Goal: Task Accomplishment & Management: Complete application form

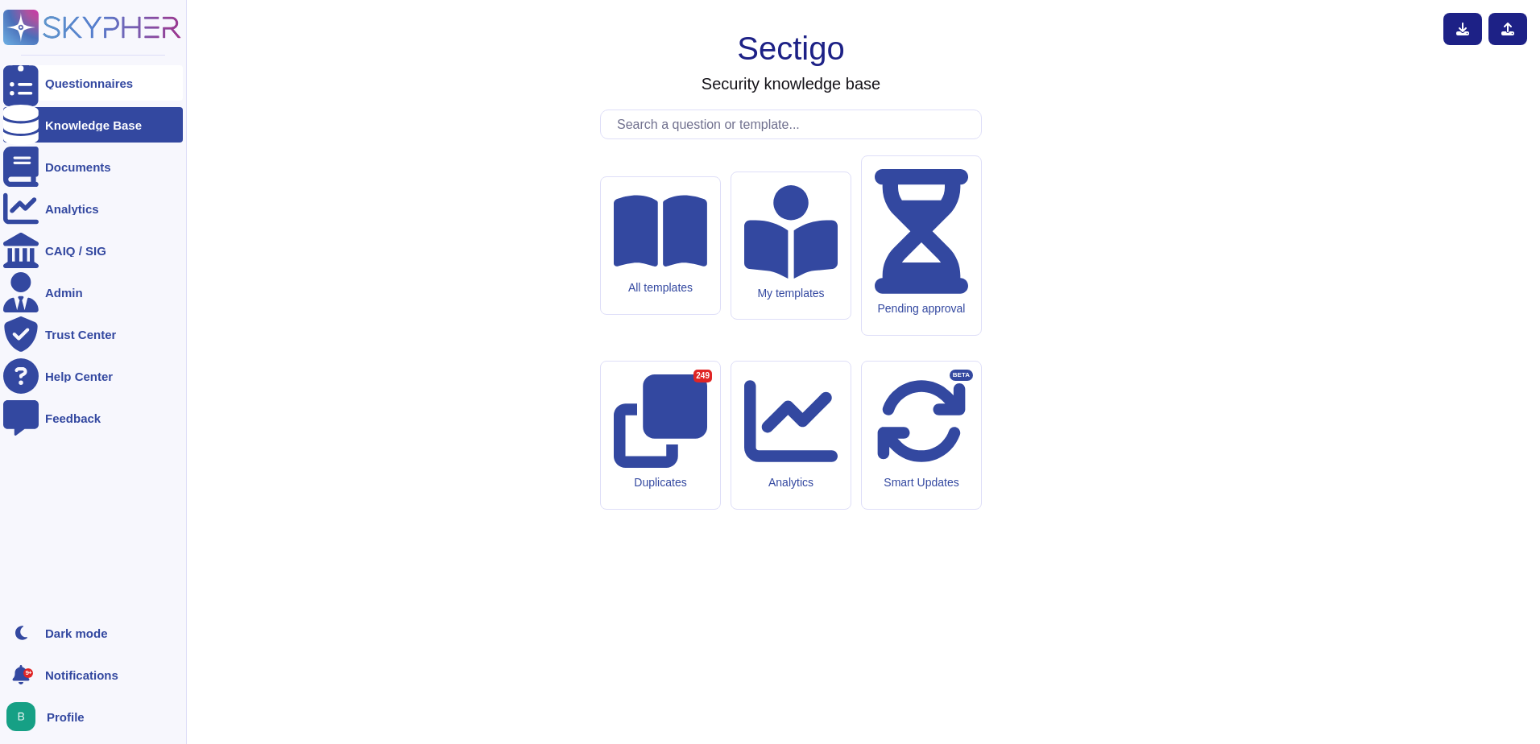
click at [64, 86] on div "Questionnaires" at bounding box center [89, 83] width 88 height 12
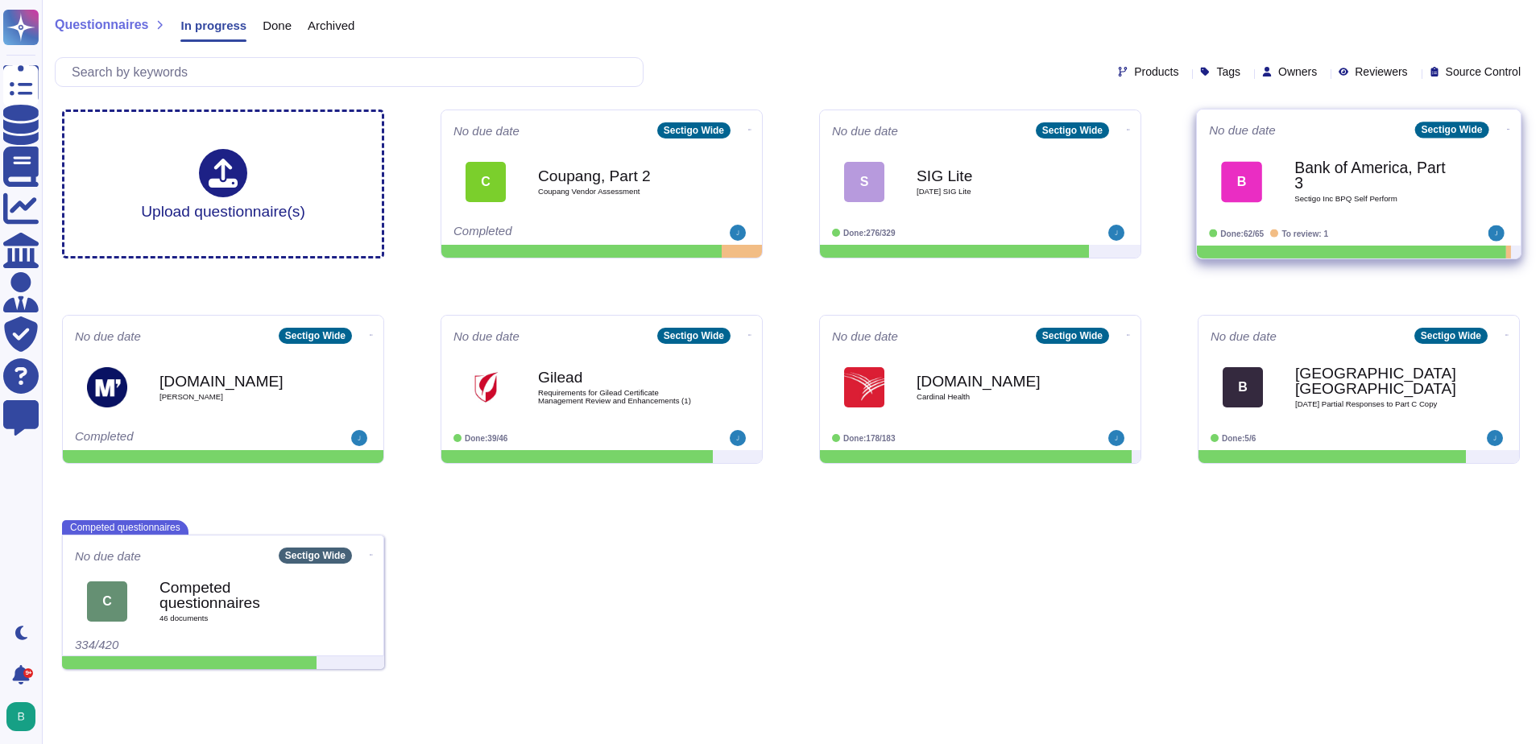
click at [1337, 160] on b "Bank of America, Part 3" at bounding box center [1376, 175] width 163 height 31
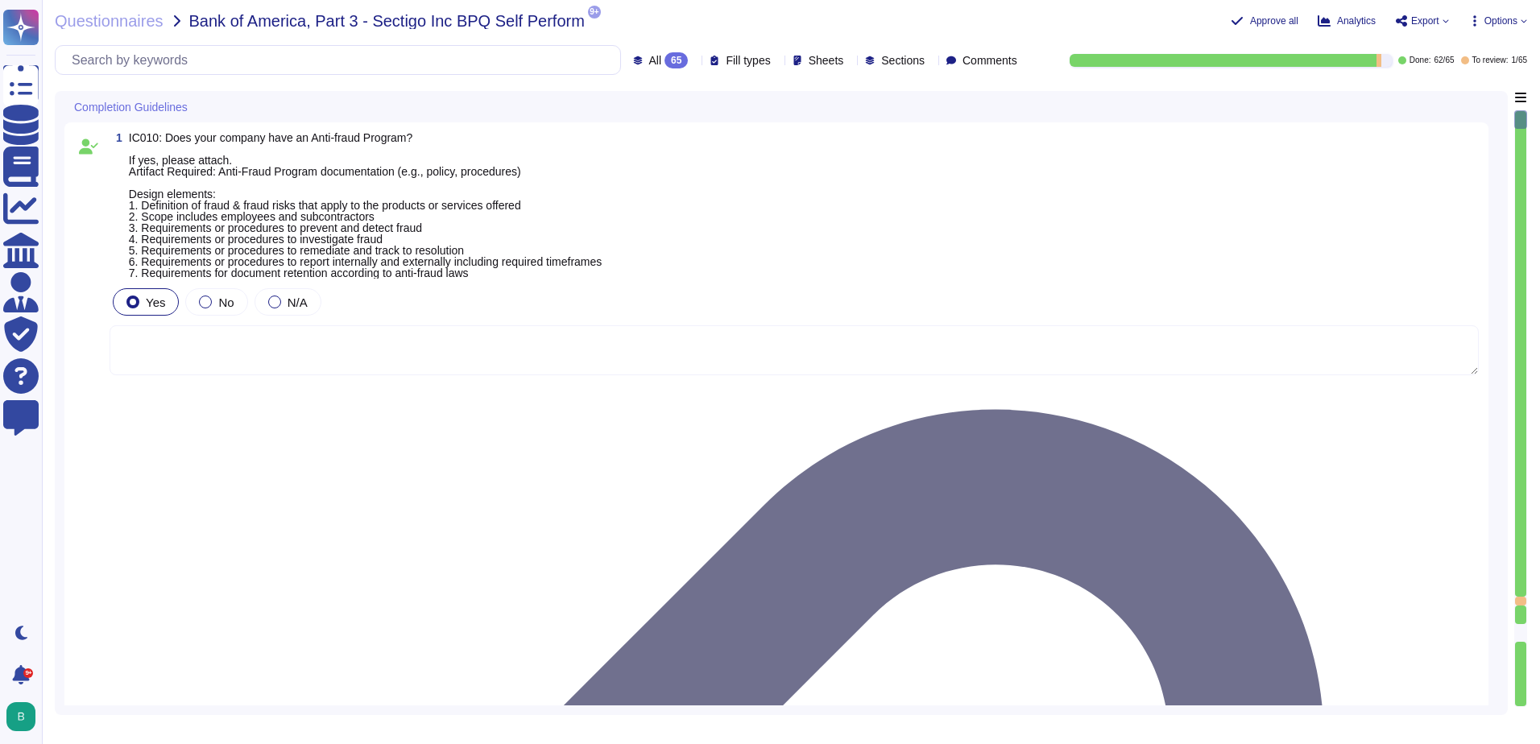
type textarea "N/A"
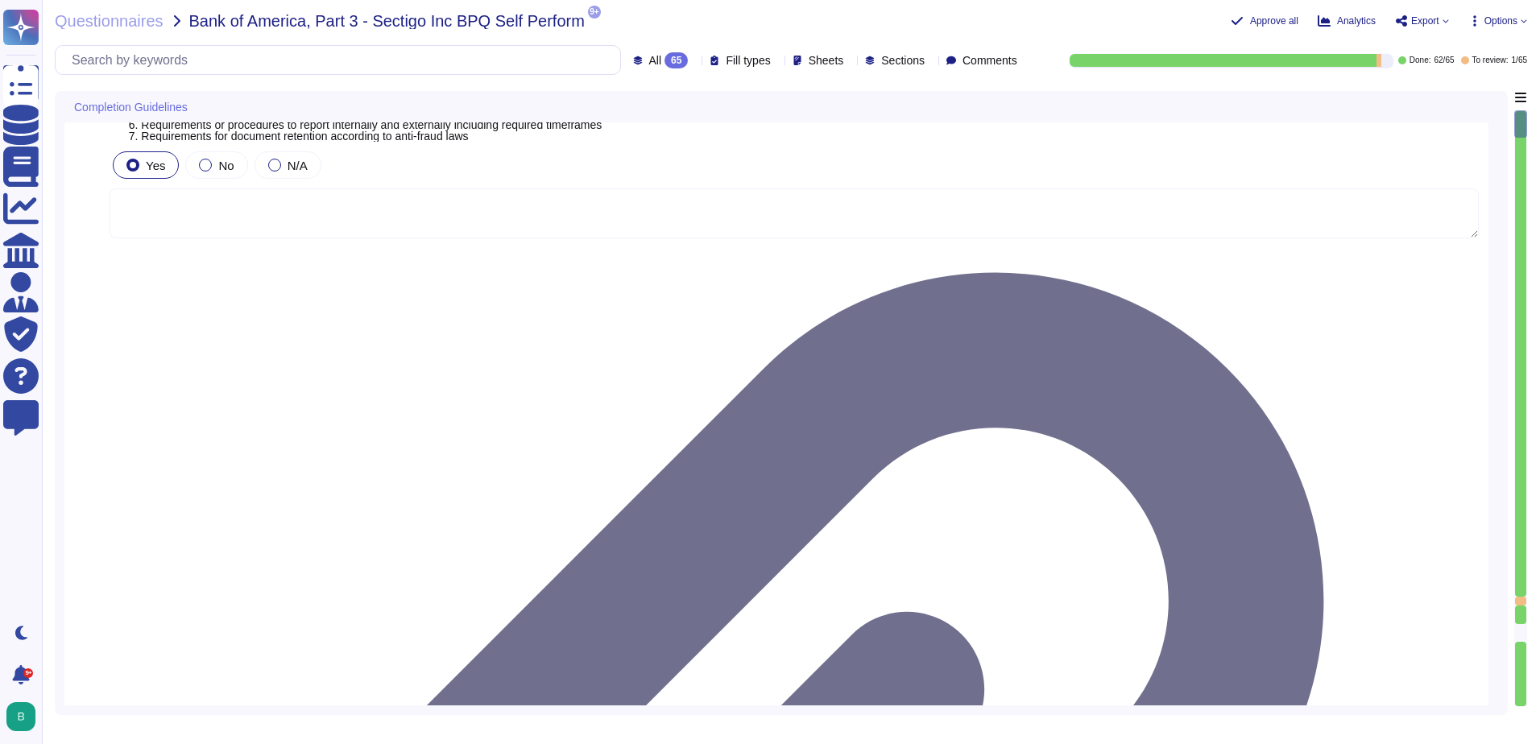
type textarea "Sectigo is committed to an environmental strategy that aligns with ESG principl…"
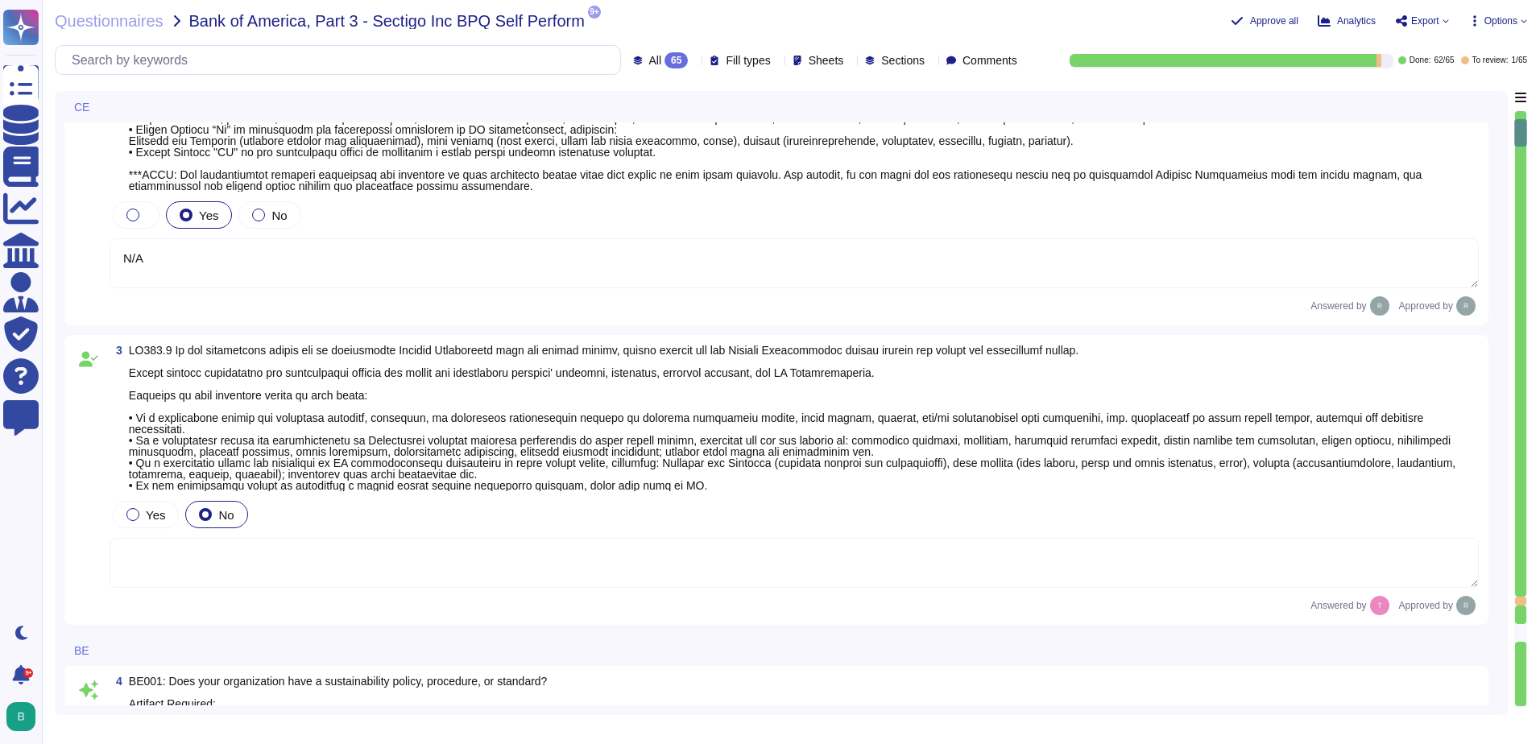
scroll to position [483, 0]
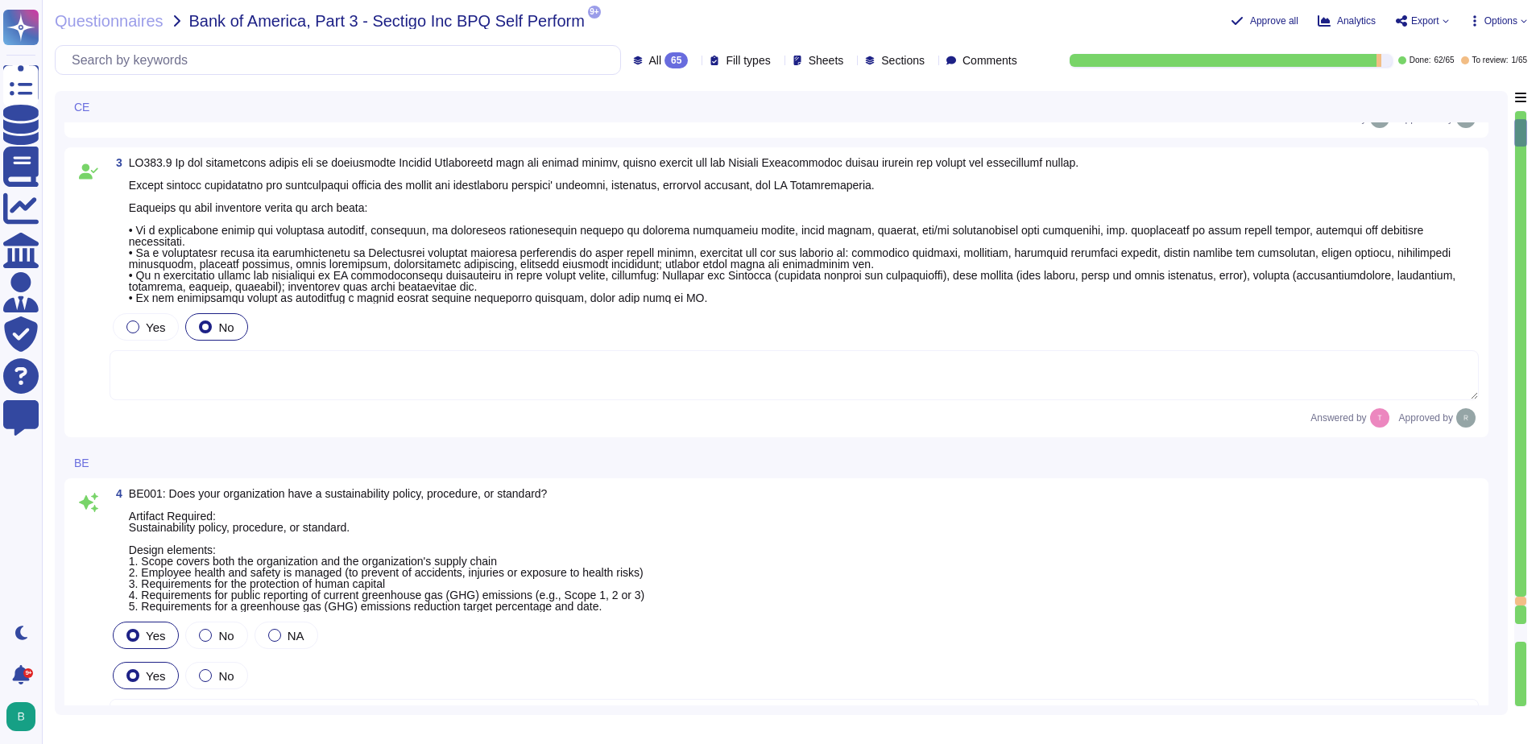
type textarea "None. Neither the Company nor any of its Principals or Affiliates has ever been…"
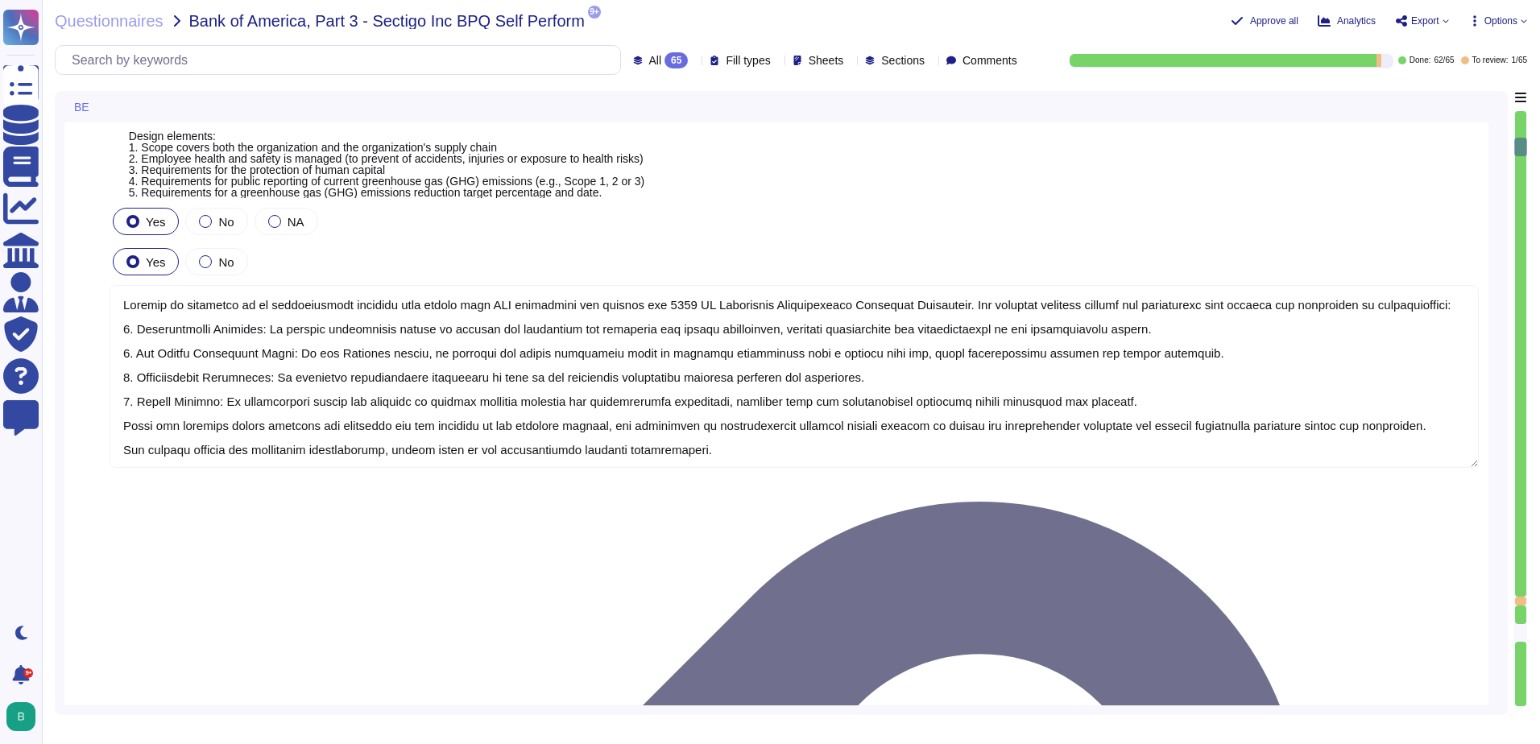
scroll to position [2, 0]
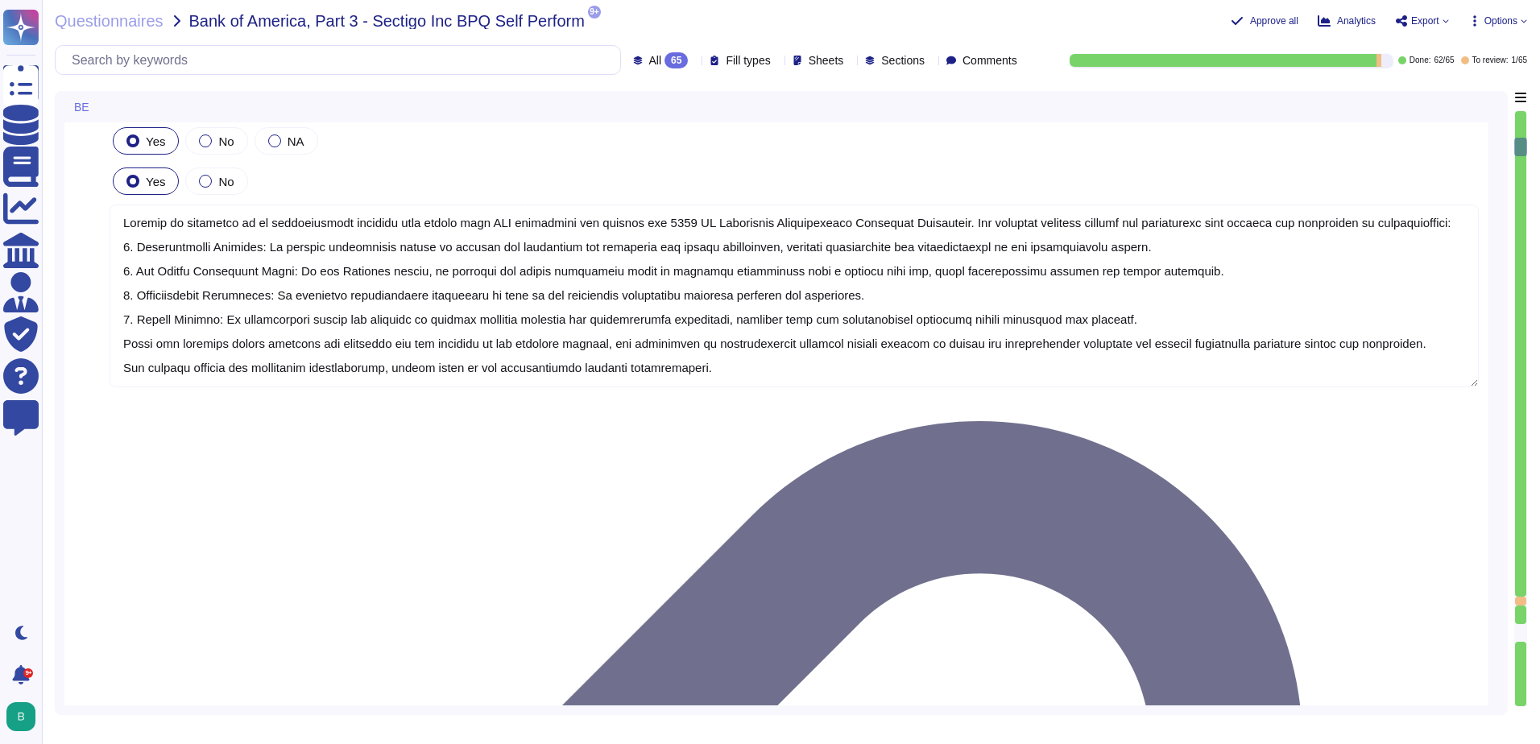
type textarea "Yes, our organization has established means for employees and contractors to re…"
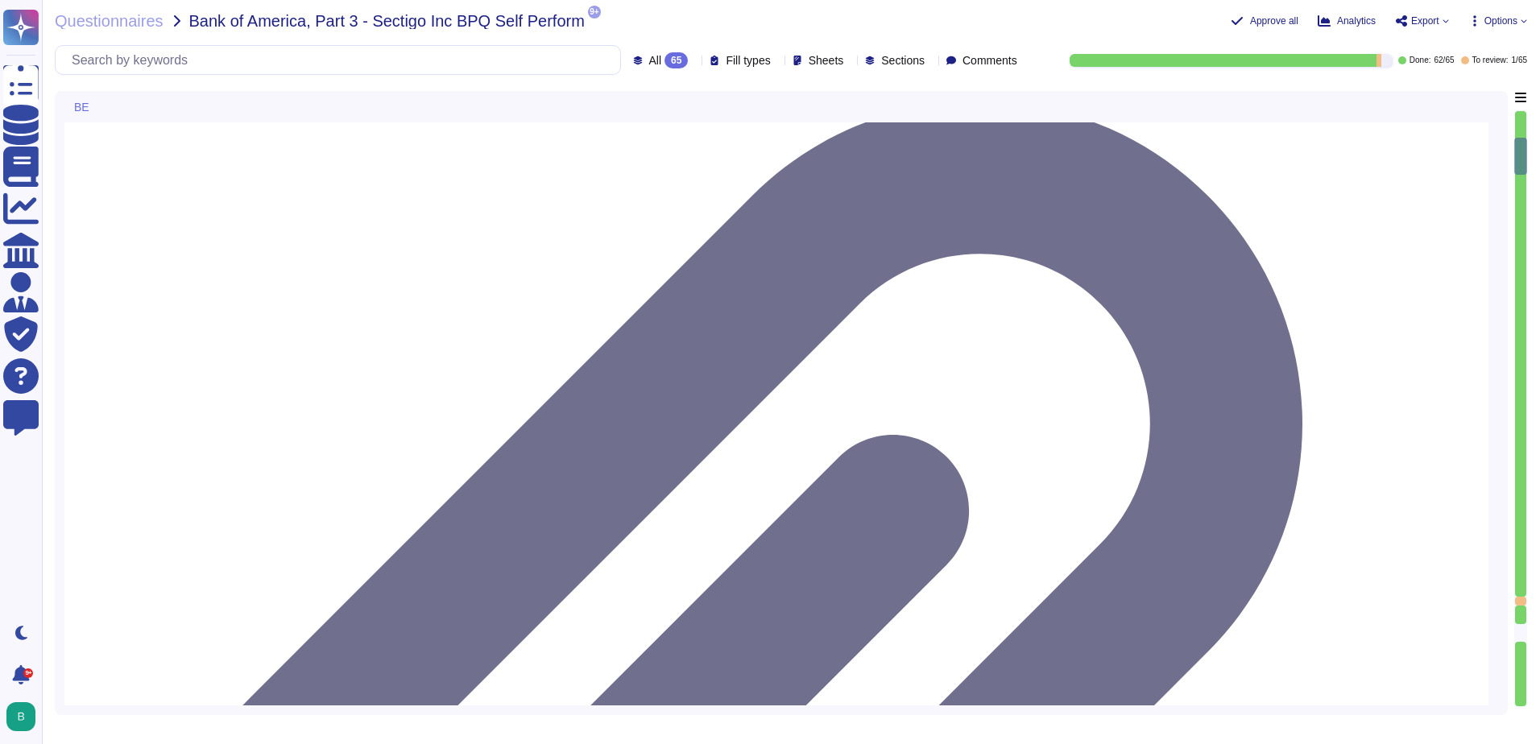
scroll to position [1450, 0]
type textarea "Yes, our organization maintains documented policies that include requirements f…"
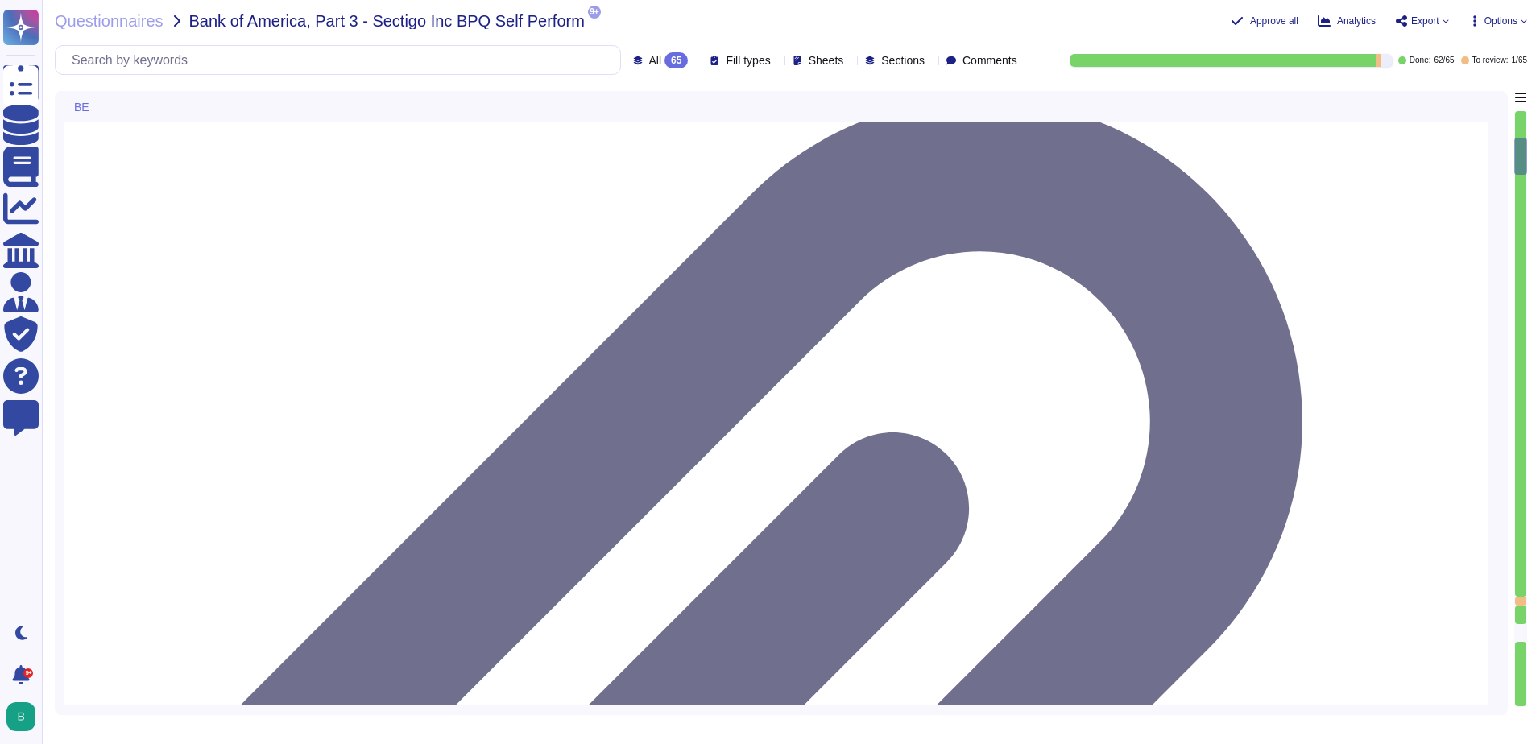
scroll to position [1531, 0]
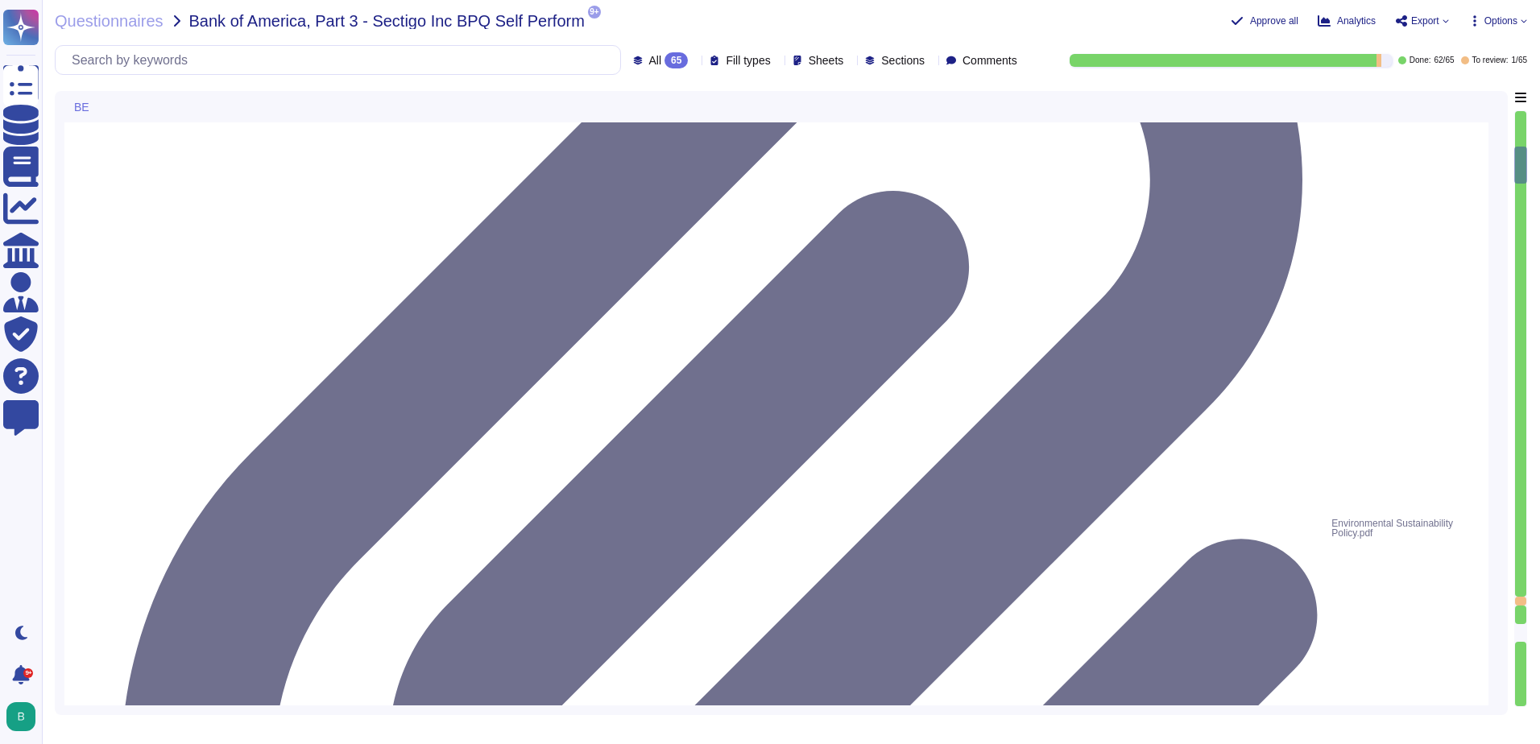
type textarea "Yes, our organization maintains a background check policy that requires the per…"
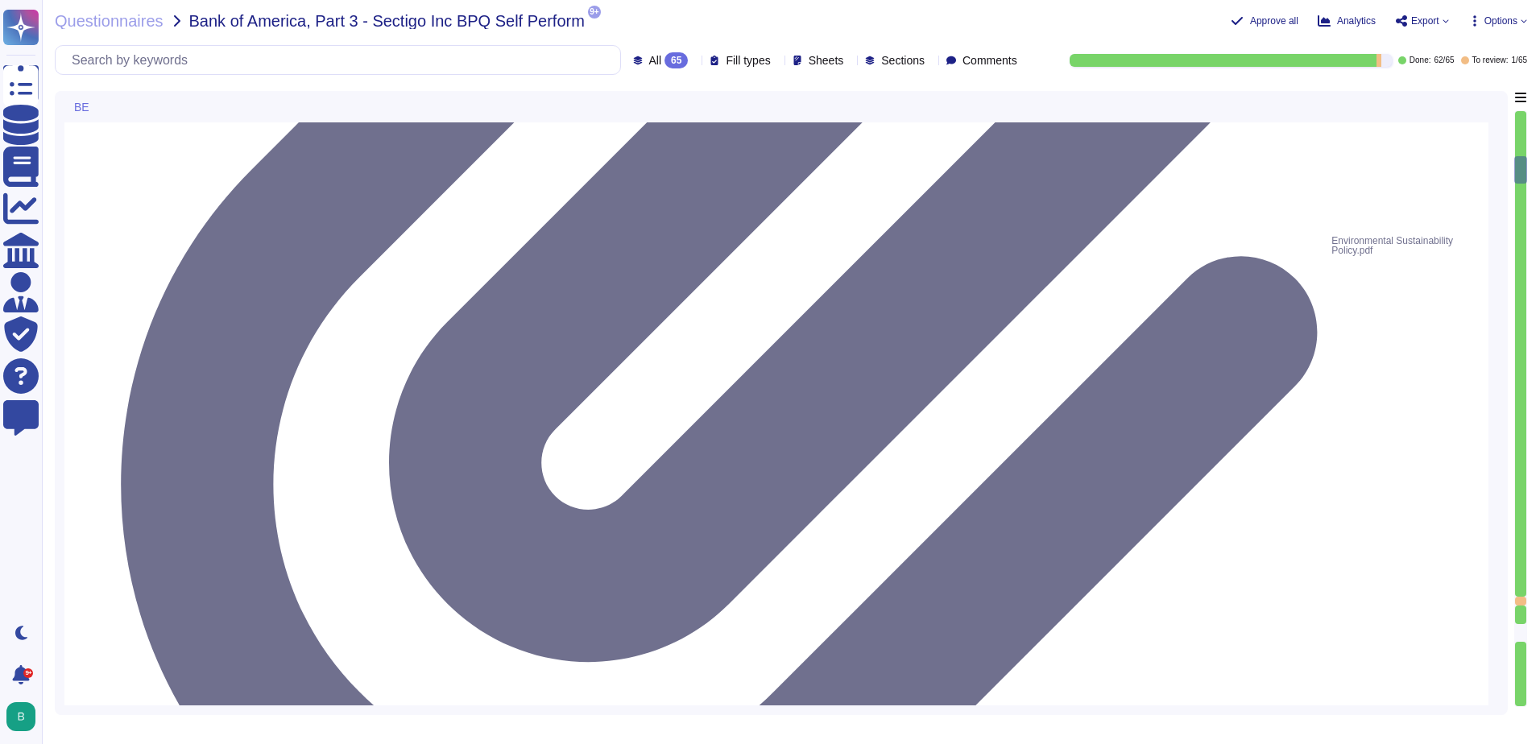
scroll to position [2014, 0]
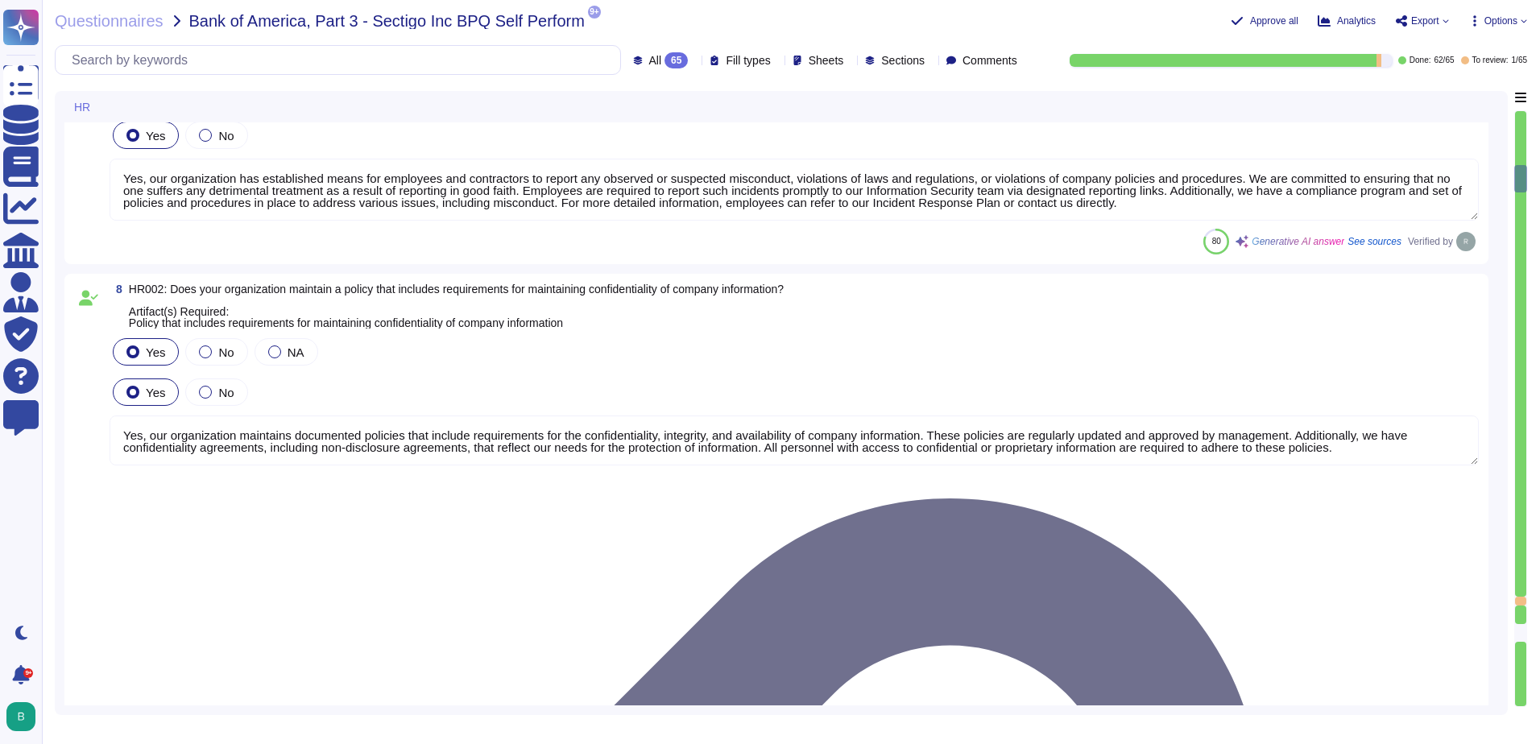
type textarea "Yes, our organization maintains documented policies that prohibit the misuse of…"
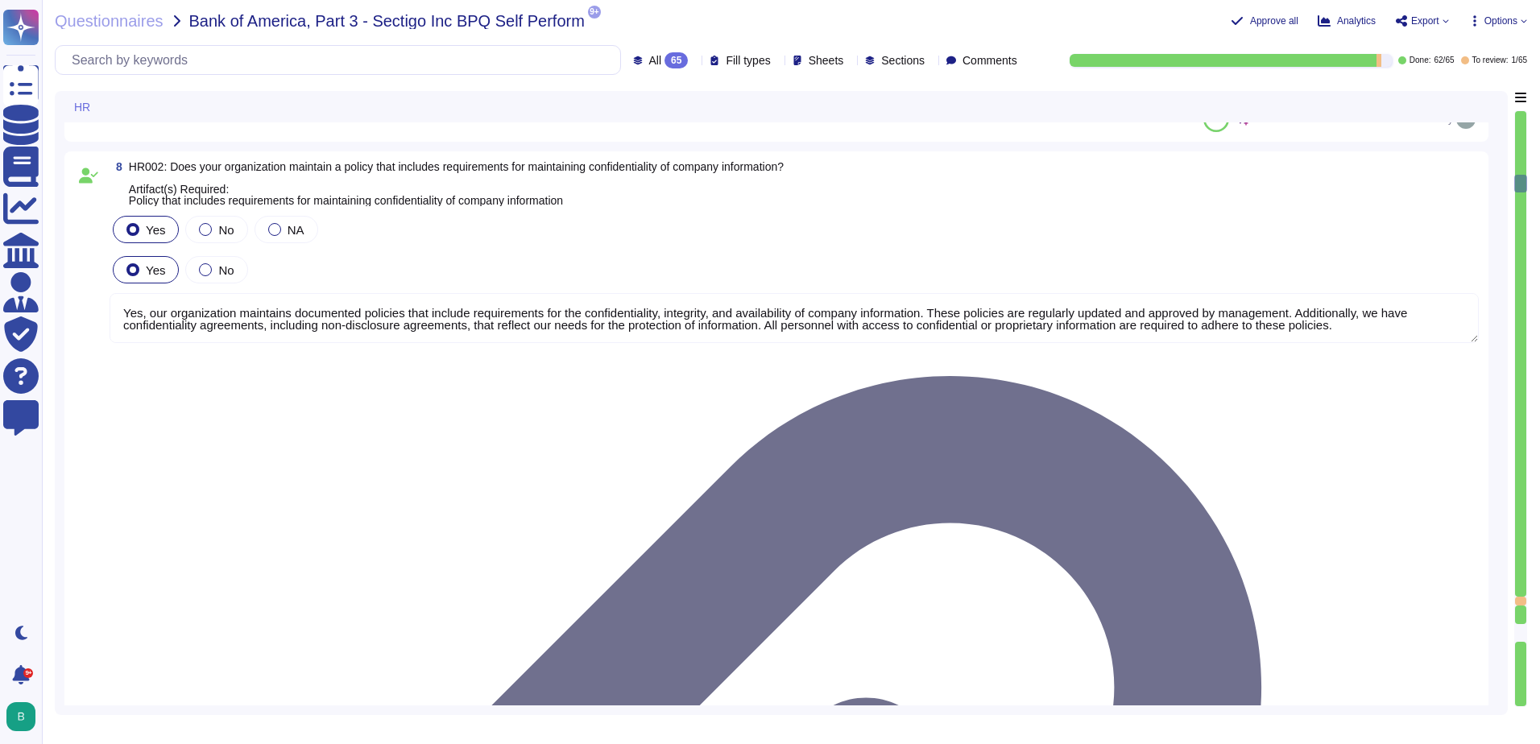
scroll to position [2336, 0]
type textarea "Yes, our organization has a policy that governs the acceptance and provision of…"
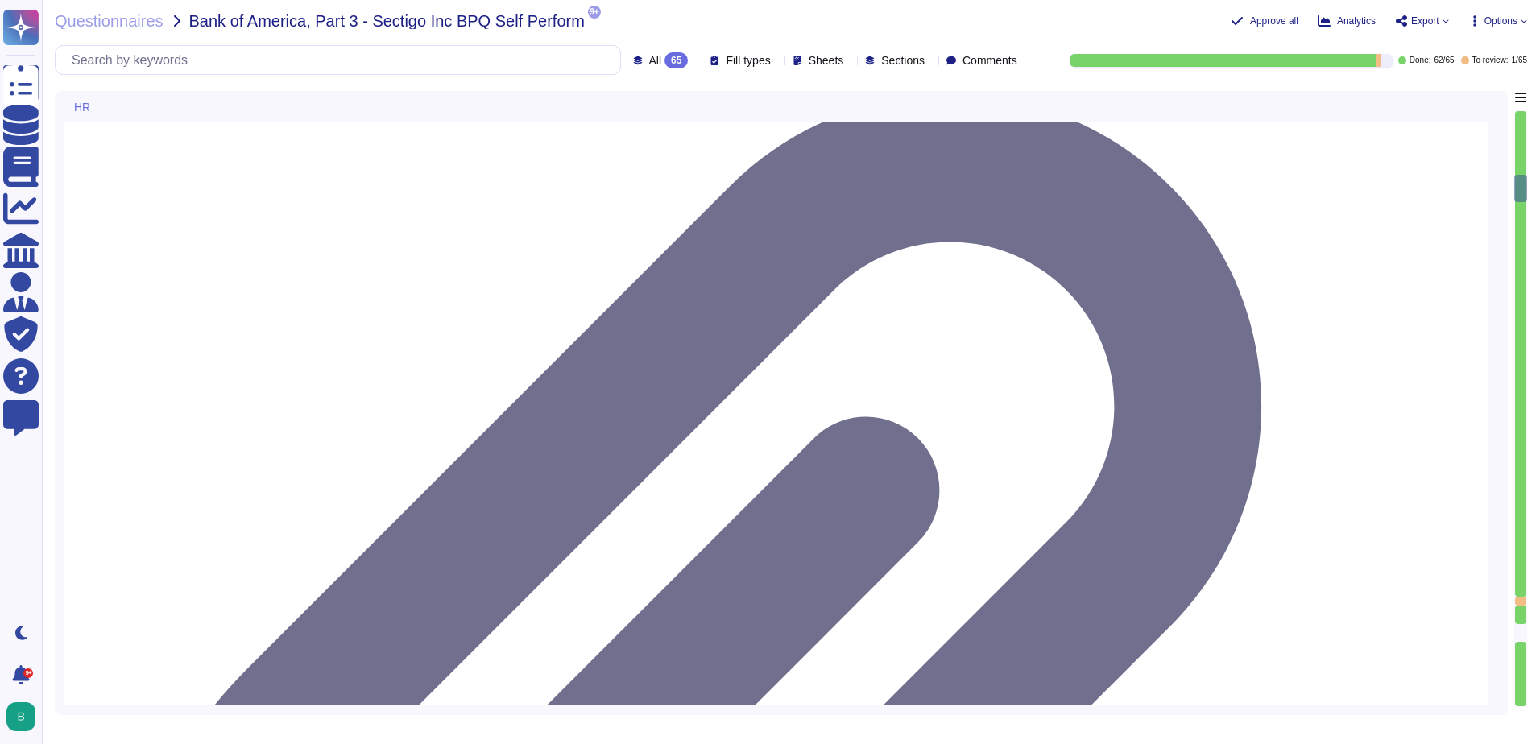
scroll to position [2, 0]
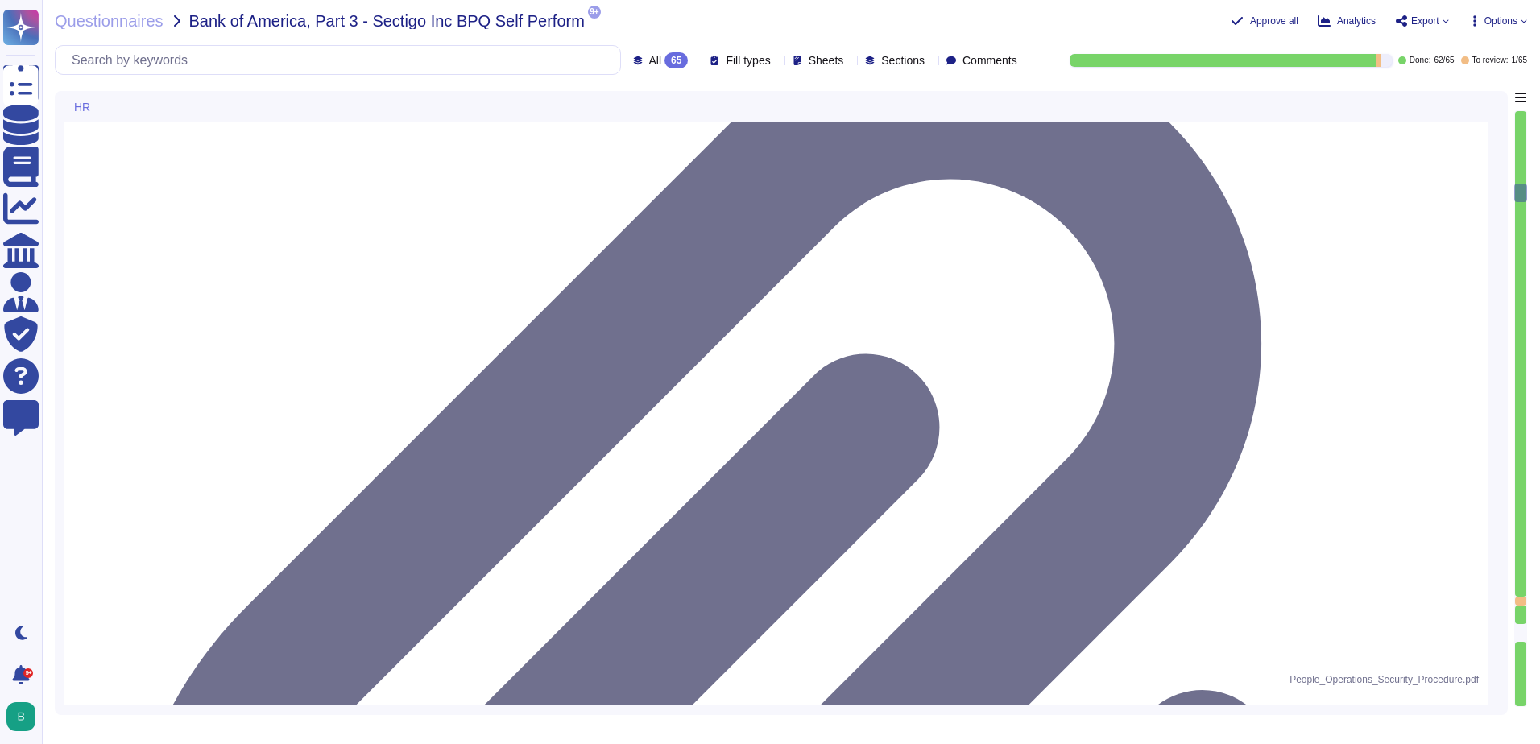
type textarea "Yes, we have a compliance program and a set of policies and procedures in place…"
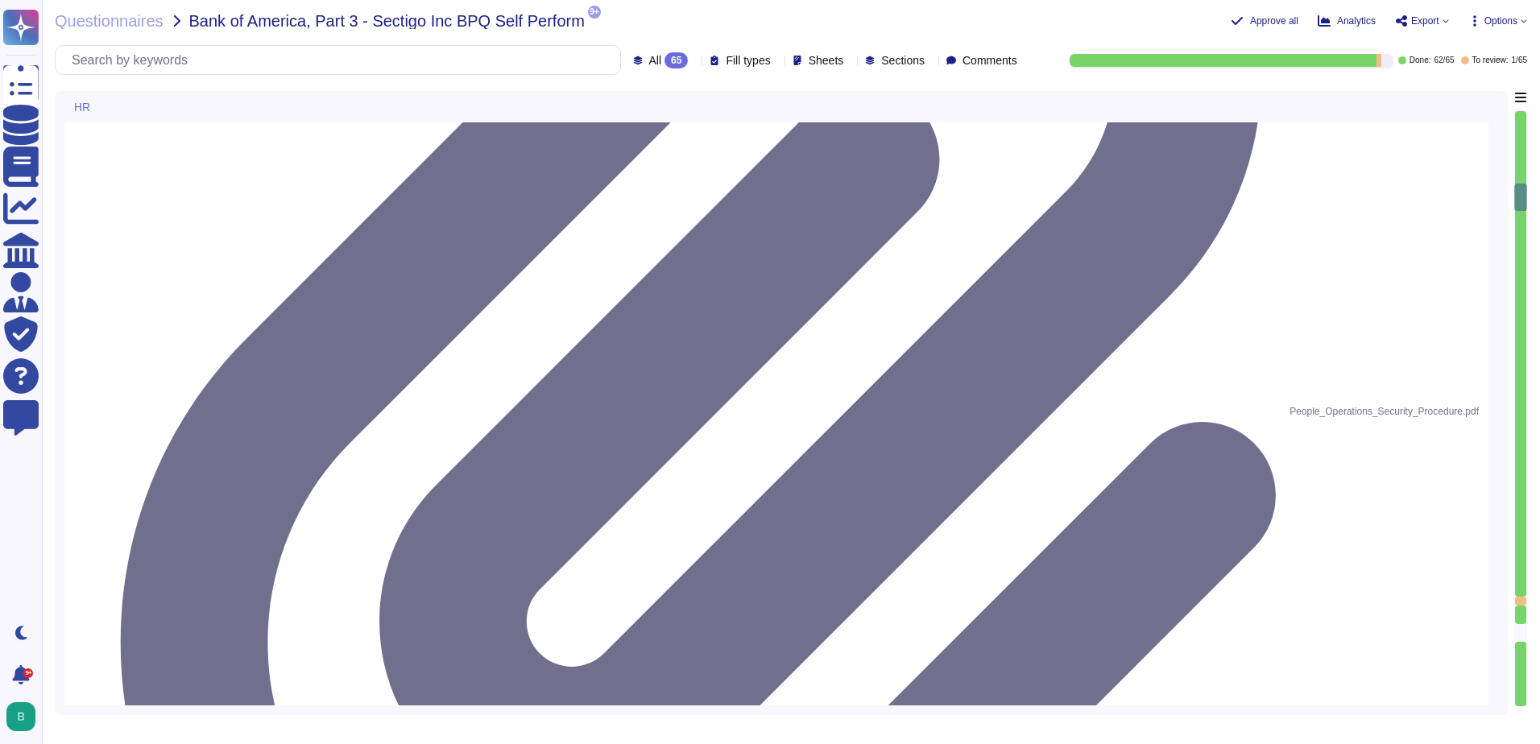
type textarea "Yes, our organization has a documented business code of conduct that includes r…"
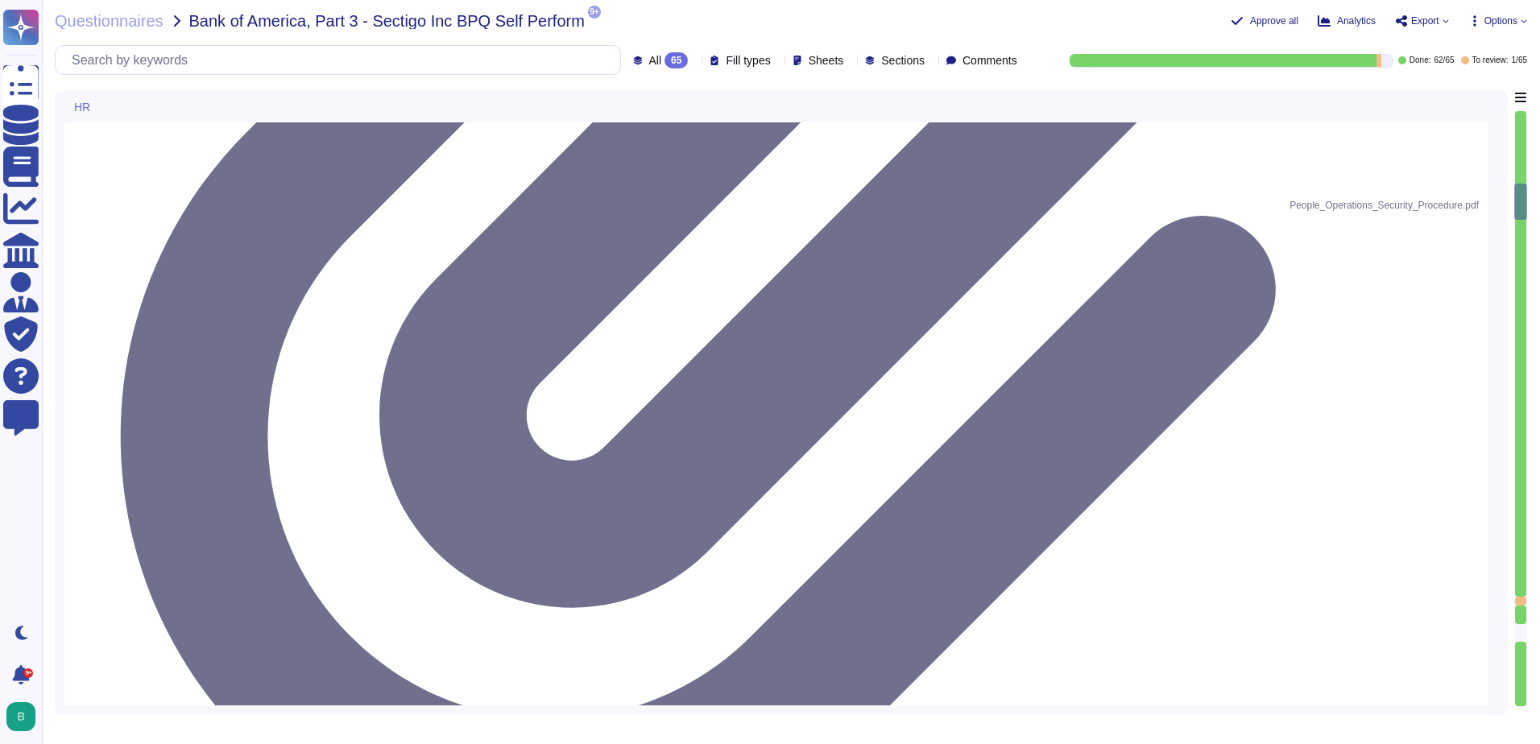
scroll to position [3061, 0]
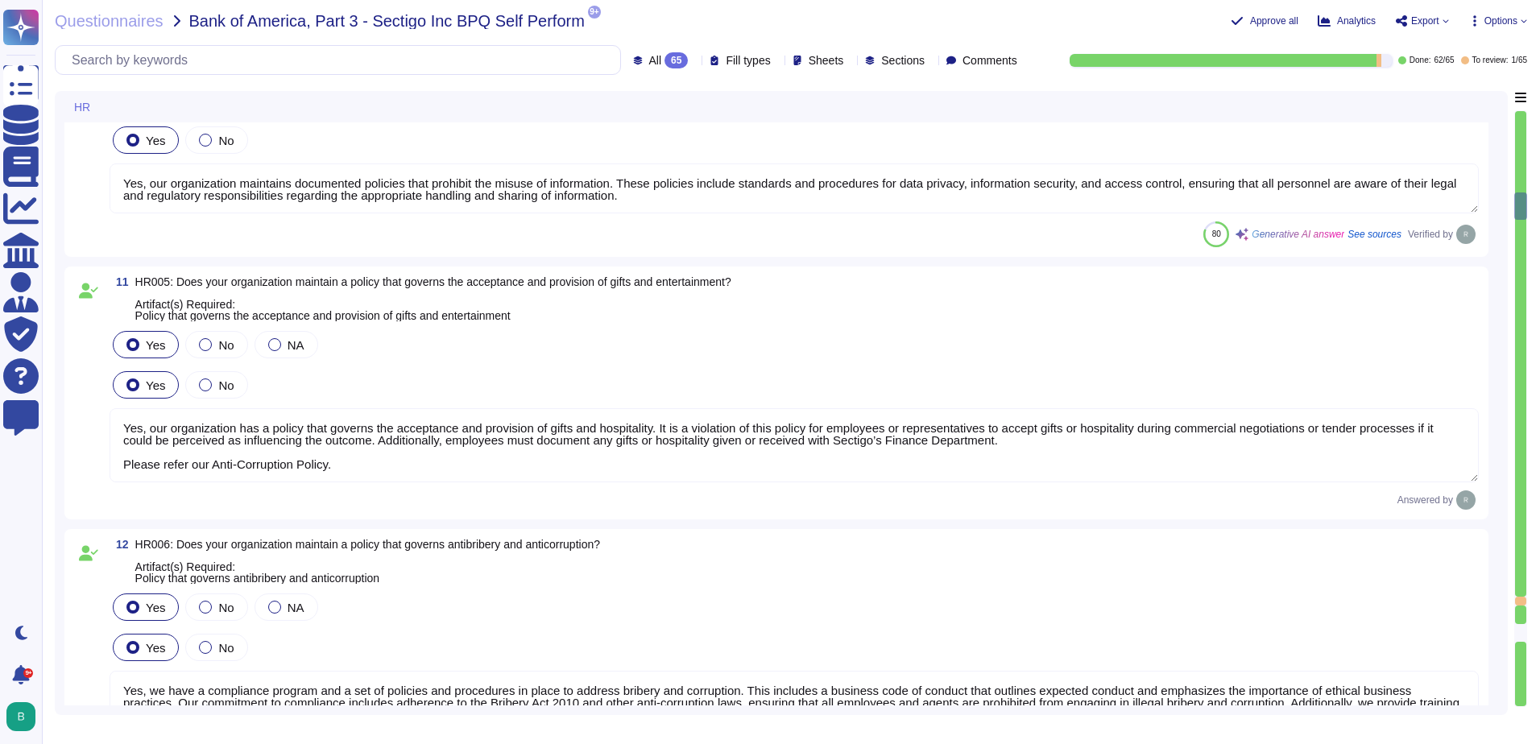
type textarea "Yes, our organization requires employees to acknowledge the code of conduct. Ne…"
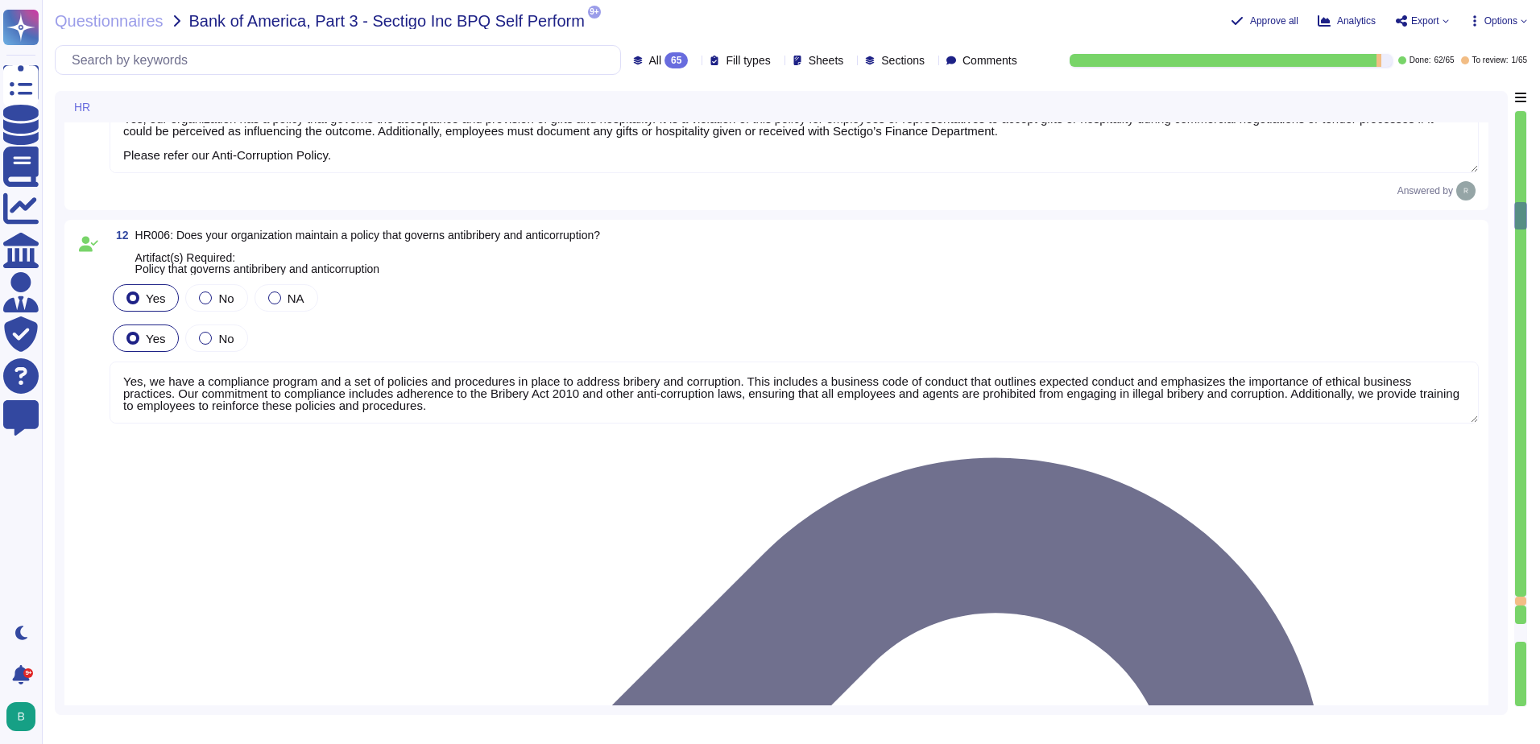
scroll to position [3384, 0]
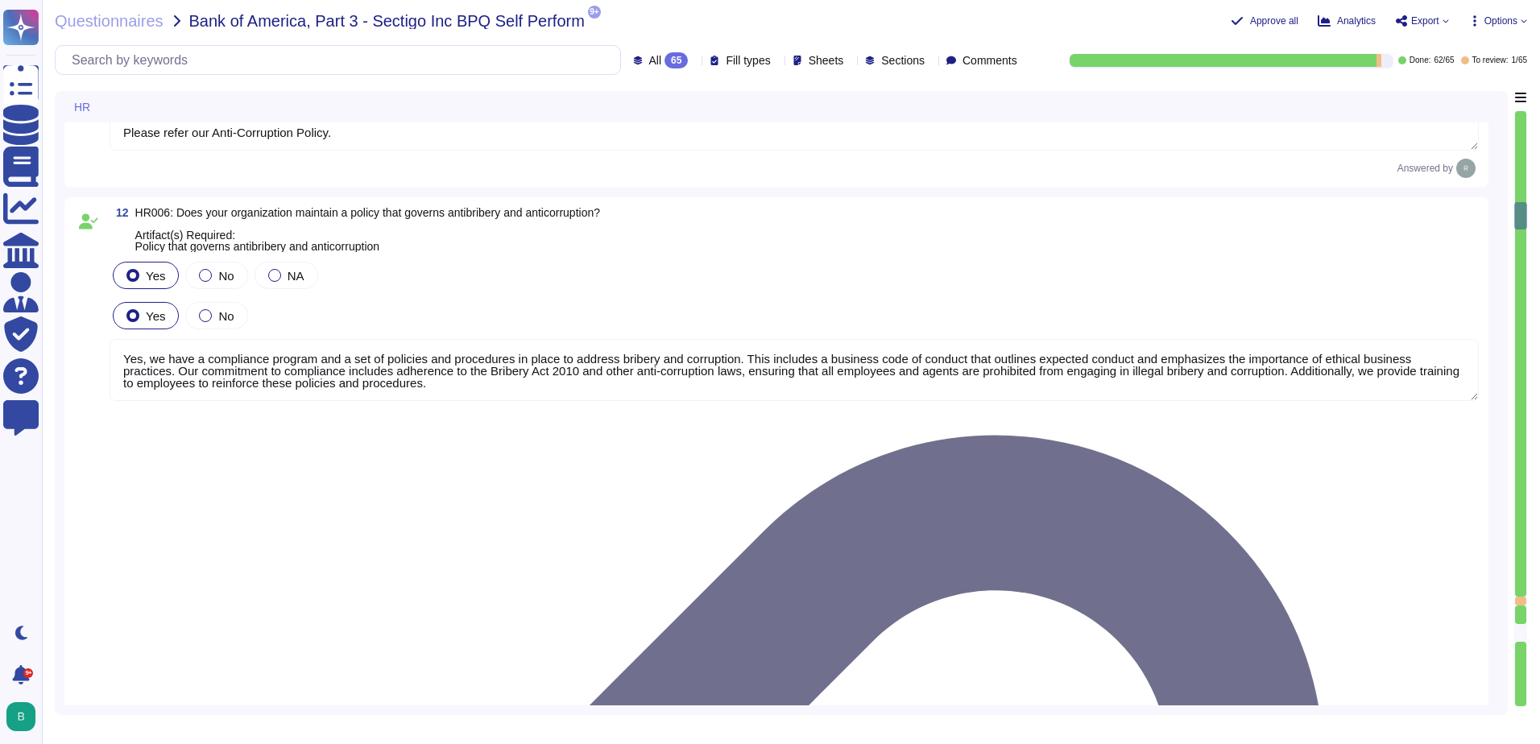
type textarea "Yes, we have a policy in place to protect whistleblowers who report labor abuse…"
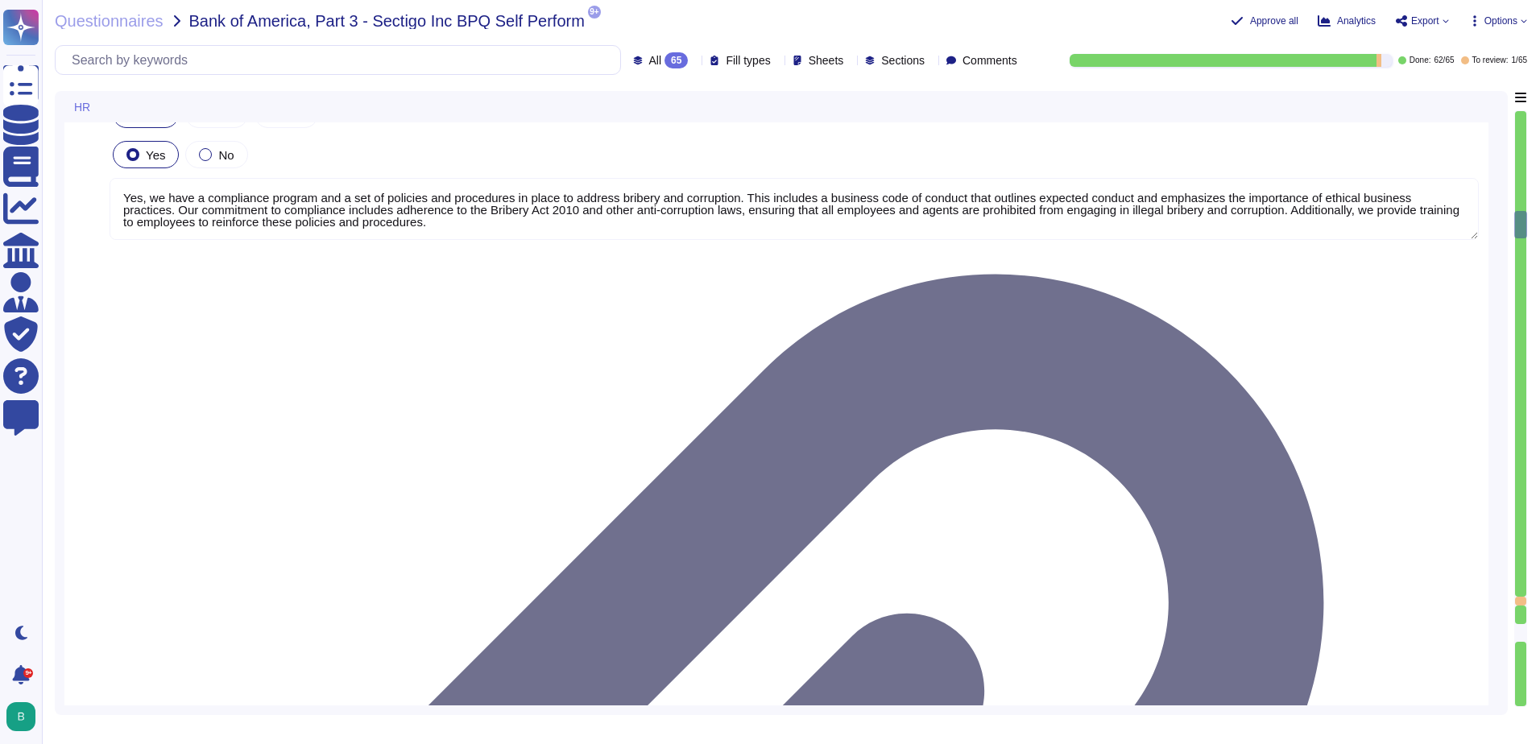
scroll to position [2, 0]
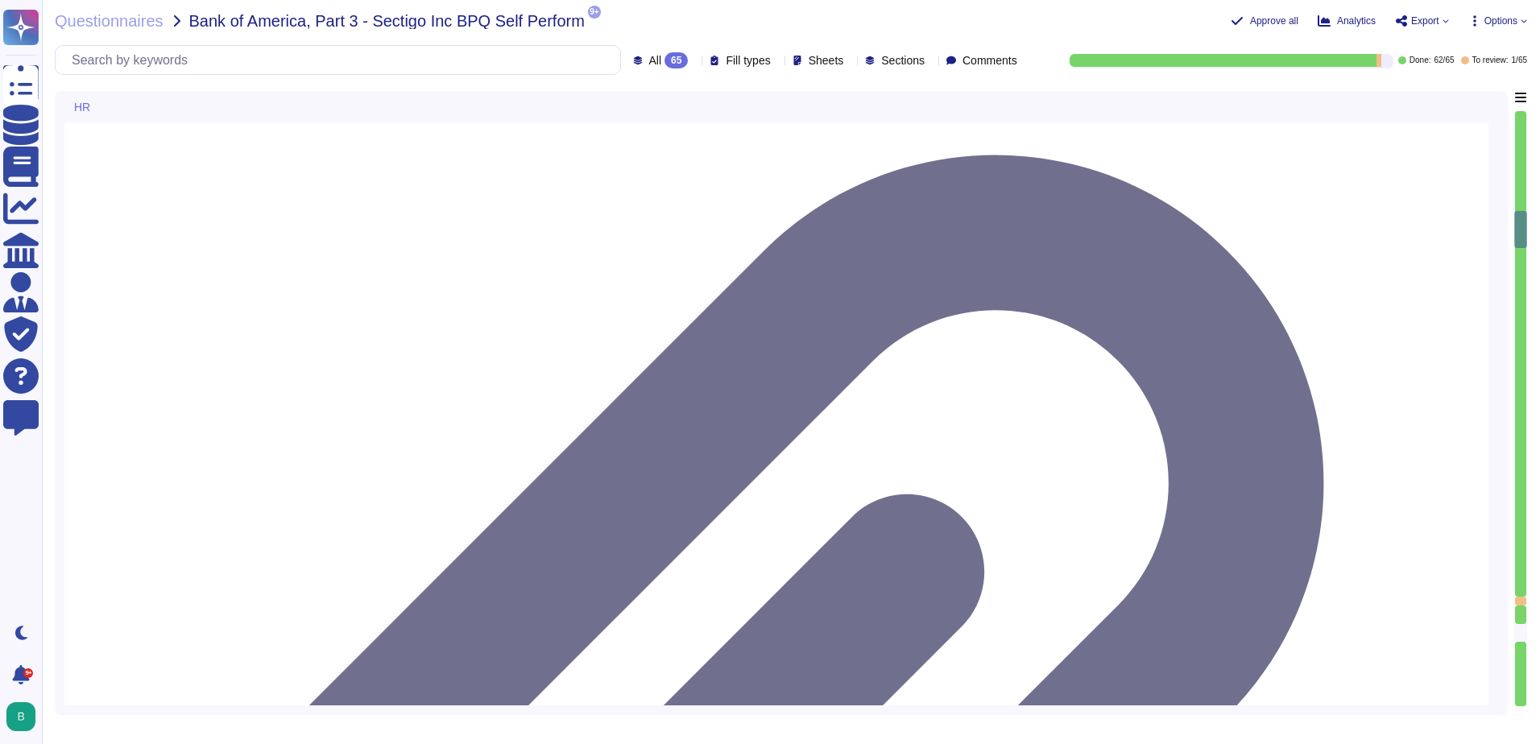
type textarea "Yes, our organization maintains a formal disciplinary process for non-complianc…"
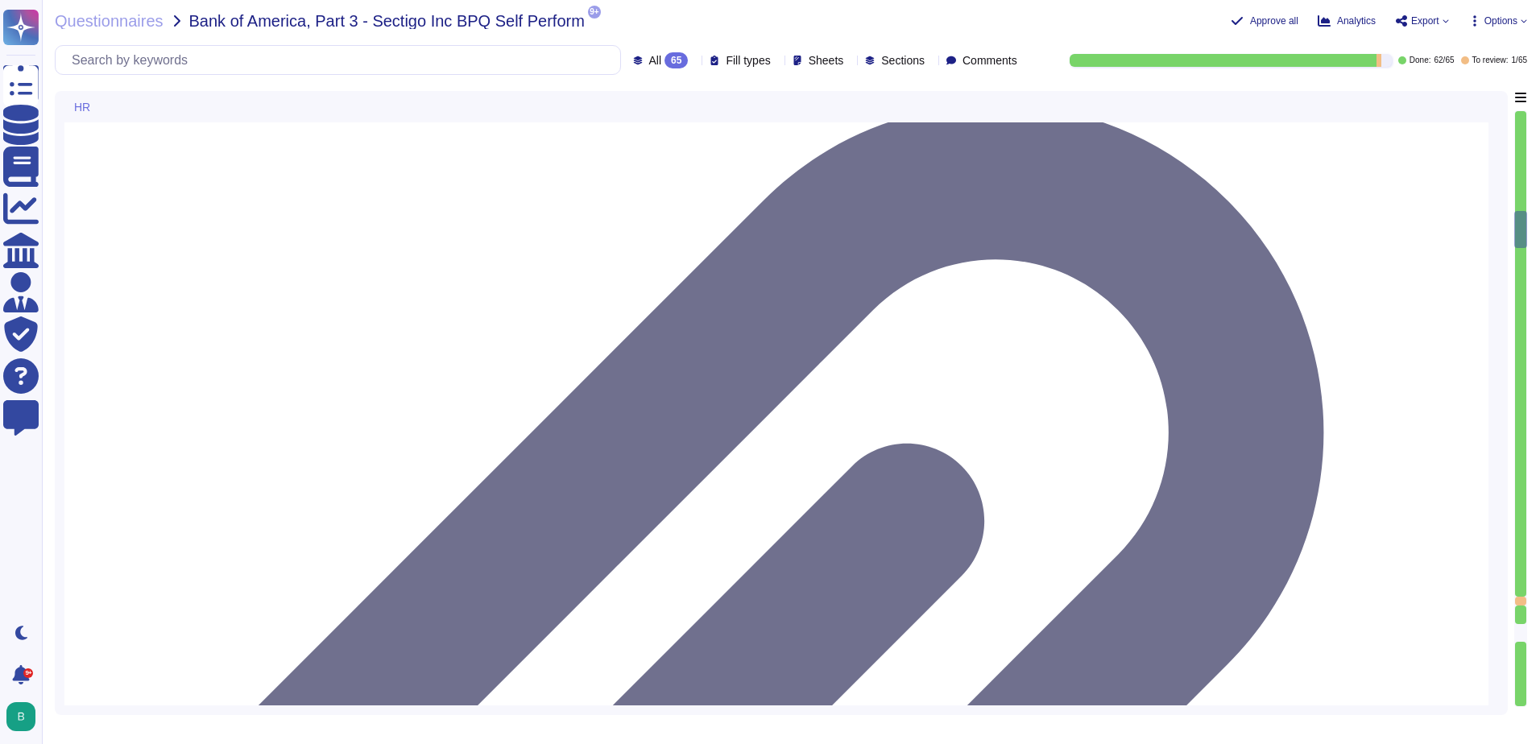
scroll to position [3706, 0]
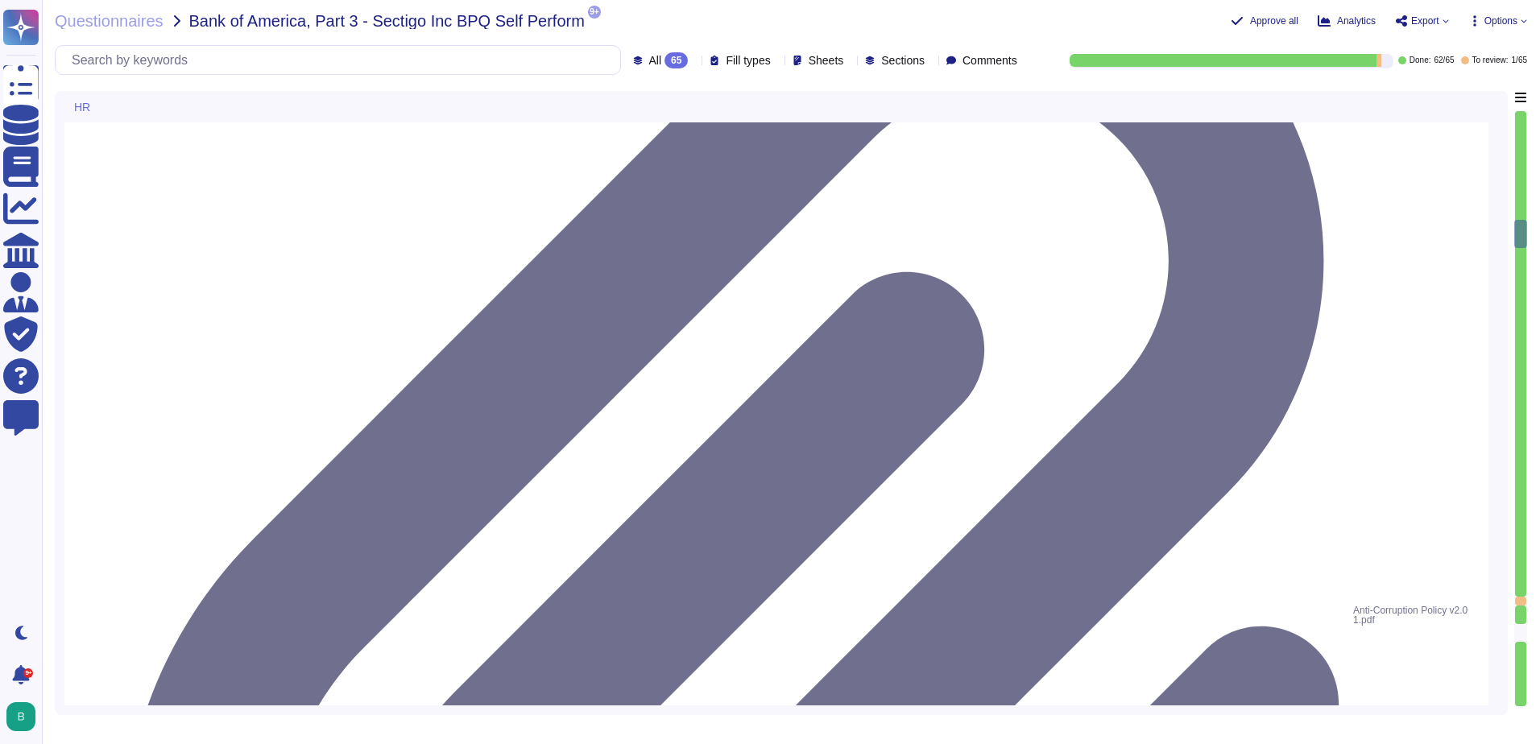
type textarea "Yes, our organization maintains a policy that prohibits discrimination and hara…"
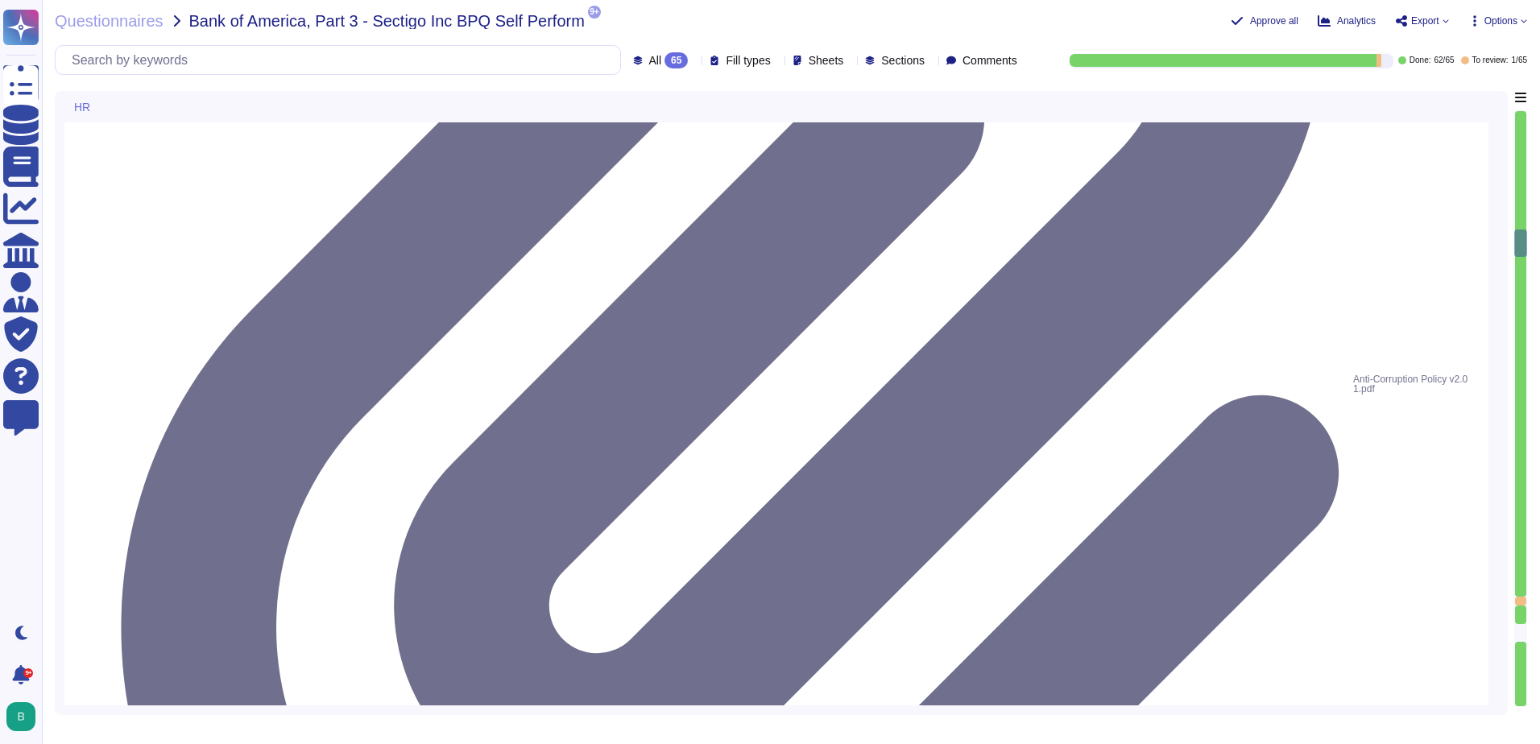
scroll to position [4109, 0]
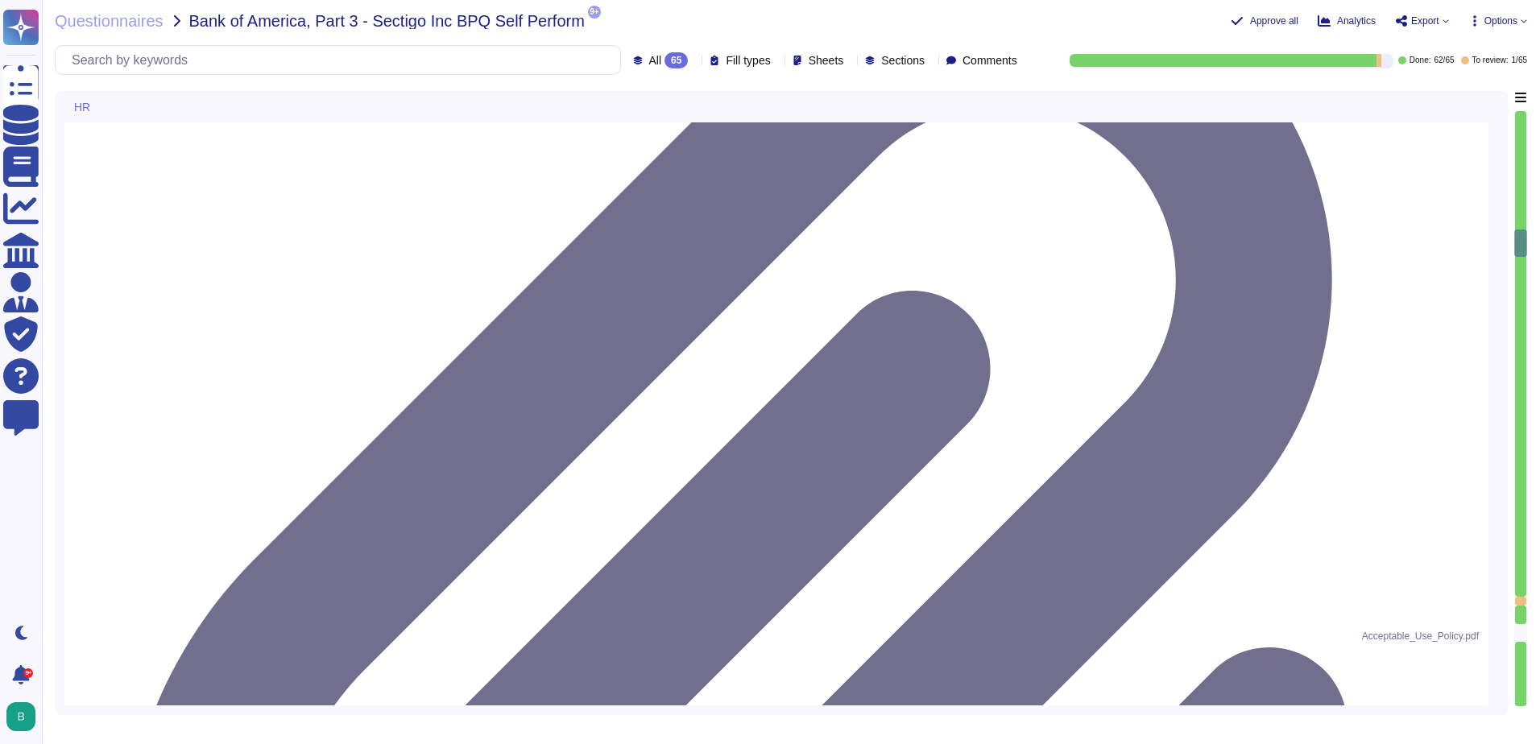
type textarea "Yes, we have an Anti-Bribery & Anti-Corruption Policy that addresses conflicts …"
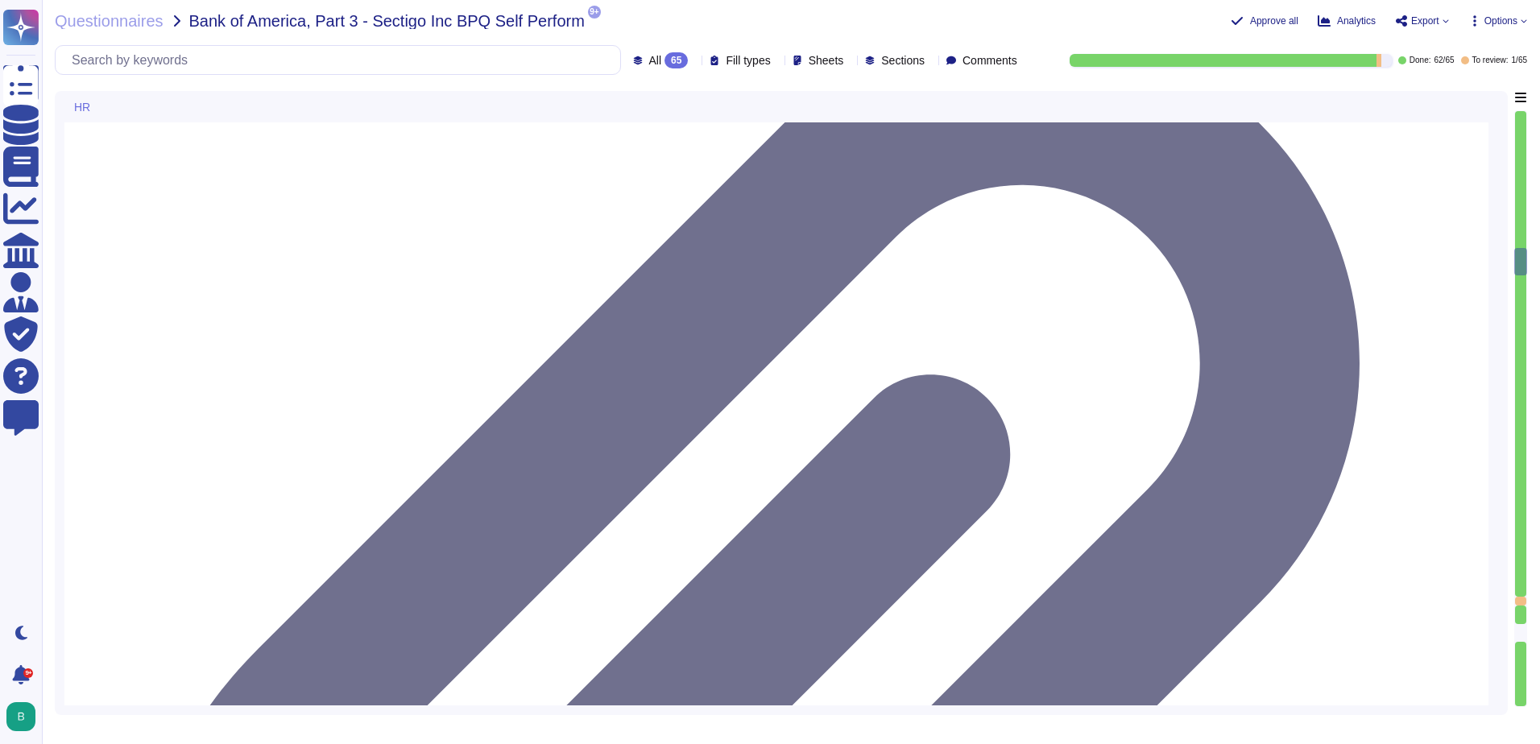
scroll to position [4592, 0]
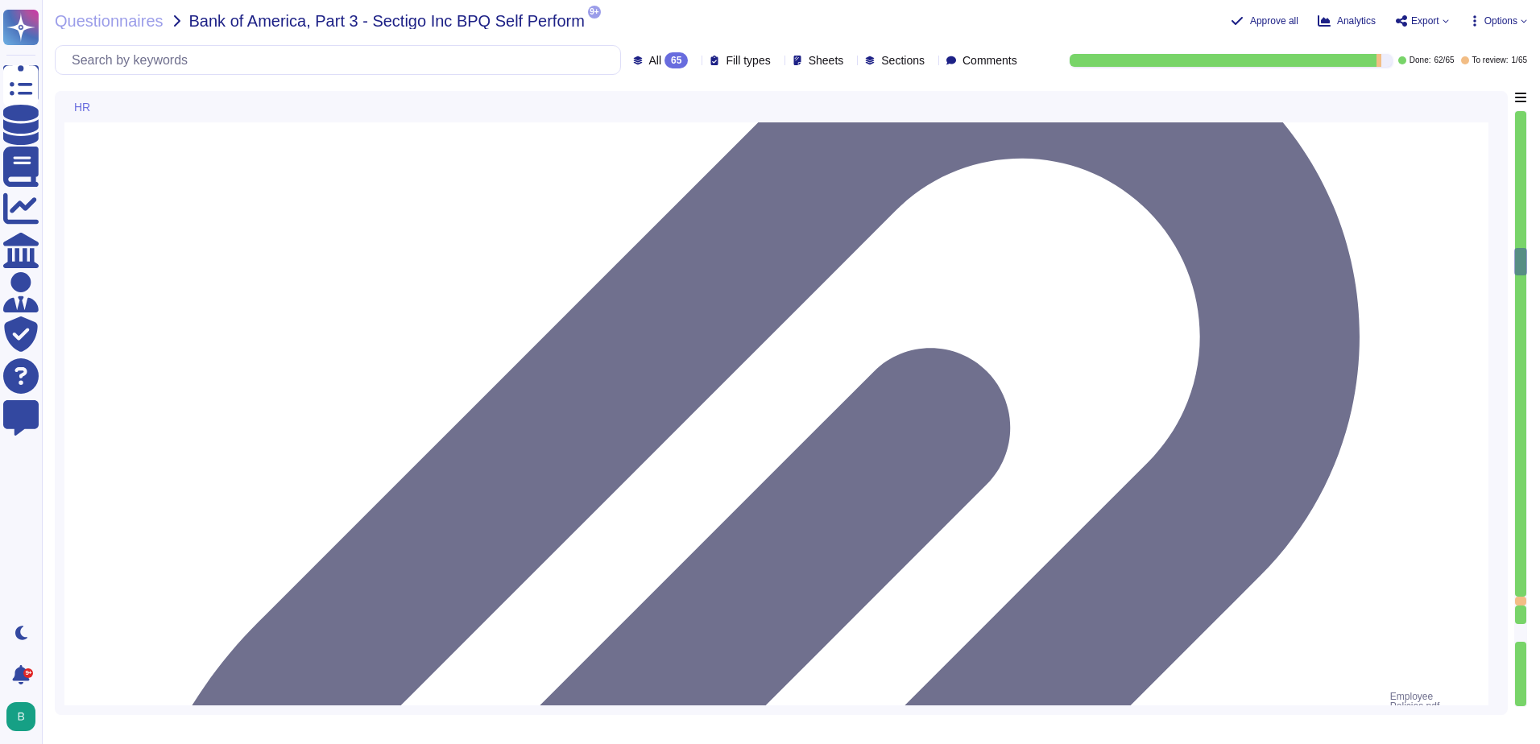
type textarea "We have addressed this in our SOC 2 Audit. Please refer our SOC 2 report. CC1.3…"
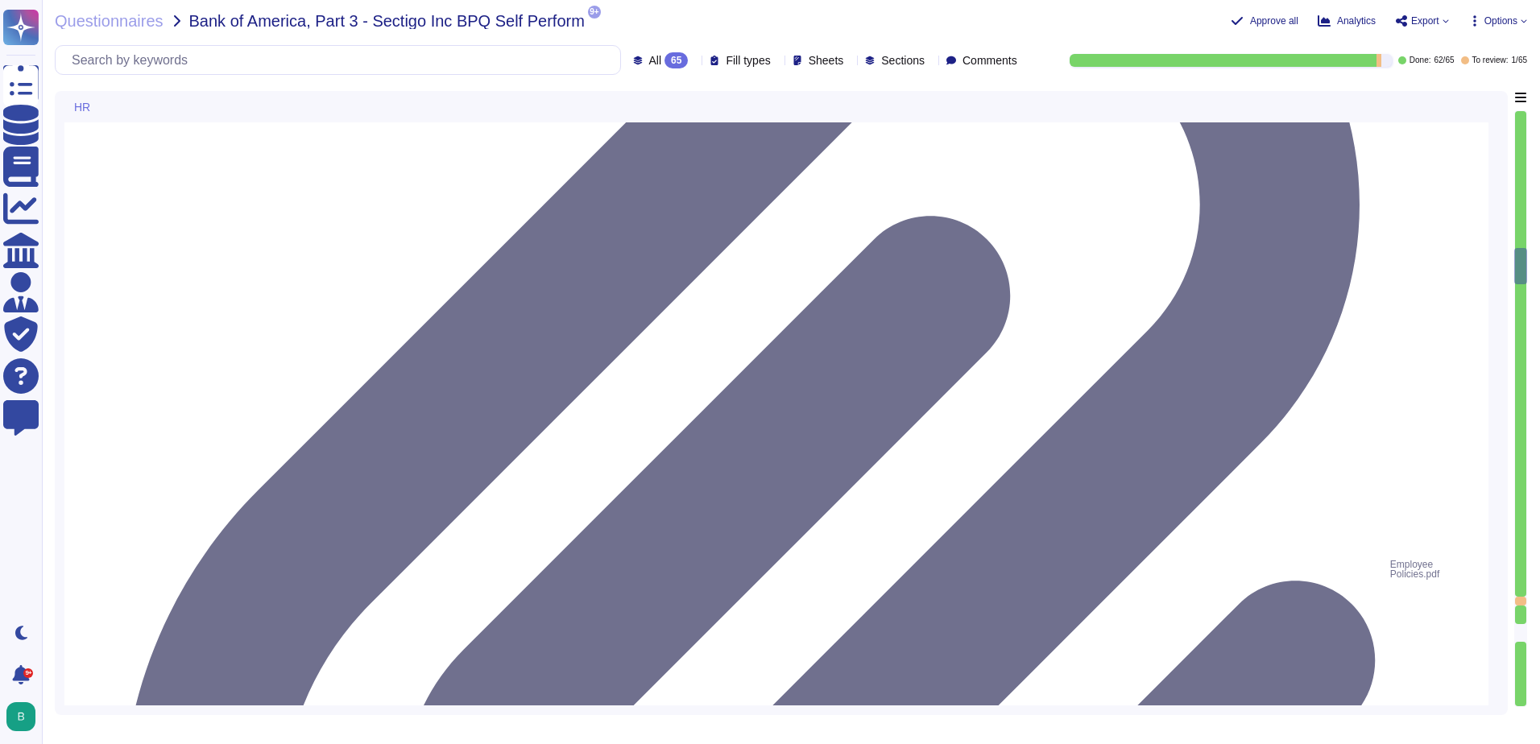
scroll to position [4753, 0]
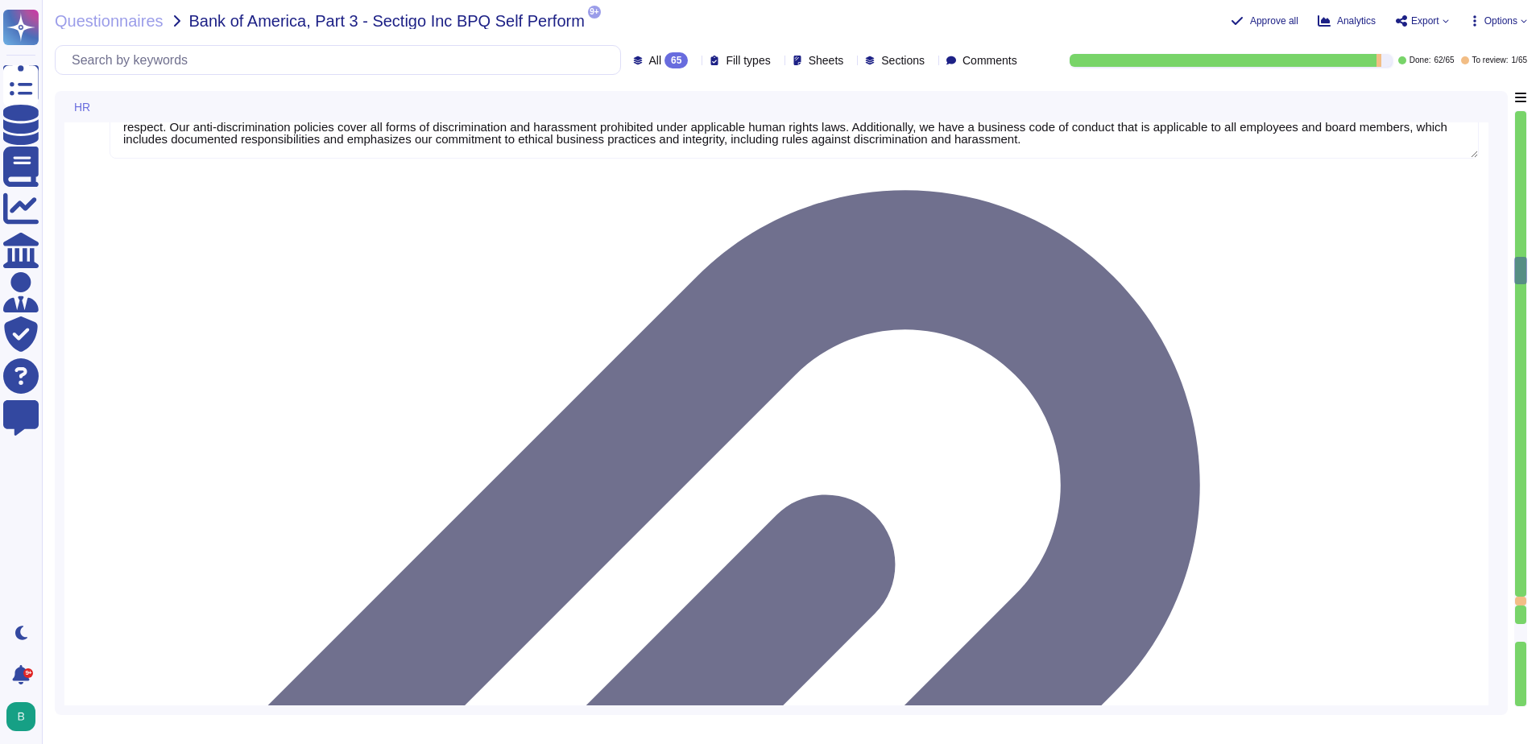
type textarea "Yes, our organization has a comprehensive training program that includes a trai…"
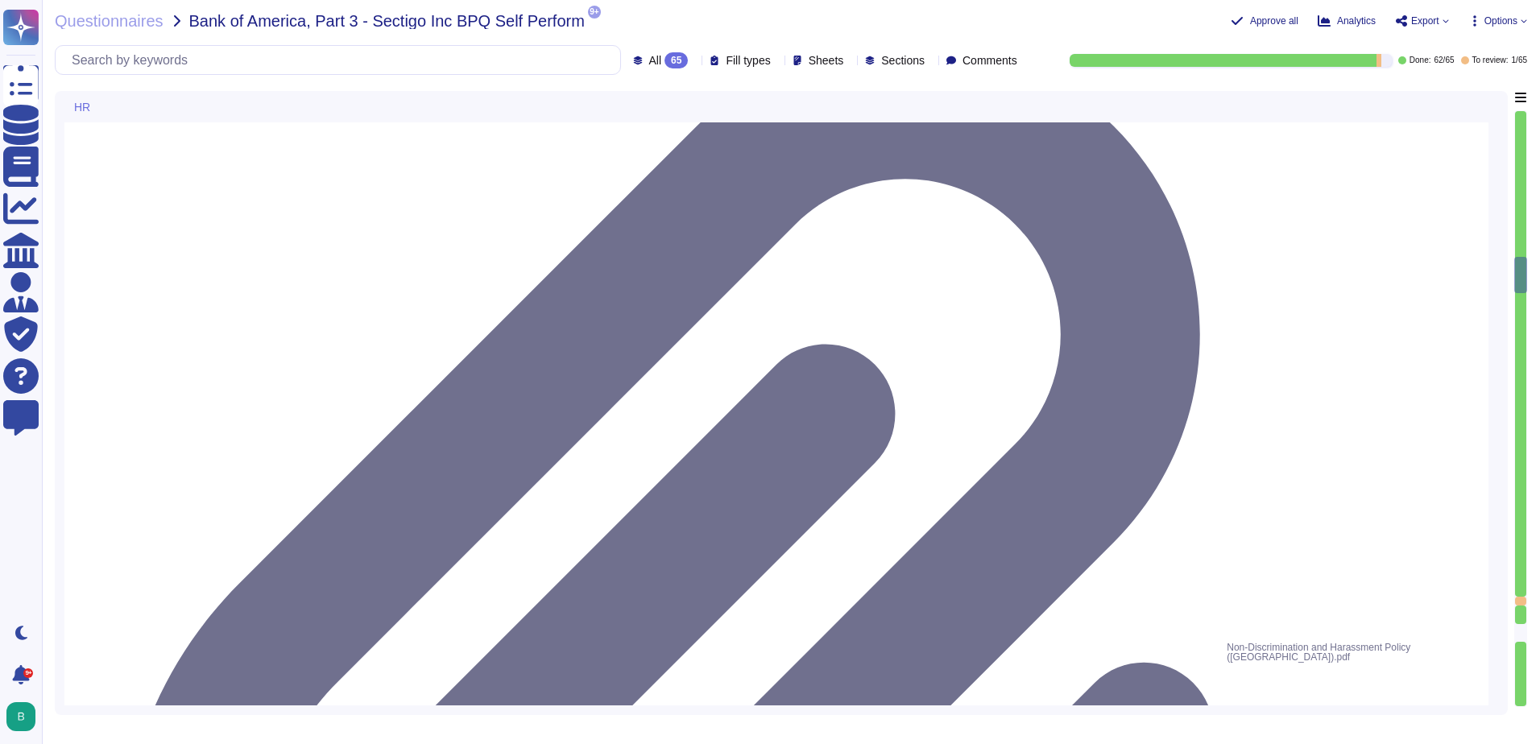
scroll to position [5076, 0]
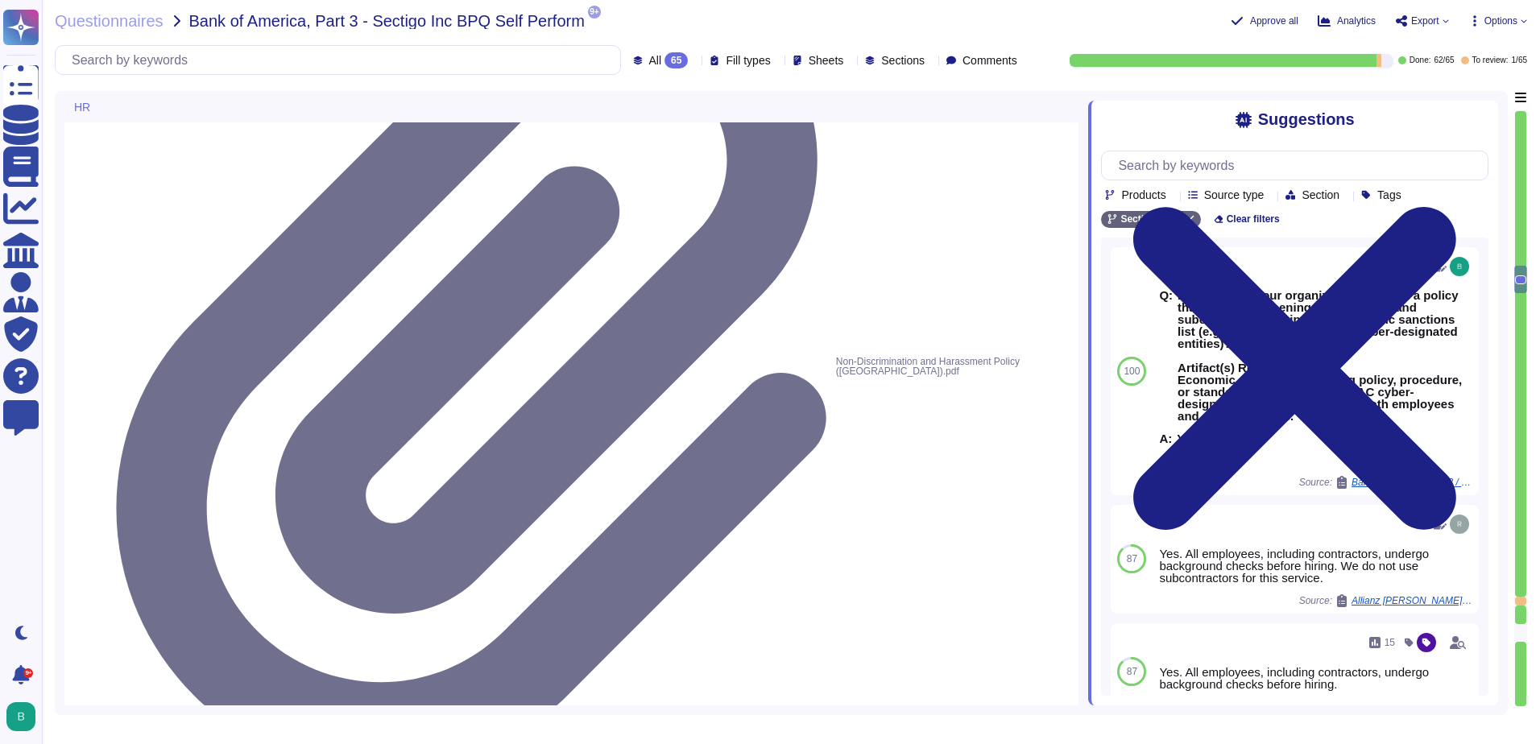
scroll to position [5156, 0]
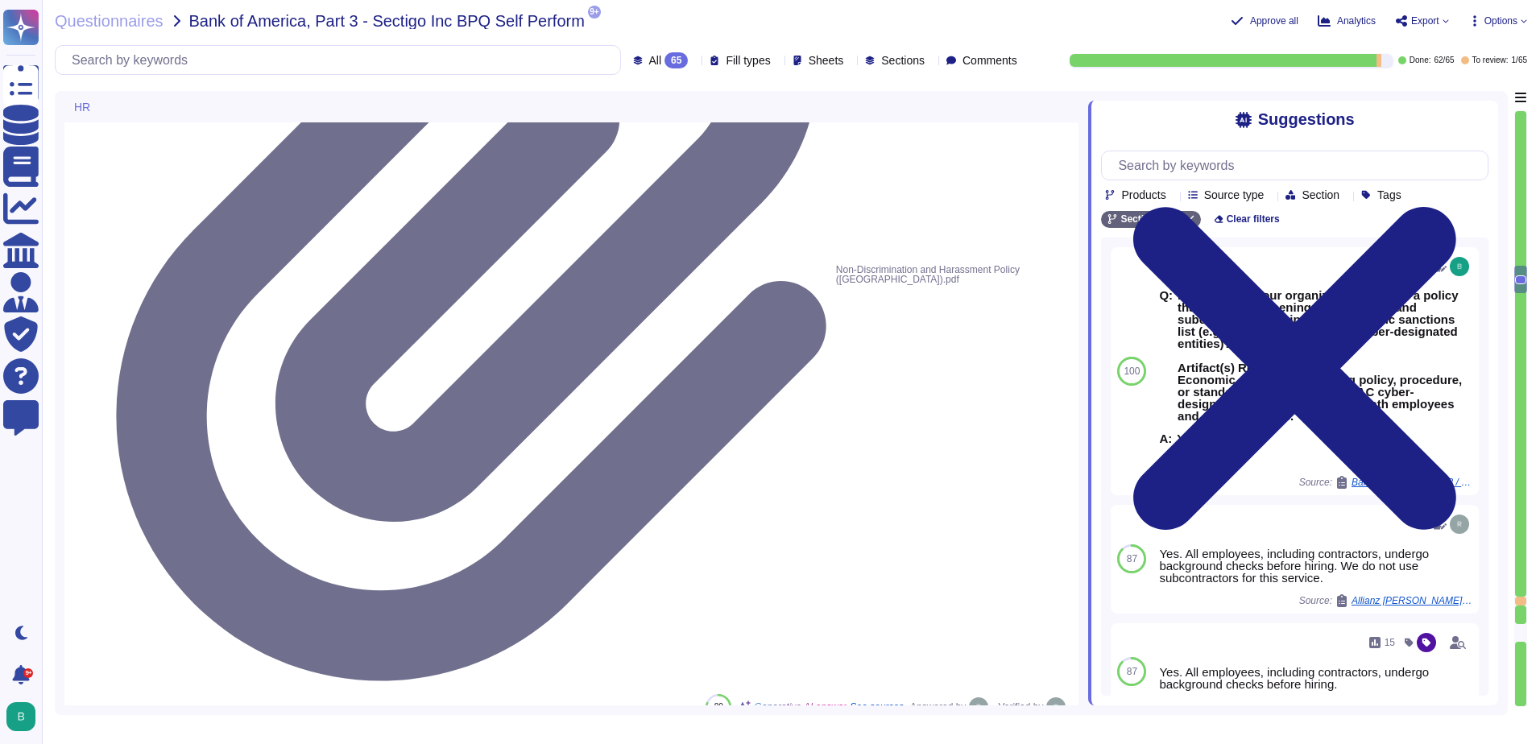
type textarea "Yes, our organization maintains a comprehensive training curriculum that requir…"
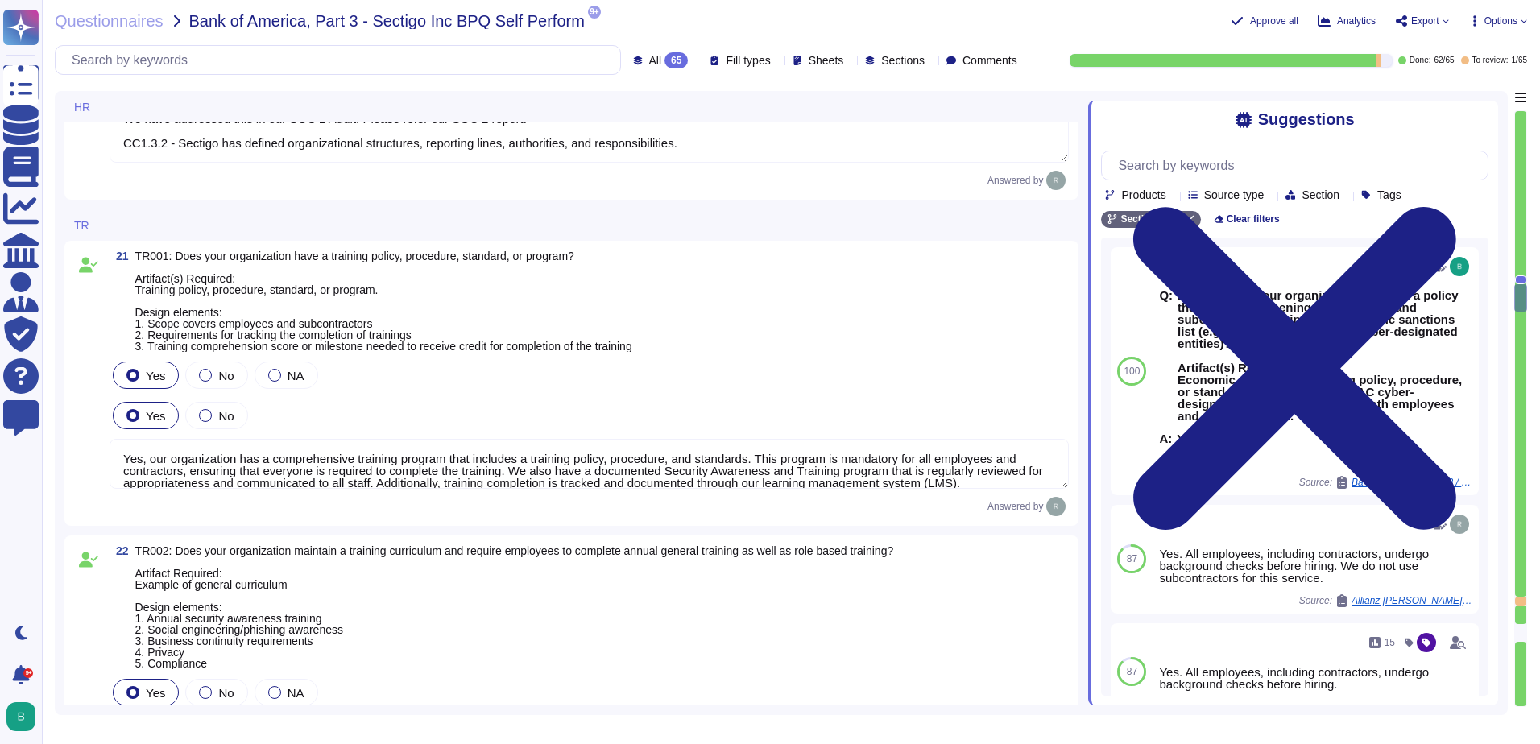
scroll to position [5720, 0]
type textarea "Yes, our organization is committed to providing anti-discrimination and anti-ha…"
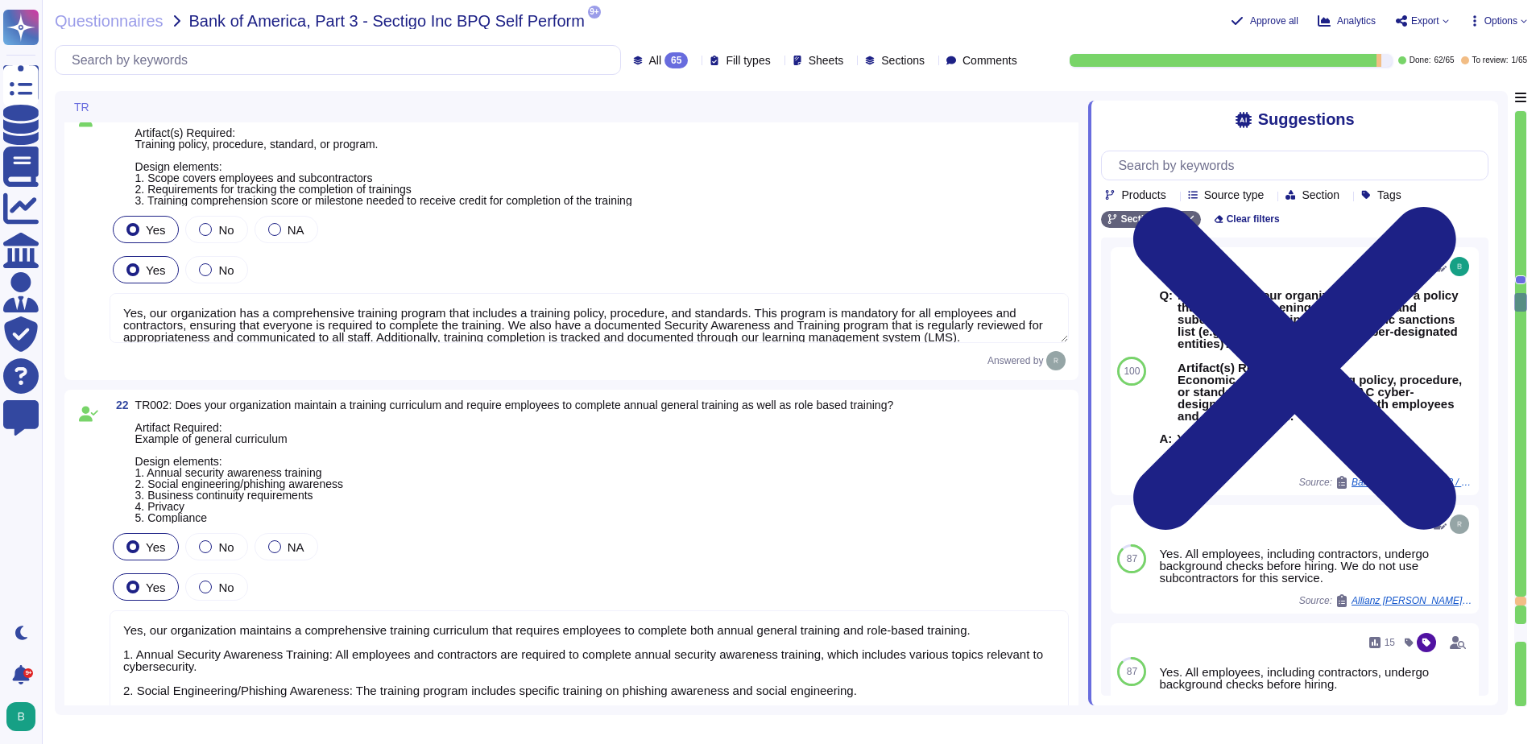
scroll to position [5881, 0]
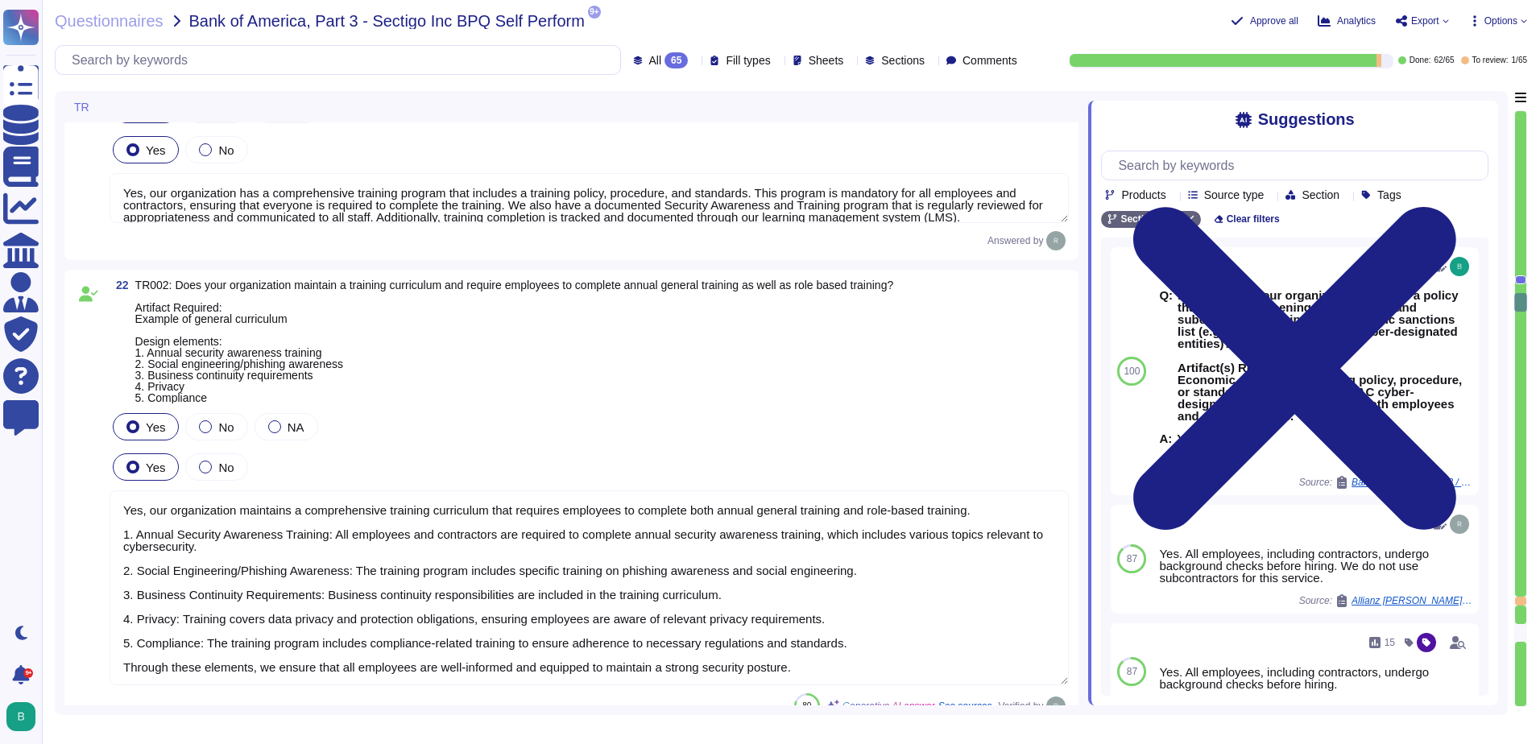
type textarea "Yes, senior management is required to undergo regular cybersecurity training, i…"
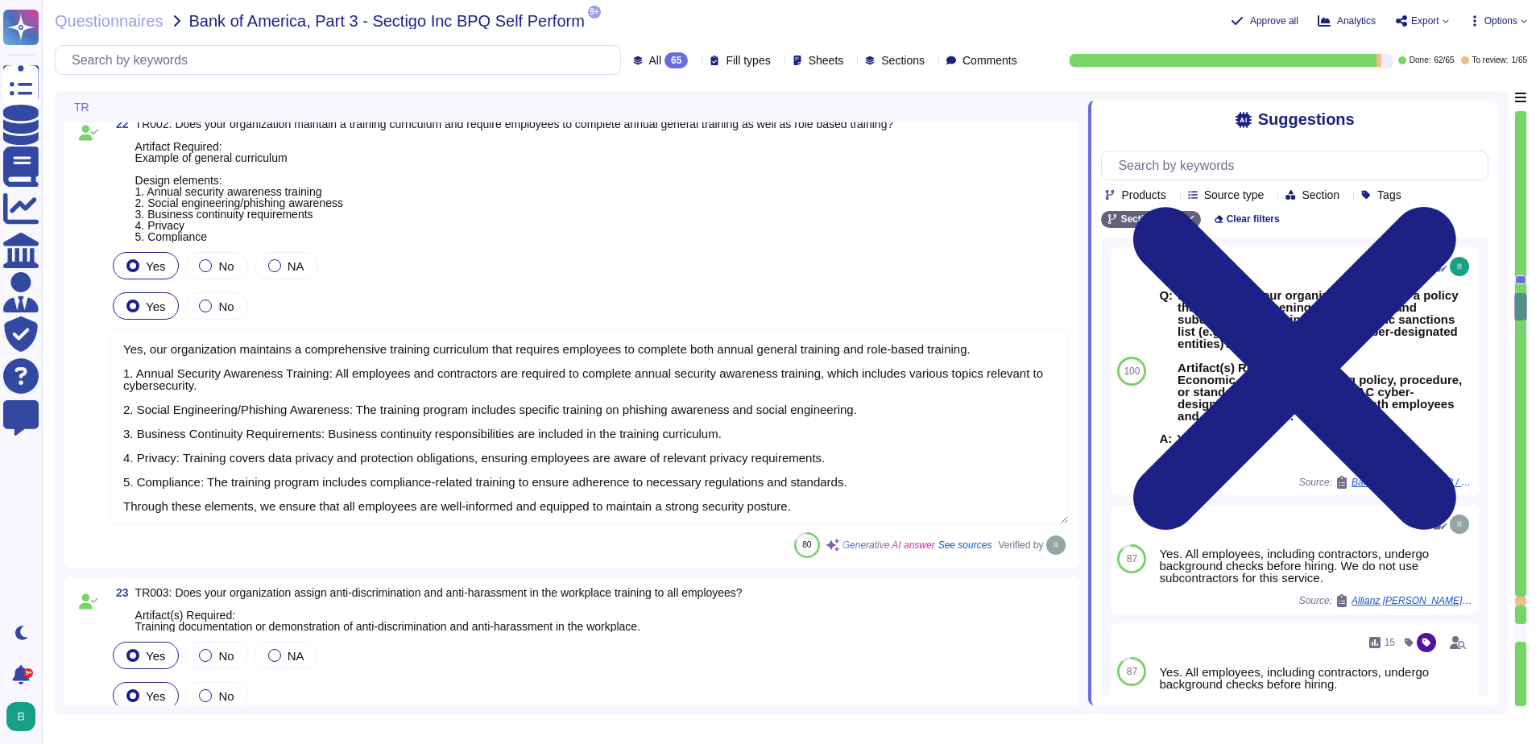
scroll to position [2, 0]
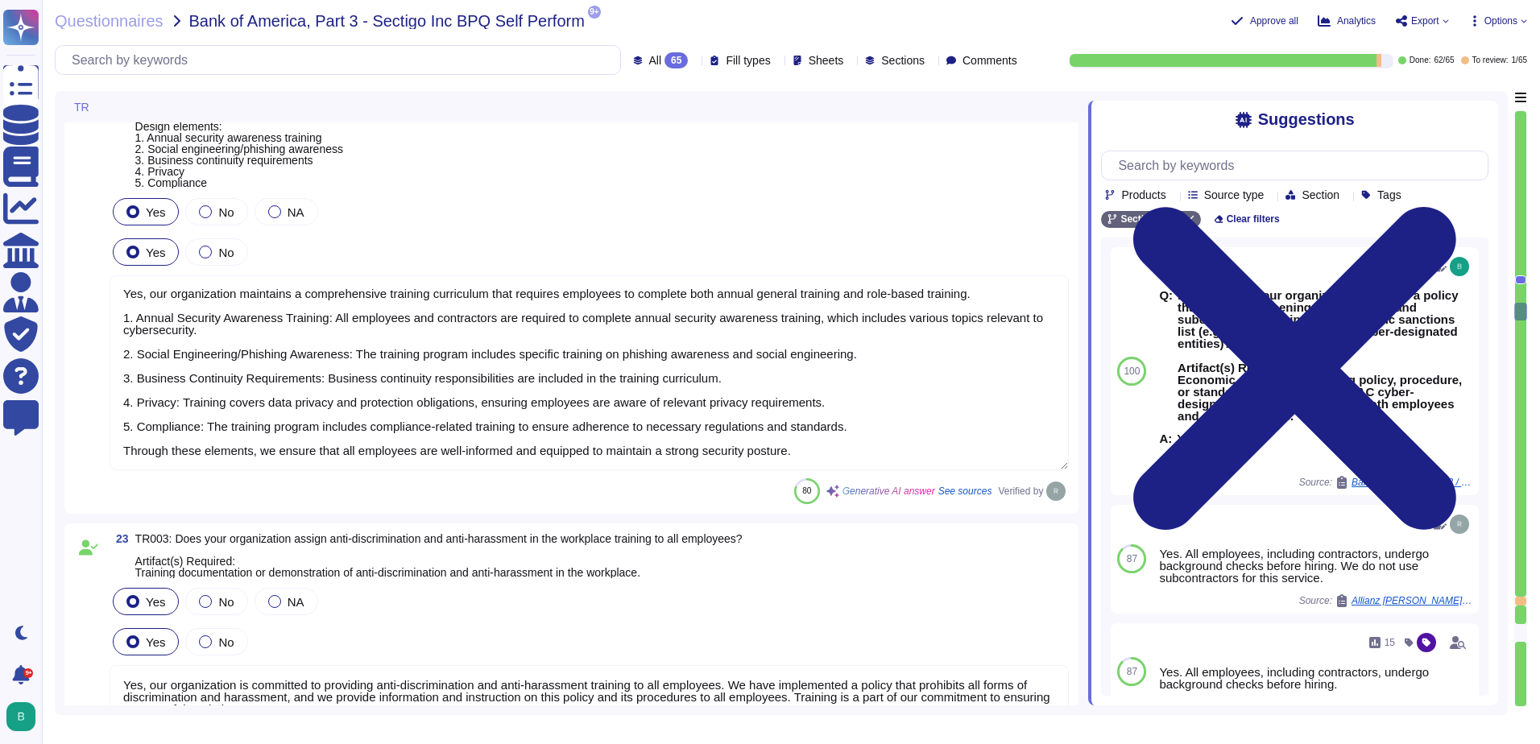
type textarea "The training program at [GEOGRAPHIC_DATA] includes requirements for completion …"
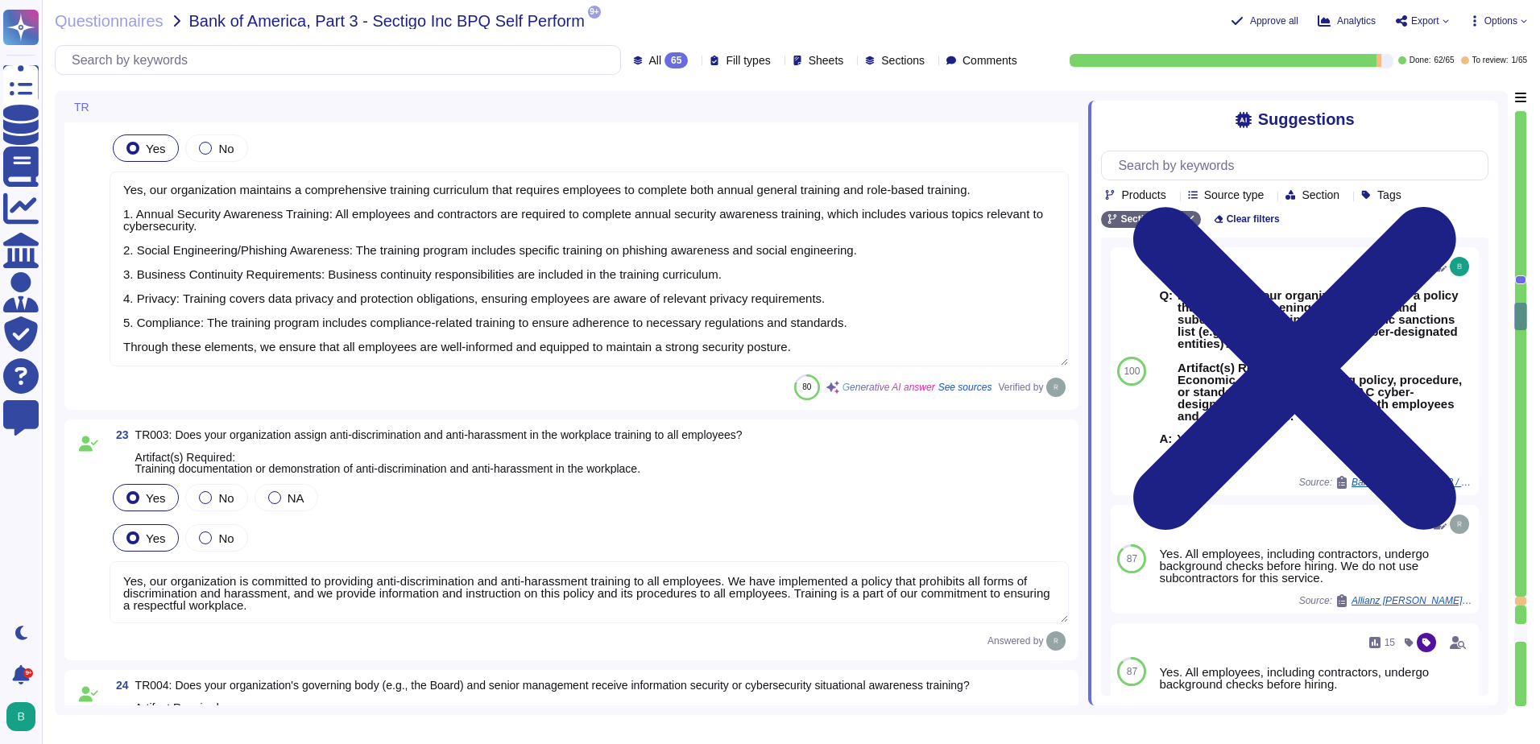
scroll to position [6284, 0]
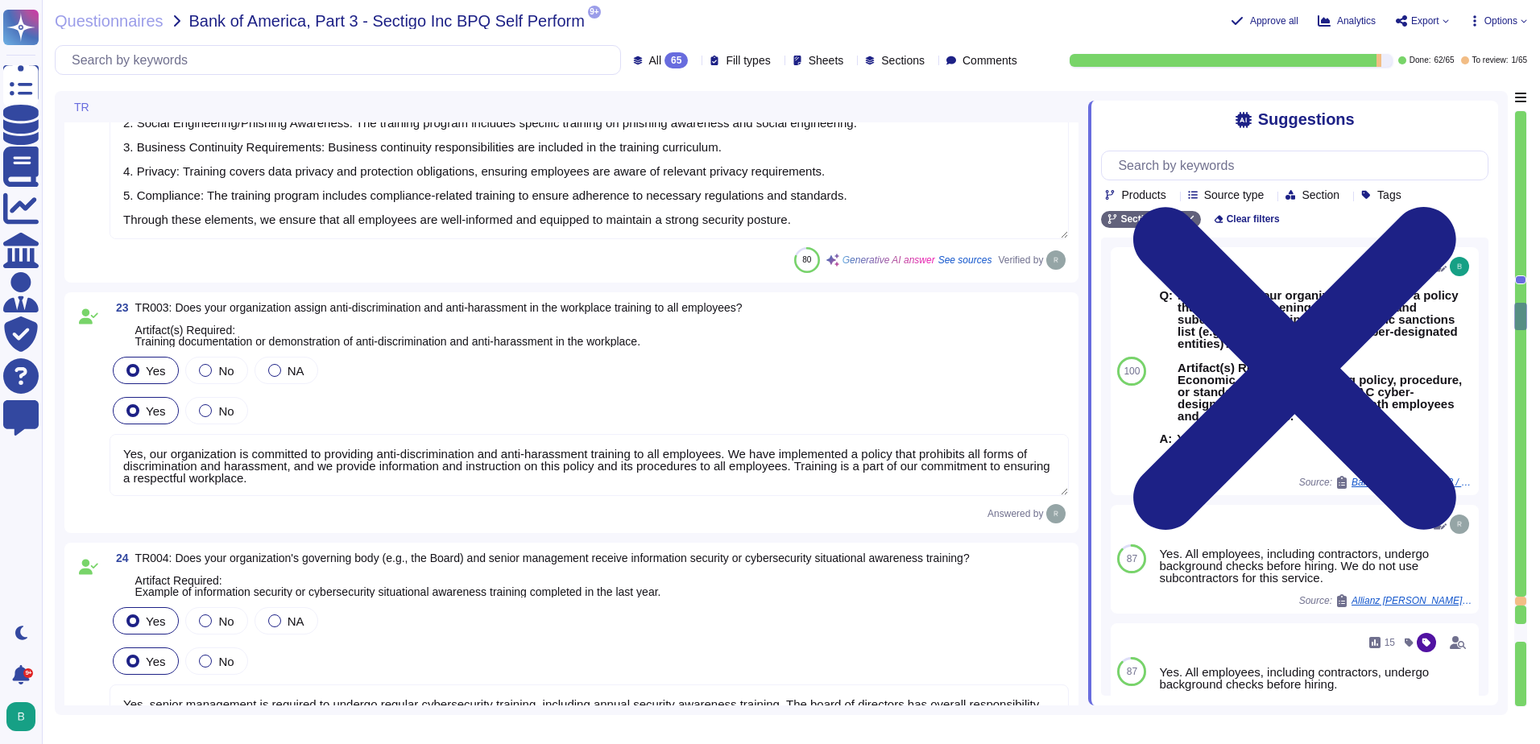
type textarea "This control test has been addressed in our SOC 2 report. (CC4.2.1) -The Intern…"
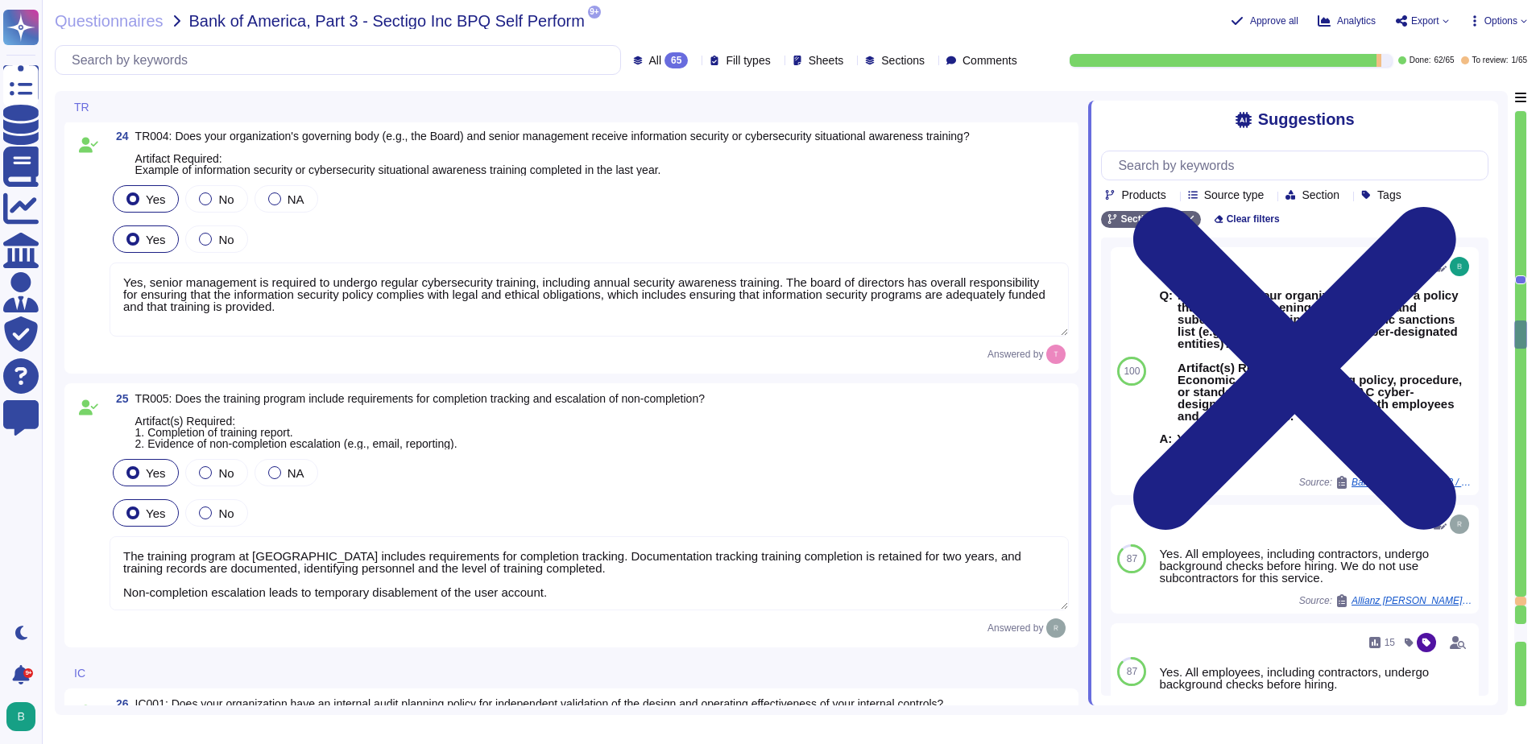
scroll to position [6848, 0]
type textarea "Yes, our organization has a compliance team that monitors non-compliance with o…"
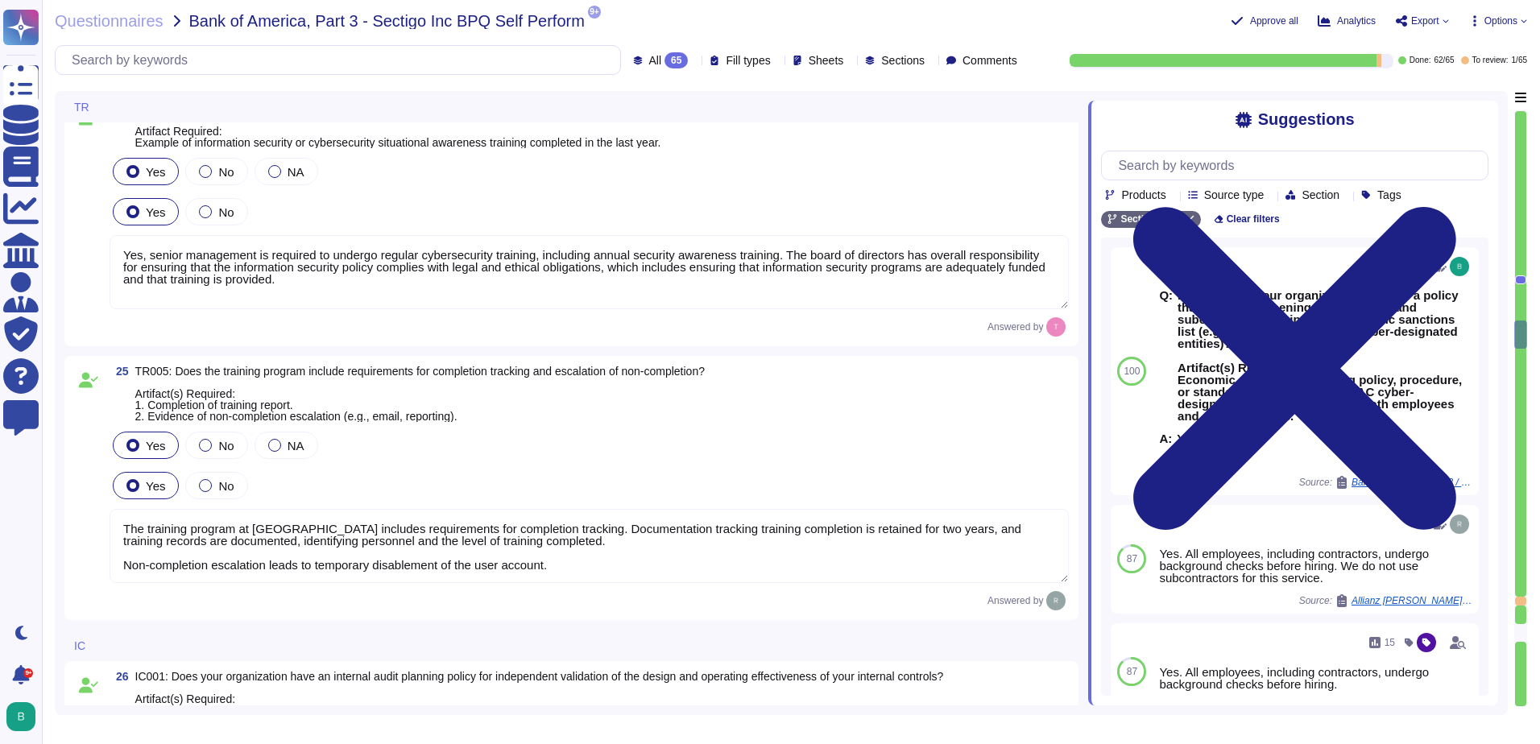
scroll to position [2, 0]
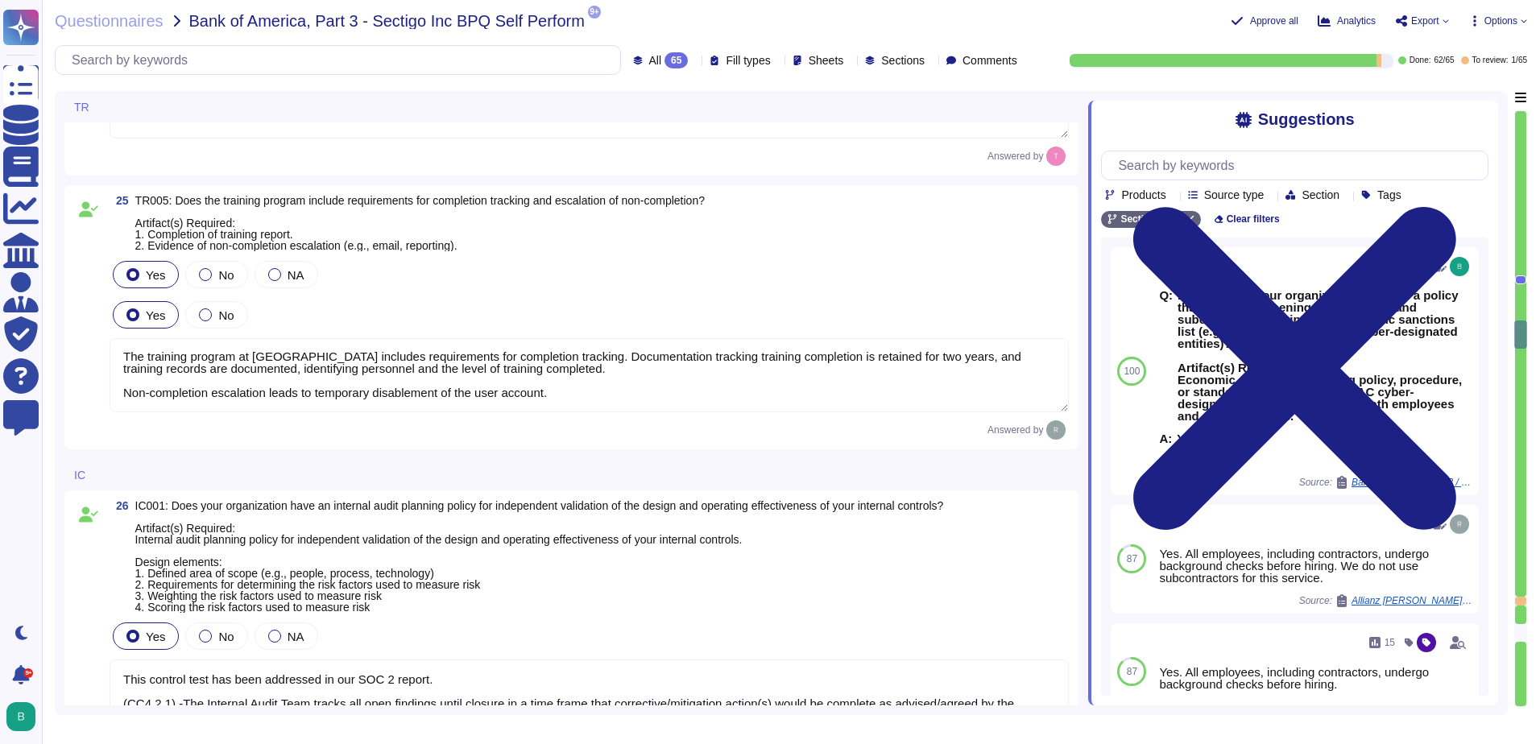
type textarea "Yes, our company has a Change Management Policy in place, which includes a form…"
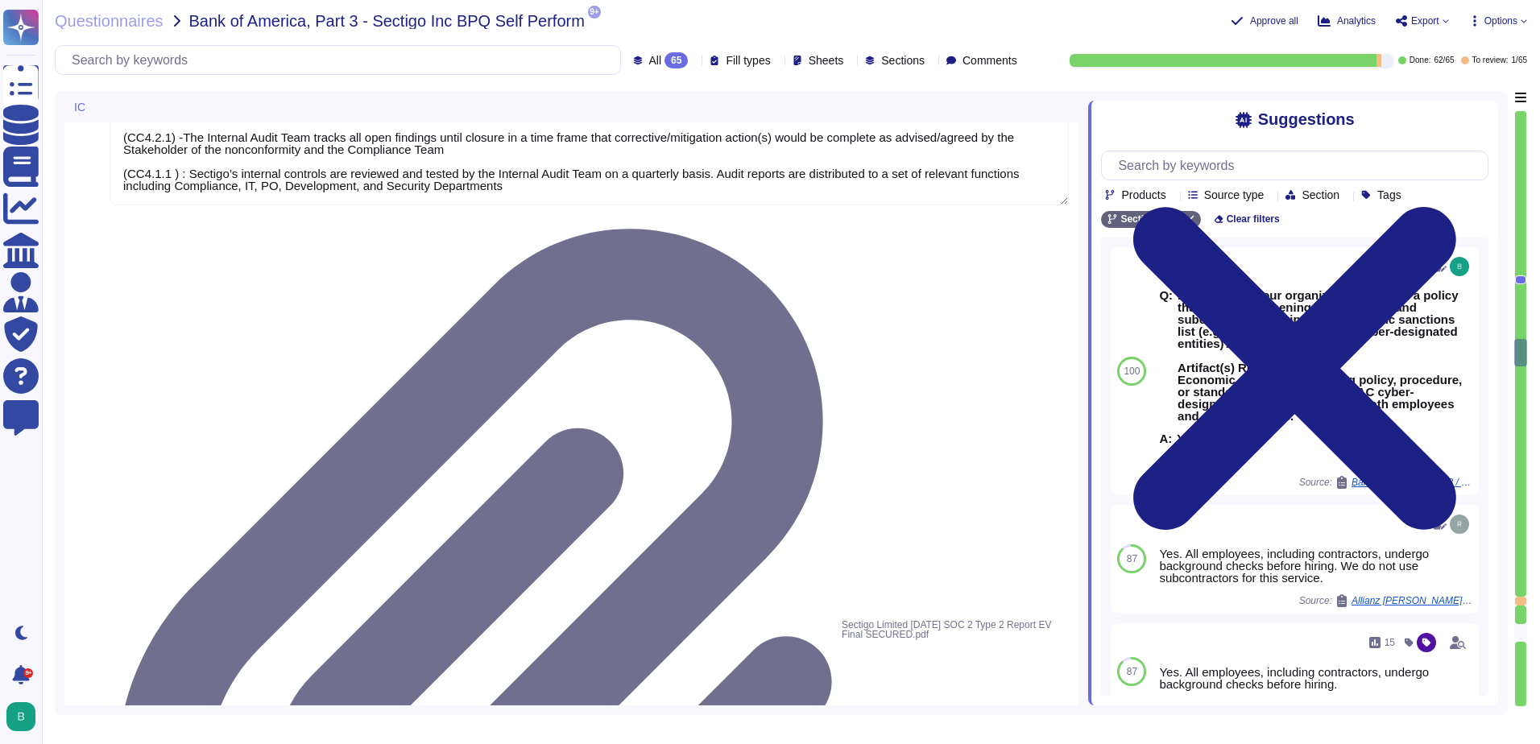
type textarea "Yes, all information security policies, standards, guidelines, and procedures h…"
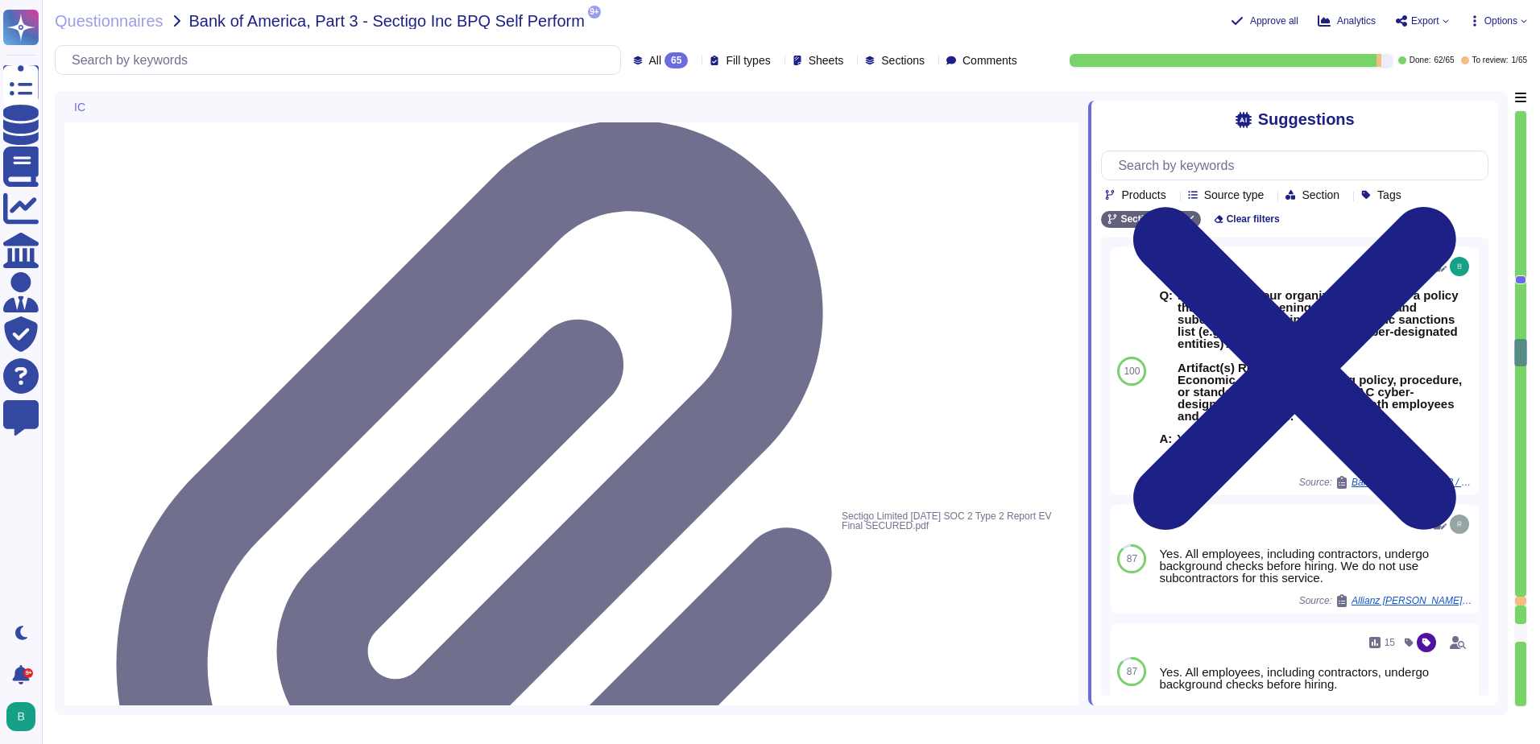
scroll to position [7734, 0]
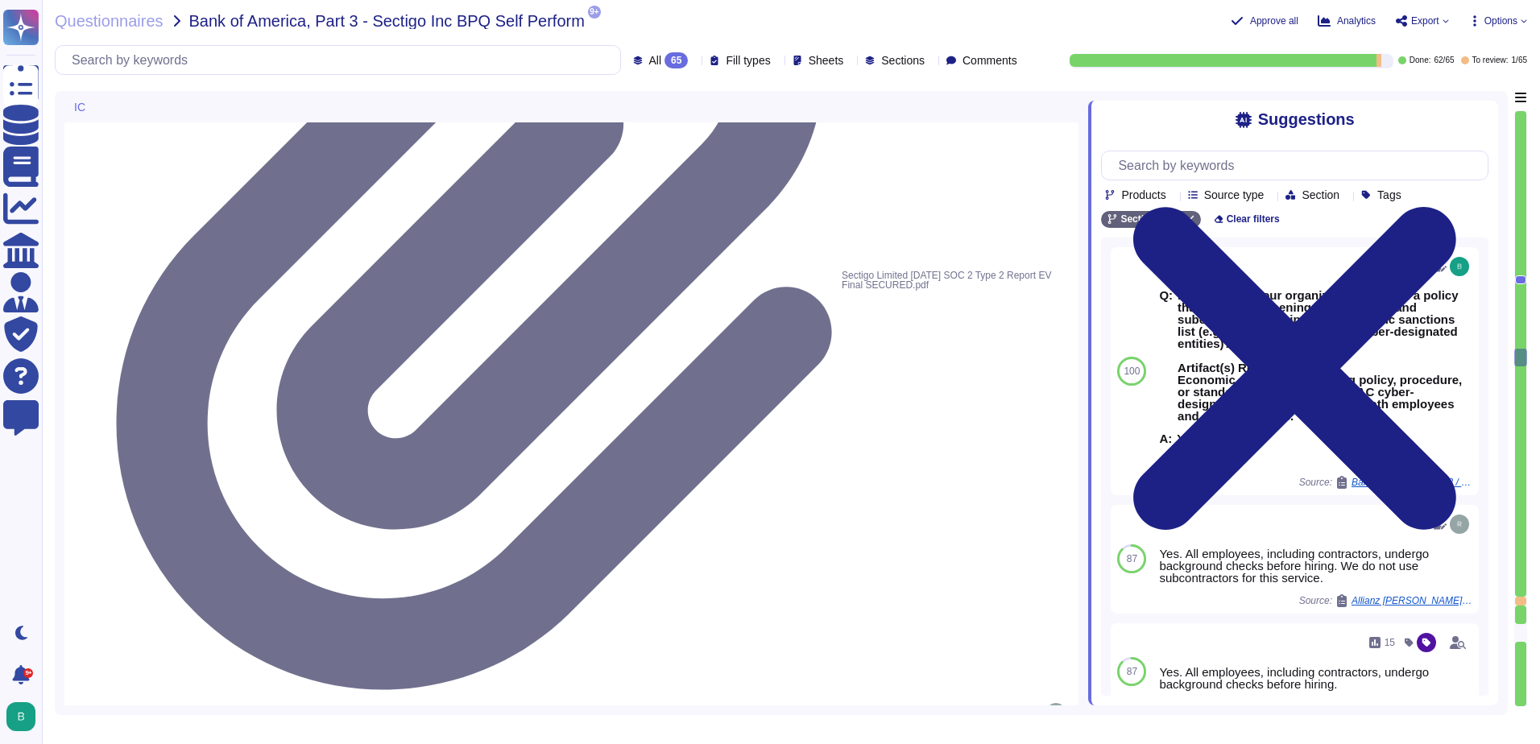
type textarea "Yes, our organization has undergone non-financial external audits in the last 1…"
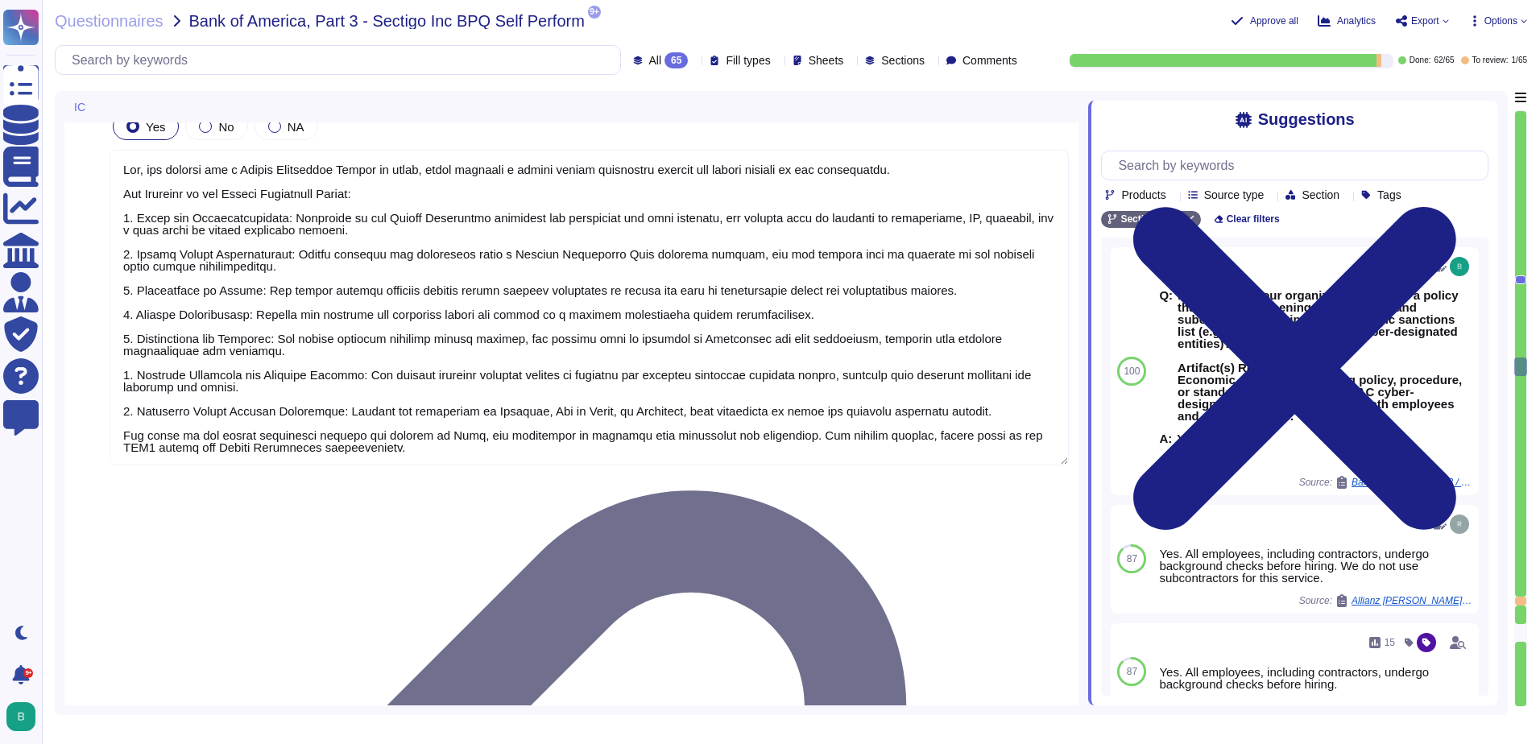
type textarea "Our organization undergoes a successful PCI DSS scan every year; however, we do…"
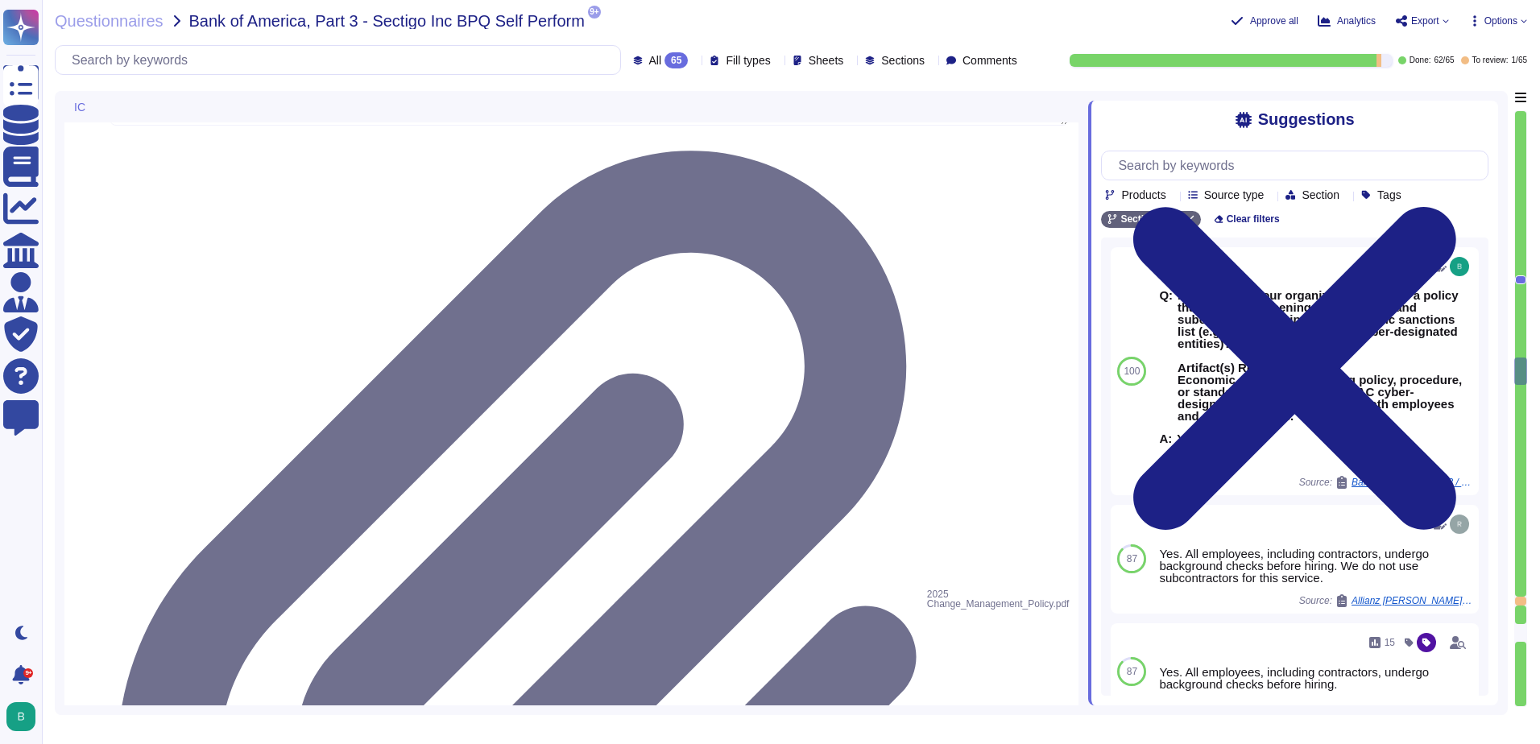
scroll to position [8459, 0]
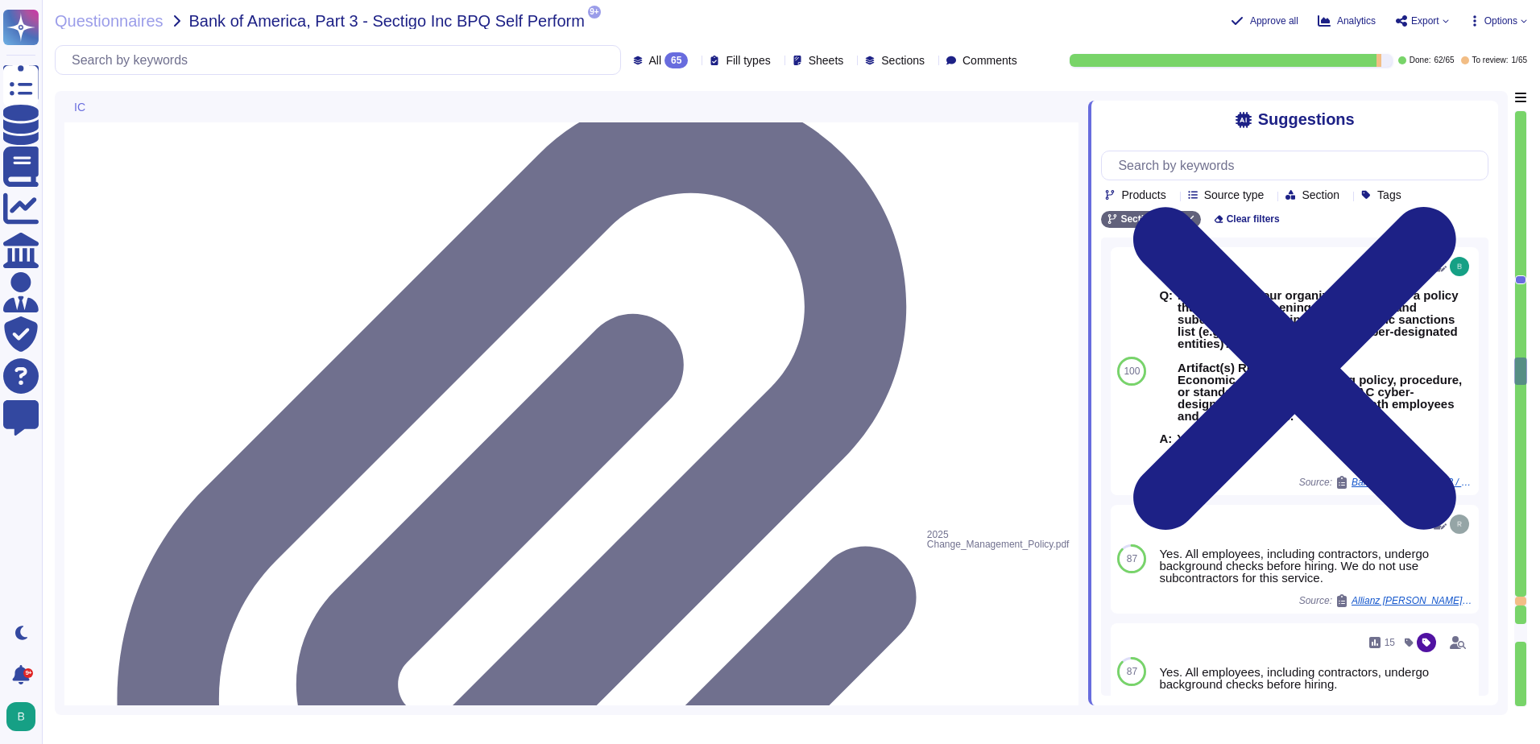
type textarea "Yes, our organization has a documented process in place for regulatory change m…"
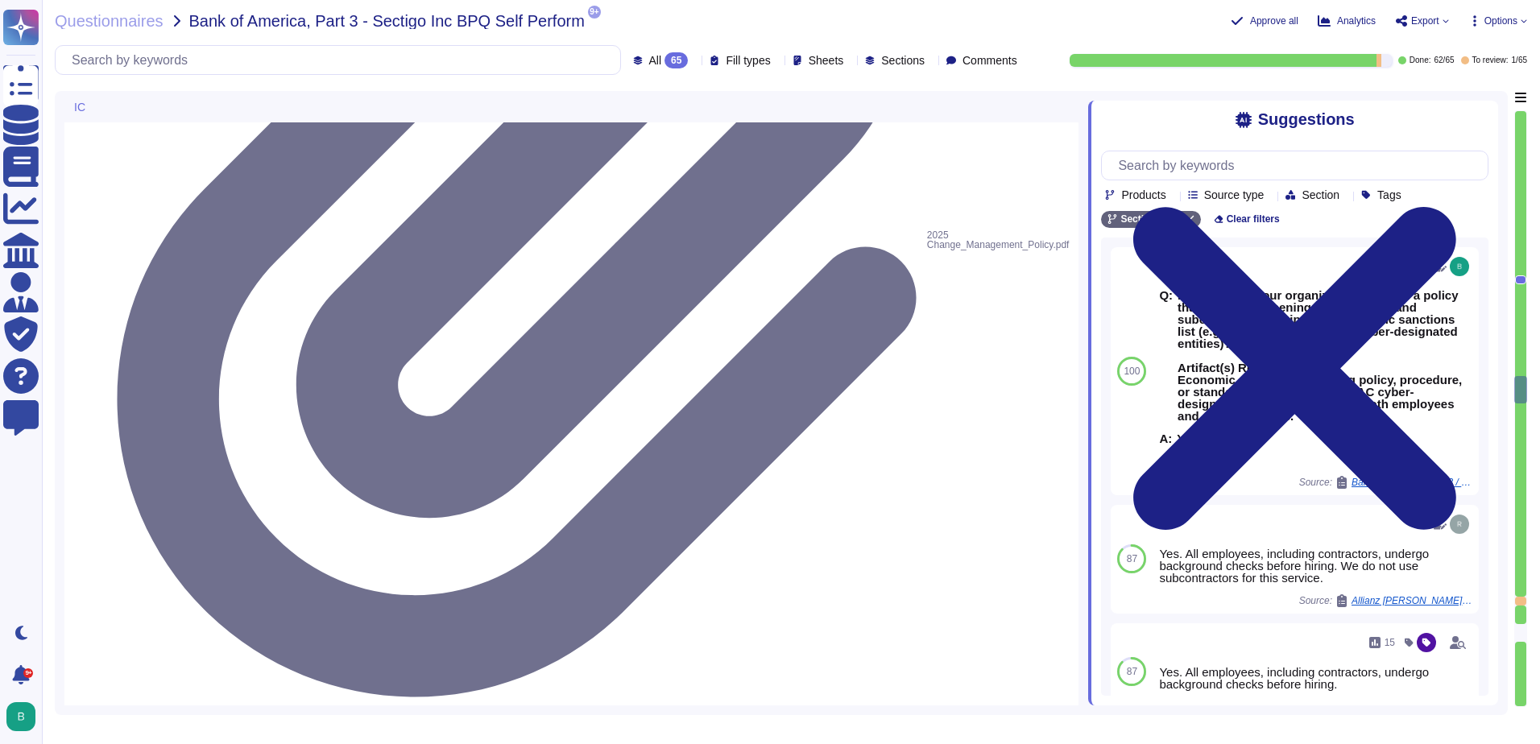
scroll to position [8782, 0]
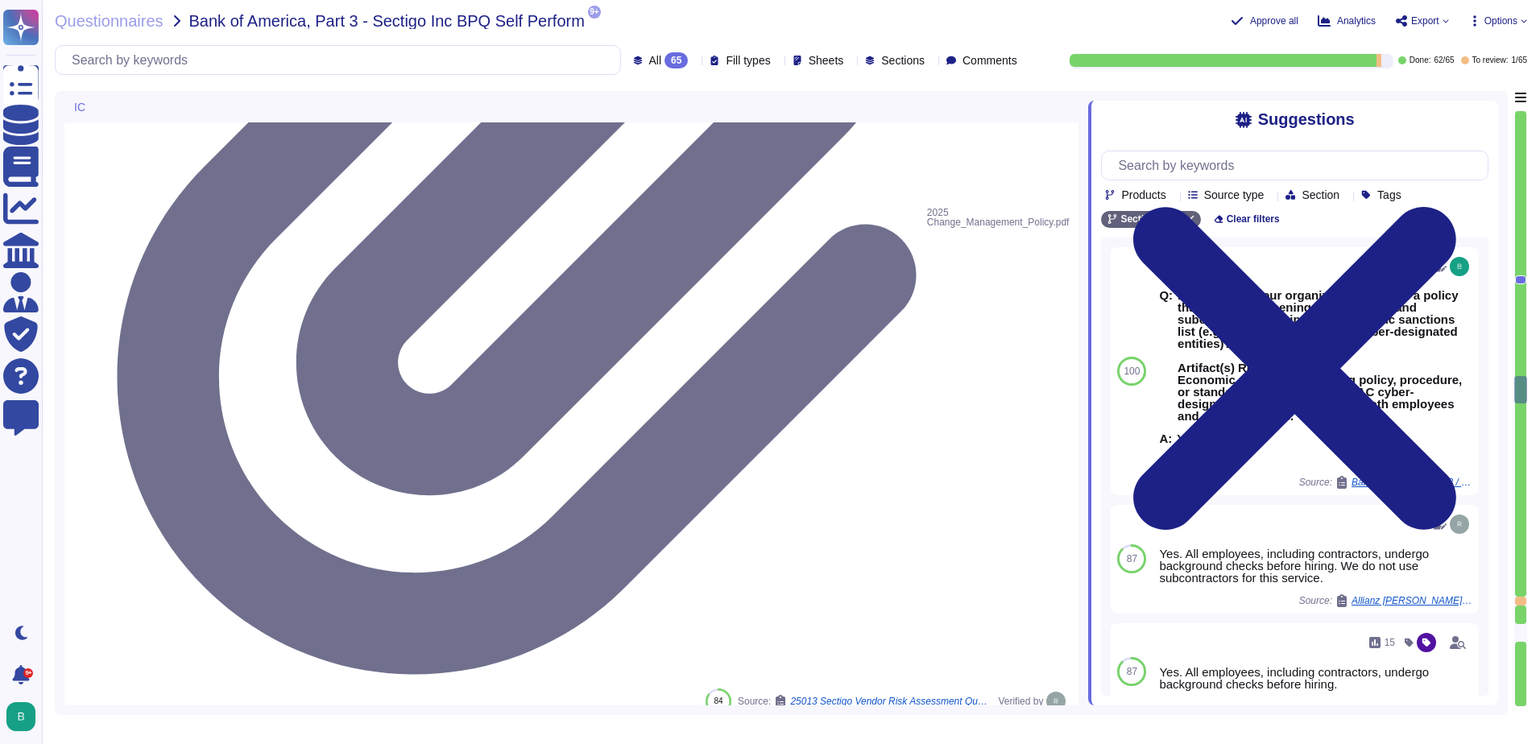
type textarea "As a public CA, compliance with applicable industry regulations is an existenti…"
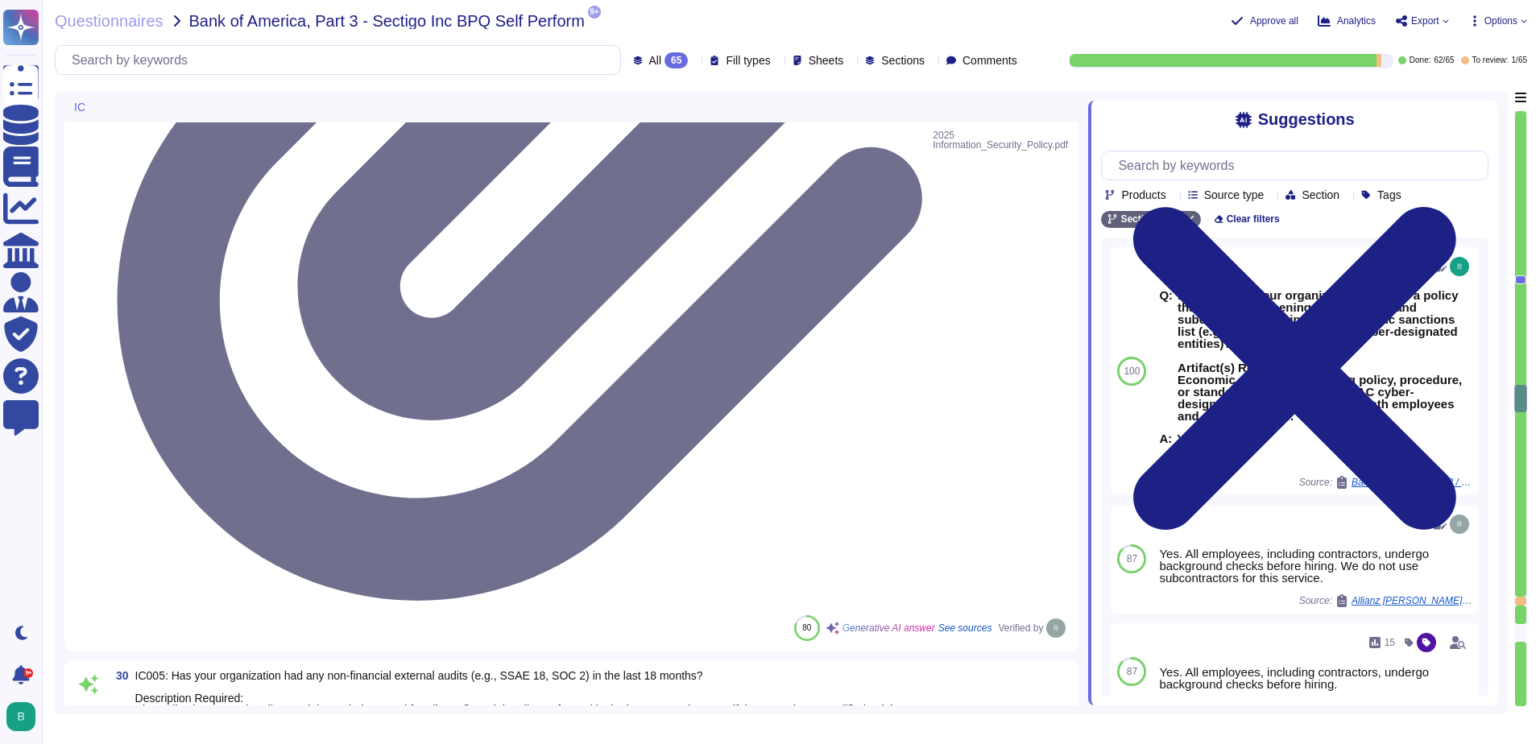
type textarea "Yes, we have anti-money laundering (AML) procedures in place. Our procedures in…"
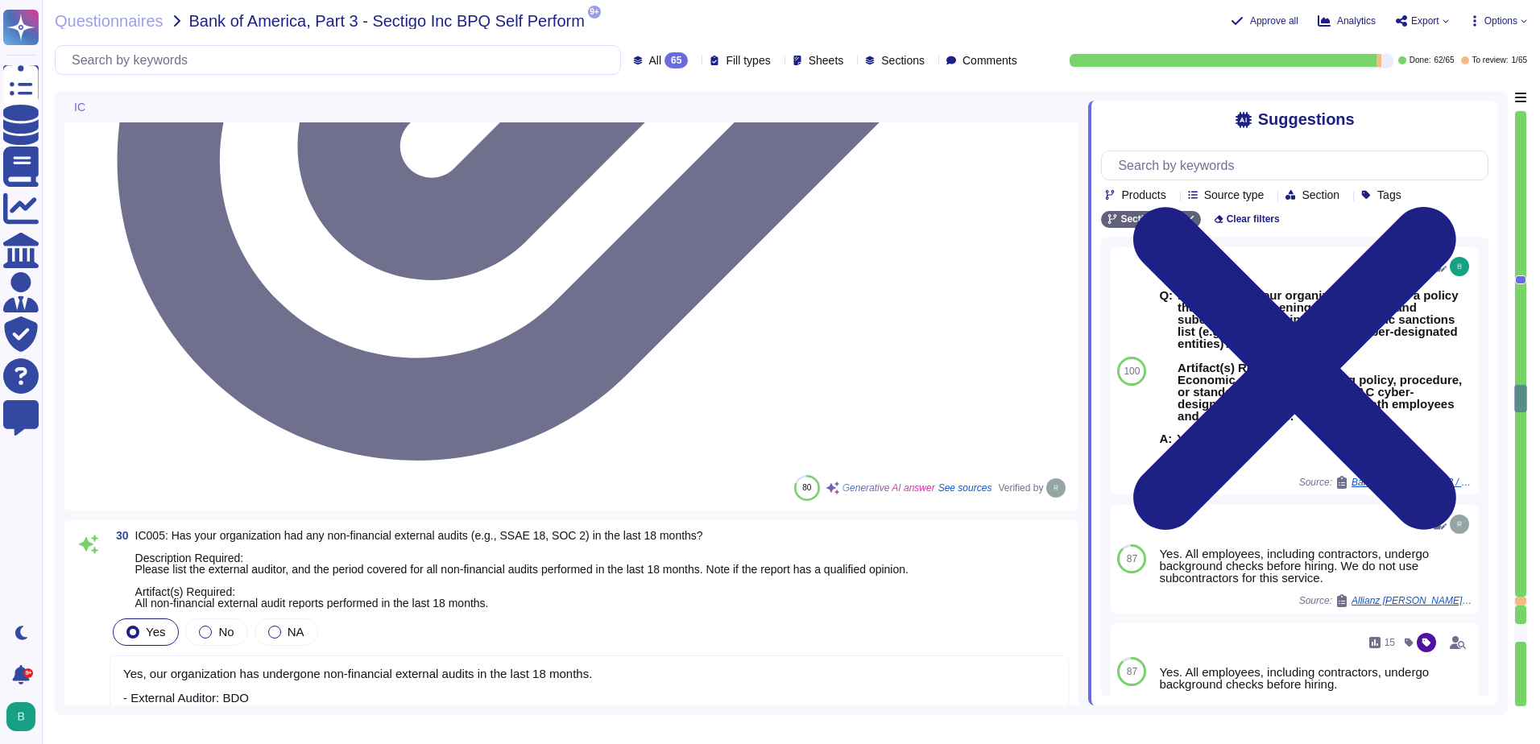
scroll to position [9265, 0]
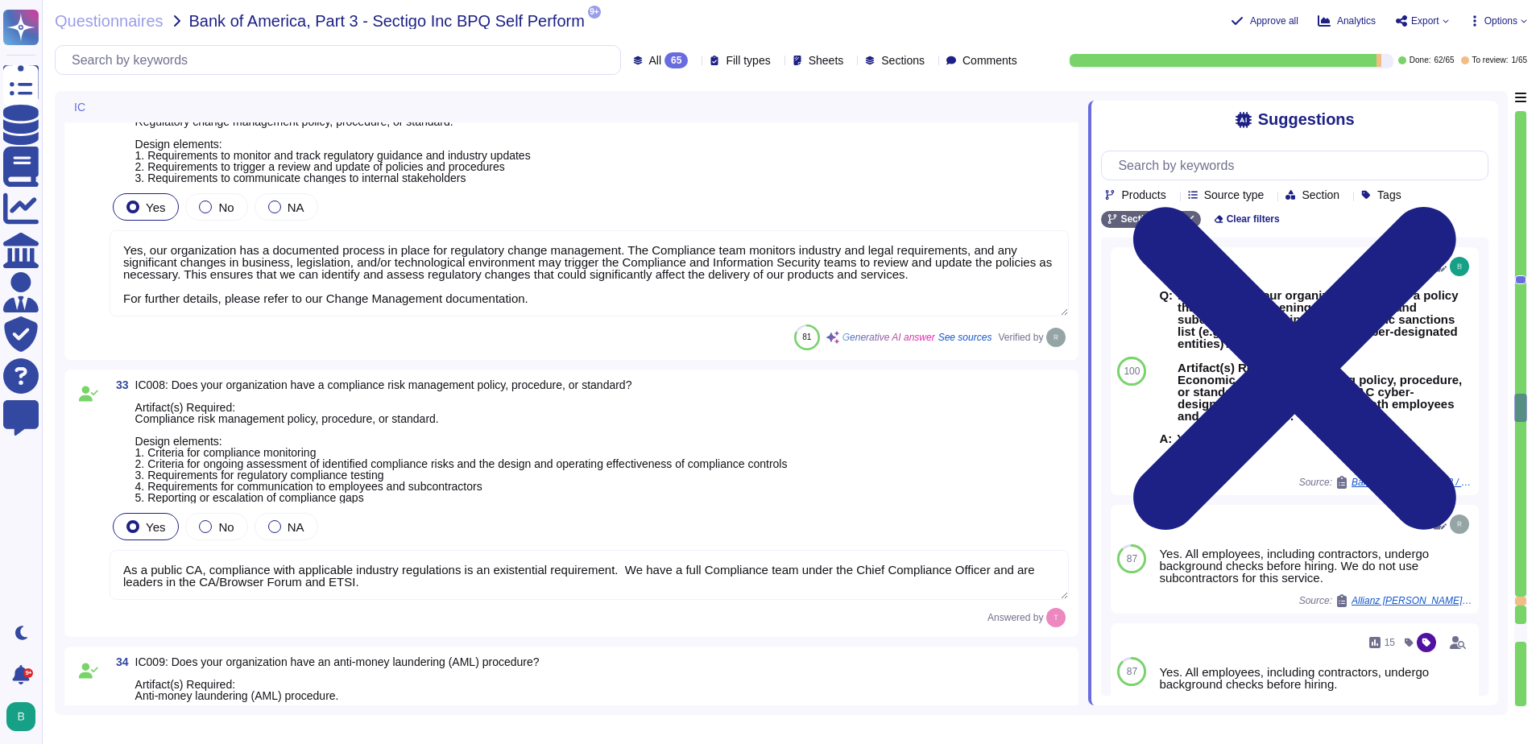
type textarea "Yes, our organization has a compliance program and a set of policies and proced…"
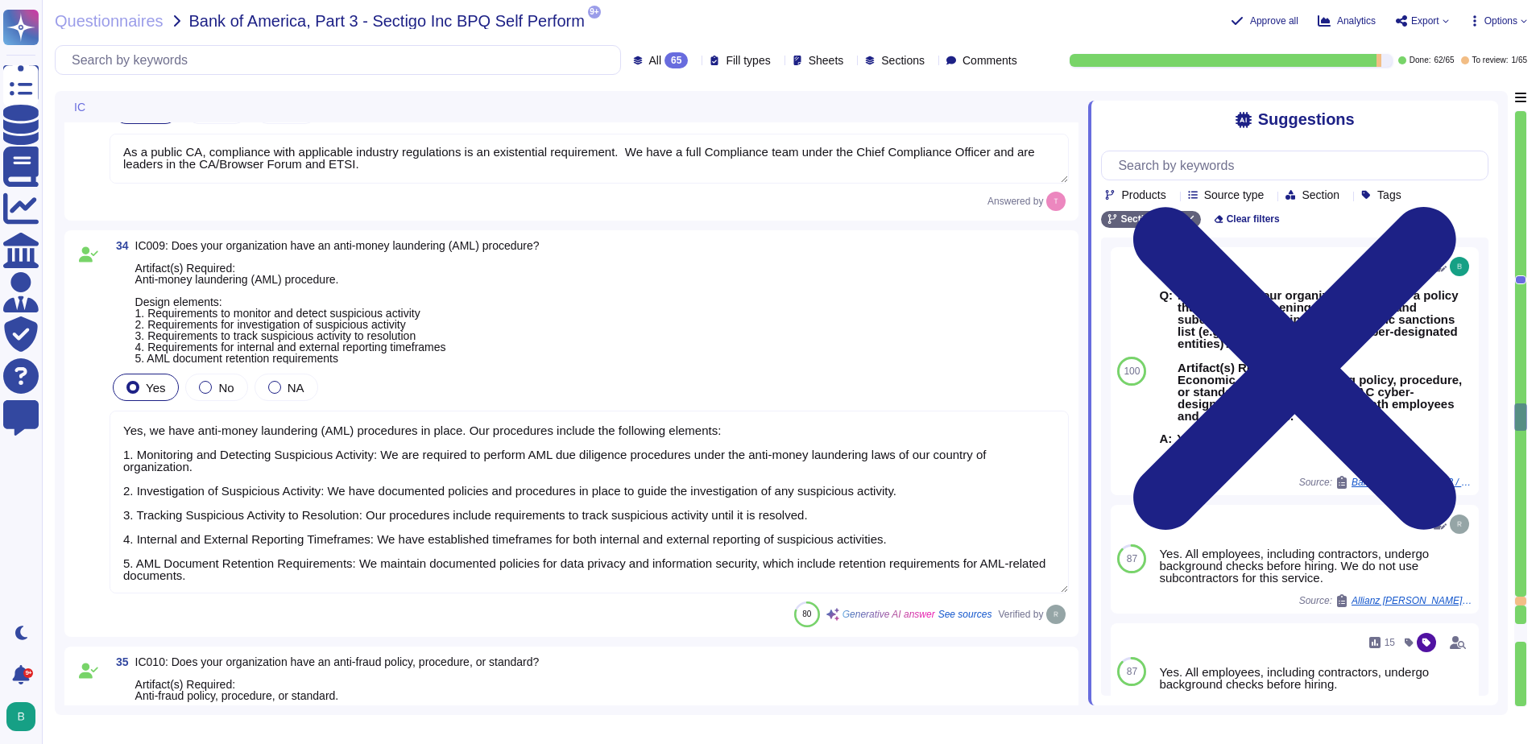
scroll to position [9829, 0]
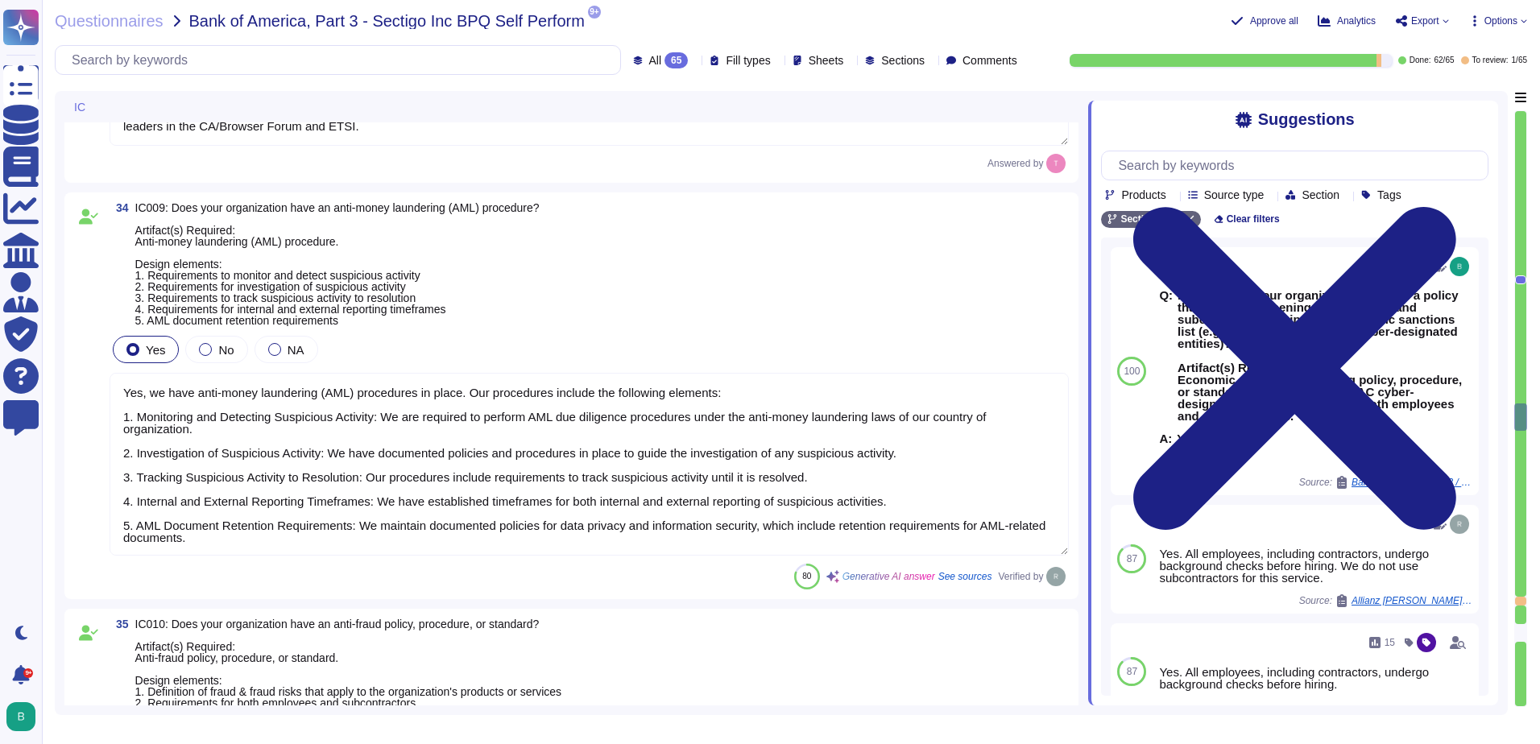
type textarea "Yes, our organization has a documented privacy policy that outlines our policie…"
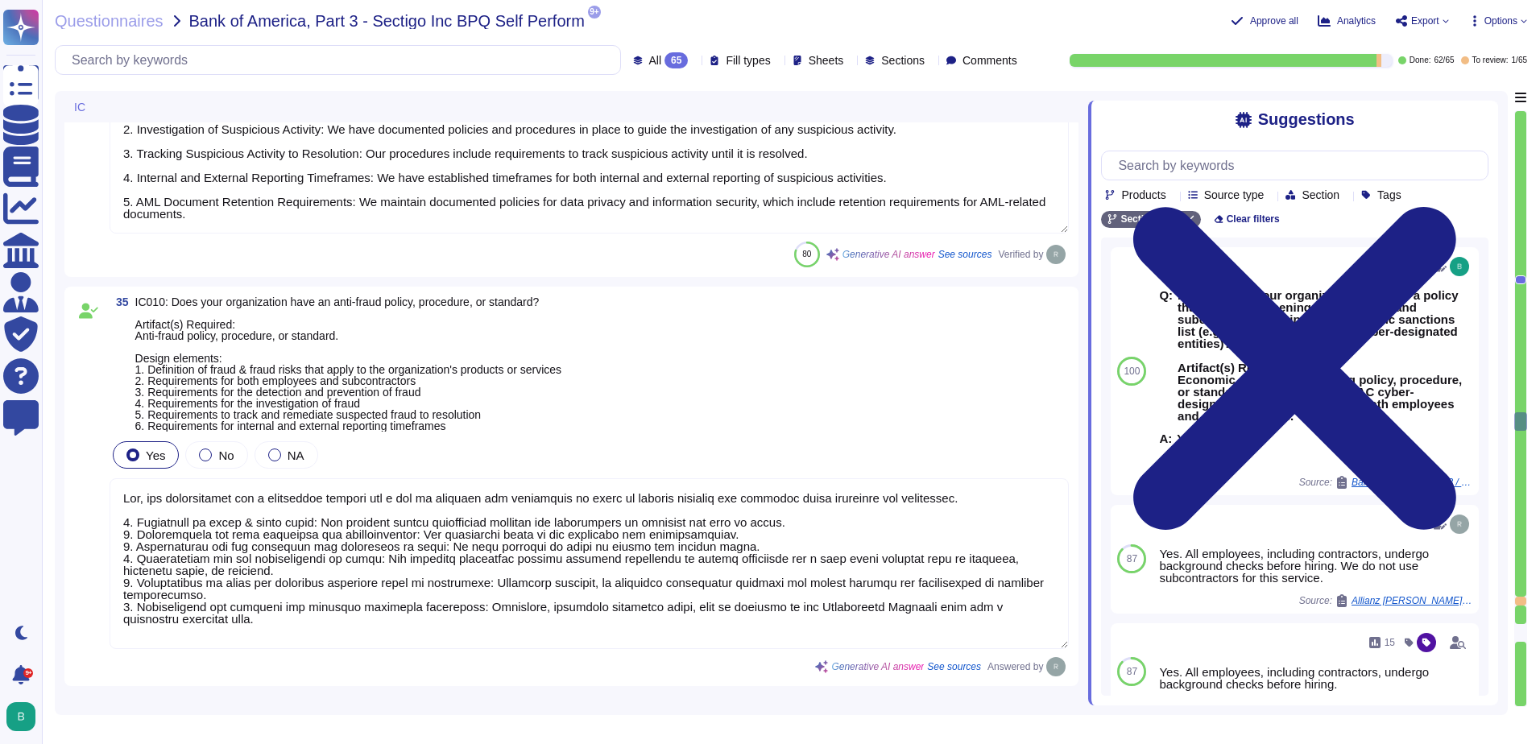
scroll to position [2, 0]
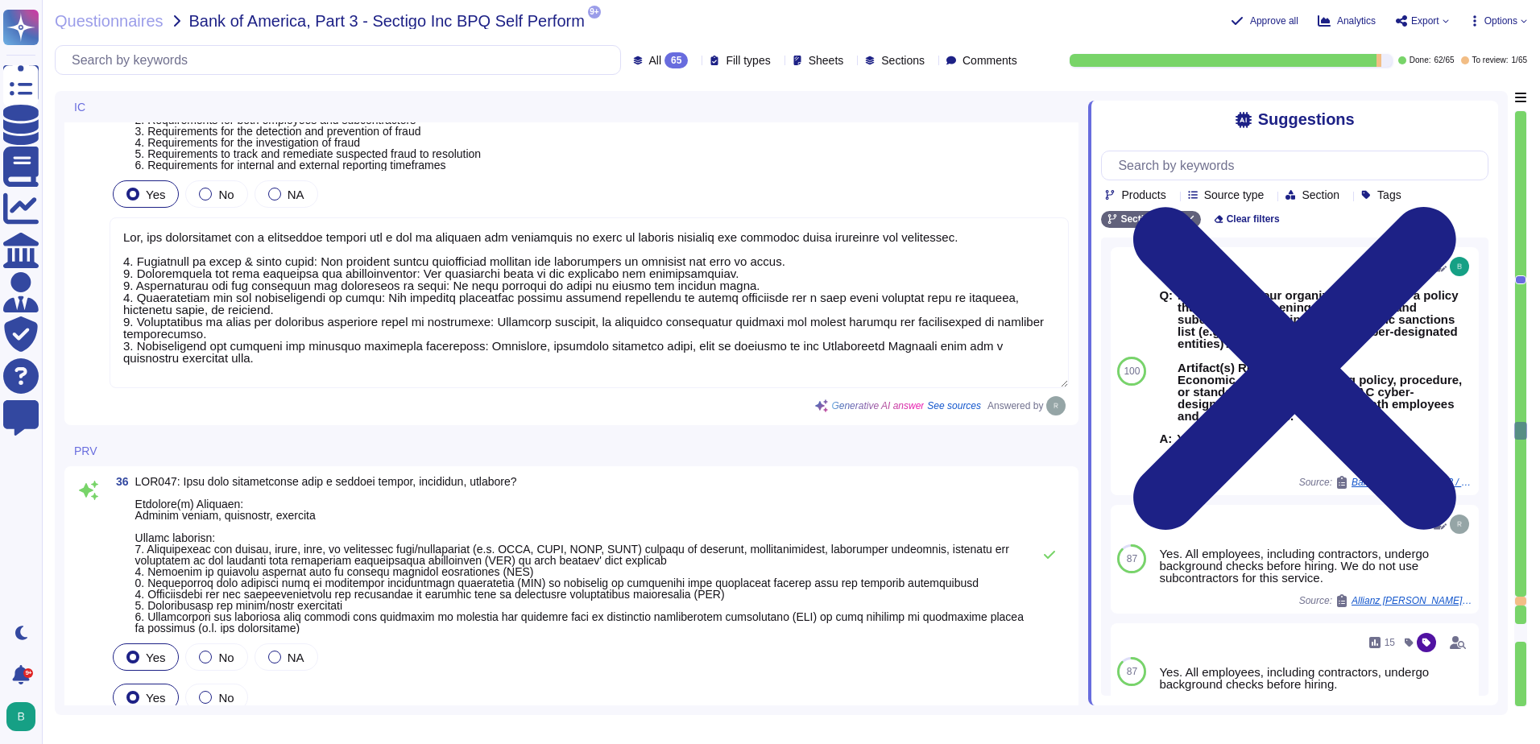
type textarea "Our privacy policy is available at [URL][DOMAIN_NAME]."
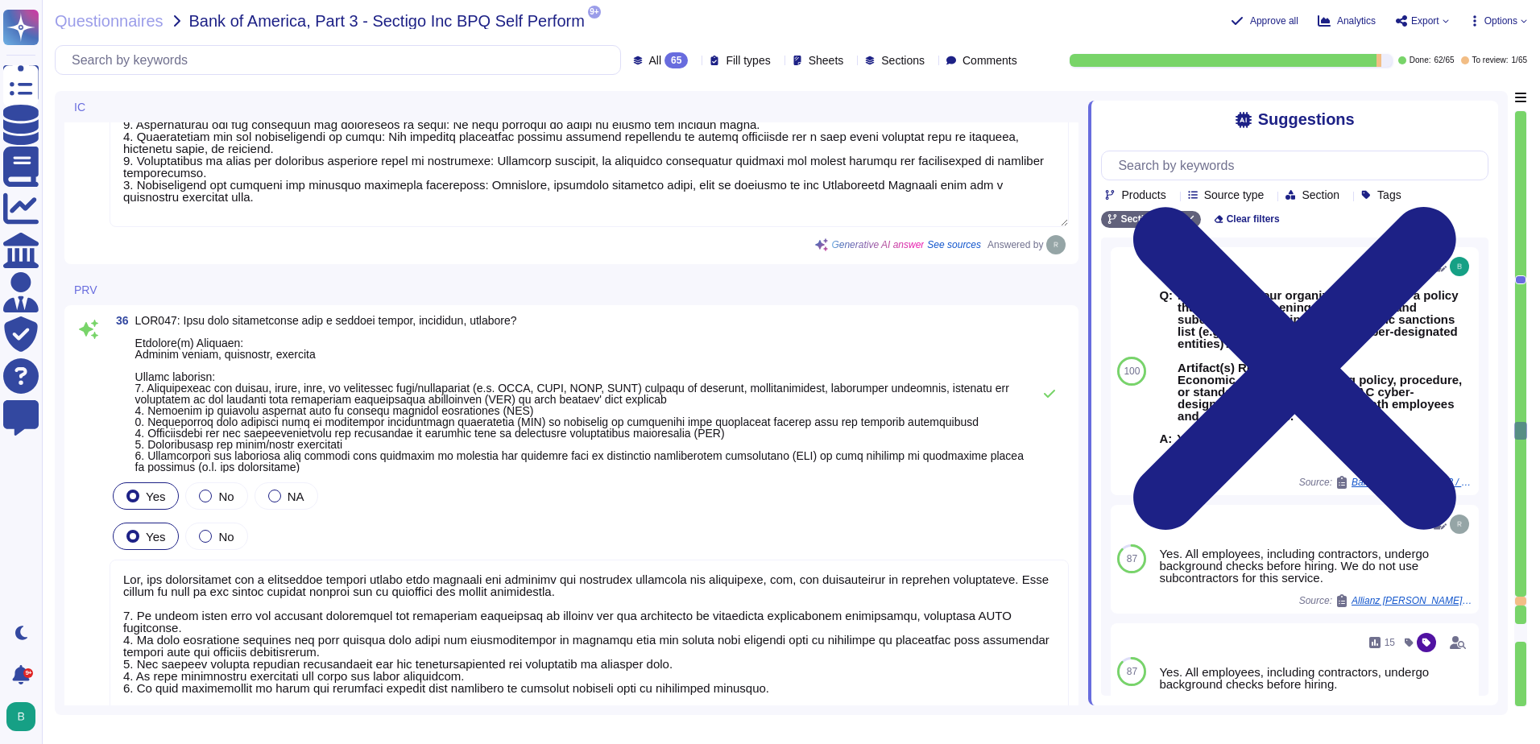
scroll to position [10635, 0]
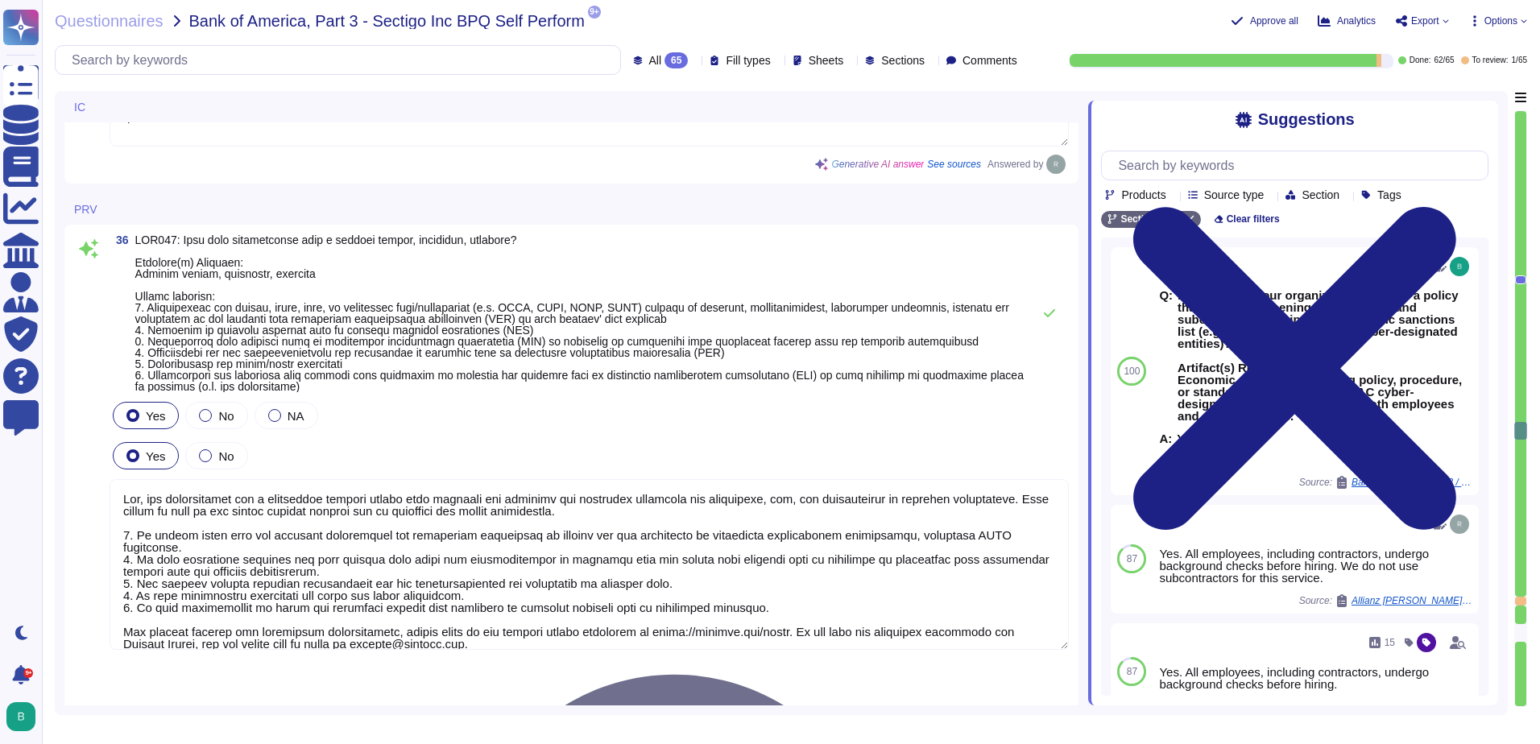
type textarea "Yes, our organization has a process in place to assist clients in fulfilling da…"
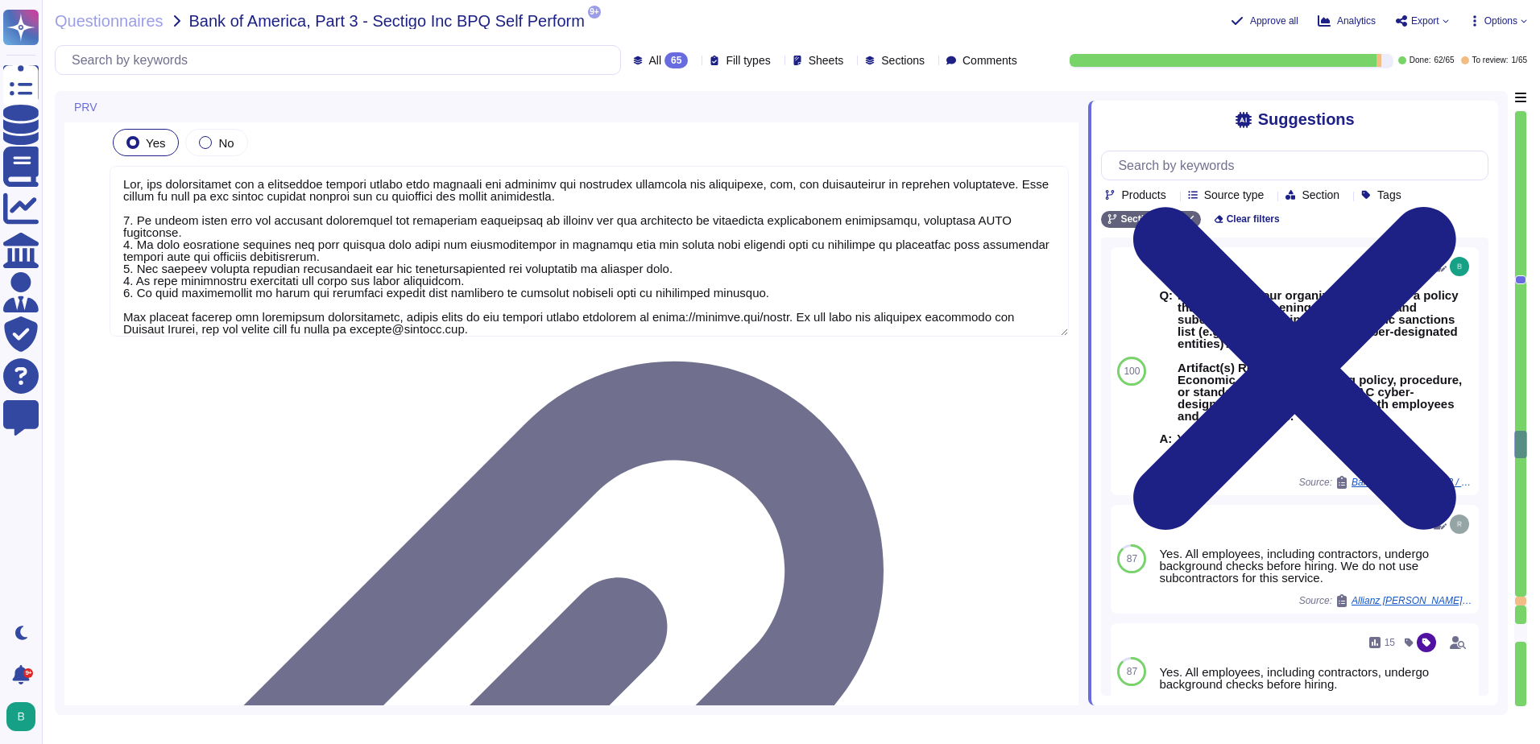
scroll to position [10957, 0]
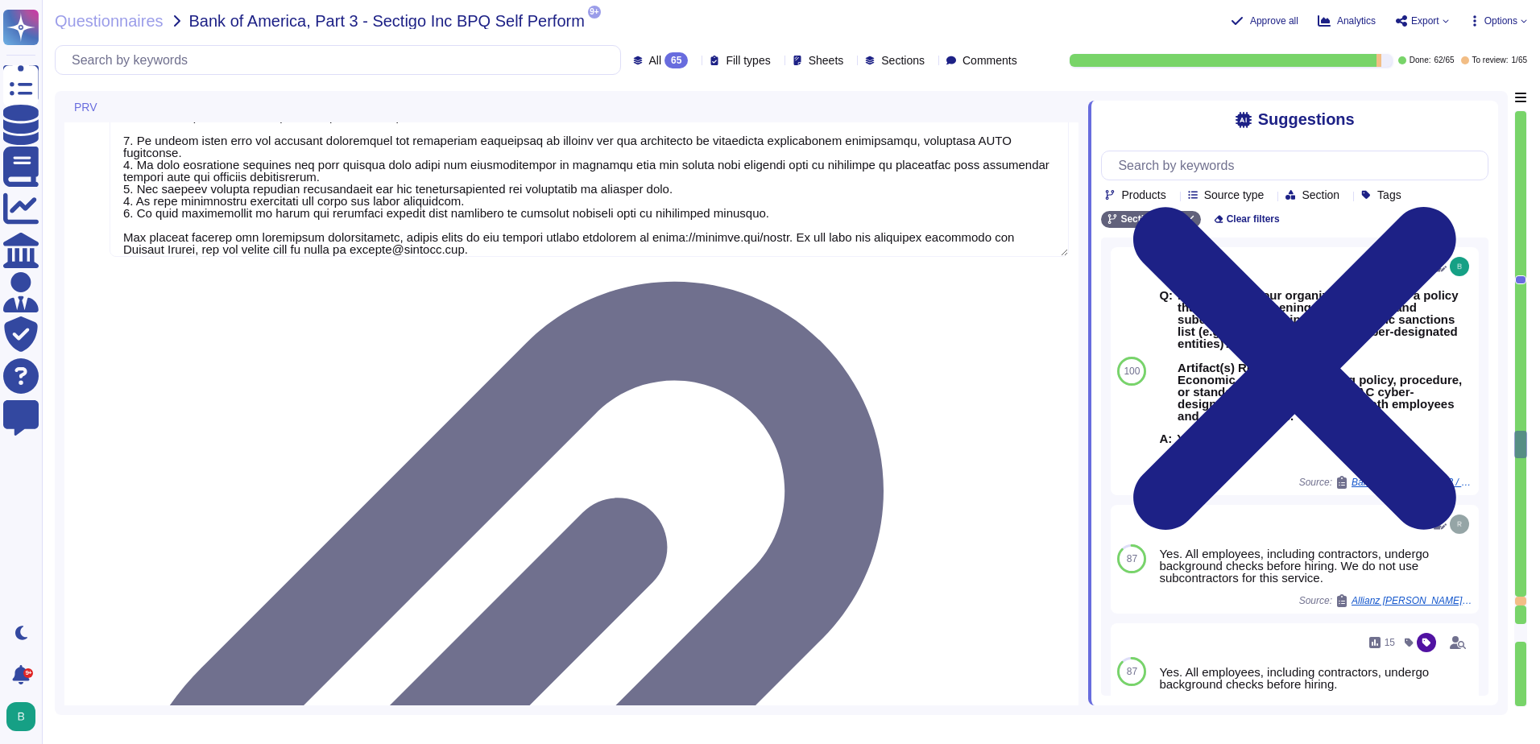
type textarea "Yes, we have a ticketing system in place to track customer requests."
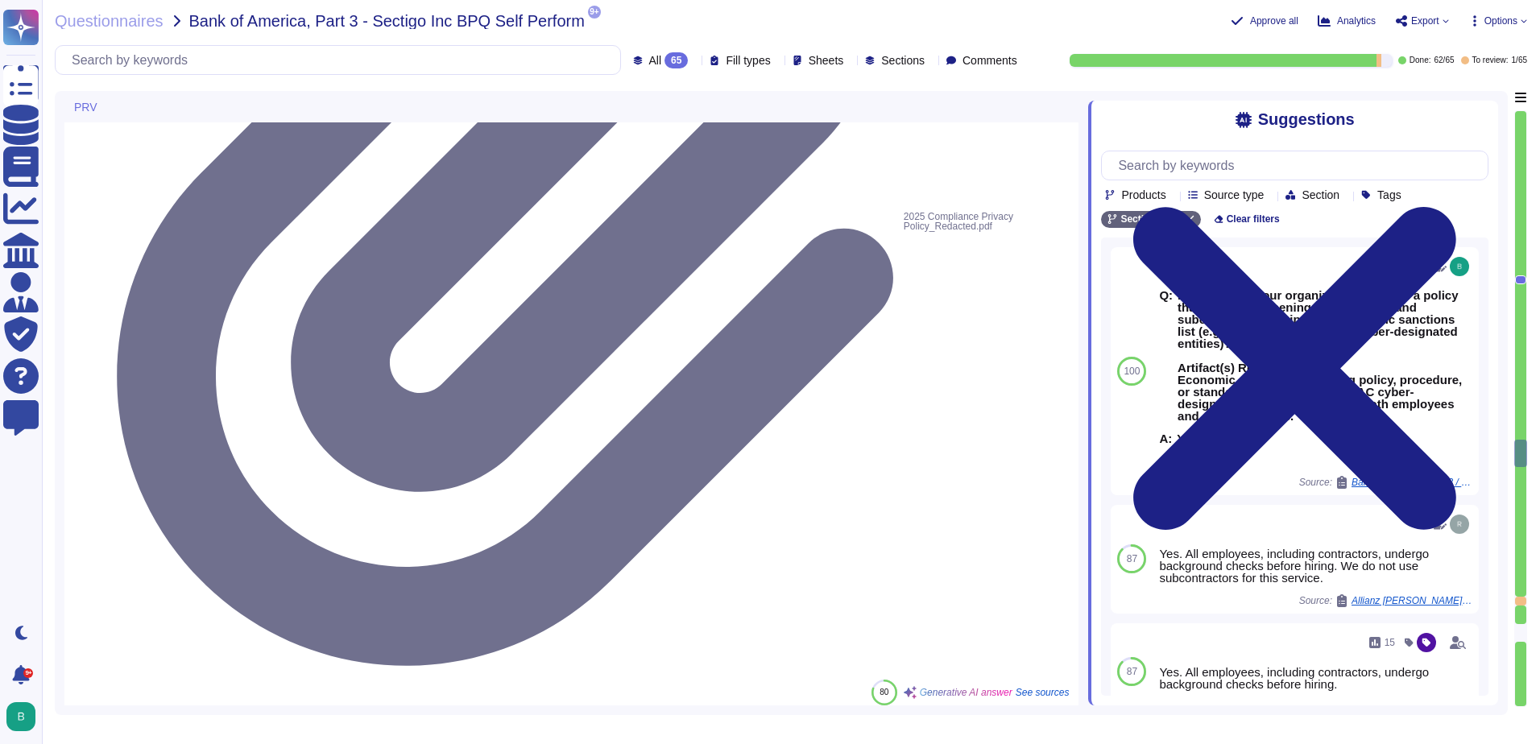
scroll to position [11601, 0]
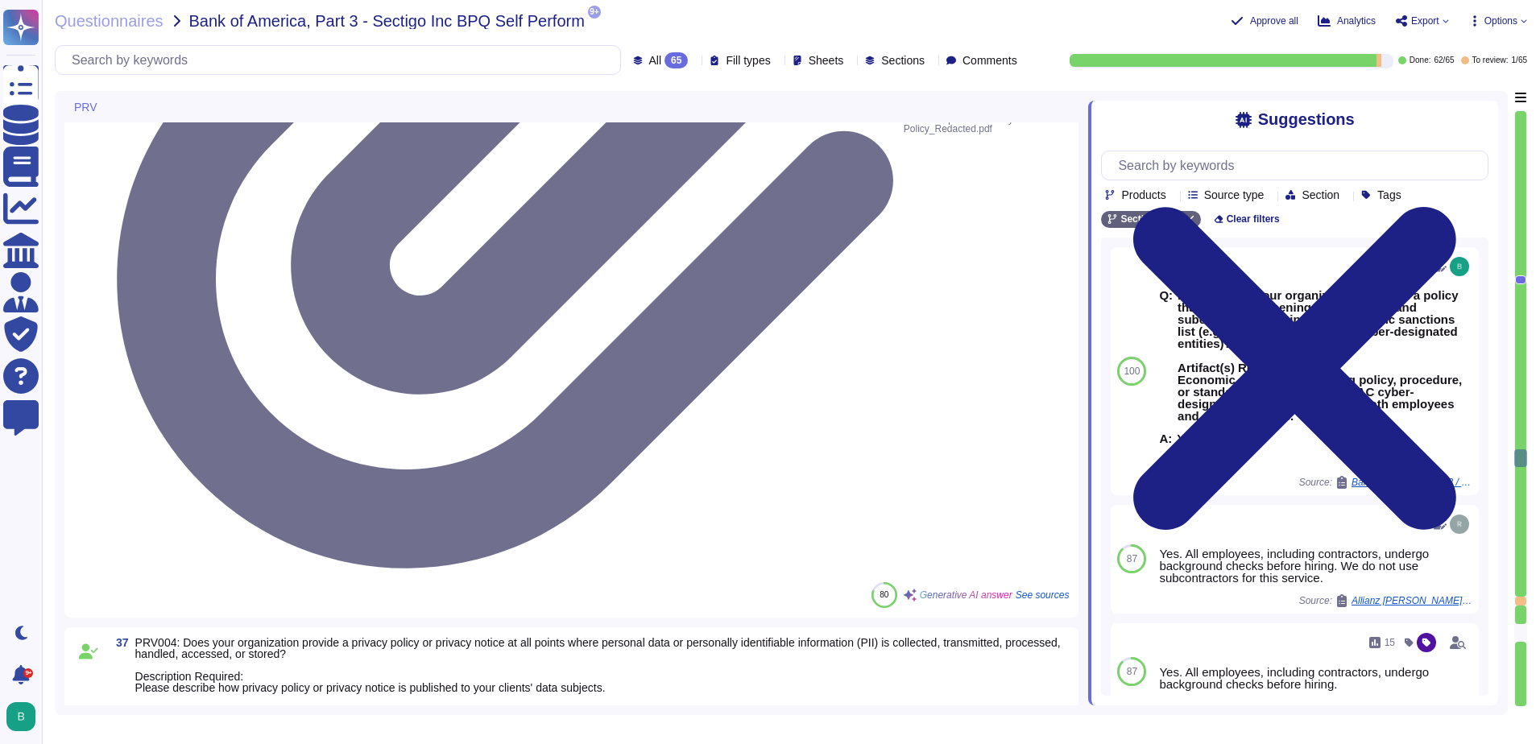
type textarea "Yes, calls may be monitored or recorded to check that instructions have been ca…"
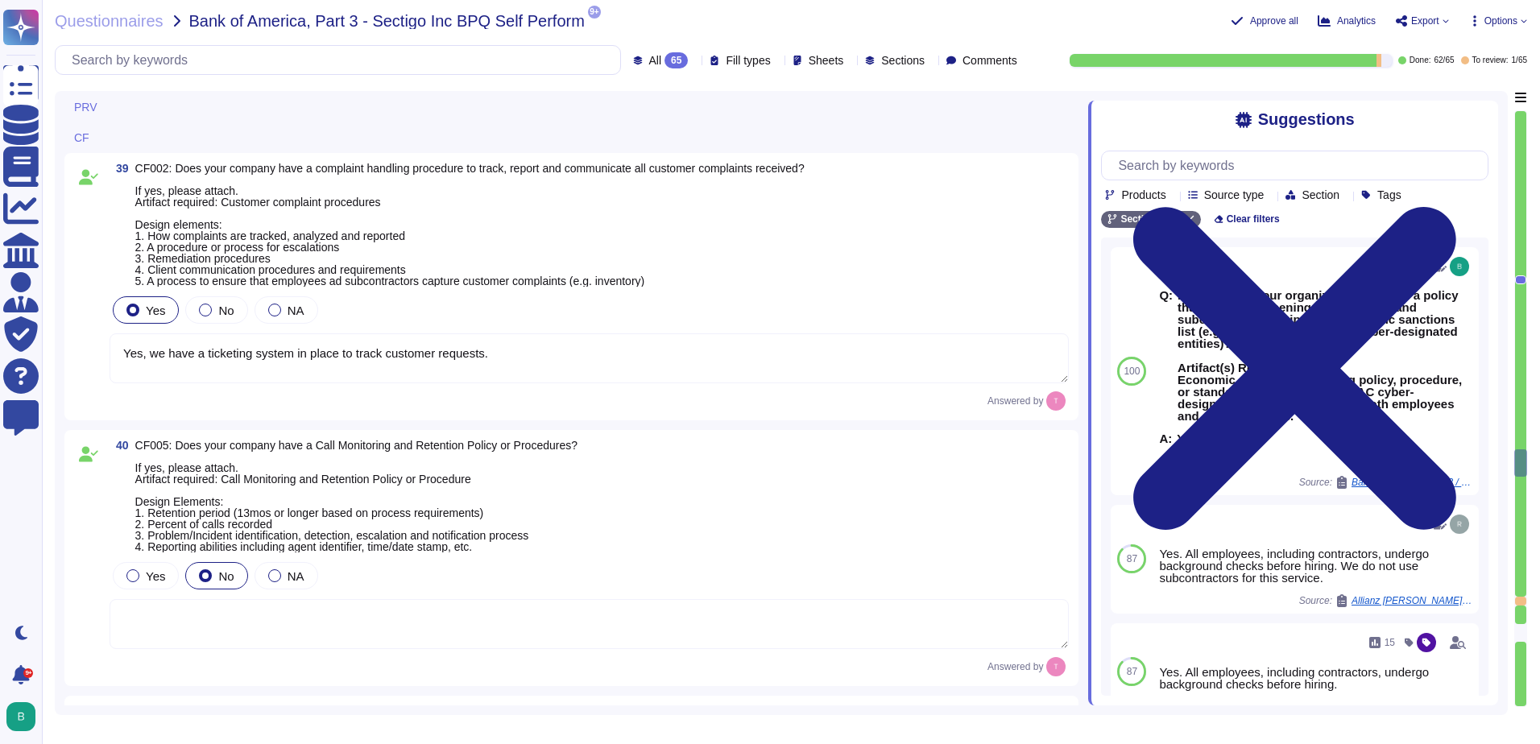
type textarea "Sectigo does not use subcontractors or third-party products or services for sys…"
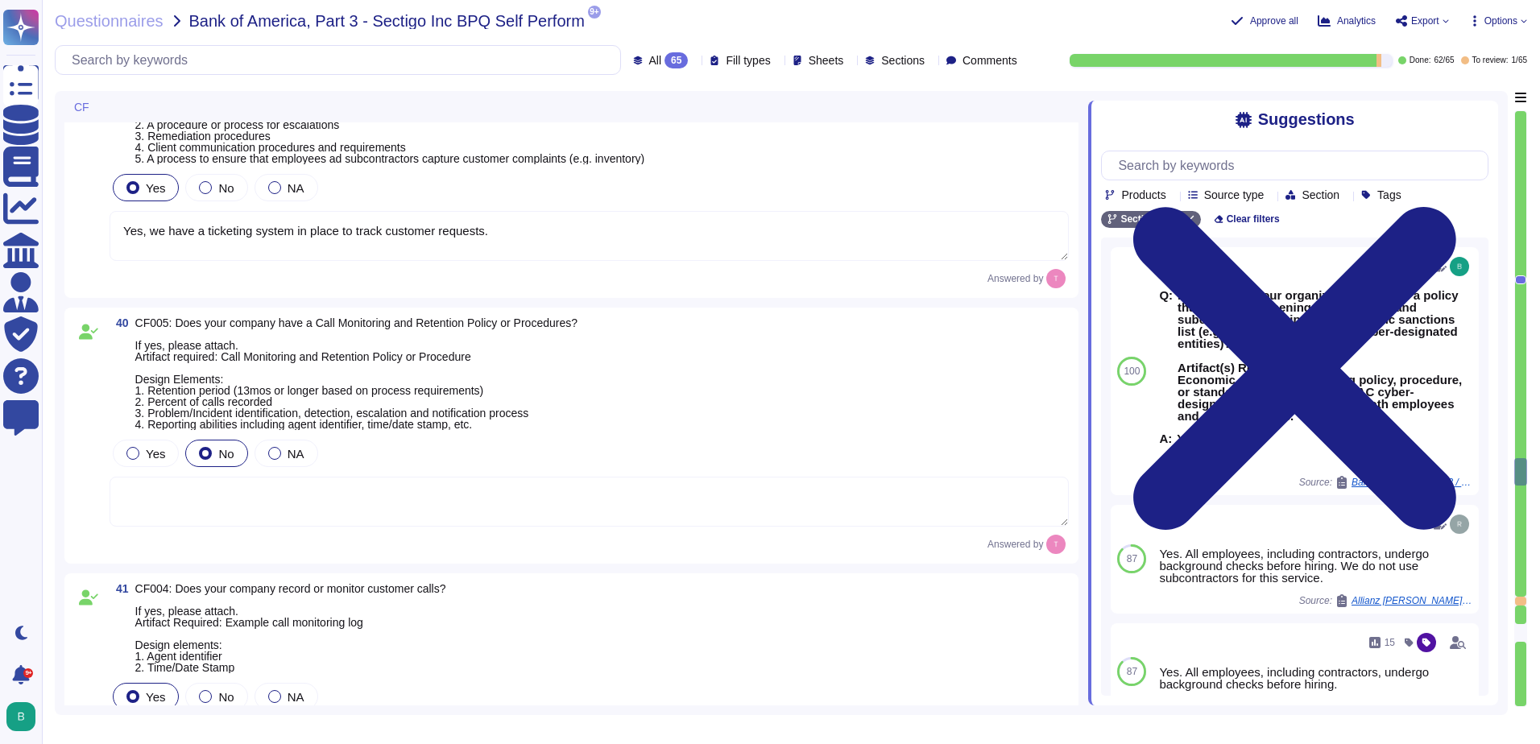
scroll to position [12004, 0]
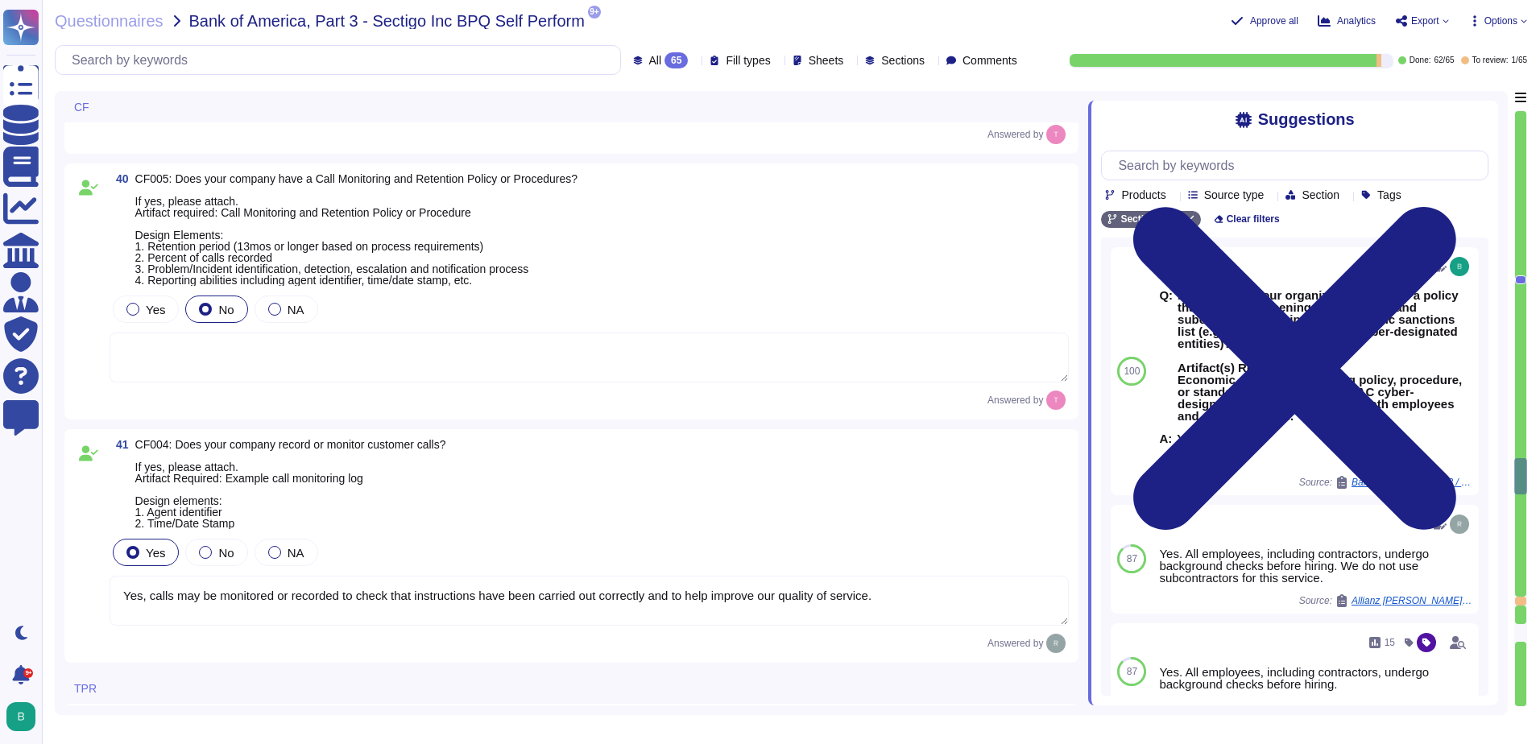
type textarea "We do not use subcontractors."
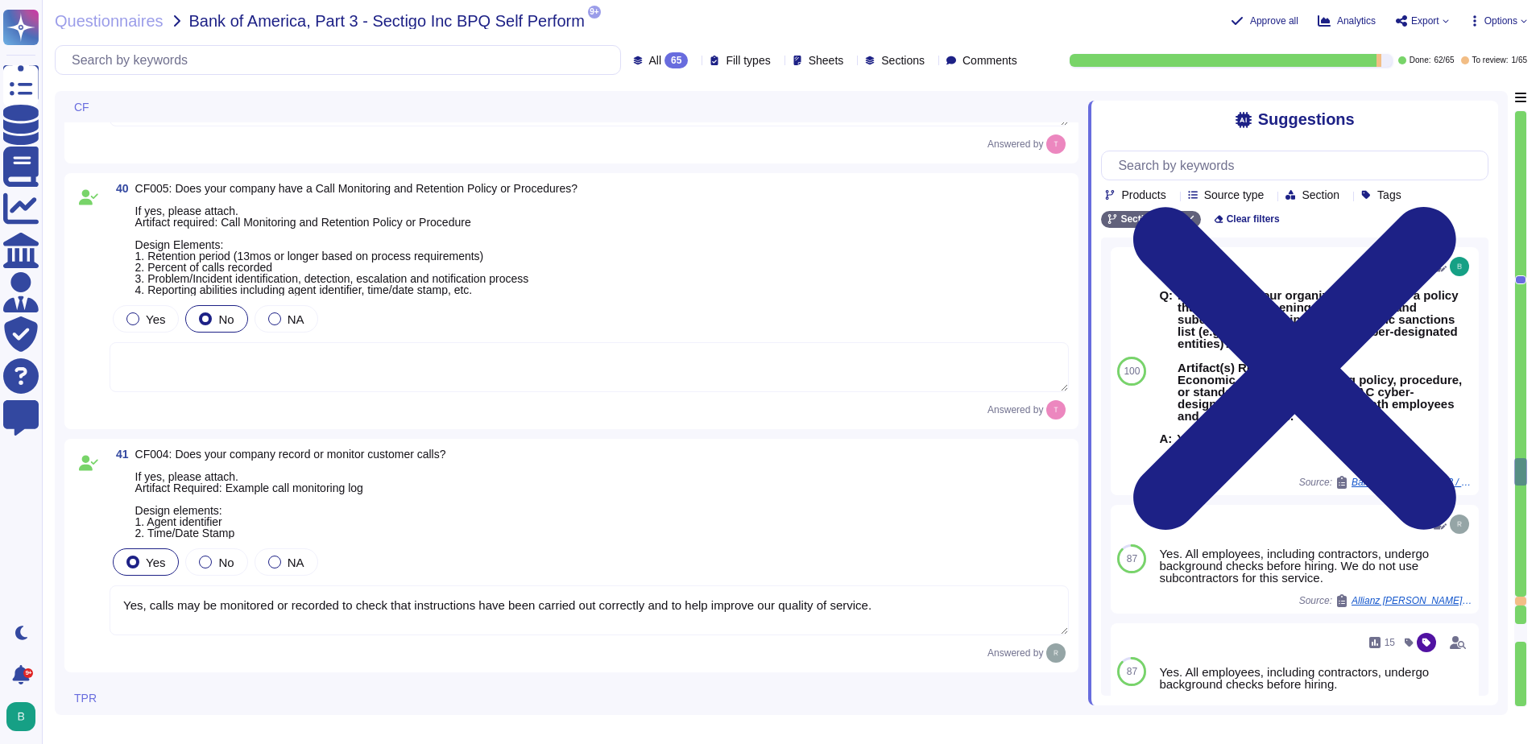
scroll to position [12085, 0]
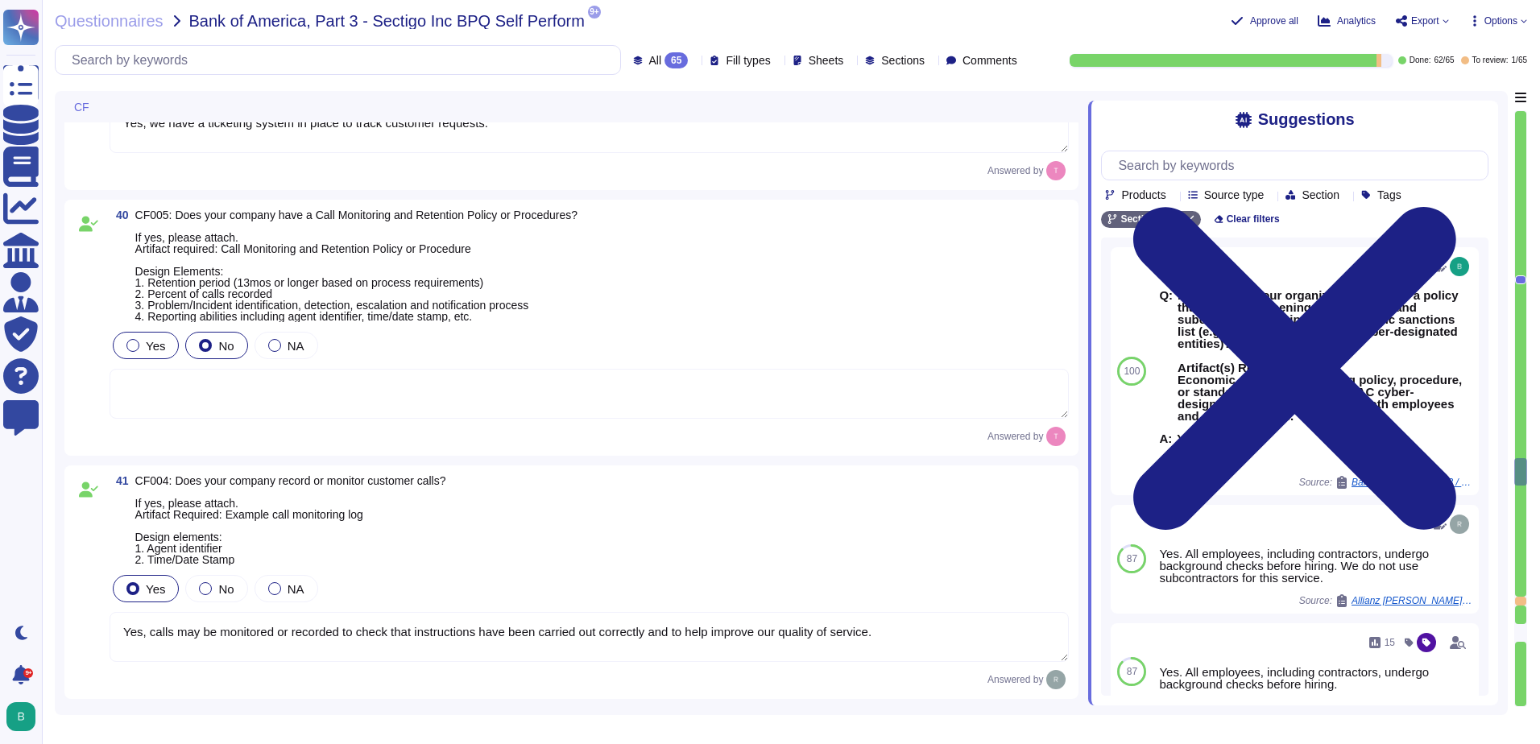
click at [162, 342] on span "Yes" at bounding box center [155, 346] width 19 height 14
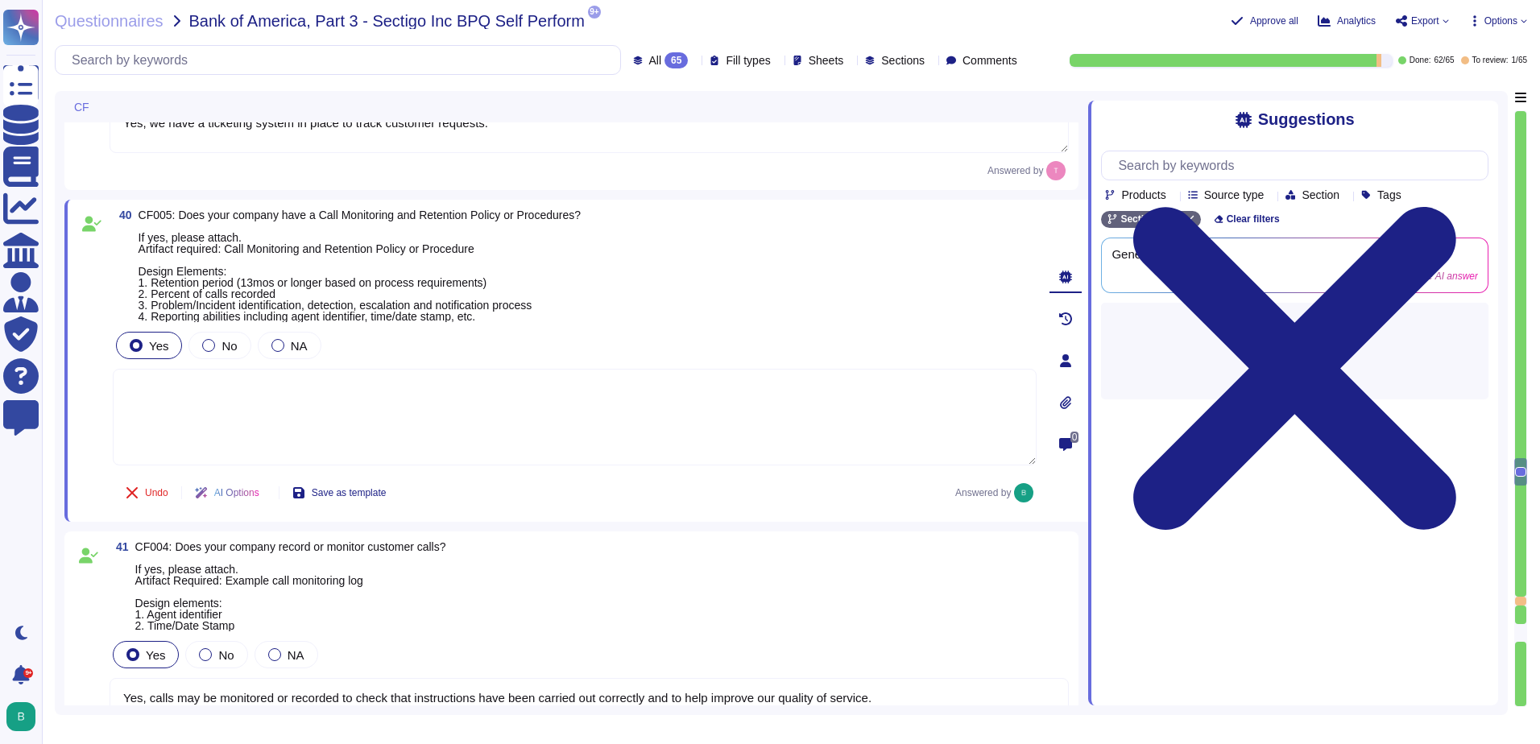
click at [544, 383] on textarea at bounding box center [575, 417] width 924 height 97
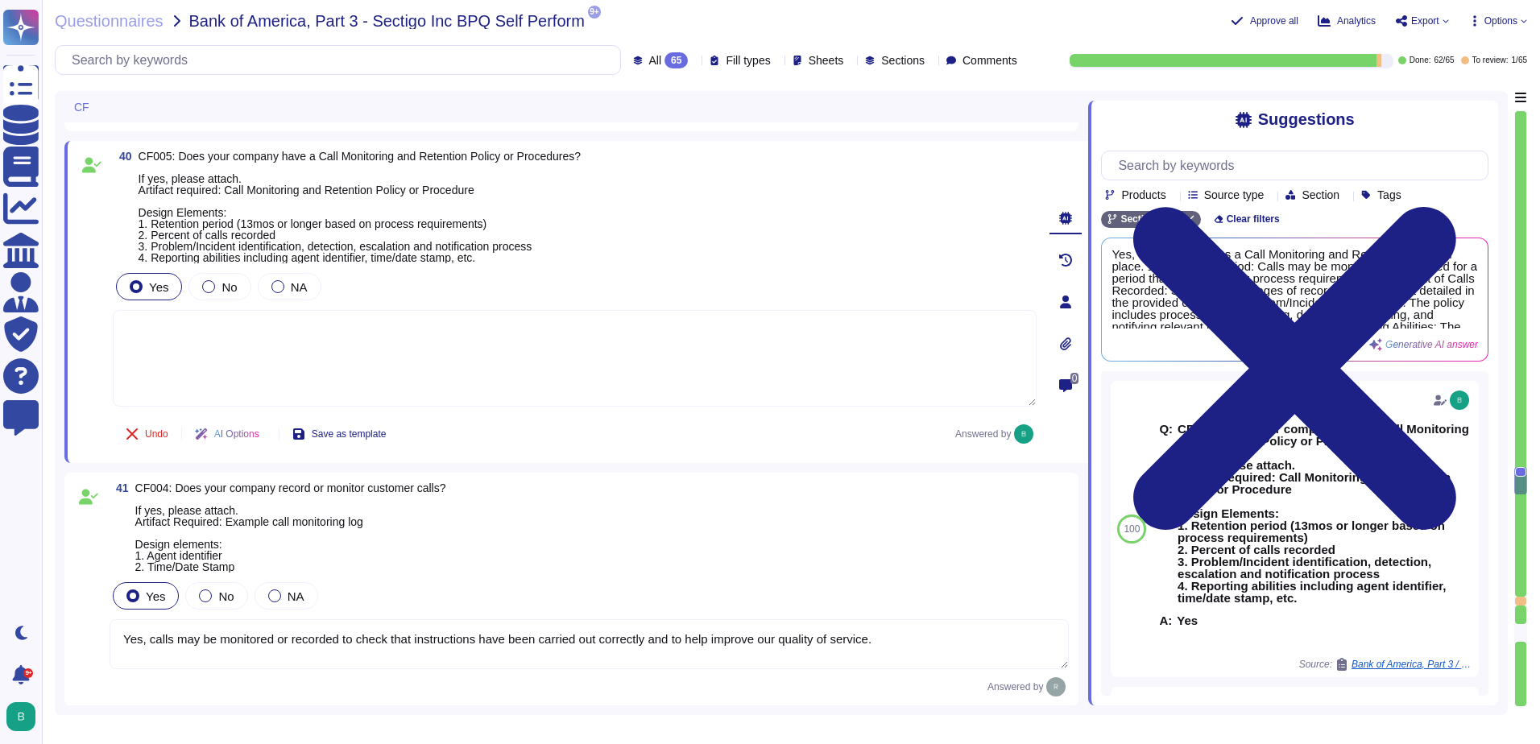
type textarea "We do not use subcontractors."
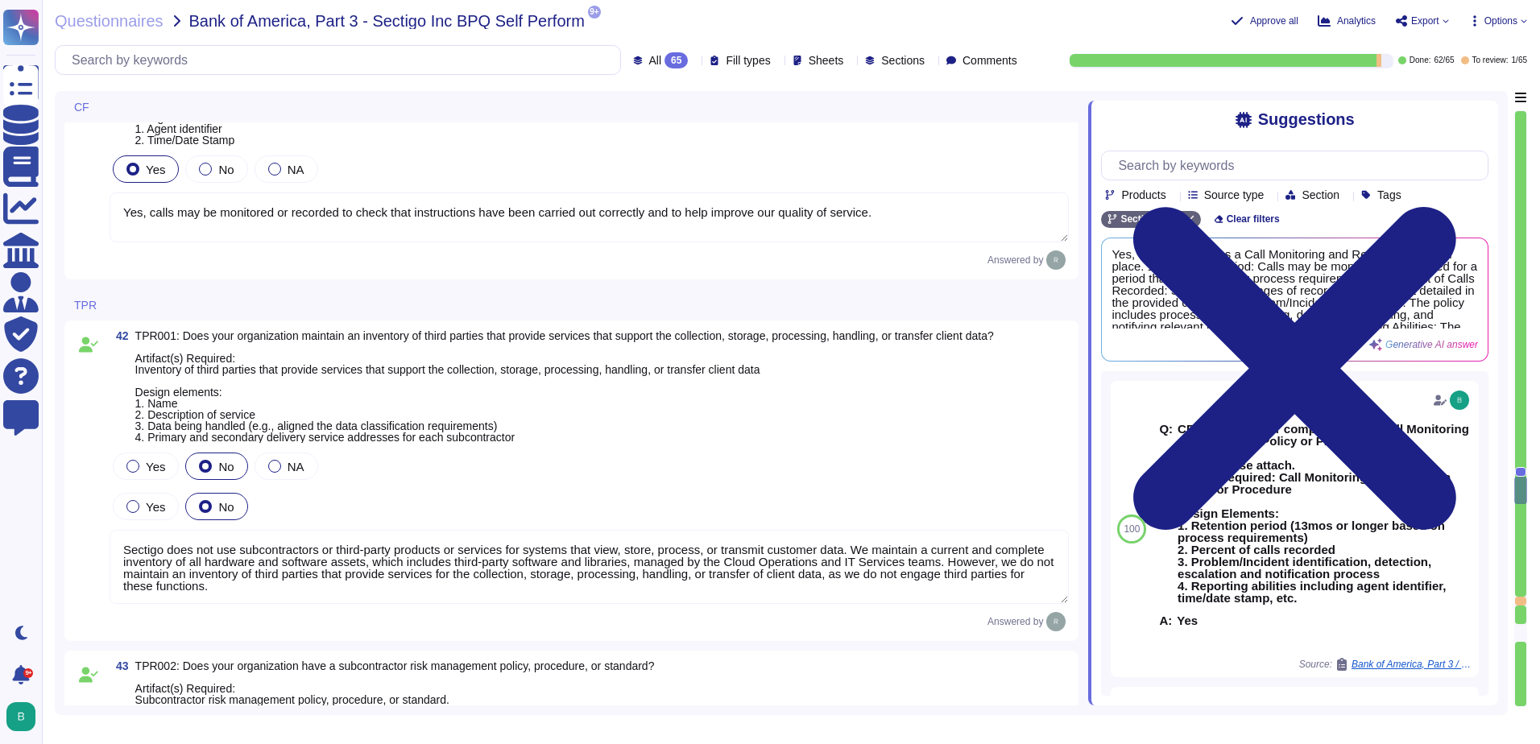
scroll to position [12568, 0]
type textarea "Yes, our organization performs background checks on all employees, including co…"
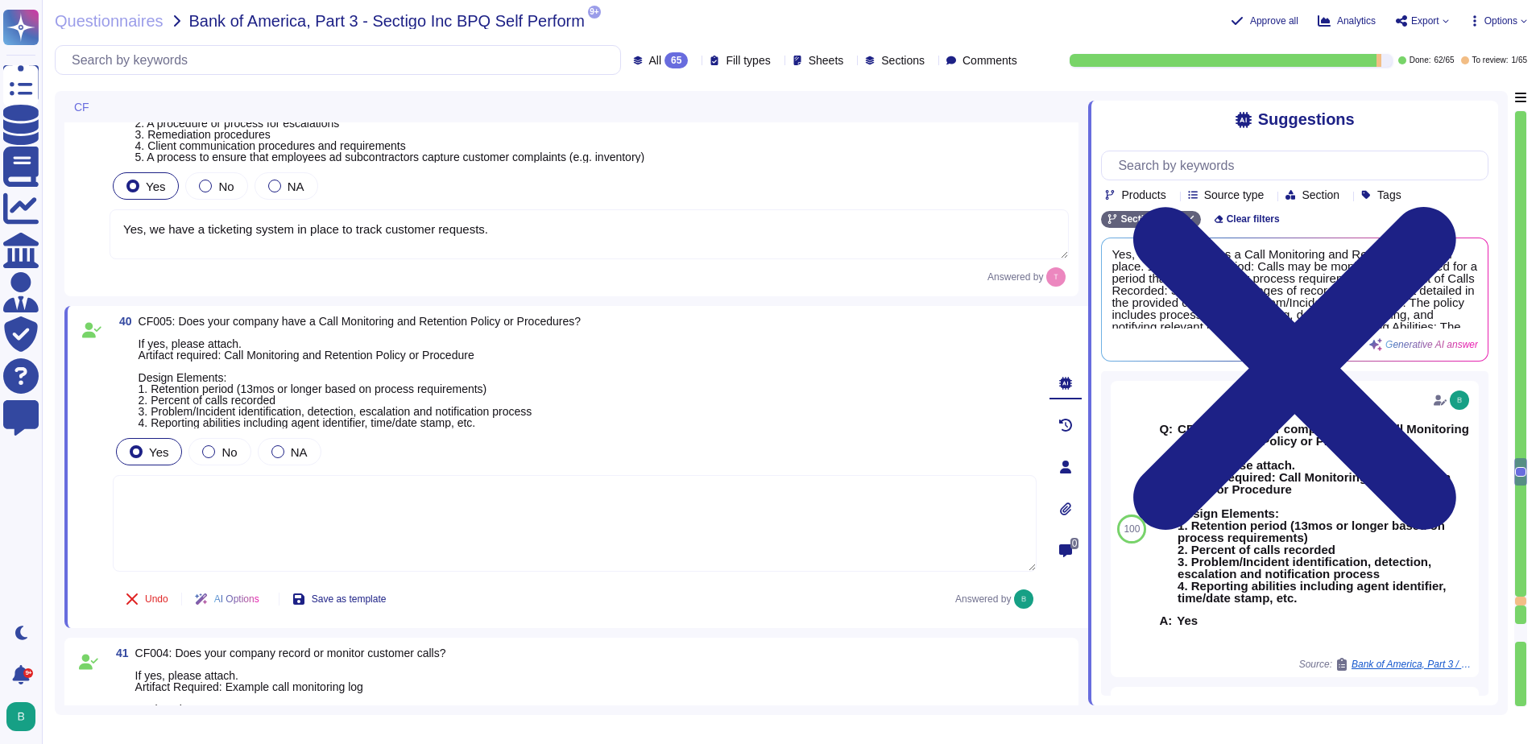
type textarea "Yes, we have a ticketing system in place to track customer requests."
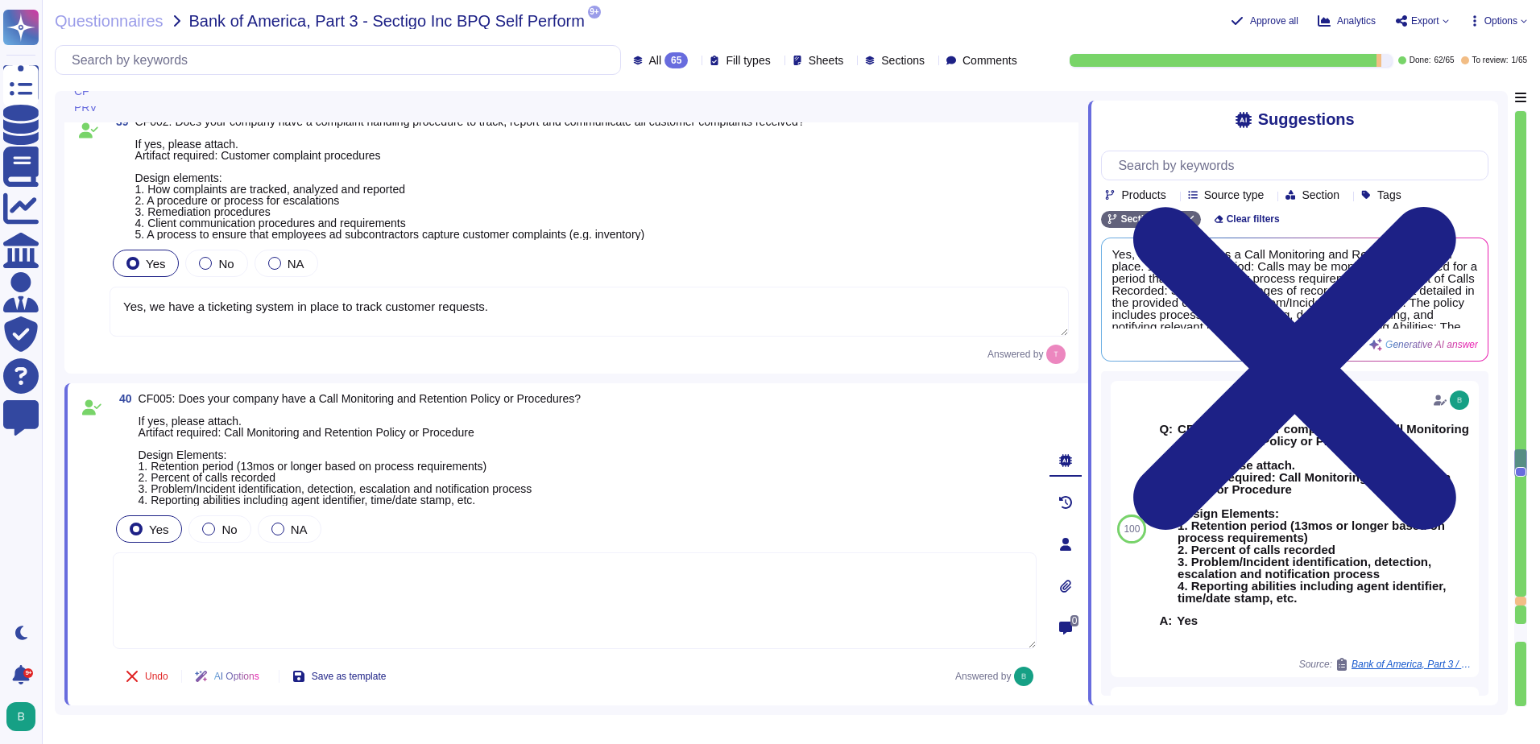
type textarea "Yes, our organization has a process in place to assist clients in fulfilling da…"
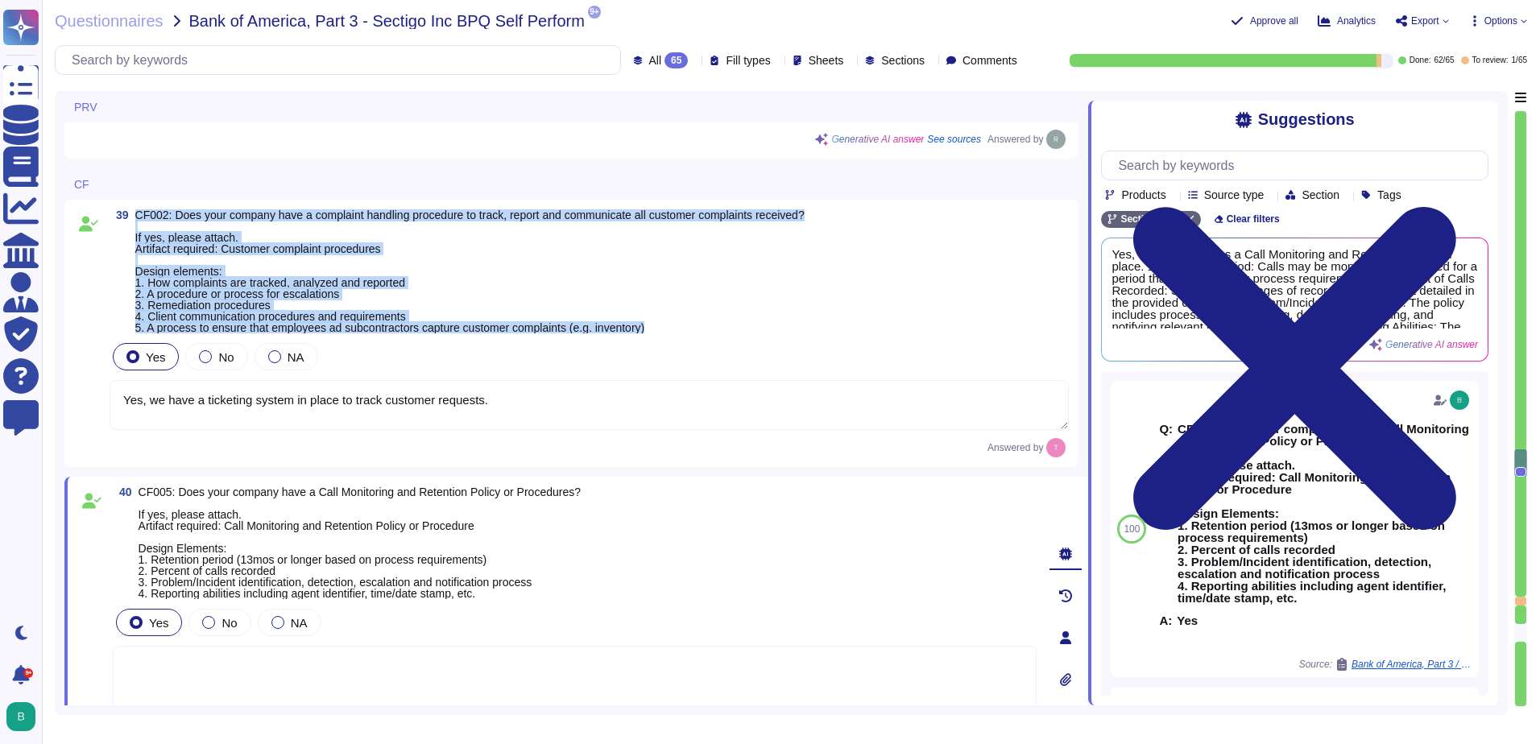
drag, startPoint x: 681, startPoint y: 332, endPoint x: 132, endPoint y: 210, distance: 562.0
click at [132, 210] on span "39 CF002: Does your company have a complaint handling procedure to track, repor…" at bounding box center [457, 271] width 695 height 124
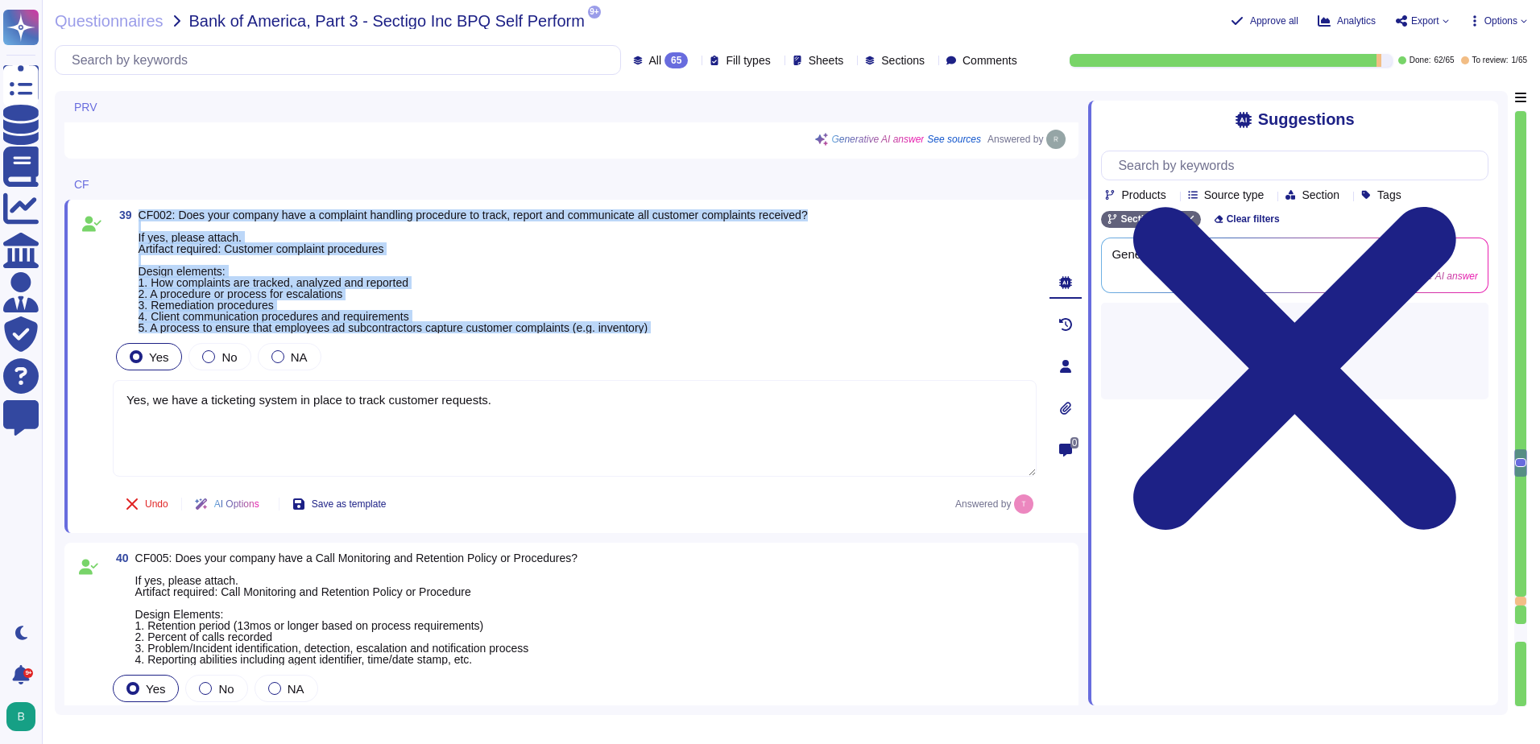
drag, startPoint x: 741, startPoint y: 337, endPoint x: 137, endPoint y: 209, distance: 617.5
click at [137, 209] on div "39 CF002: Does your company have a complaint handling procedure to track, repor…" at bounding box center [557, 366] width 960 height 314
copy div "CF002: Does your company have a complaint handling procedure to track, report a…"
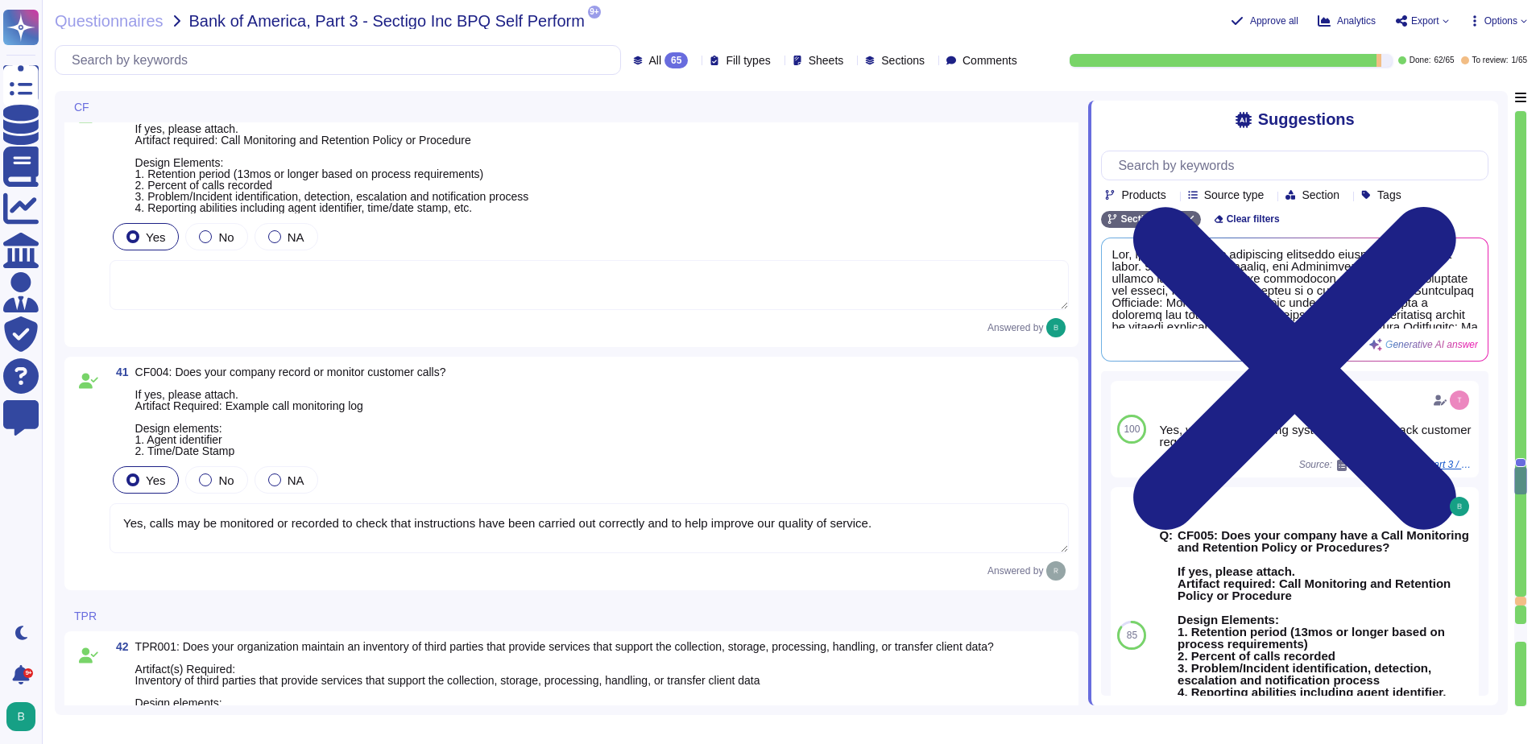
type textarea "We do not use subcontractors."
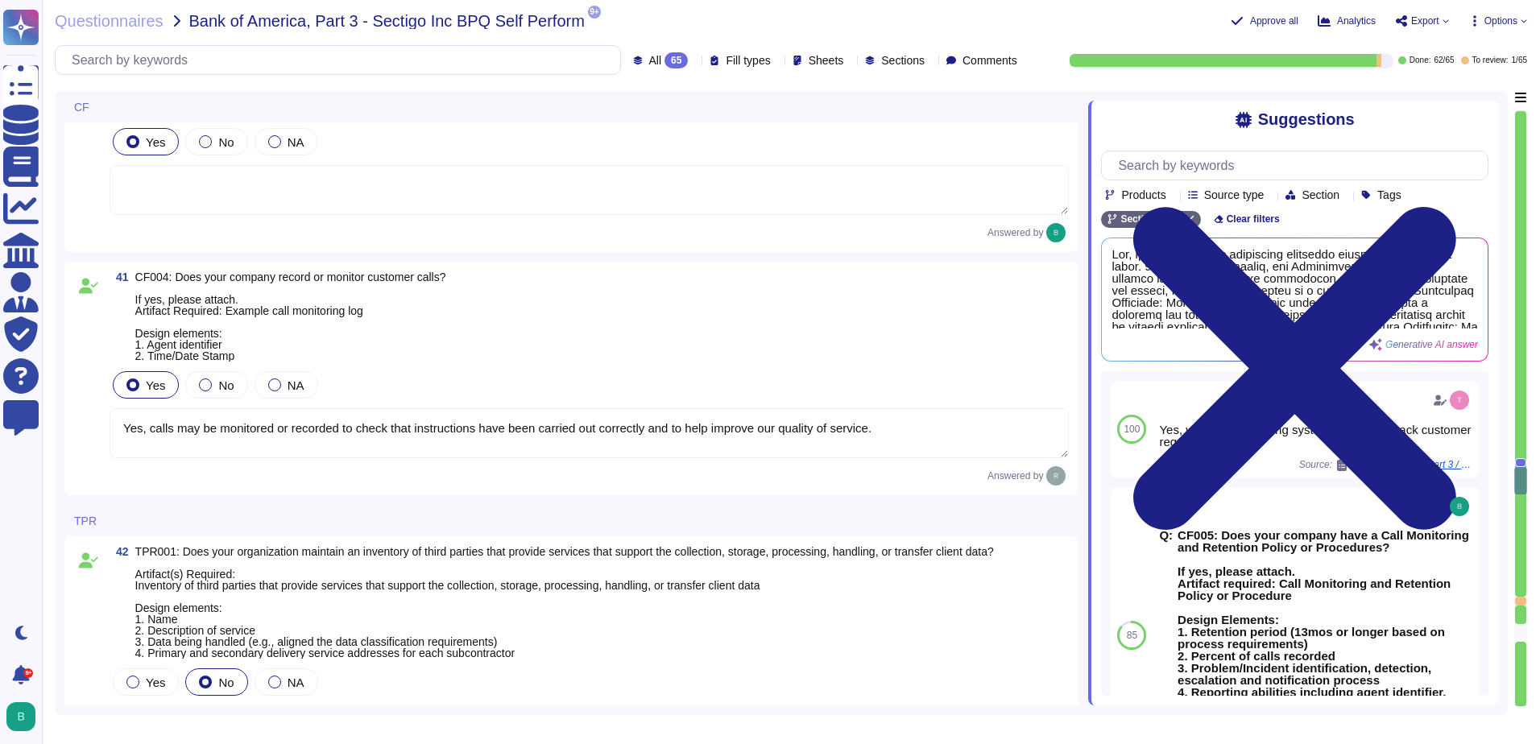
scroll to position [12381, 0]
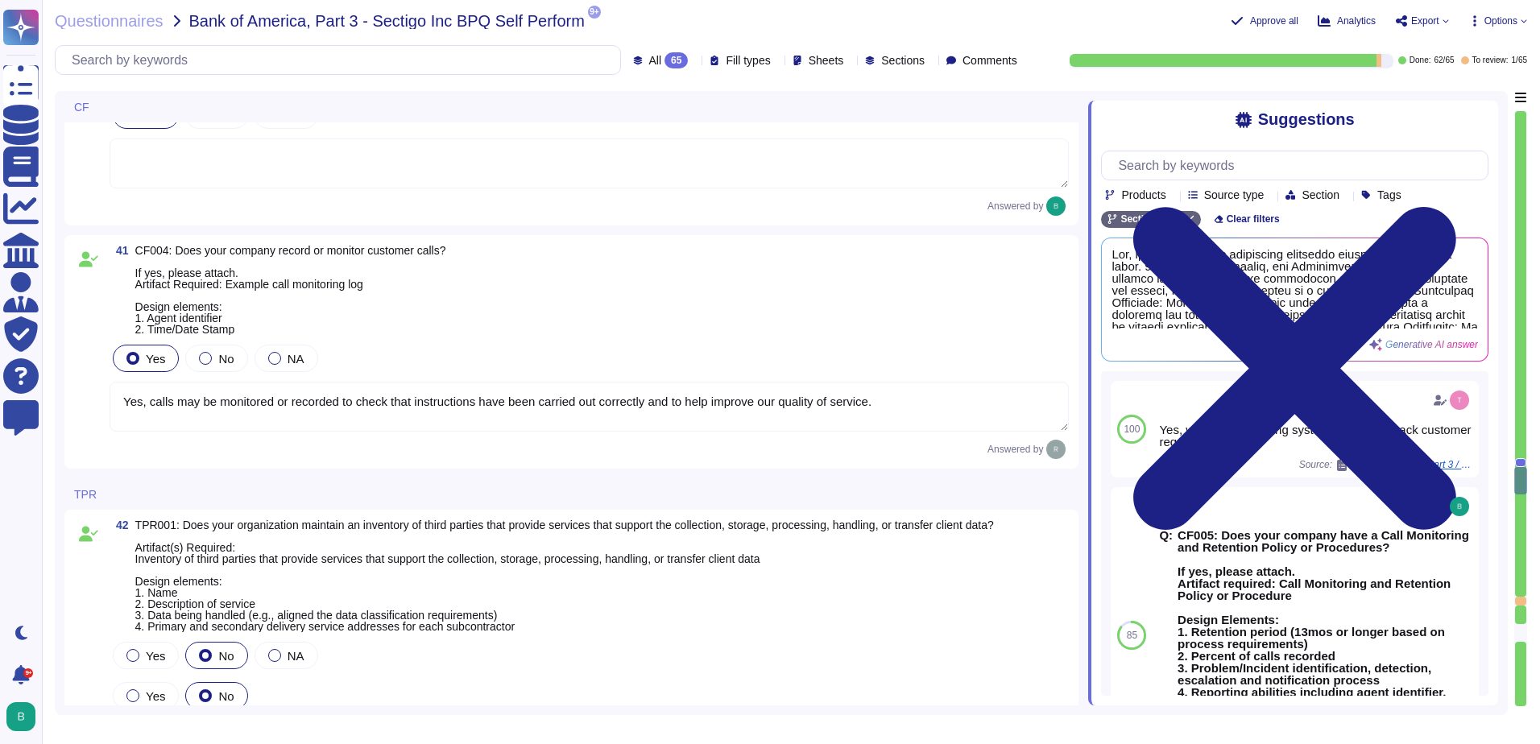
click at [886, 402] on textarea "Yes, calls may be monitored or recorded to check that instructions have been ca…" at bounding box center [590, 407] width 960 height 50
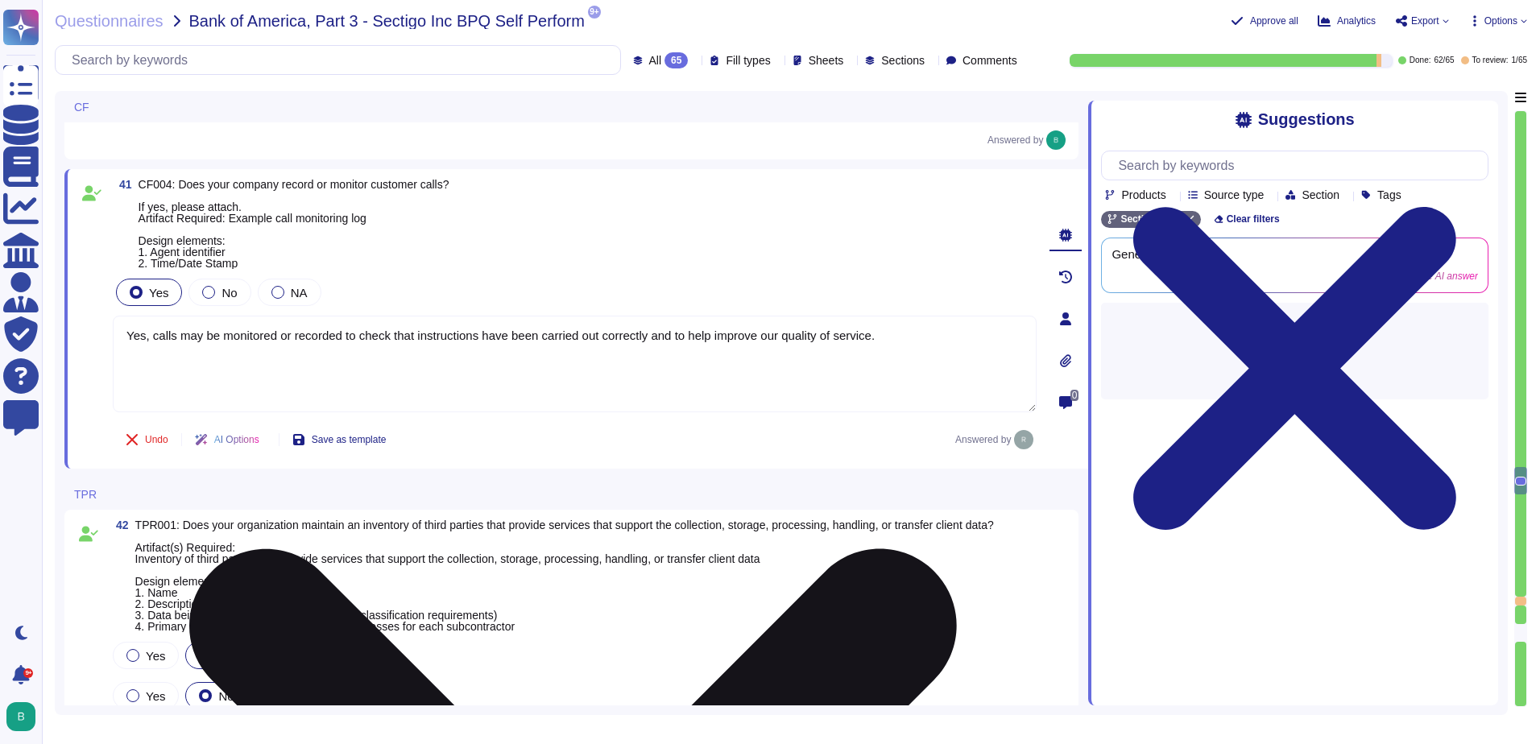
click at [173, 330] on textarea "Yes, calls may be monitored or recorded to check that instructions have been ca…" at bounding box center [575, 364] width 924 height 97
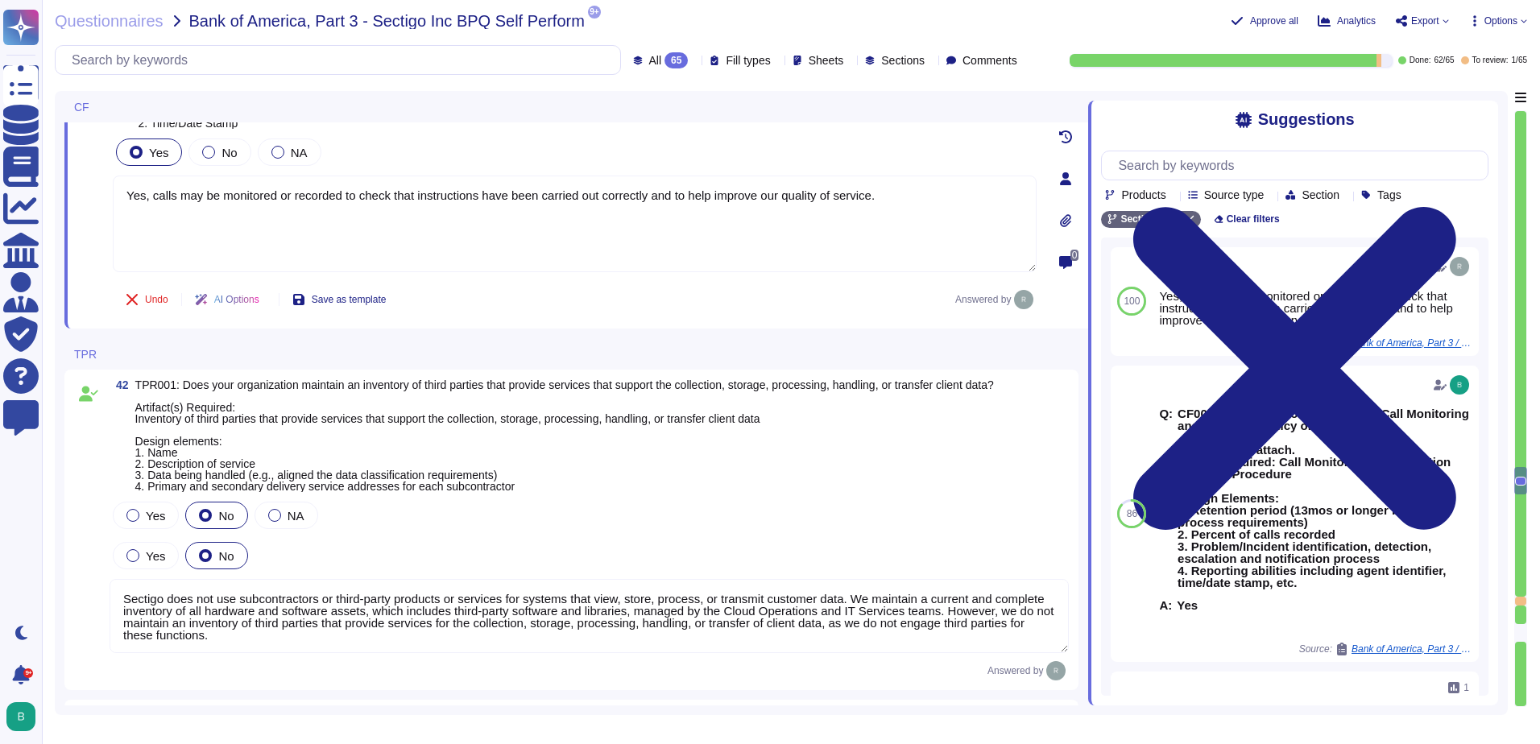
scroll to position [12542, 0]
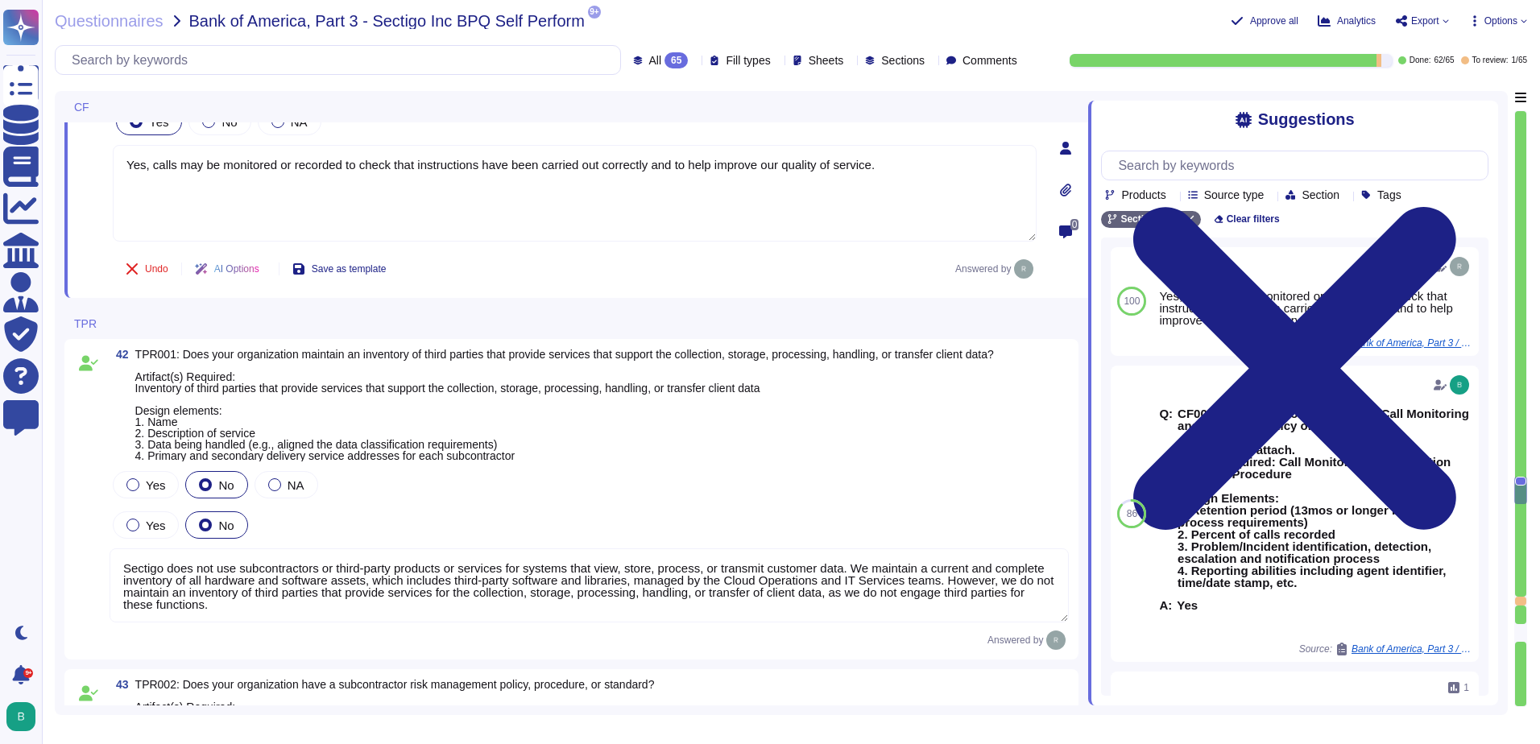
type textarea "Yes, our organization performs background checks on all employees, including co…"
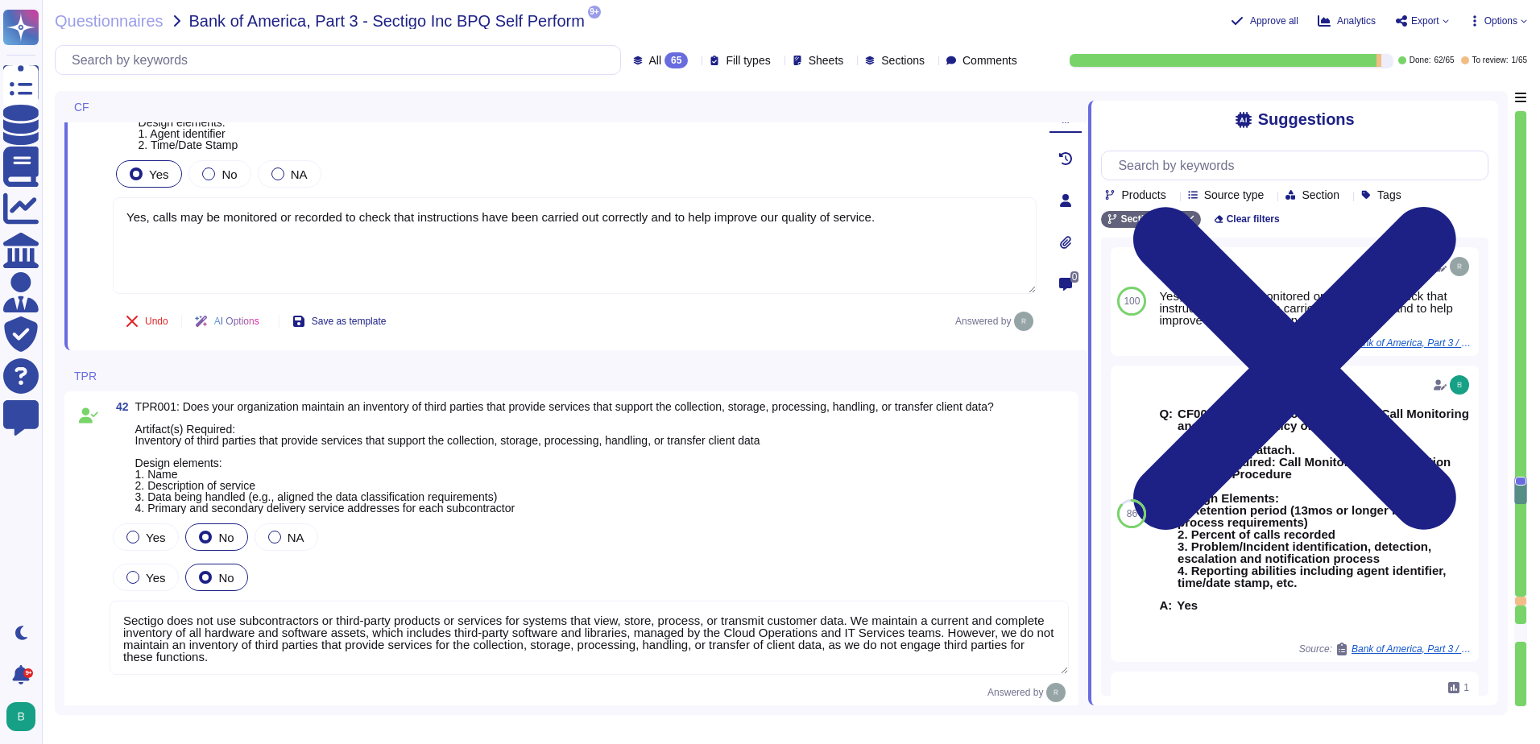
scroll to position [12462, 0]
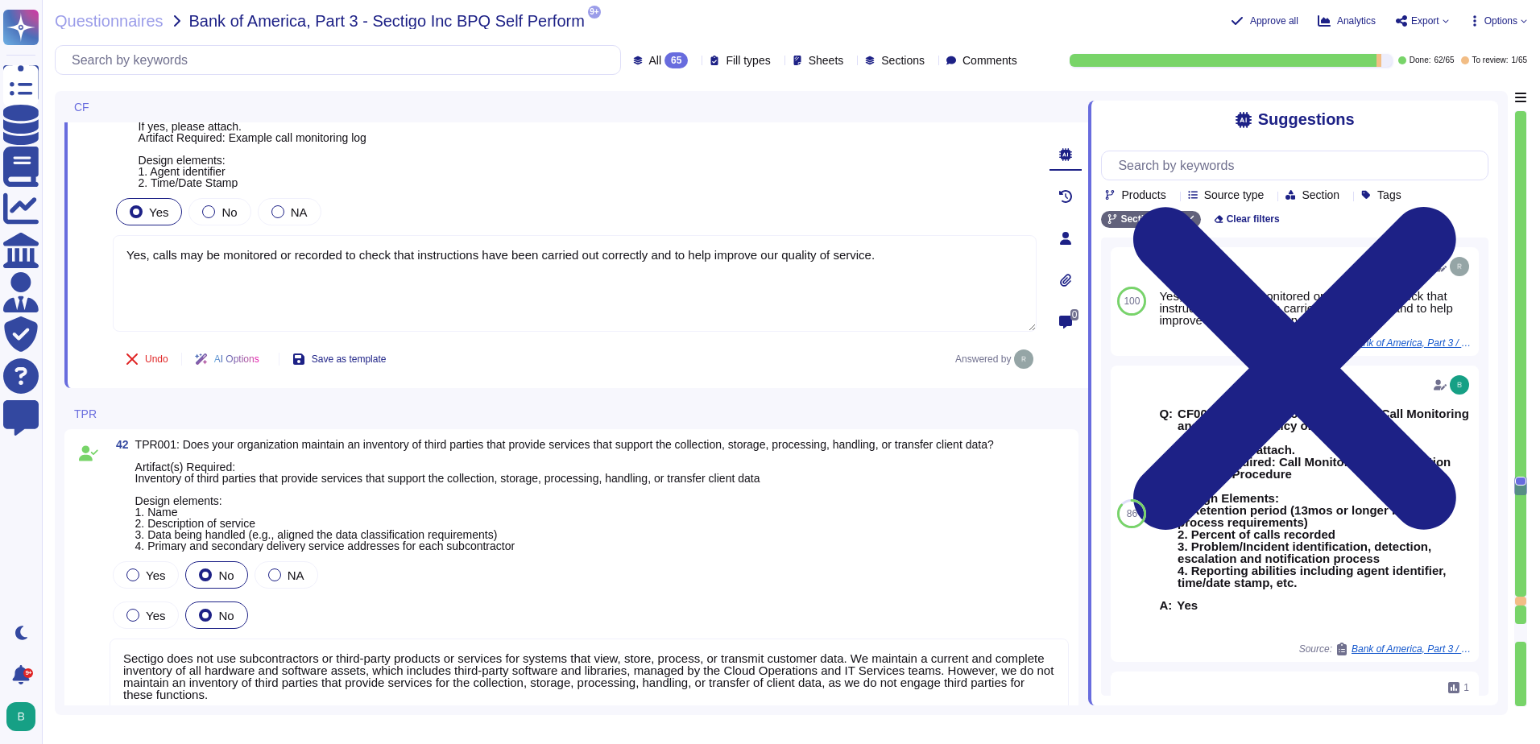
type textarea "Yes, we have a ticketing system in place to track customer requests."
type textarea "Yes, calls, with customer consent, may be monitored or recorded to check that i…"
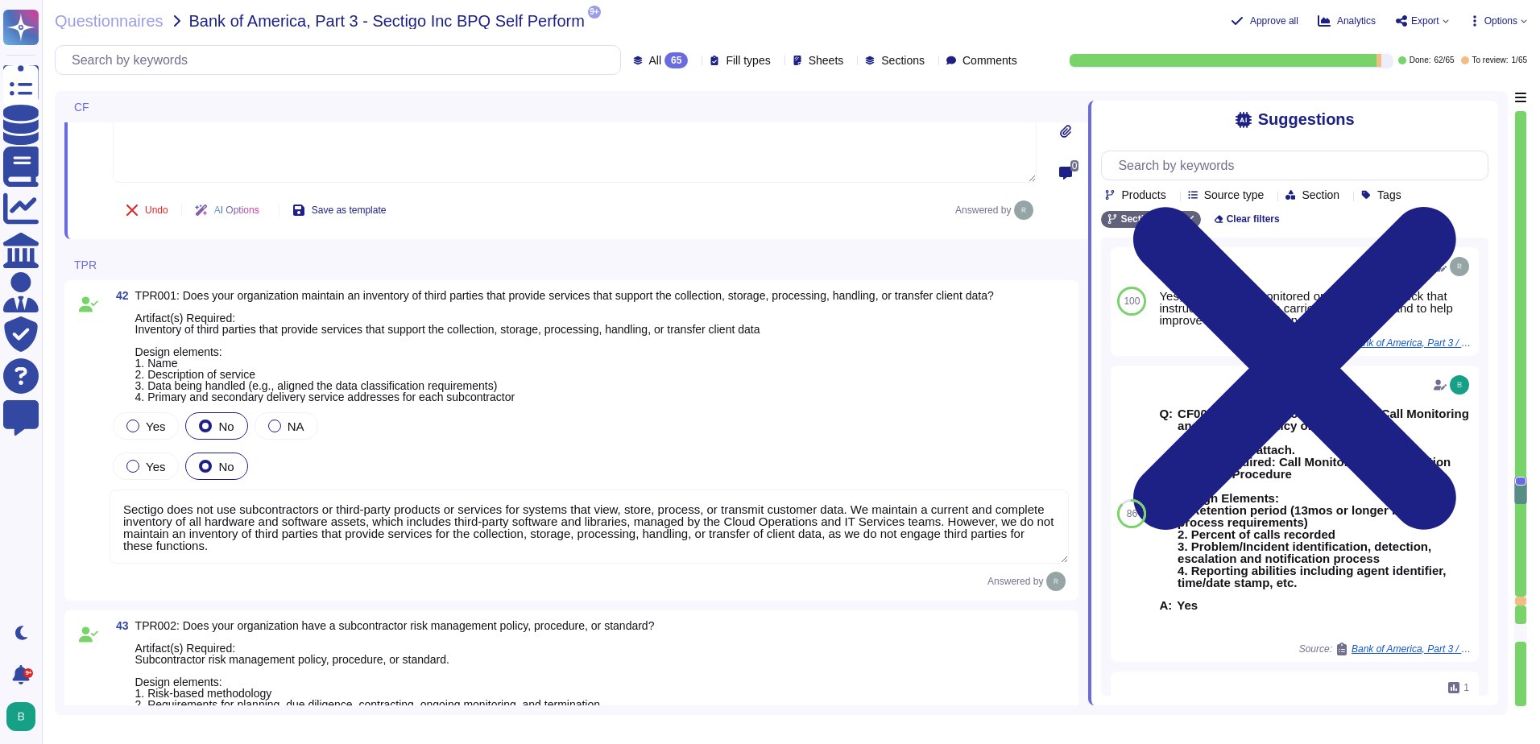
type textarea "Yes, our organization performs background checks on all employees, including co…"
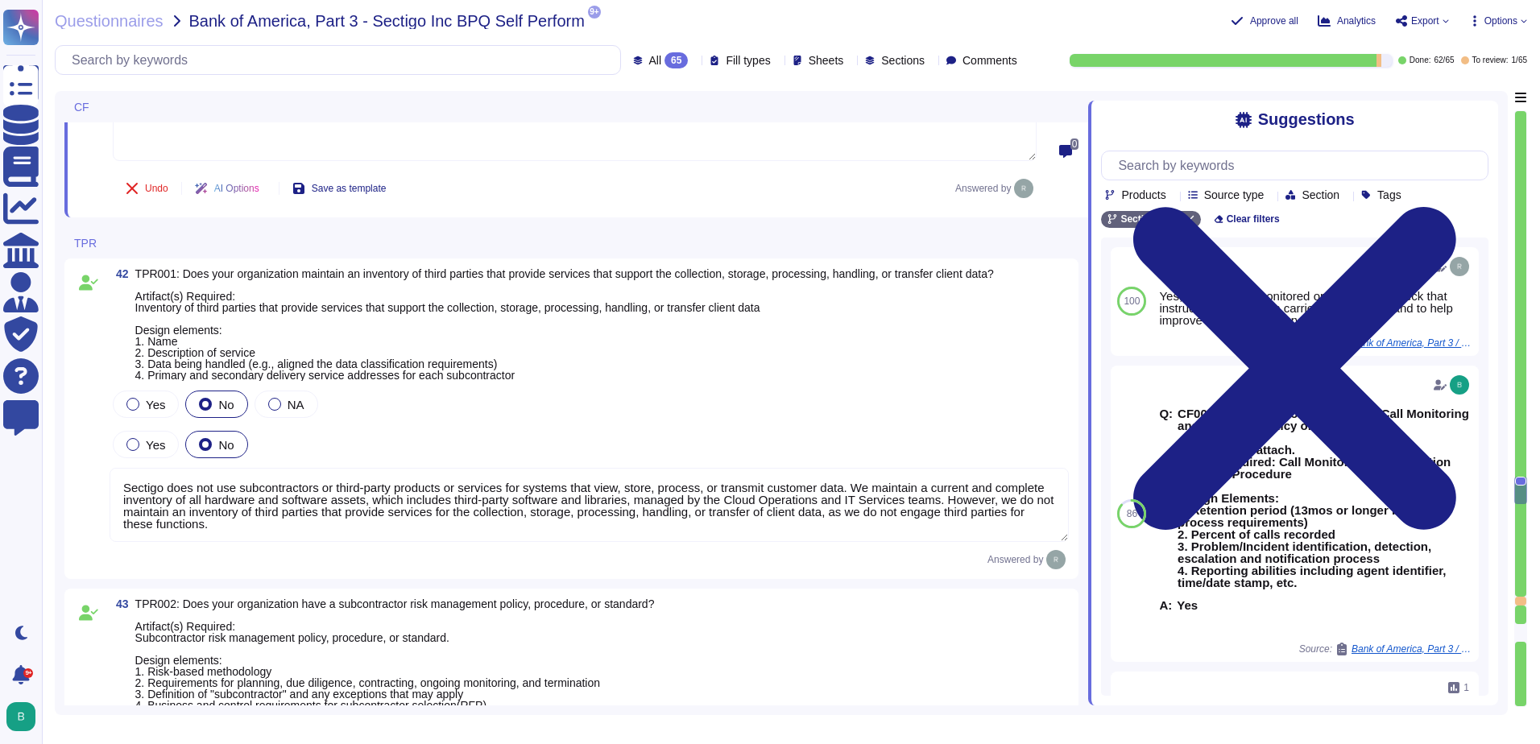
type textarea "Yes, calls, with customer consent, may be monitored or recorded to check that i…"
click at [405, 524] on textarea "Sectigo does not use subcontractors or third-party products or services for sys…" at bounding box center [590, 505] width 960 height 74
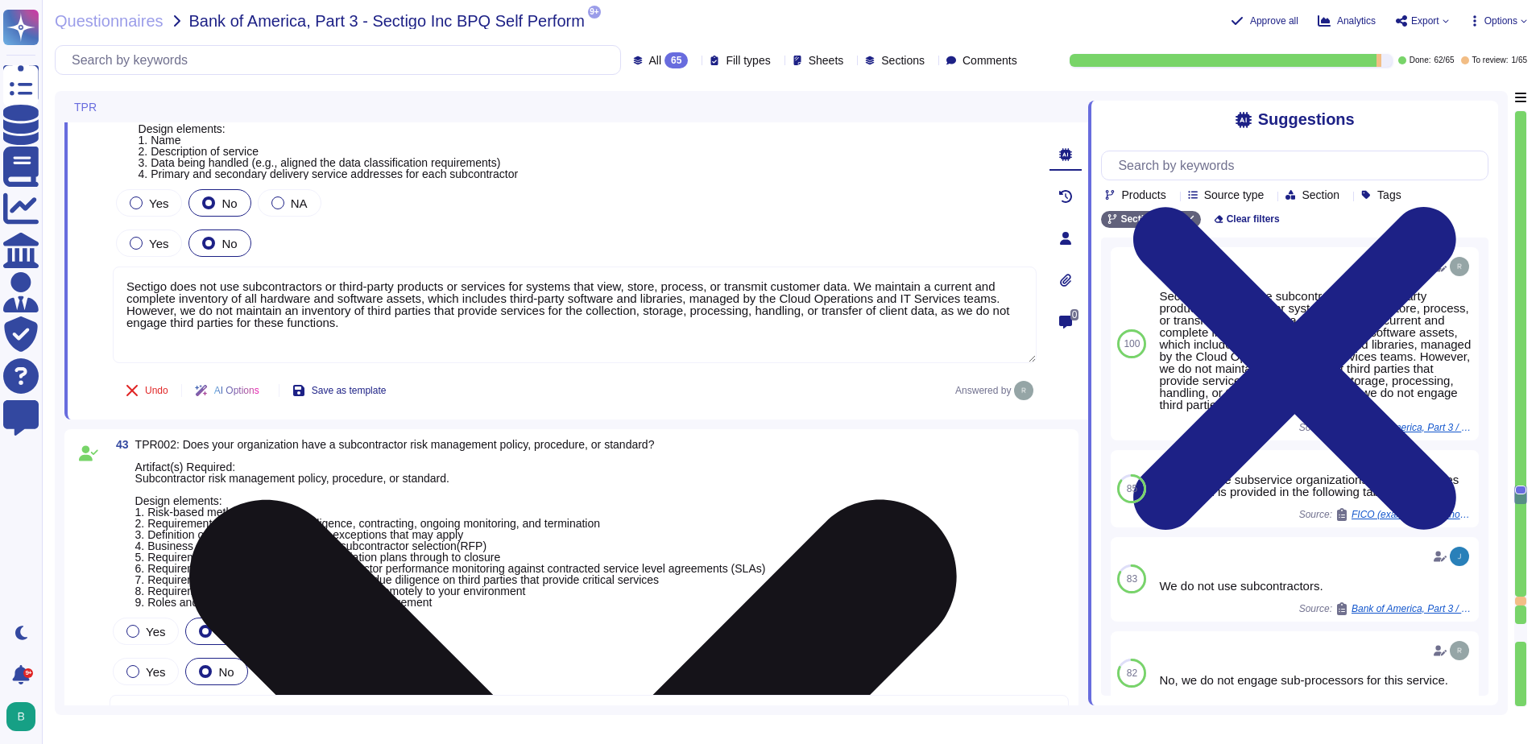
scroll to position [12865, 0]
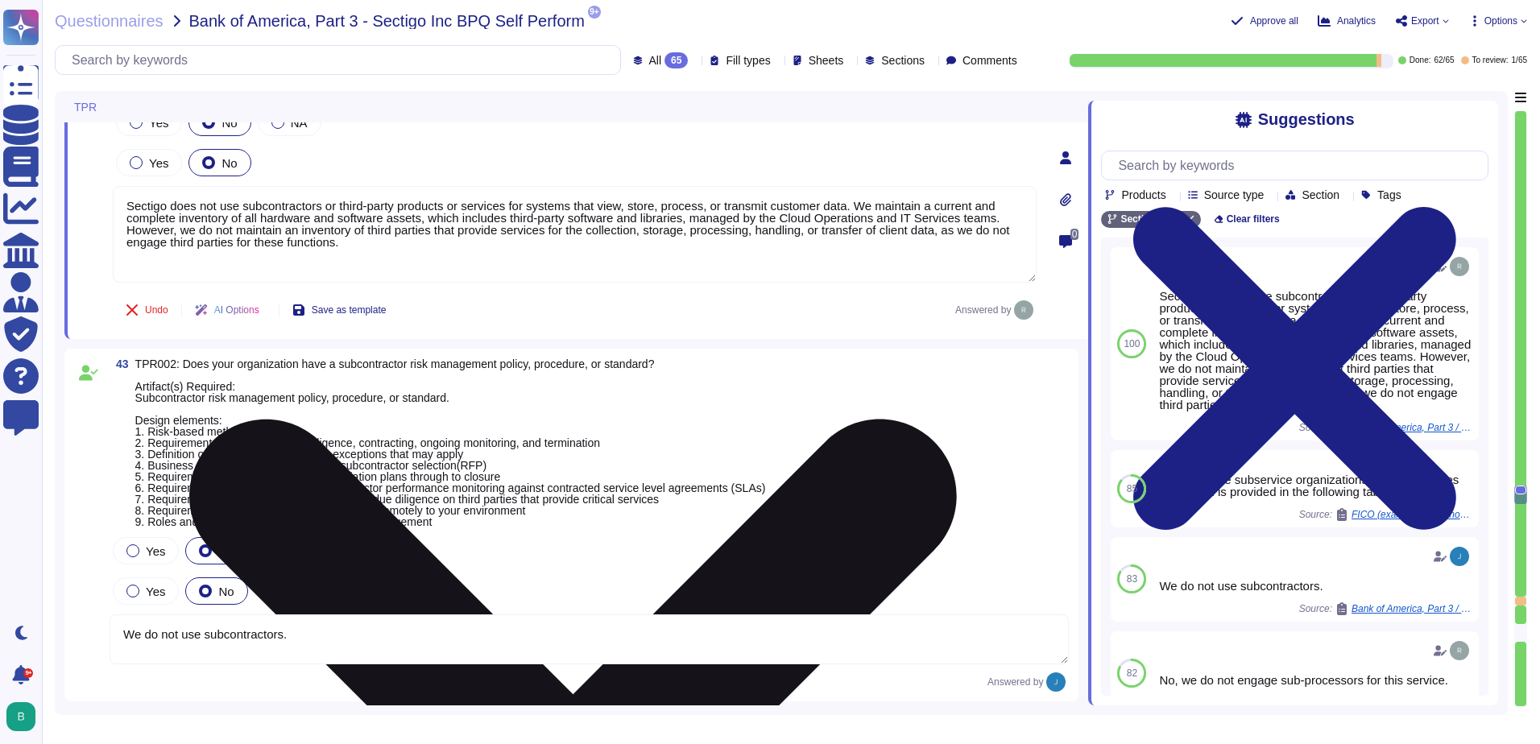
type textarea "Yes, our organization has documented policies and procedures in place that addr…"
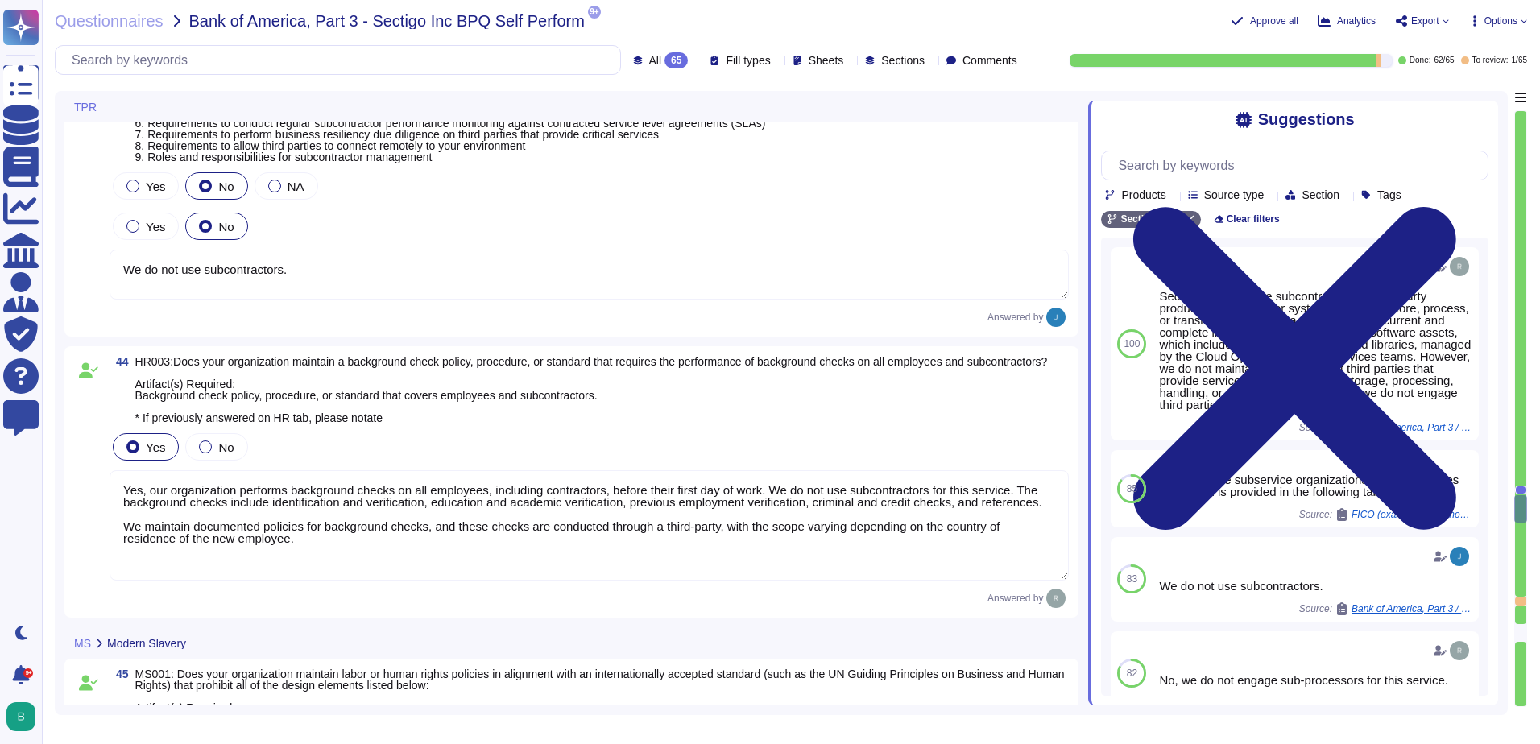
scroll to position [13267, 0]
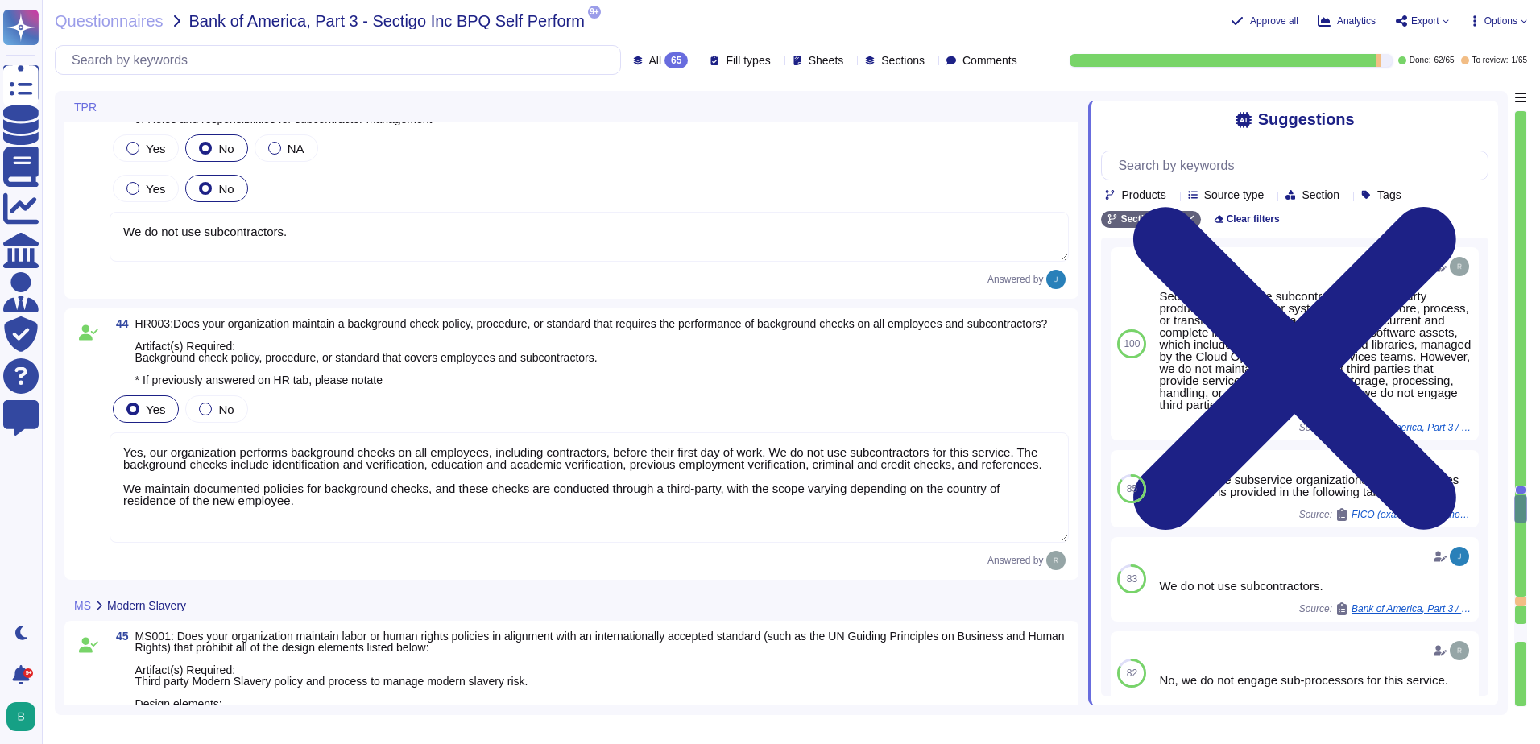
type textarea "Yes, our organization has established means for employees and contractors to re…"
click at [122, 226] on textarea "We do not use subcontractors." at bounding box center [590, 237] width 960 height 50
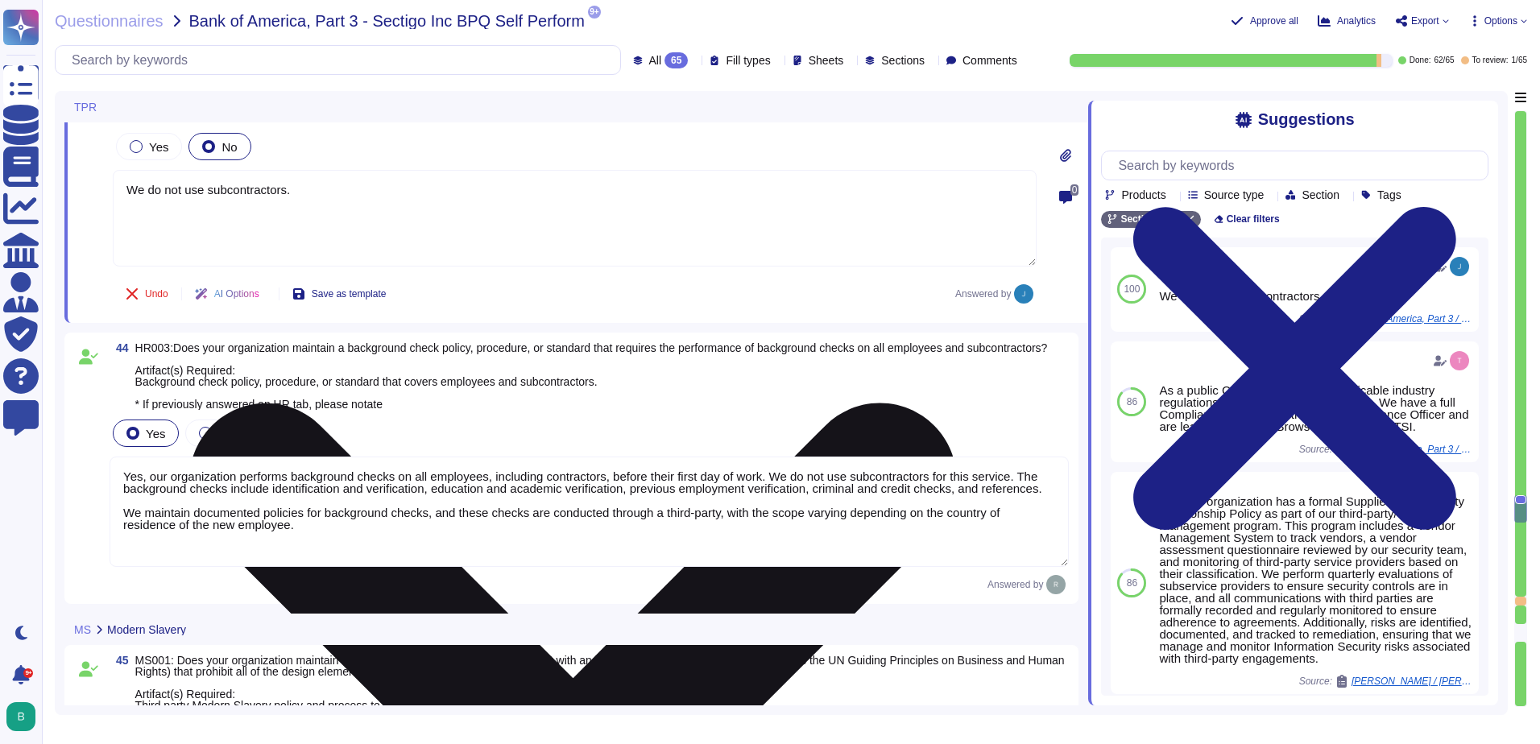
click at [354, 189] on textarea "We do not use subcontractors." at bounding box center [575, 218] width 924 height 97
type textarea "We do not use subcontractors in providing core services."
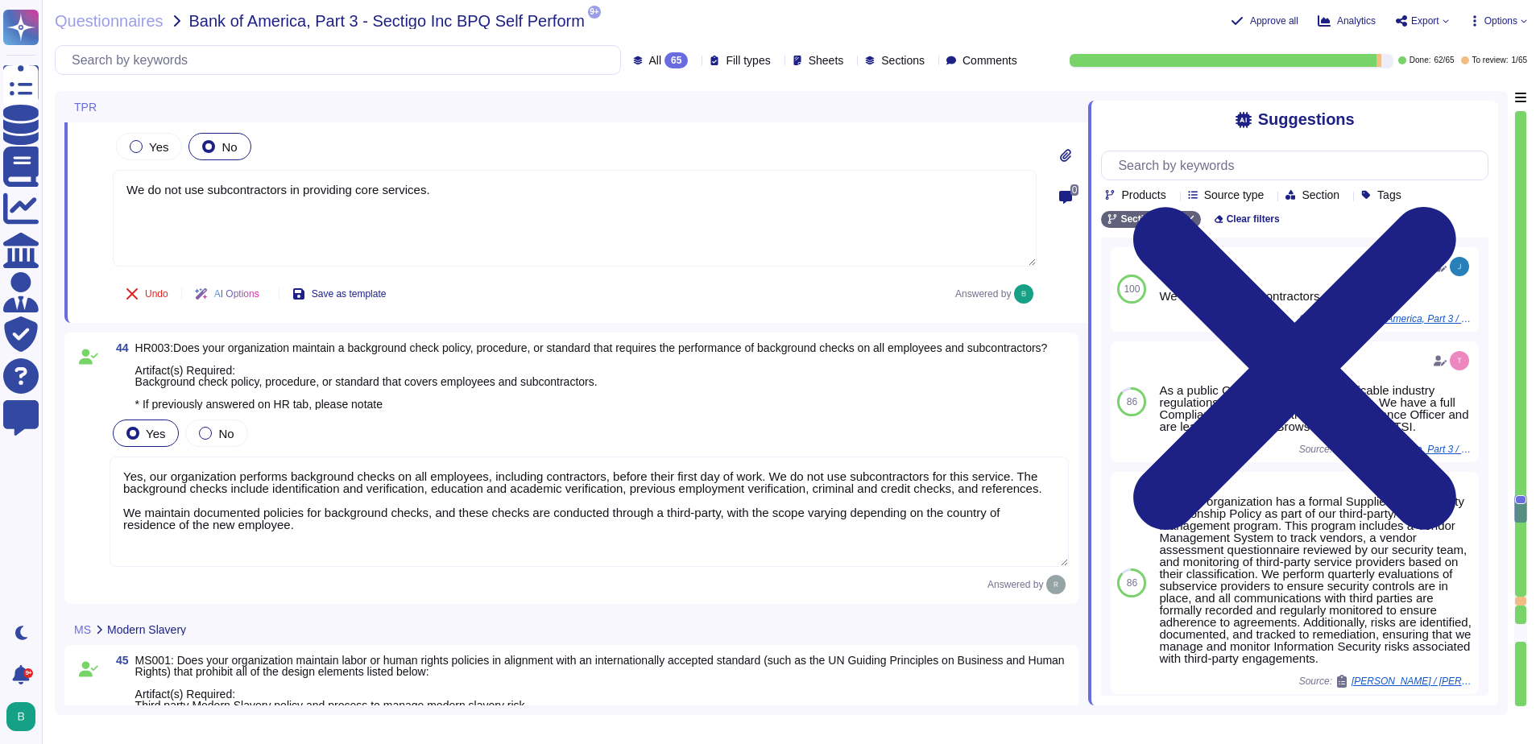
scroll to position [2, 0]
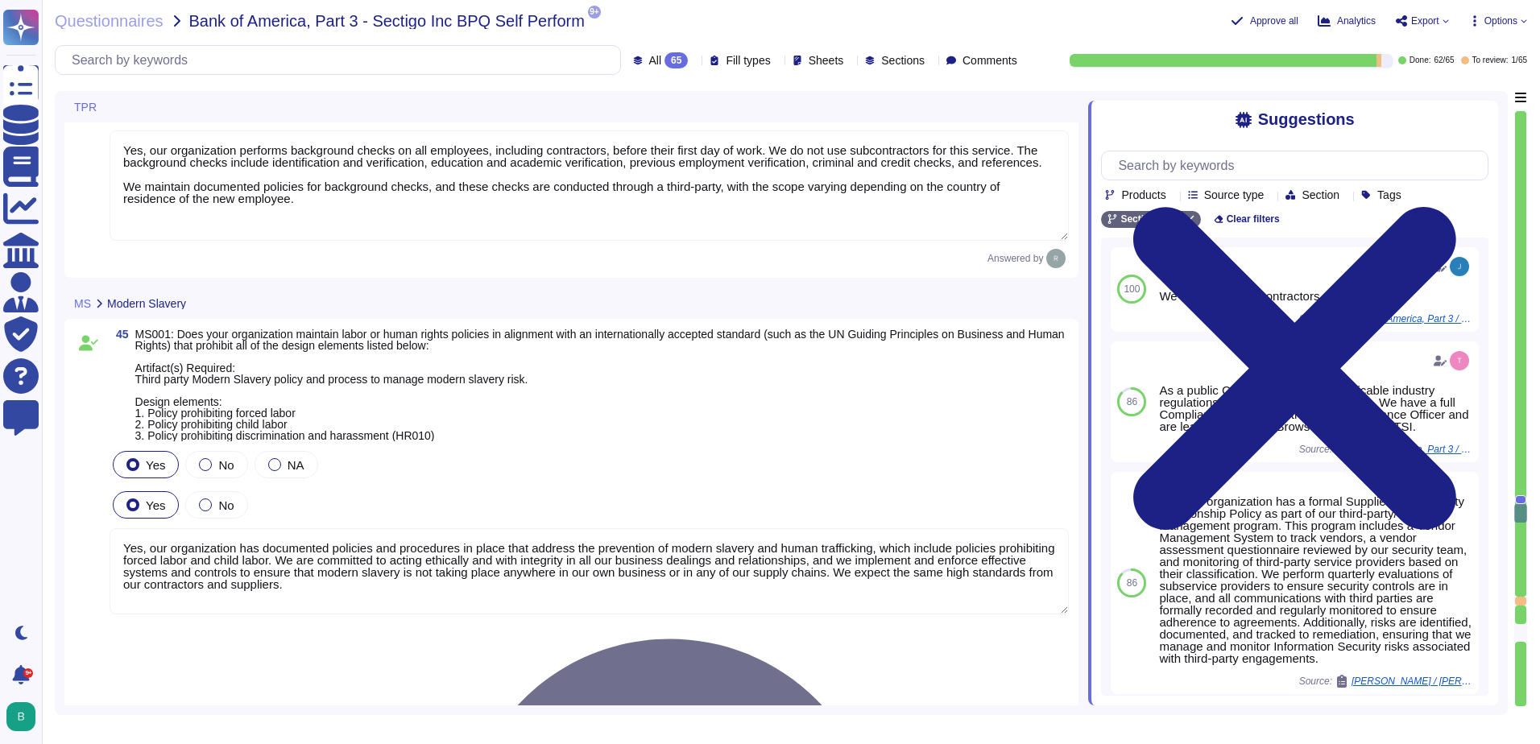
type textarea "Sectigo maintains a process to ensure suppliers abide by our policies regarding…"
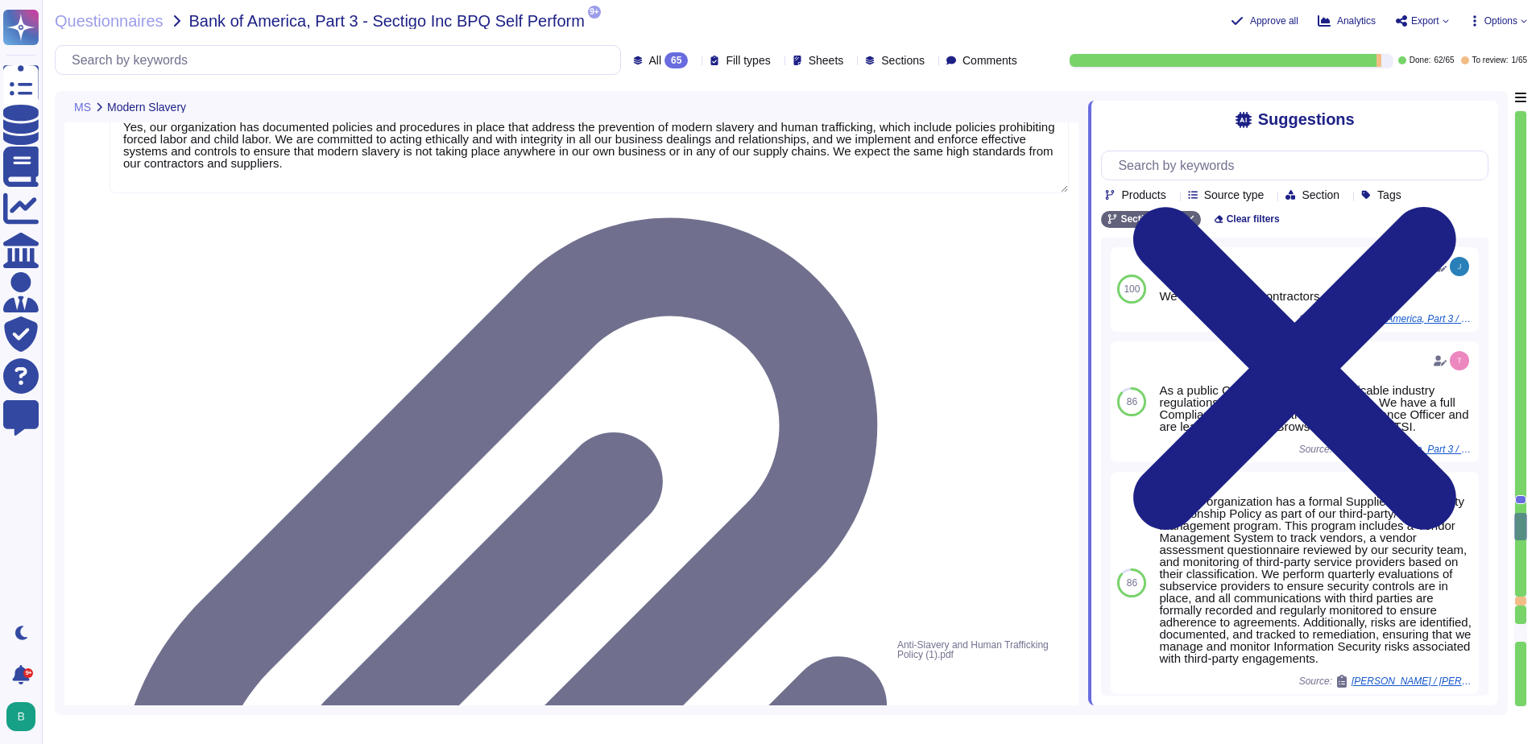
type textarea "Yes"
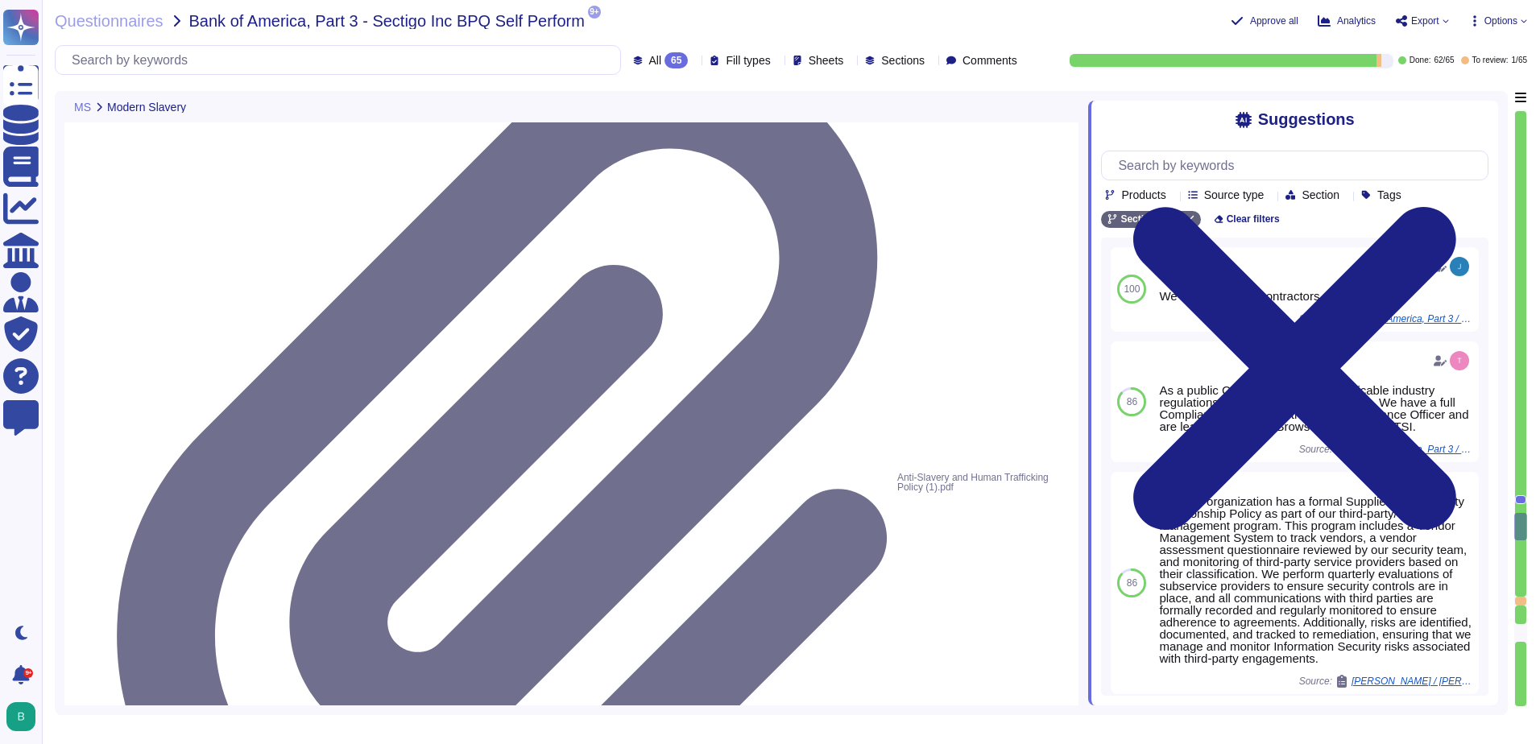
scroll to position [2, 0]
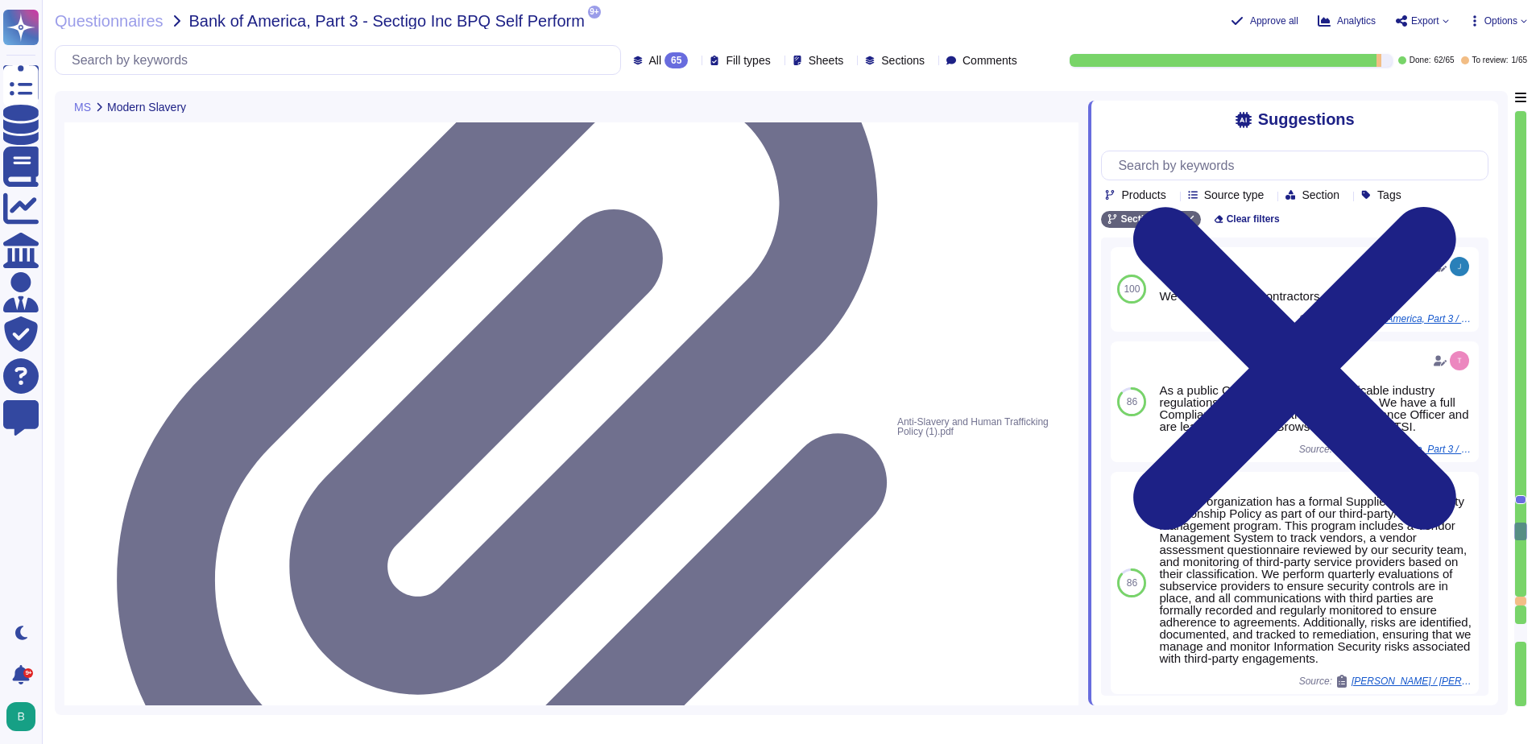
type textarea "No, we do not use subcontractors for this service."
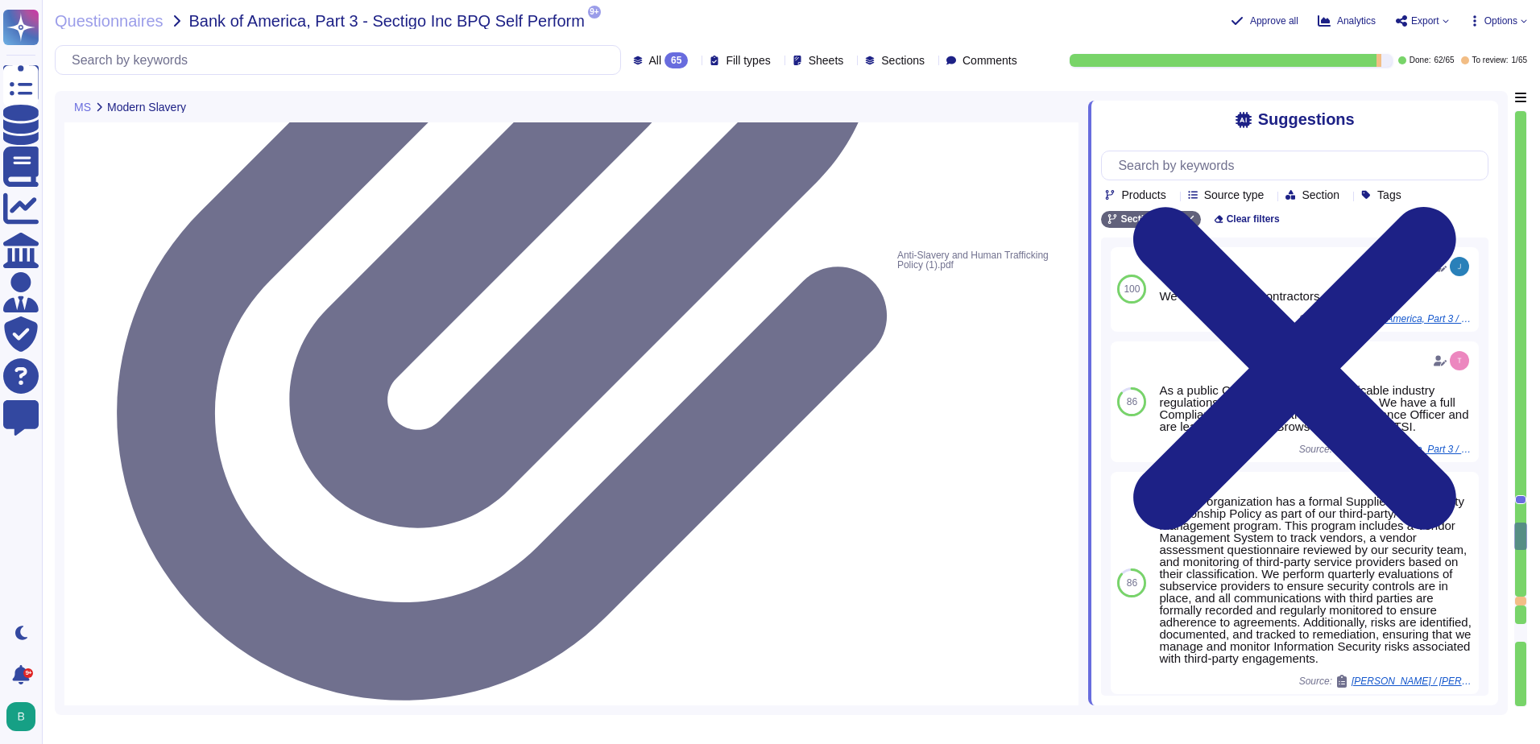
type textarea "Yes, our organization has documented and implemented HR policies and procedures…"
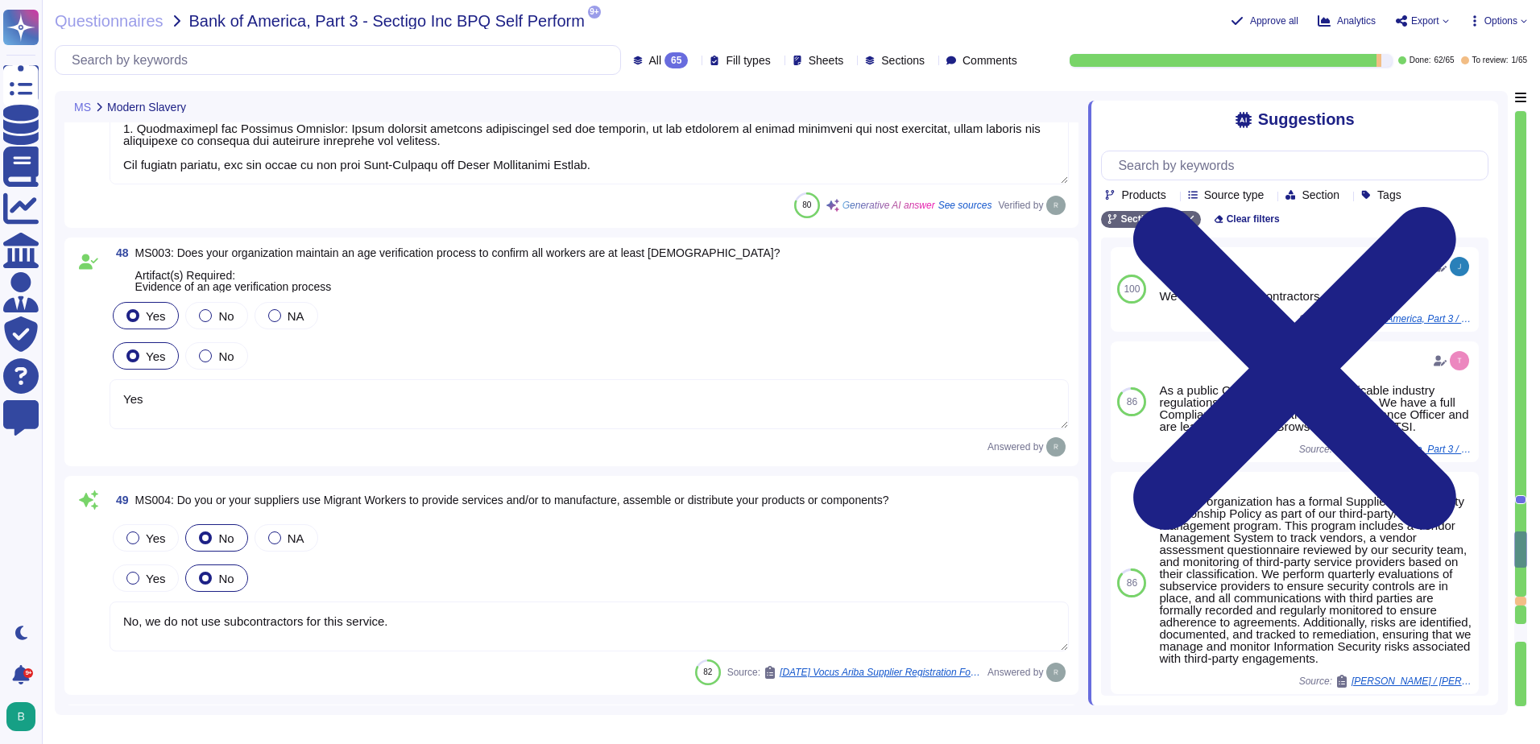
scroll to position [14879, 0]
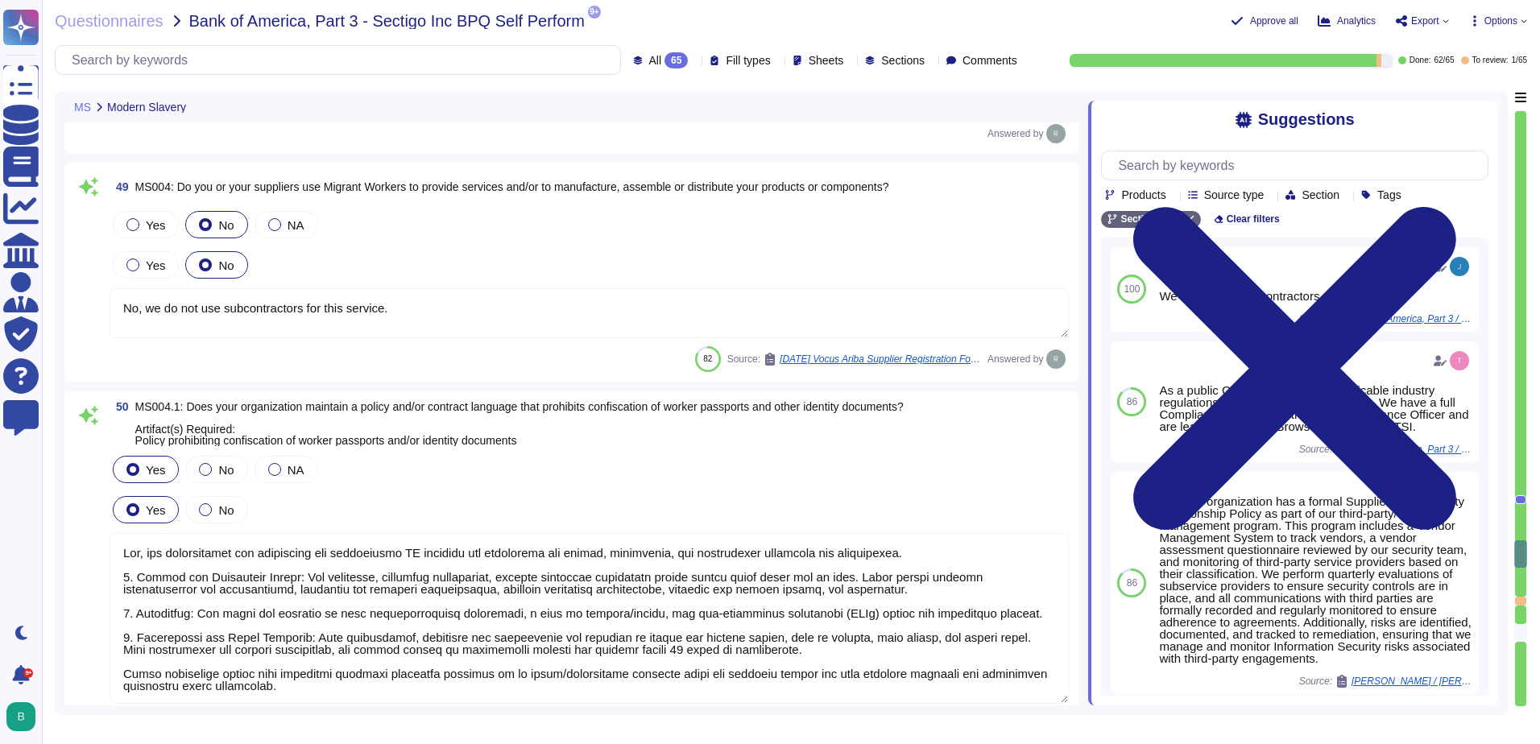
type textarea "Yes, Sectigo maintains insurance coverage certifications, including: 1. General…"
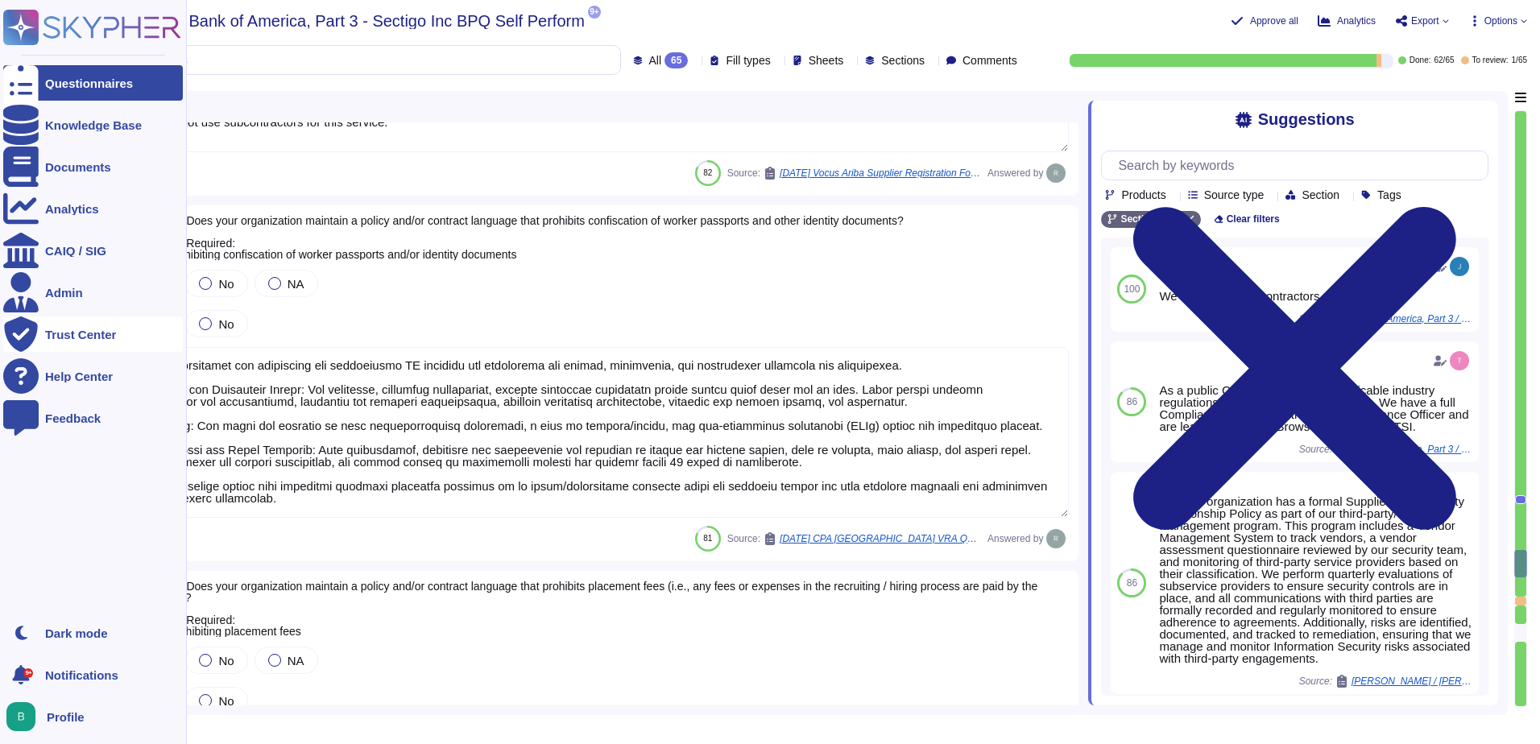
scroll to position [0, 0]
drag, startPoint x: 311, startPoint y: 500, endPoint x: 17, endPoint y: 330, distance: 340.1
click at [17, 330] on div "Questionnaires Knowledge Base Documents Analytics CAIQ / SIG Admin Trust Center…" at bounding box center [770, 372] width 1540 height 744
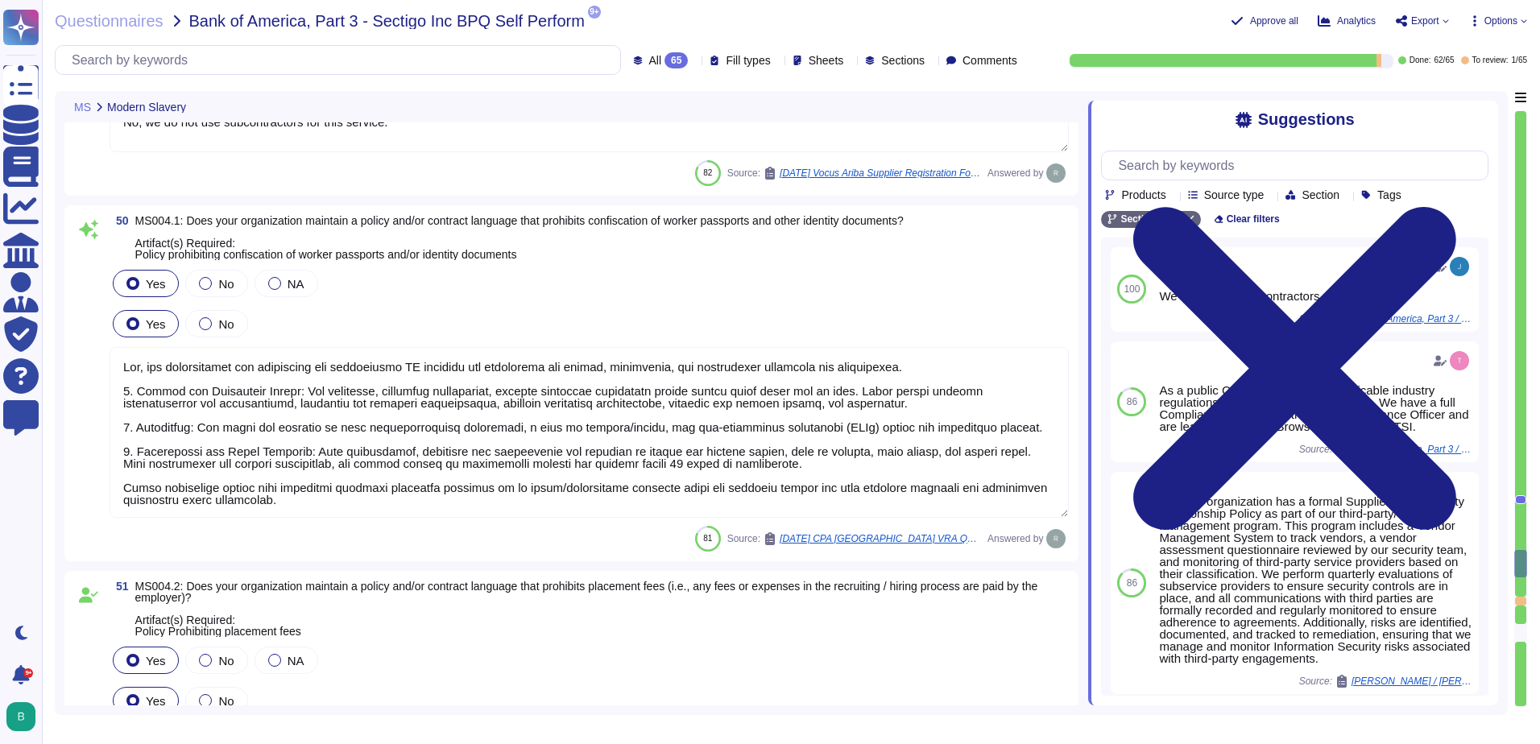
drag, startPoint x: 382, startPoint y: 497, endPoint x: 92, endPoint y: 369, distance: 317.1
click at [92, 369] on div "50 MS004.1: Does your organization maintain a policy and/or contract language t…" at bounding box center [571, 383] width 995 height 337
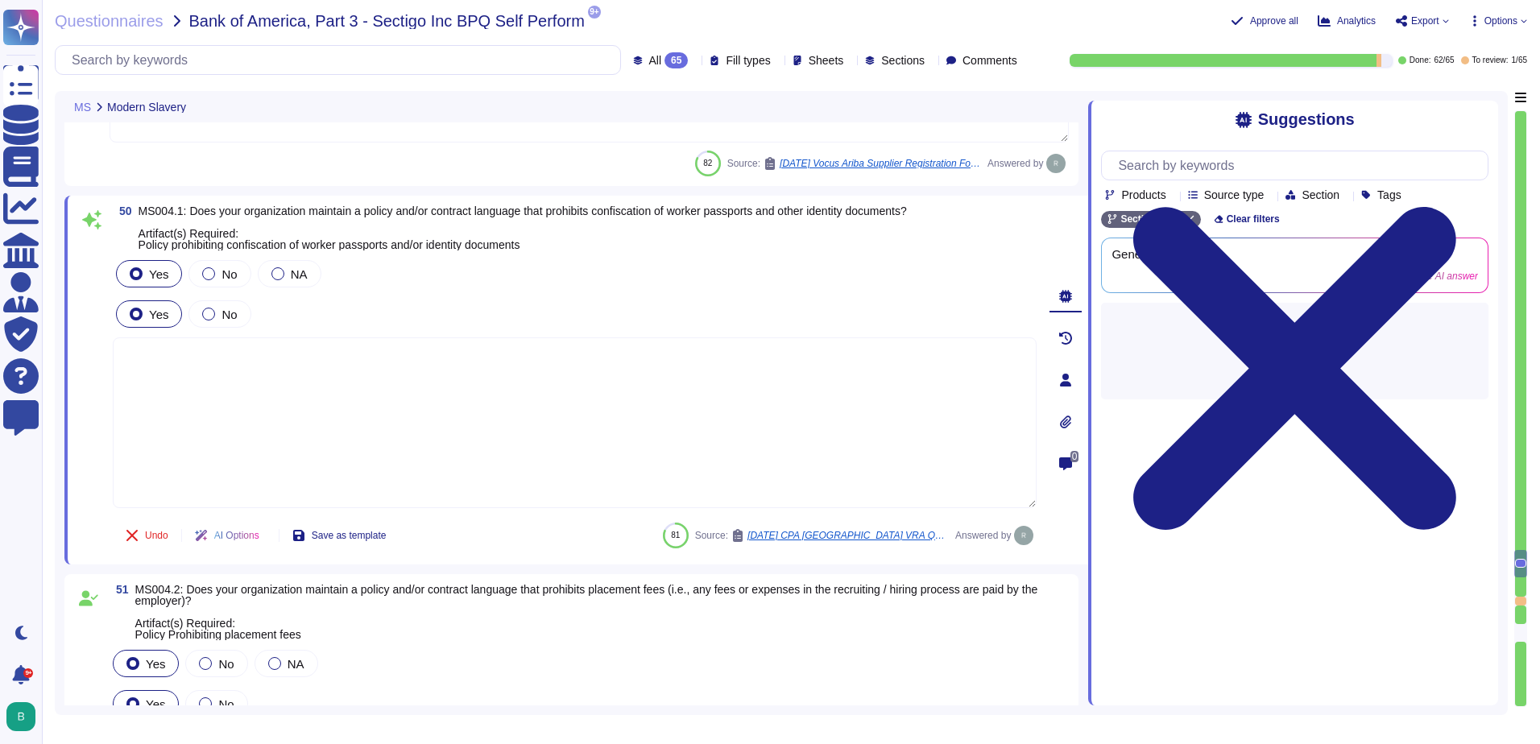
click at [193, 395] on textarea at bounding box center [575, 423] width 924 height 171
click at [753, 276] on div "Yes No NA" at bounding box center [575, 274] width 924 height 34
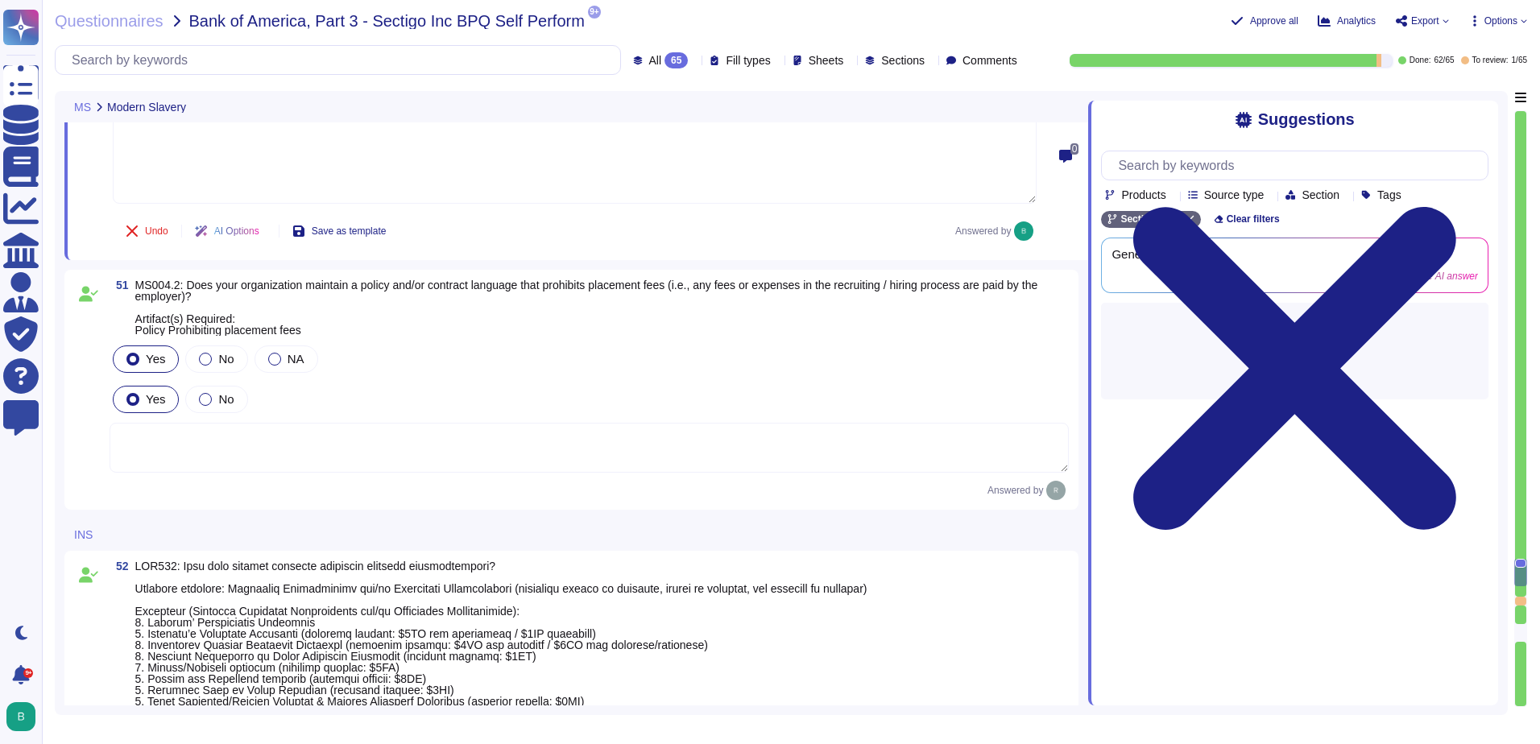
type textarea "Additional insured only upon request"
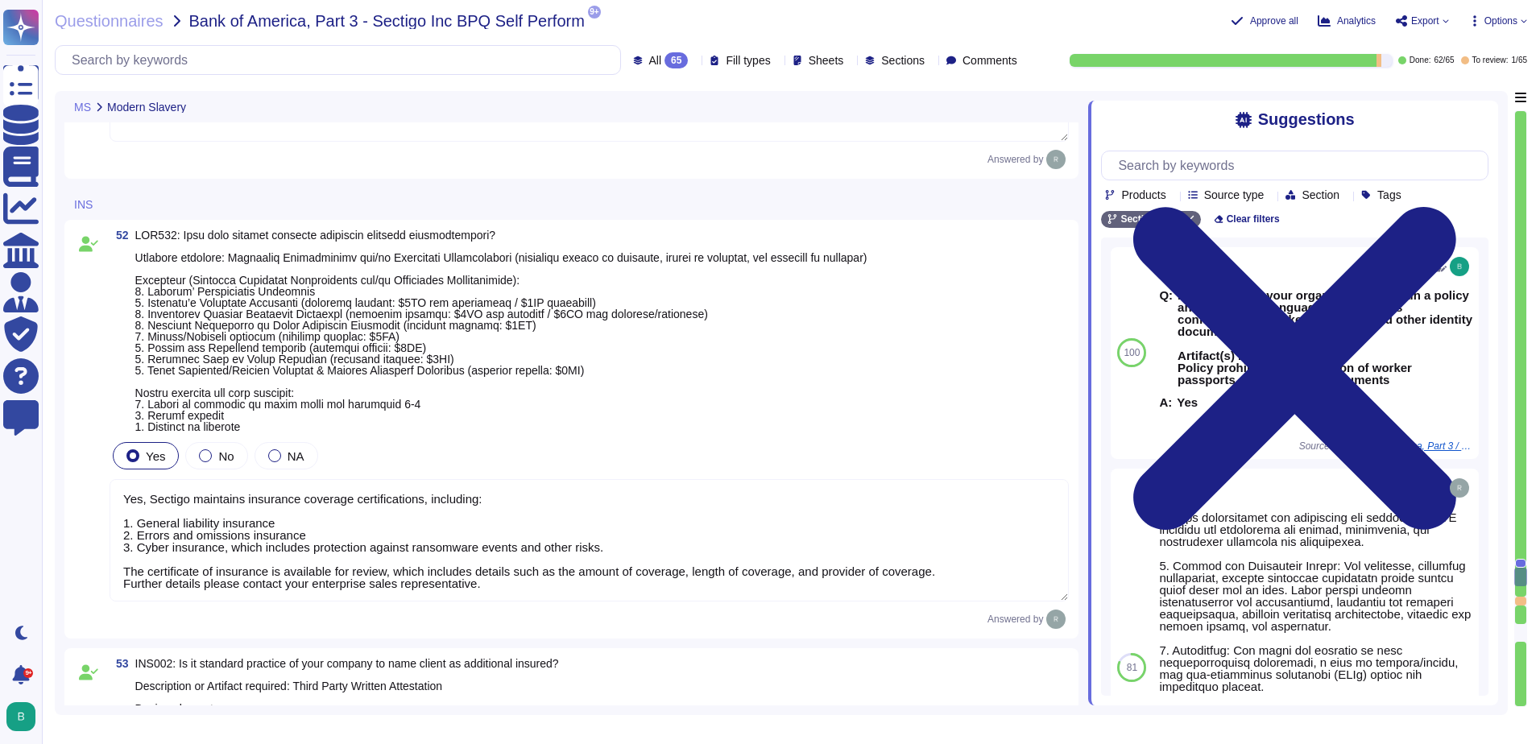
scroll to position [15926, 0]
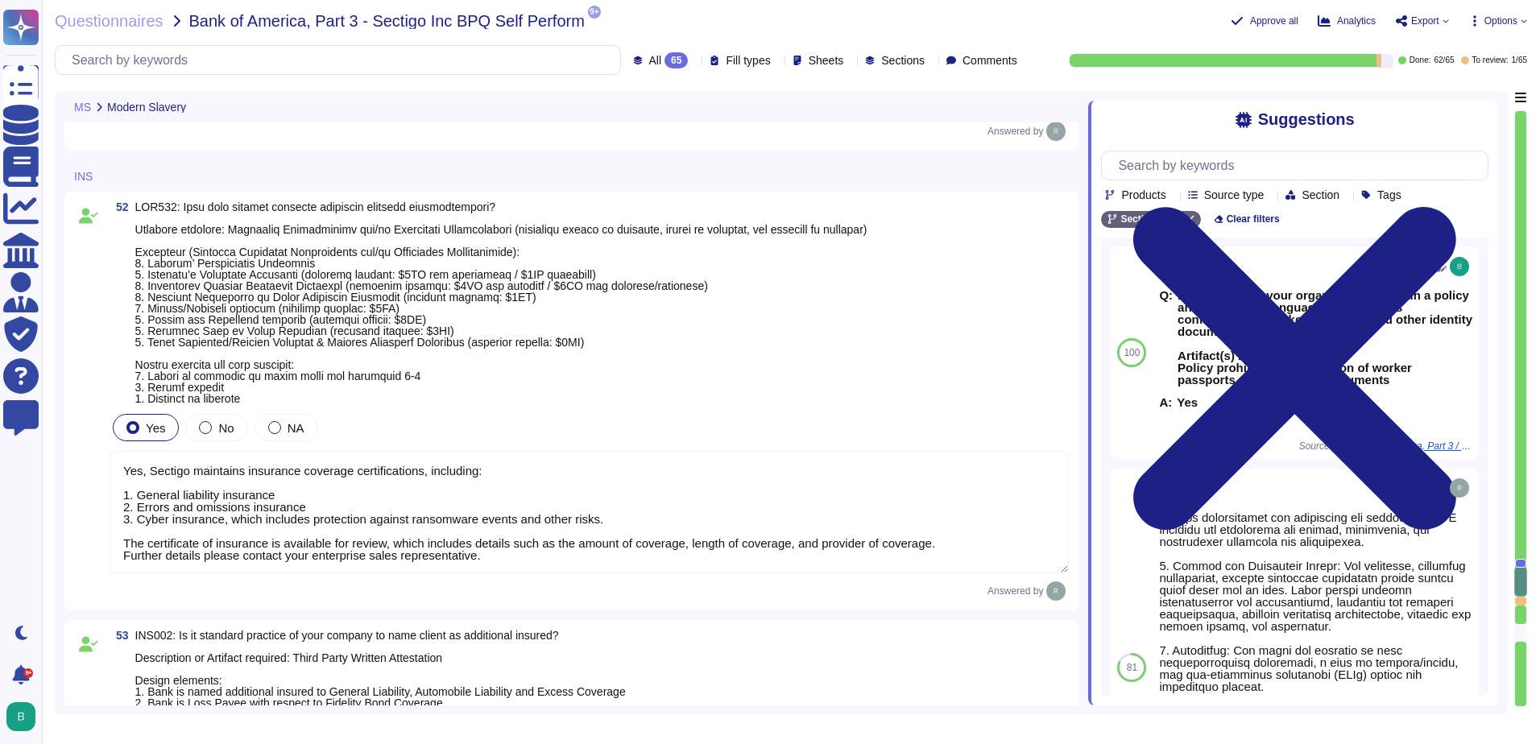
click at [693, 538] on textarea "Yes, Sectigo maintains insurance coverage certifications, including: 1. General…" at bounding box center [590, 512] width 960 height 122
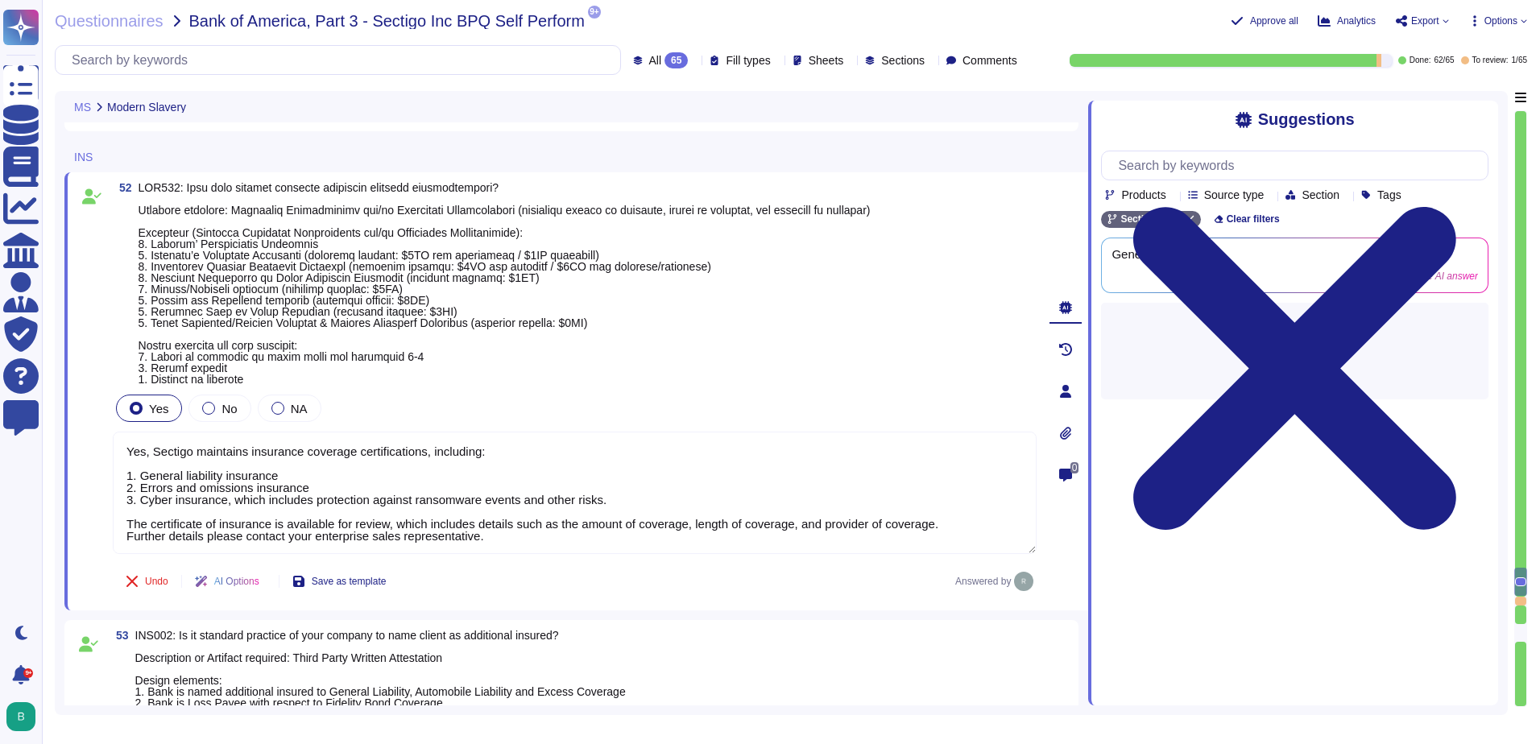
drag, startPoint x: 580, startPoint y: 552, endPoint x: 103, endPoint y: 448, distance: 488.1
click at [103, 448] on div "52 Yes No NA Yes, Sectigo maintains insurance coverage certifications, includin…" at bounding box center [557, 391] width 960 height 419
click at [611, 372] on span at bounding box center [505, 283] width 732 height 203
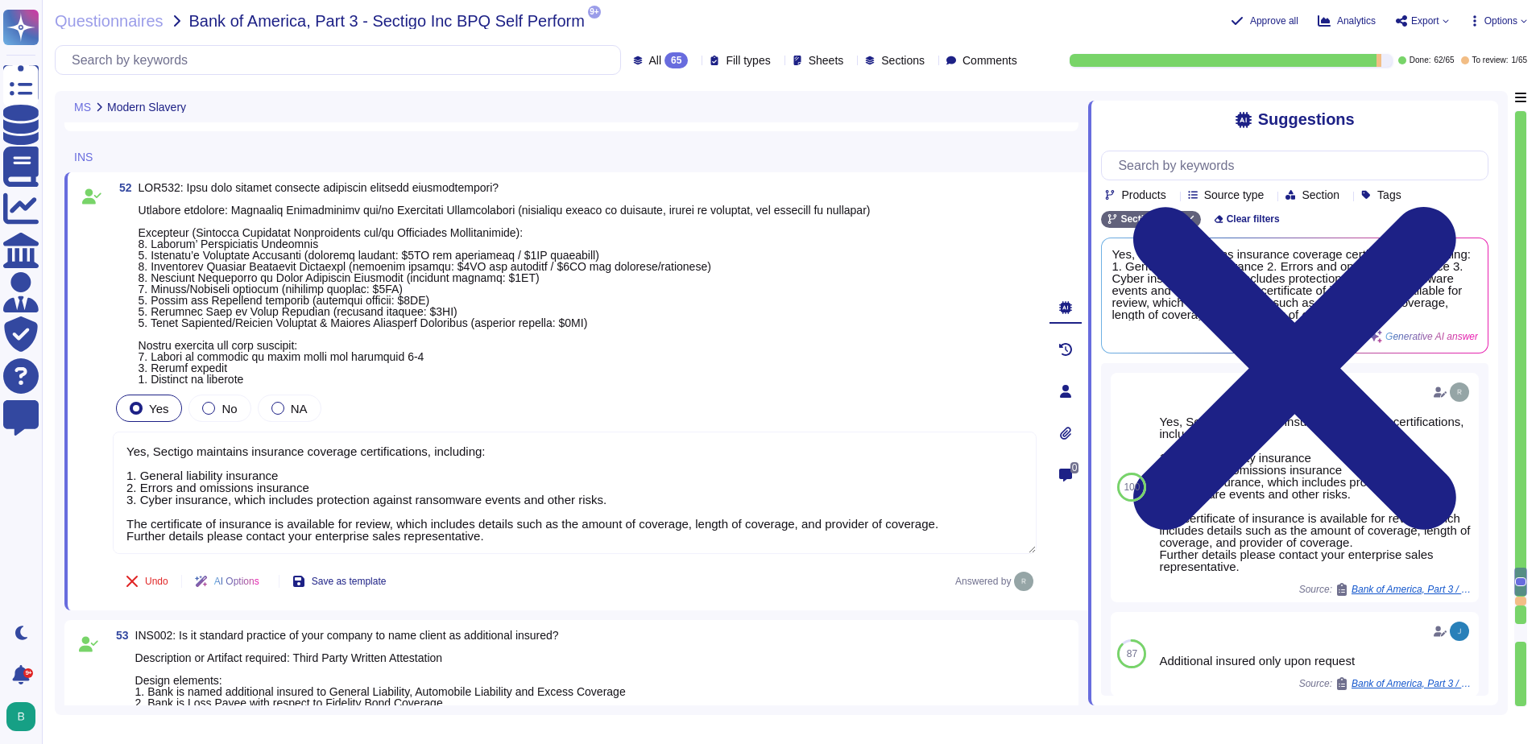
click at [439, 359] on span at bounding box center [505, 283] width 732 height 203
click at [420, 381] on span at bounding box center [505, 283] width 732 height 203
click at [435, 554] on textarea "Yes, Sectigo maintains insurance coverage certifications, including: 1. General…" at bounding box center [575, 493] width 924 height 122
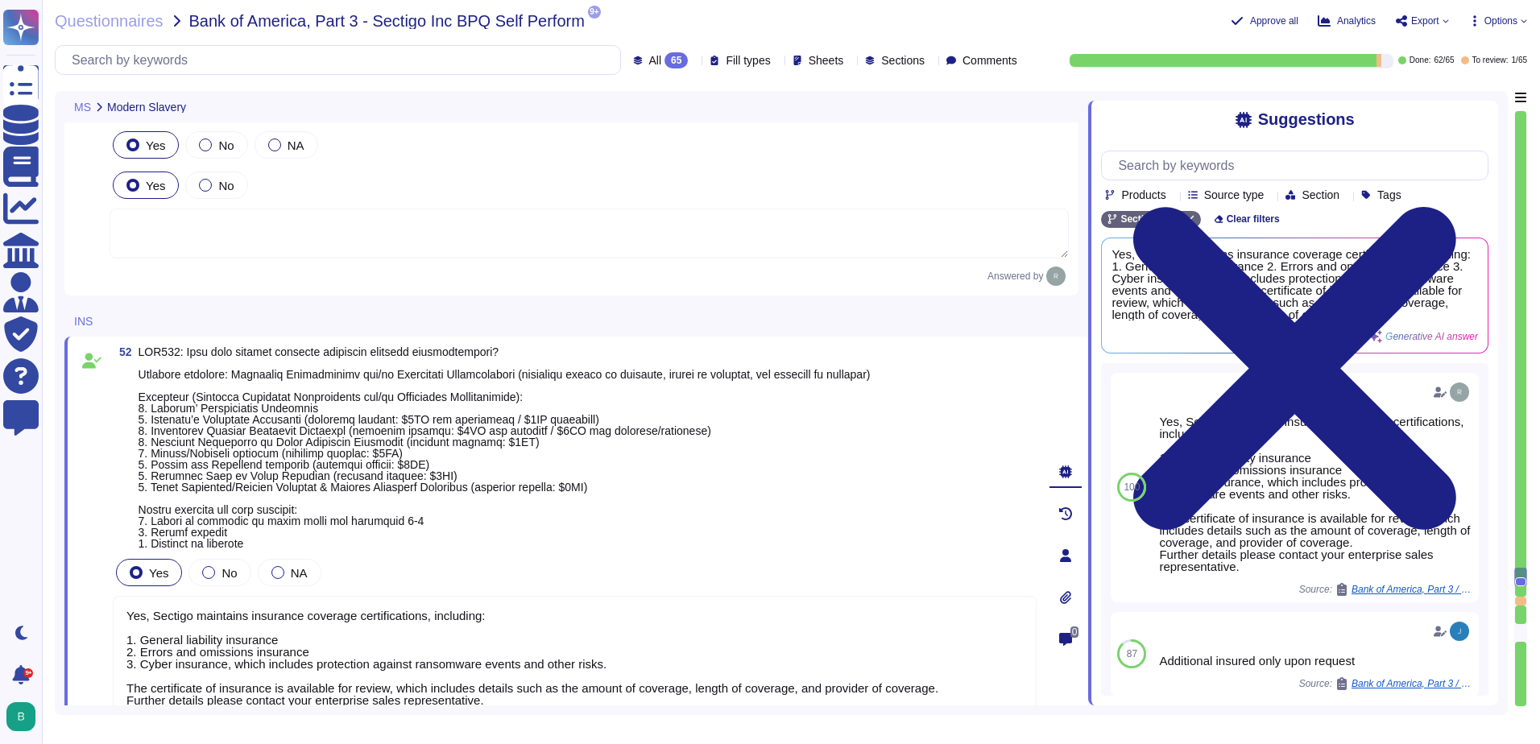
type textarea "No, we do not use subcontractors for this service."
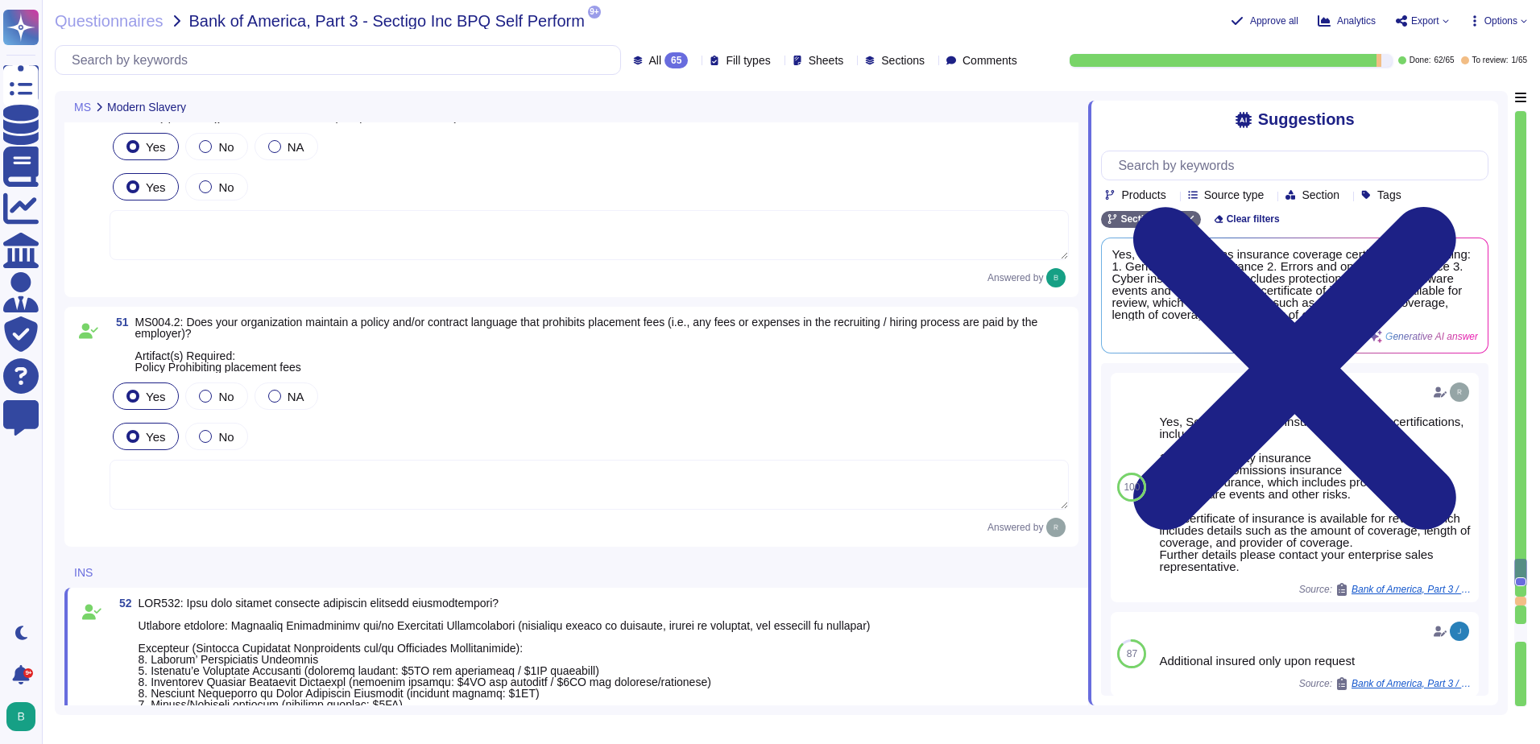
type textarea "Yes"
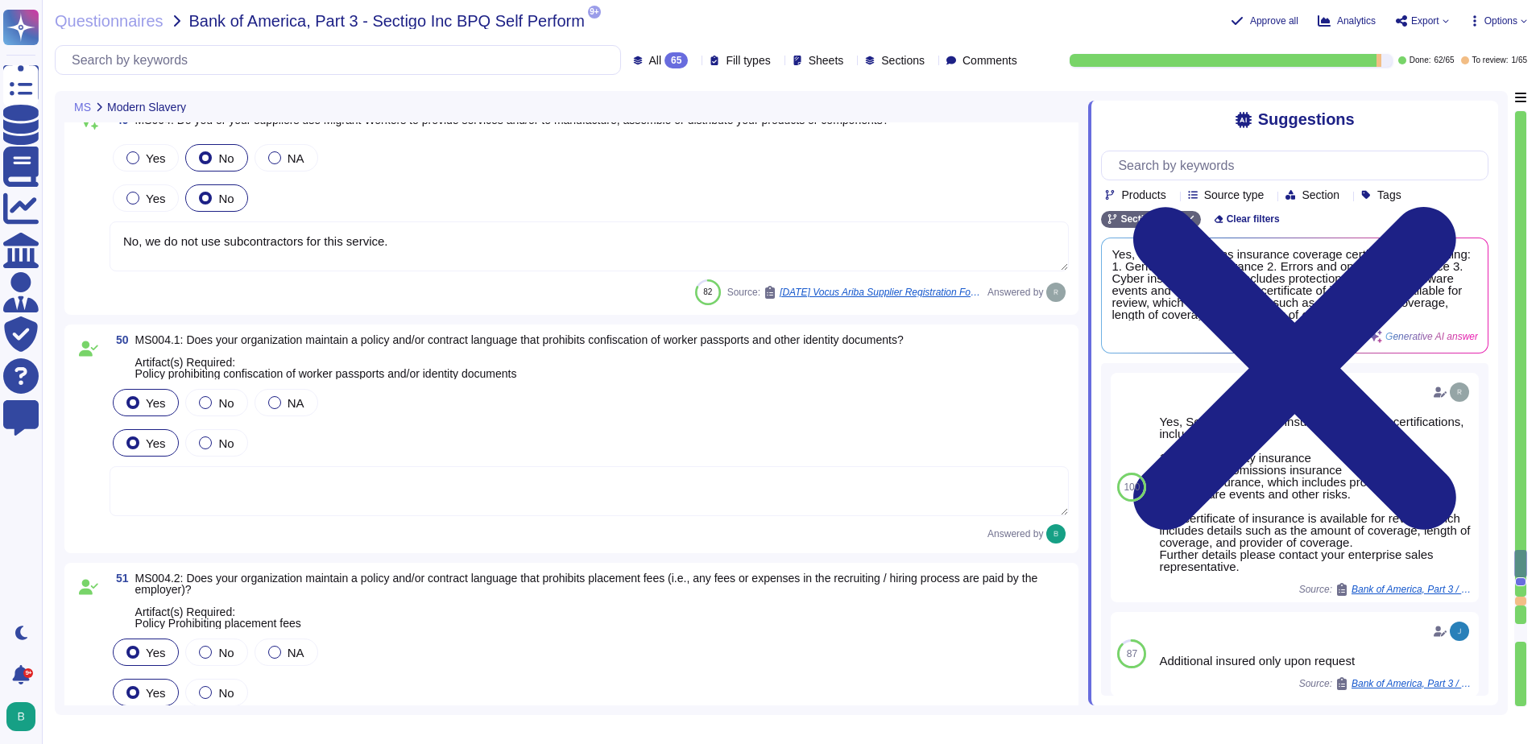
type textarea "Sectigo maintains a process to ensure suppliers abide by our policies regarding…"
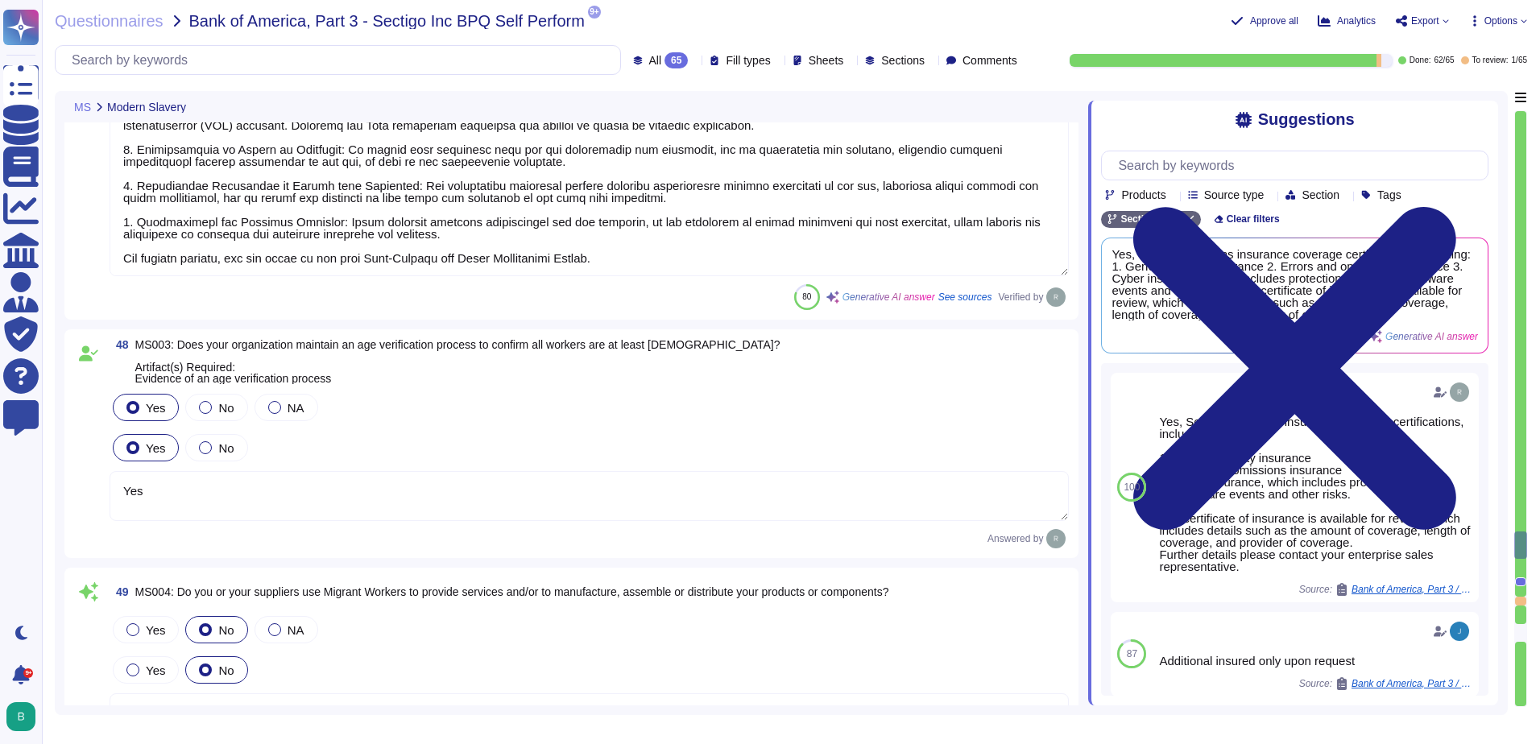
type textarea "Yes, our organization has established means for employees and contractors to re…"
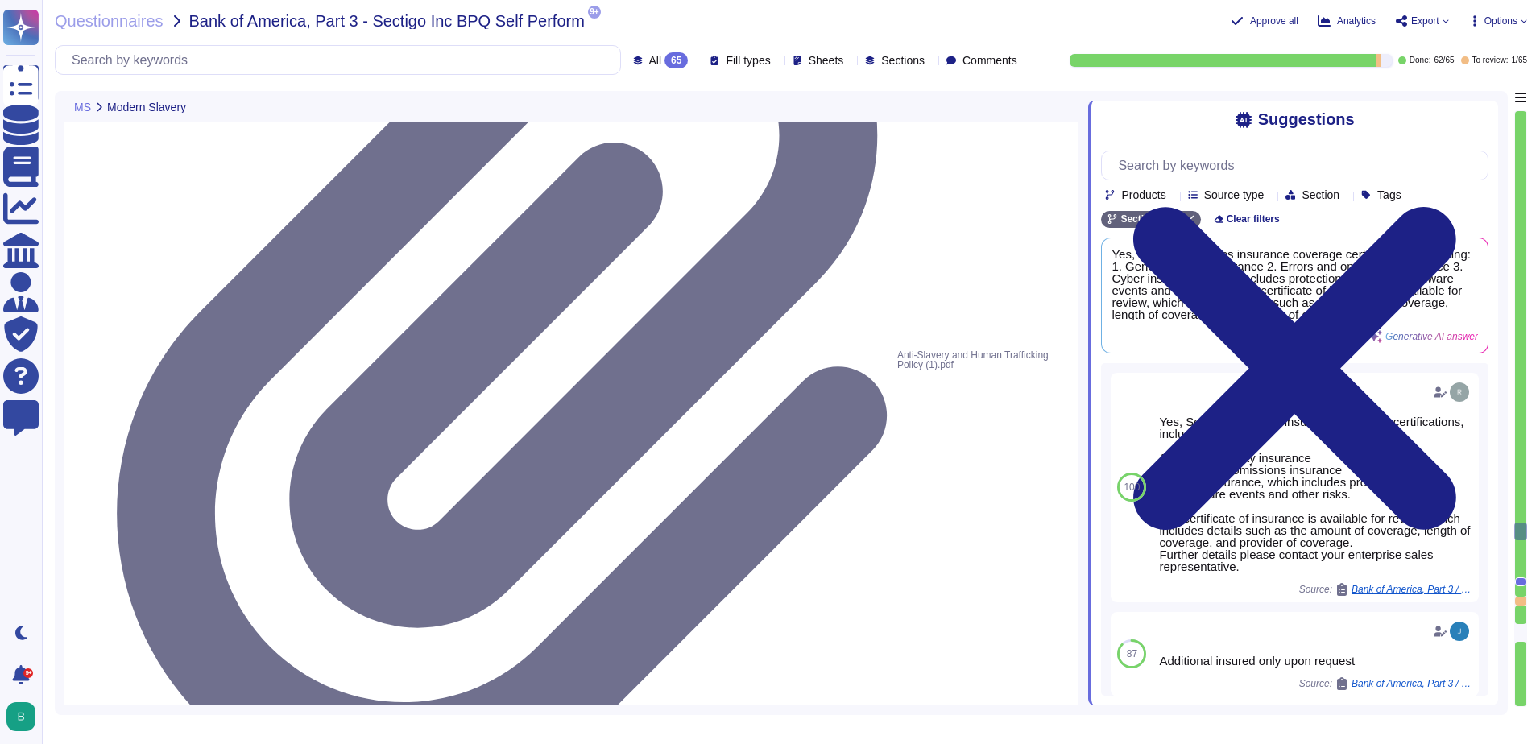
type textarea "Yes, our organization has documented policies and procedures in place that addr…"
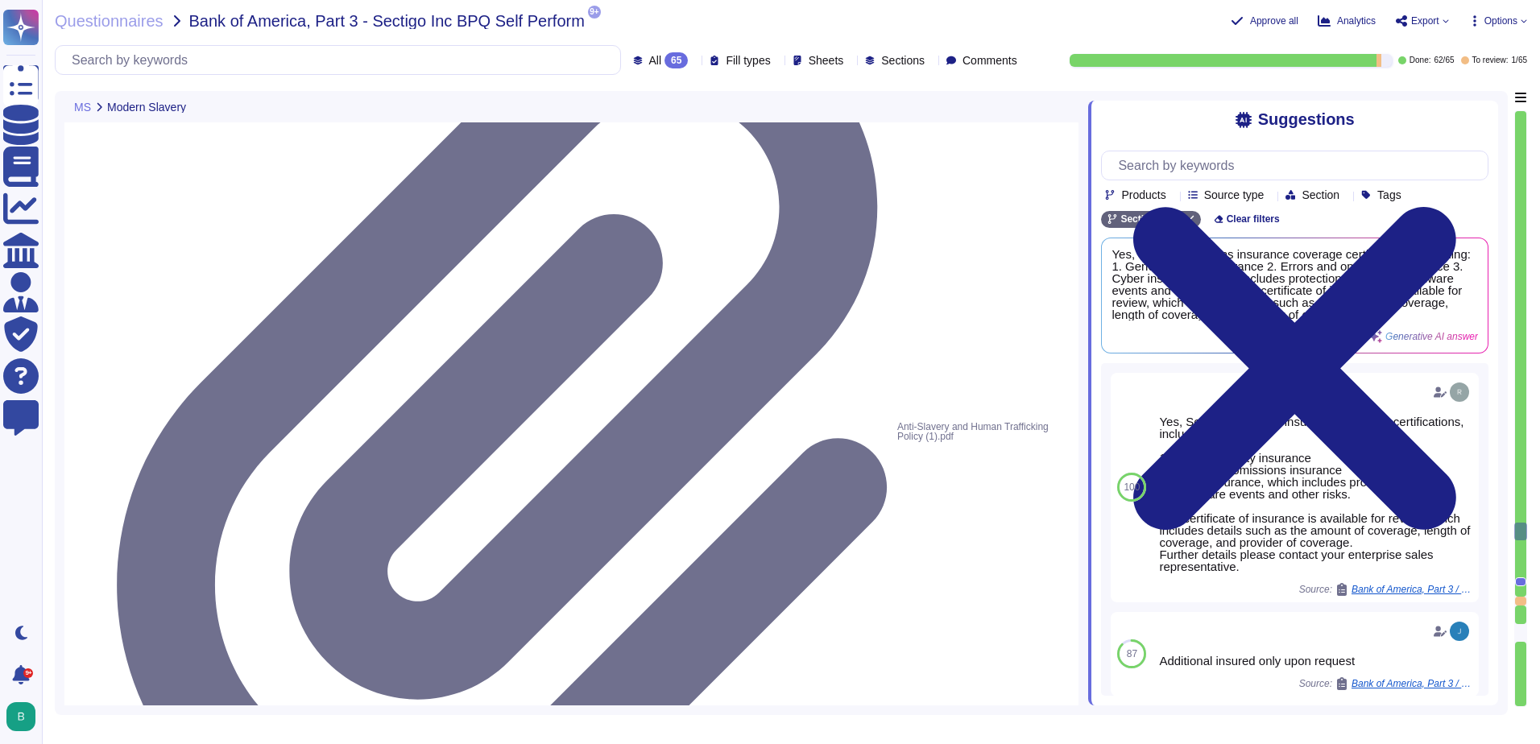
scroll to position [14113, 0]
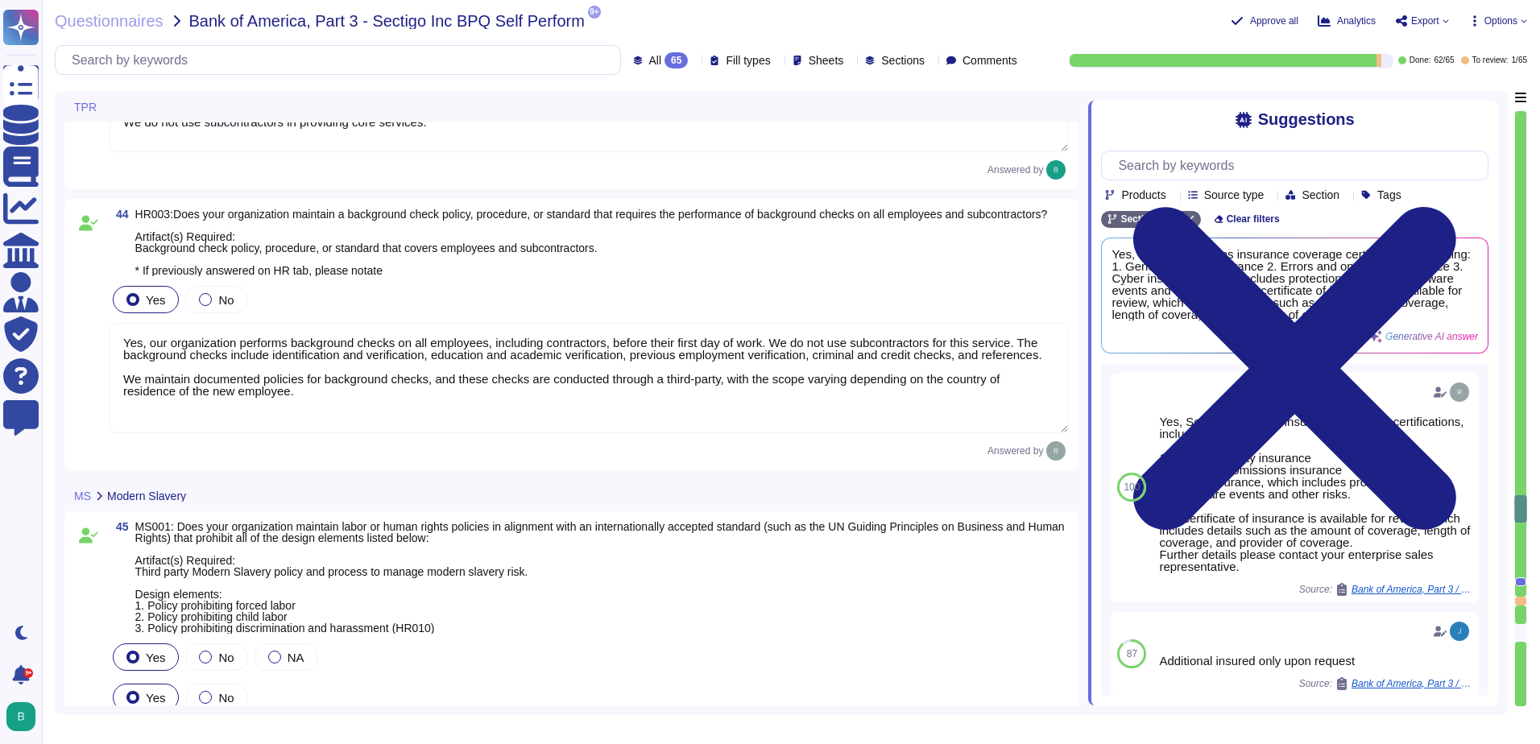
type textarea "Sectigo does not use subcontractors or third-party products or services for sys…"
type textarea "We do not use subcontractors in providing core services."
type textarea "Yes, our organization performs background checks on all employees, including co…"
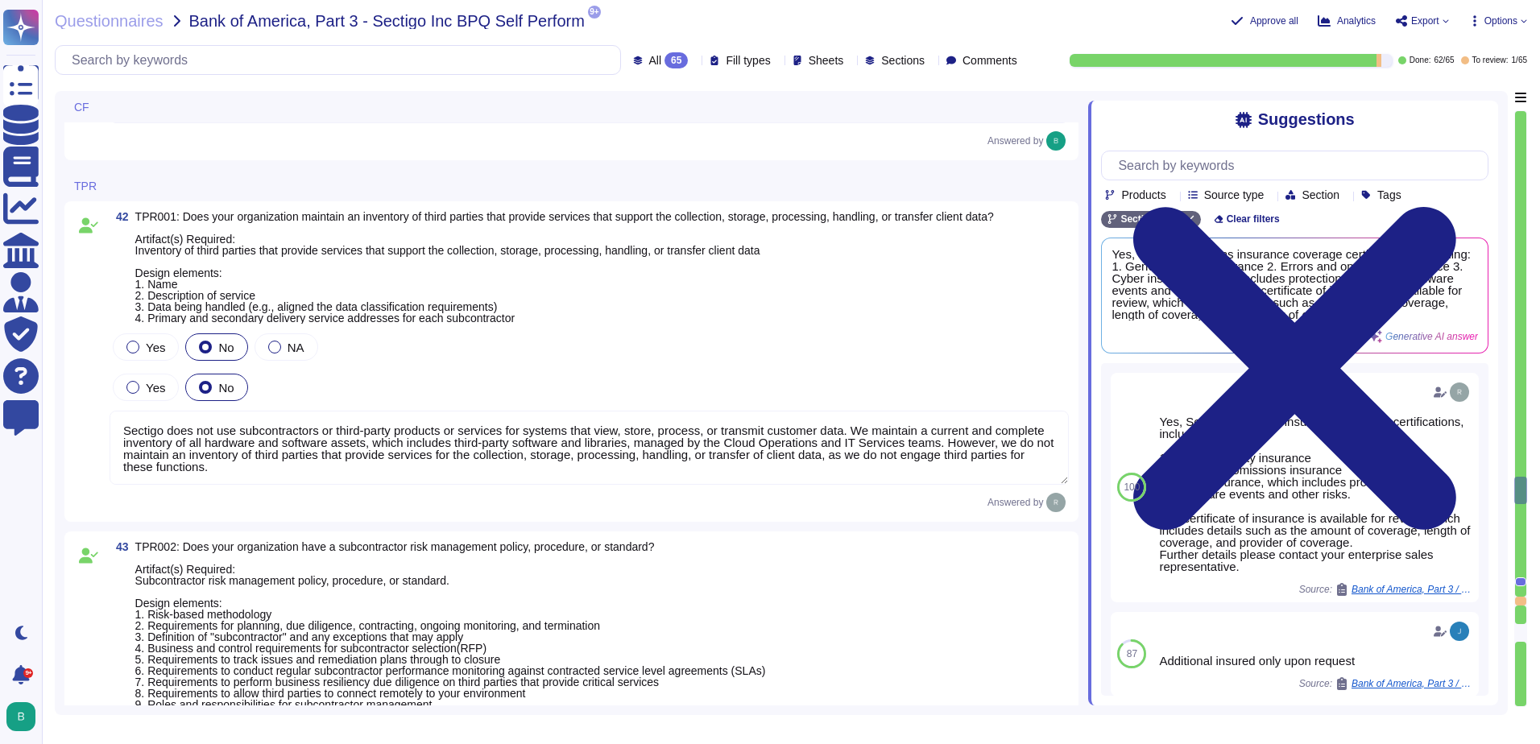
type textarea "Yes, calls, with customer consent, may be monitored or recorded to check that i…"
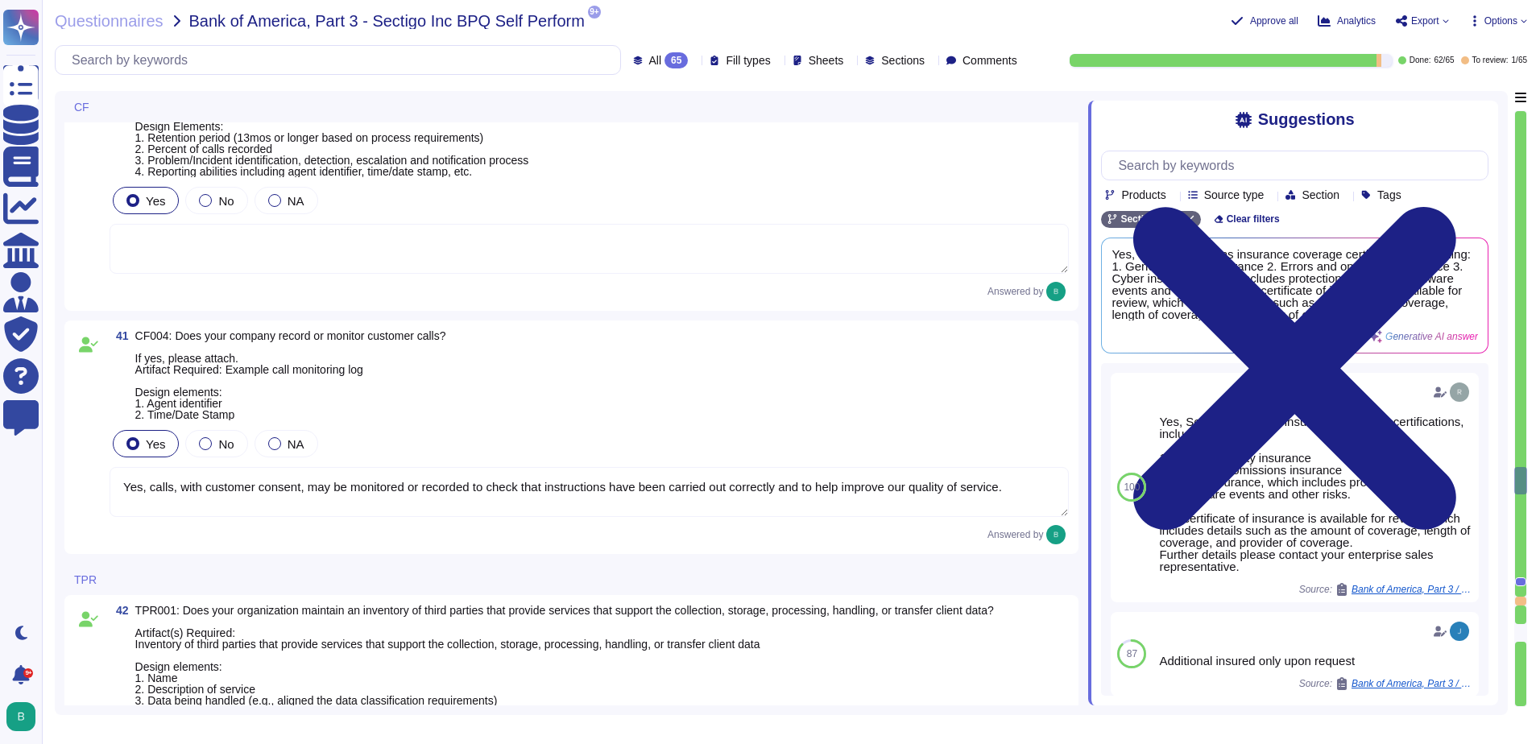
type textarea "Yes, we have a ticketing system in place to track customer requests."
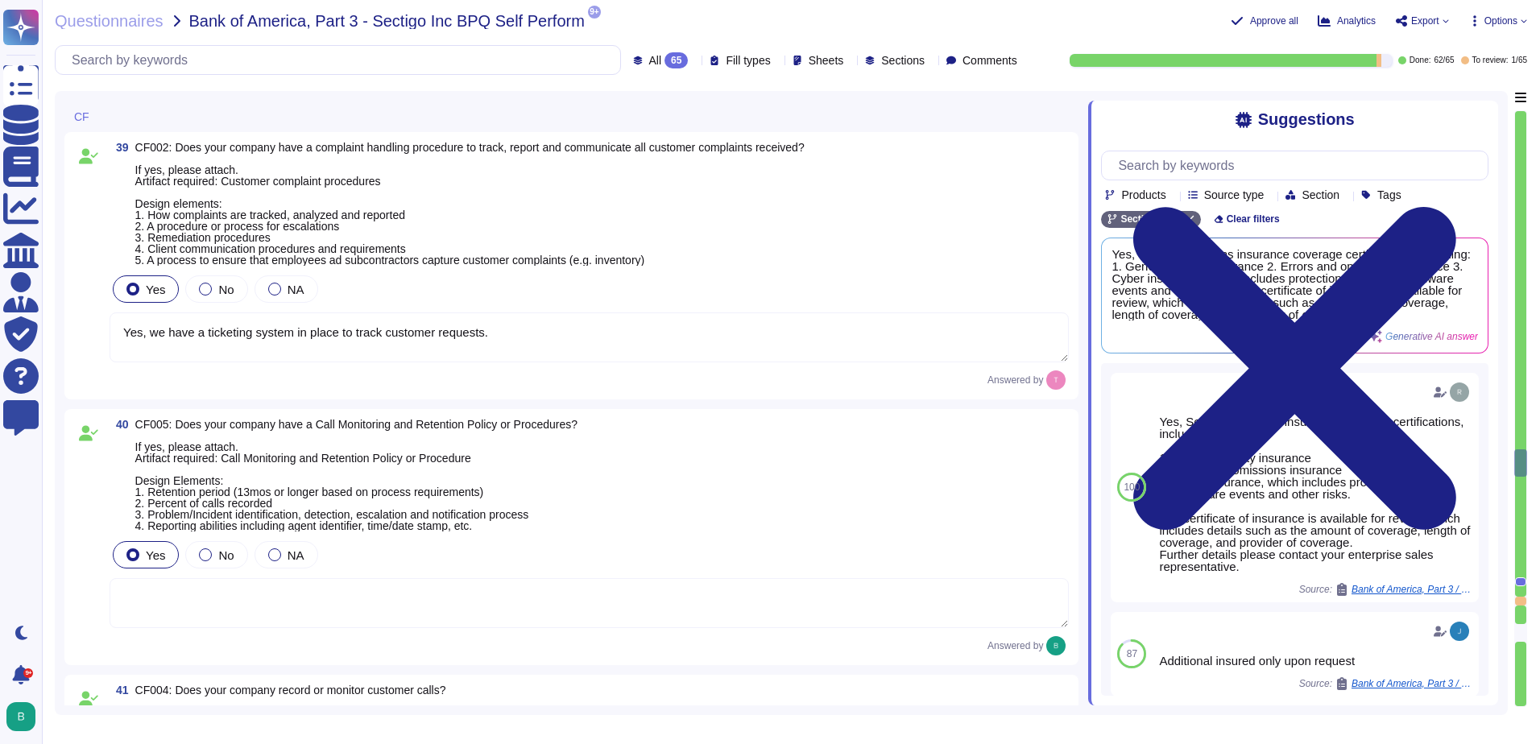
type textarea "Our privacy policy is available at [URL][DOMAIN_NAME]."
type textarea "Yes, our organization has a process in place to assist clients in fulfilling da…"
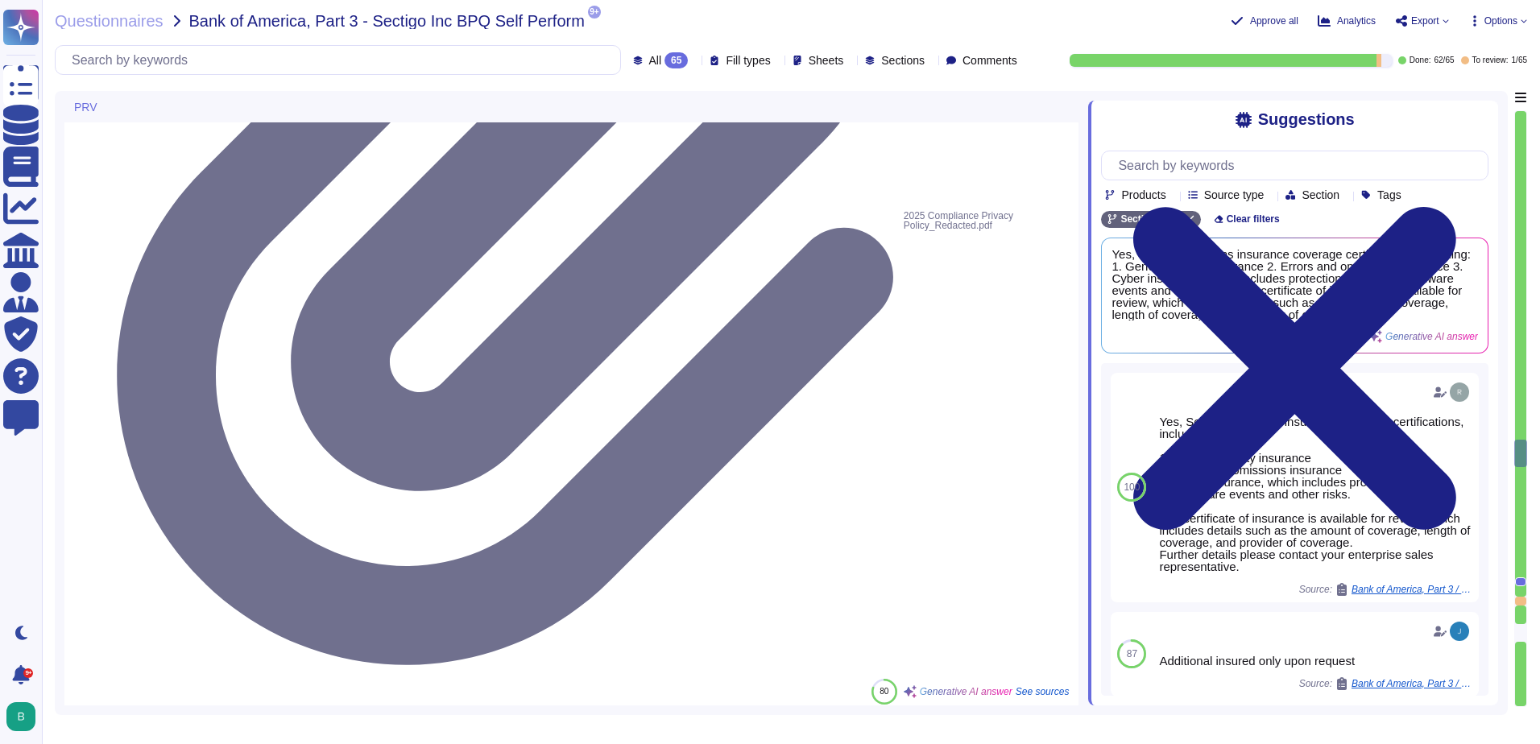
type textarea "Yes, our organization has a documented privacy policy that outlines our policie…"
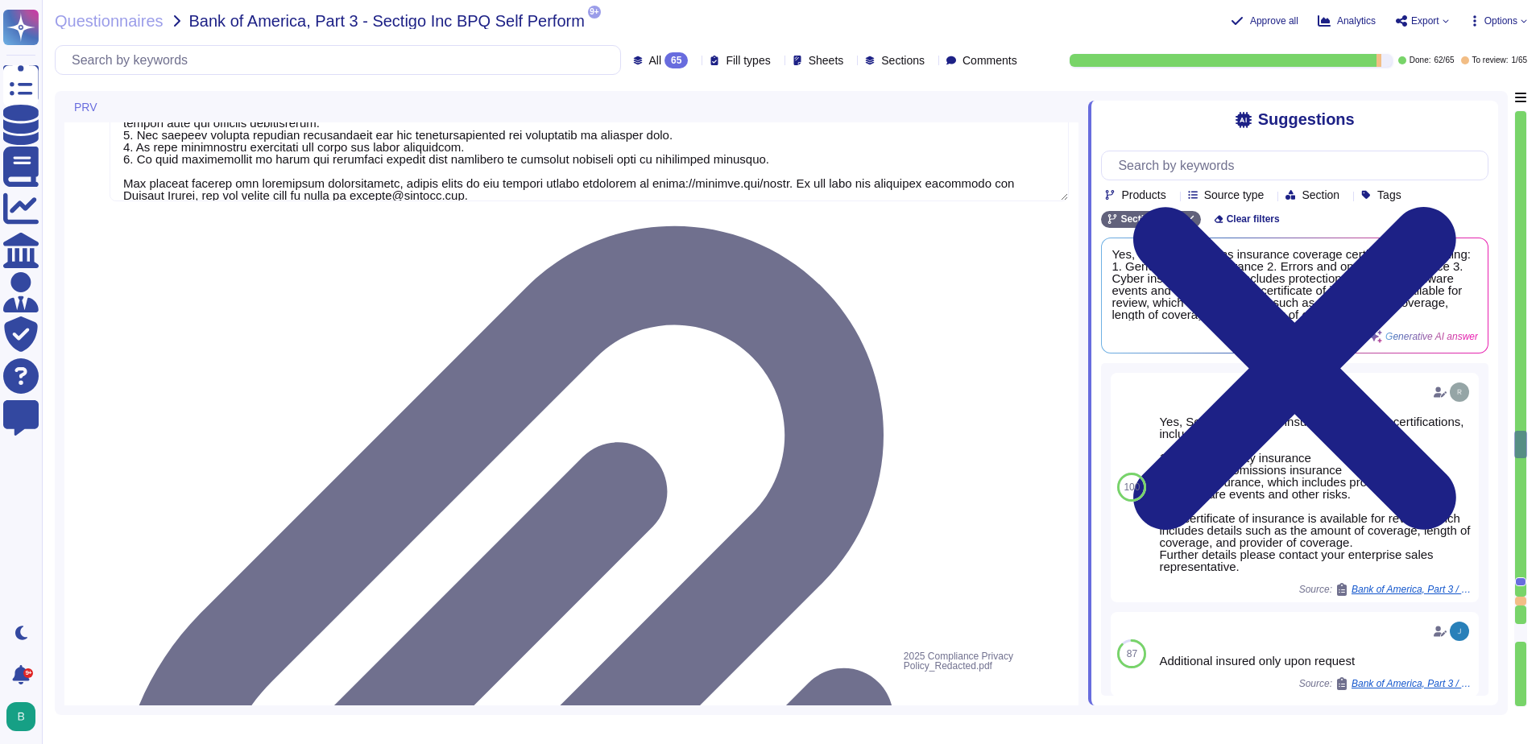
scroll to position [11021, 0]
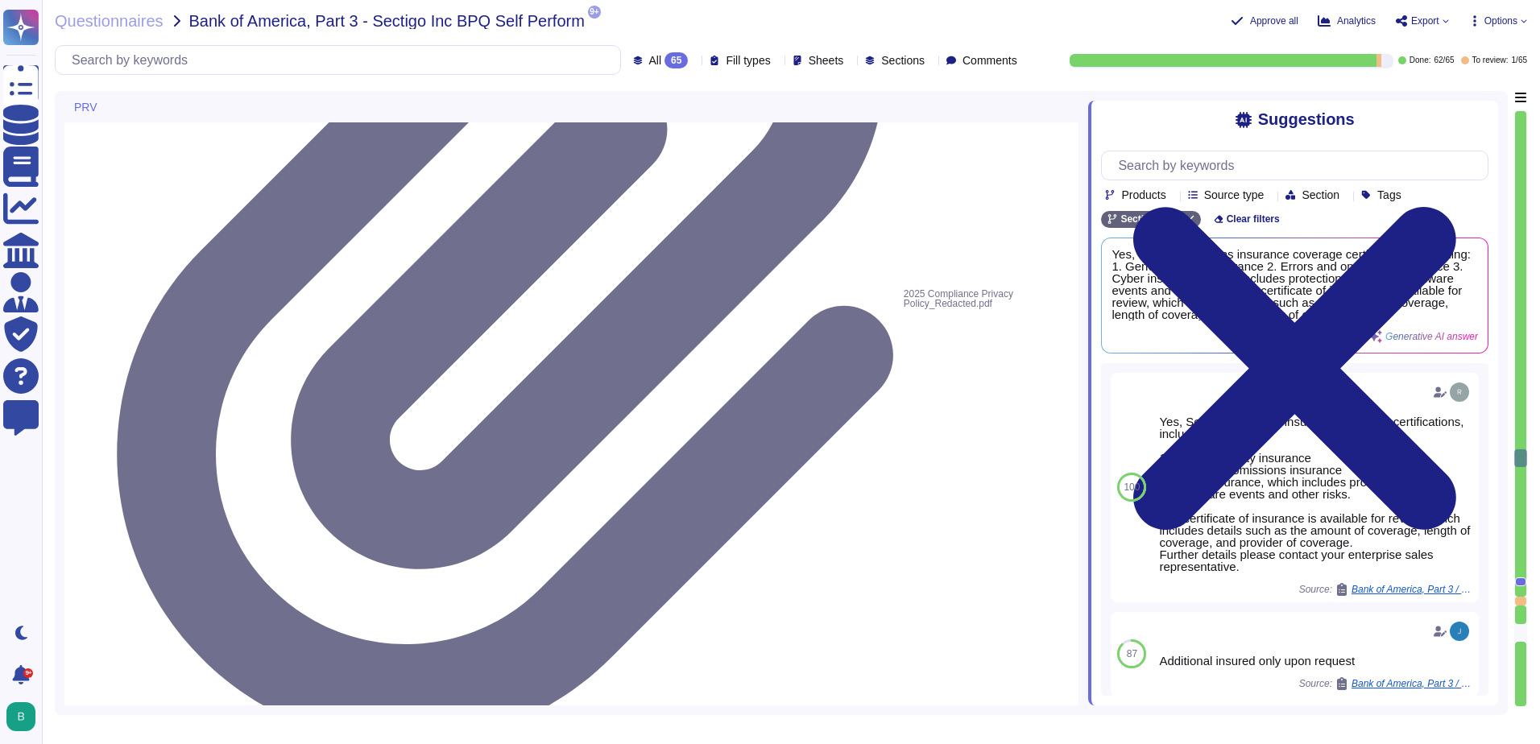
type textarea "Yes, calls, with customer consent, may be monitored or recorded to check that i…"
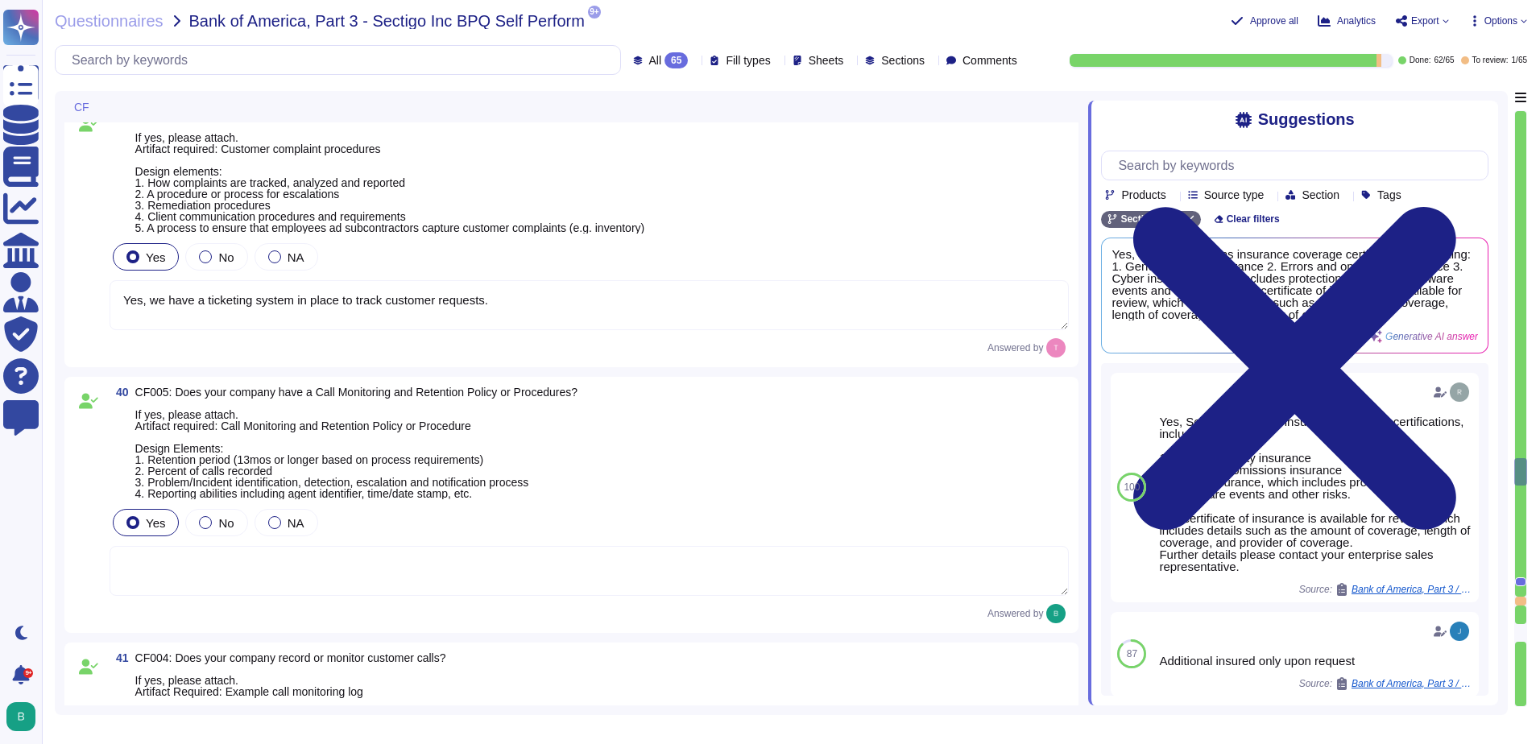
type textarea "Sectigo does not use subcontractors or third-party products or services for sys…"
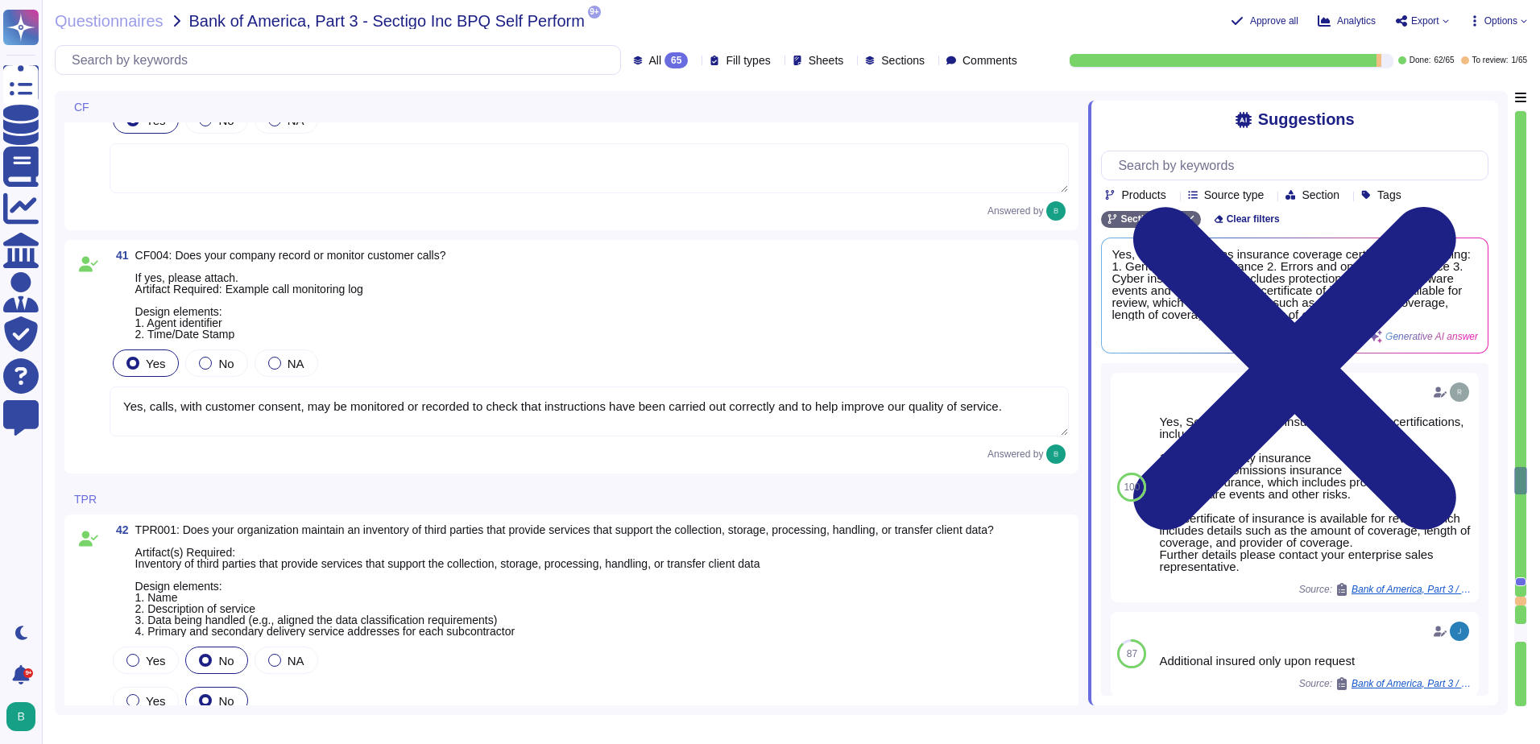
type textarea "We do not use subcontractors in providing core services."
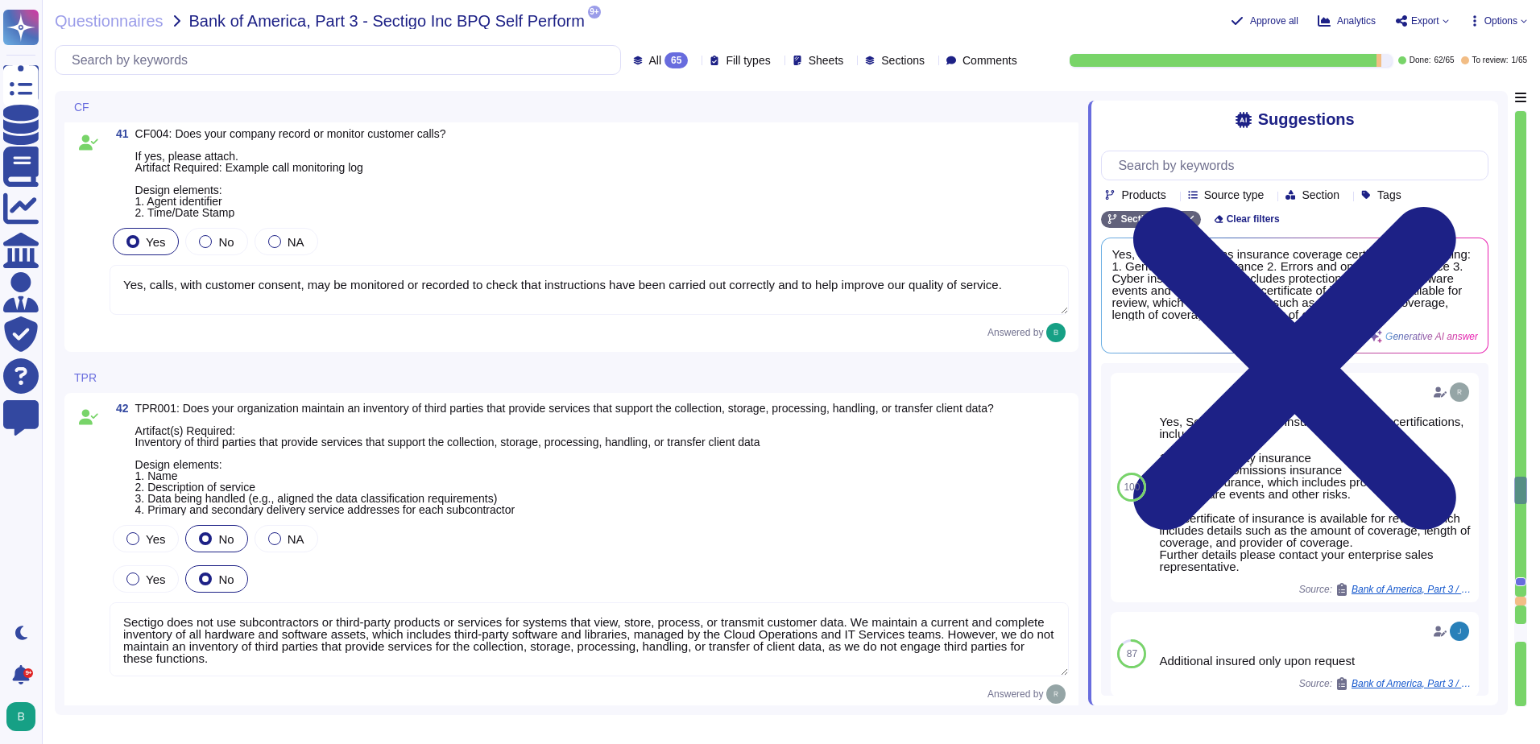
type textarea "Yes, our organization performs background checks on all employees, including co…"
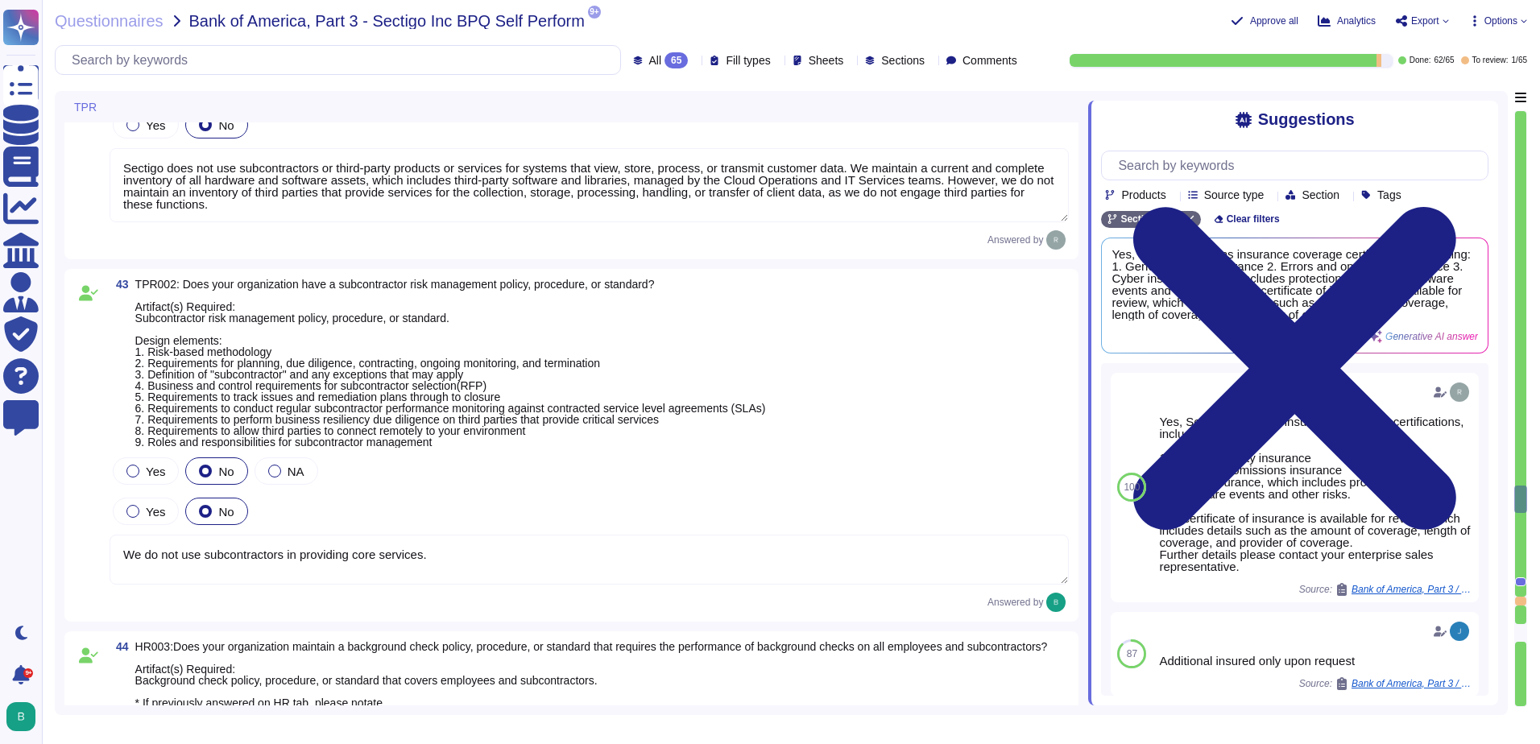
type textarea "Yes, our organization has documented policies and procedures in place that addr…"
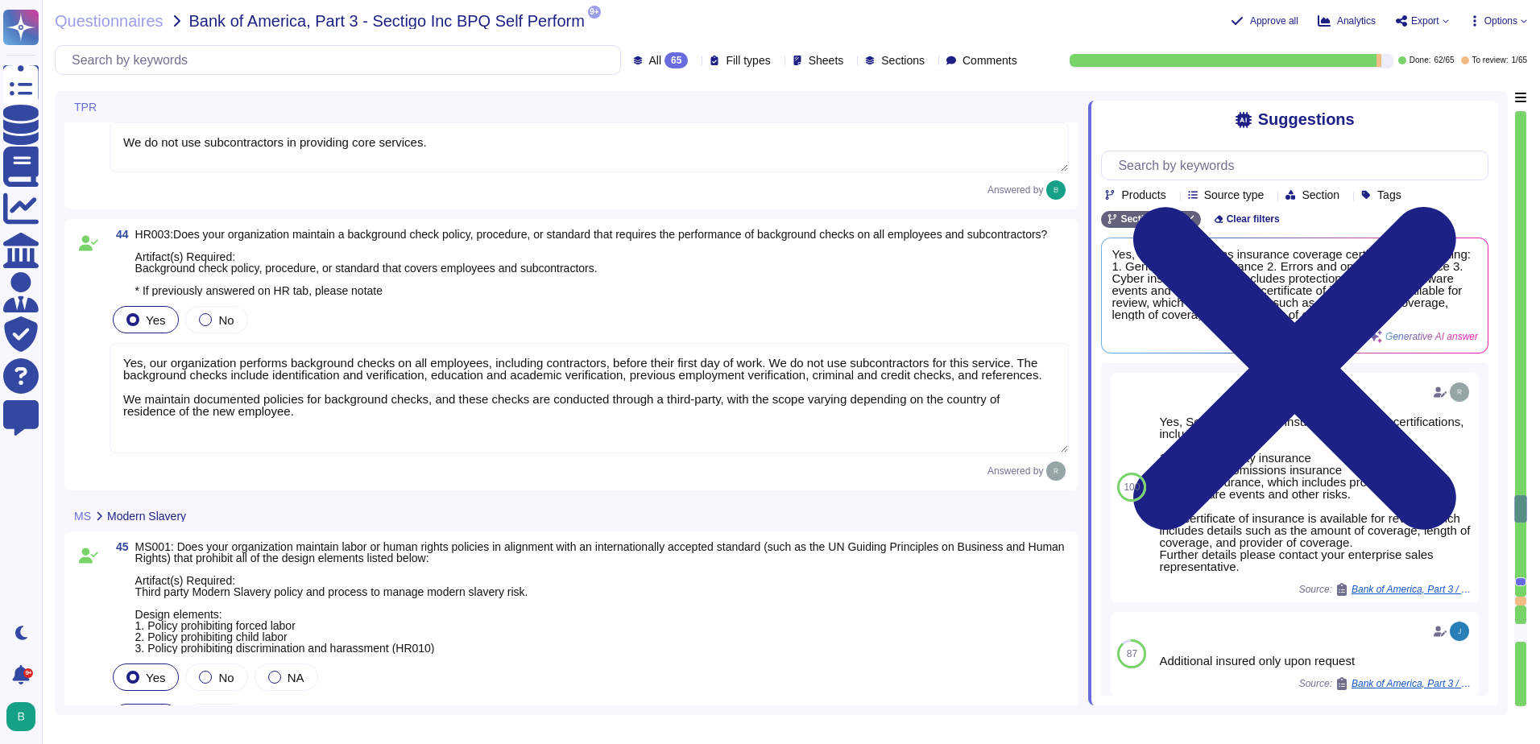
type textarea "Yes, our organization has established means for employees and contractors to re…"
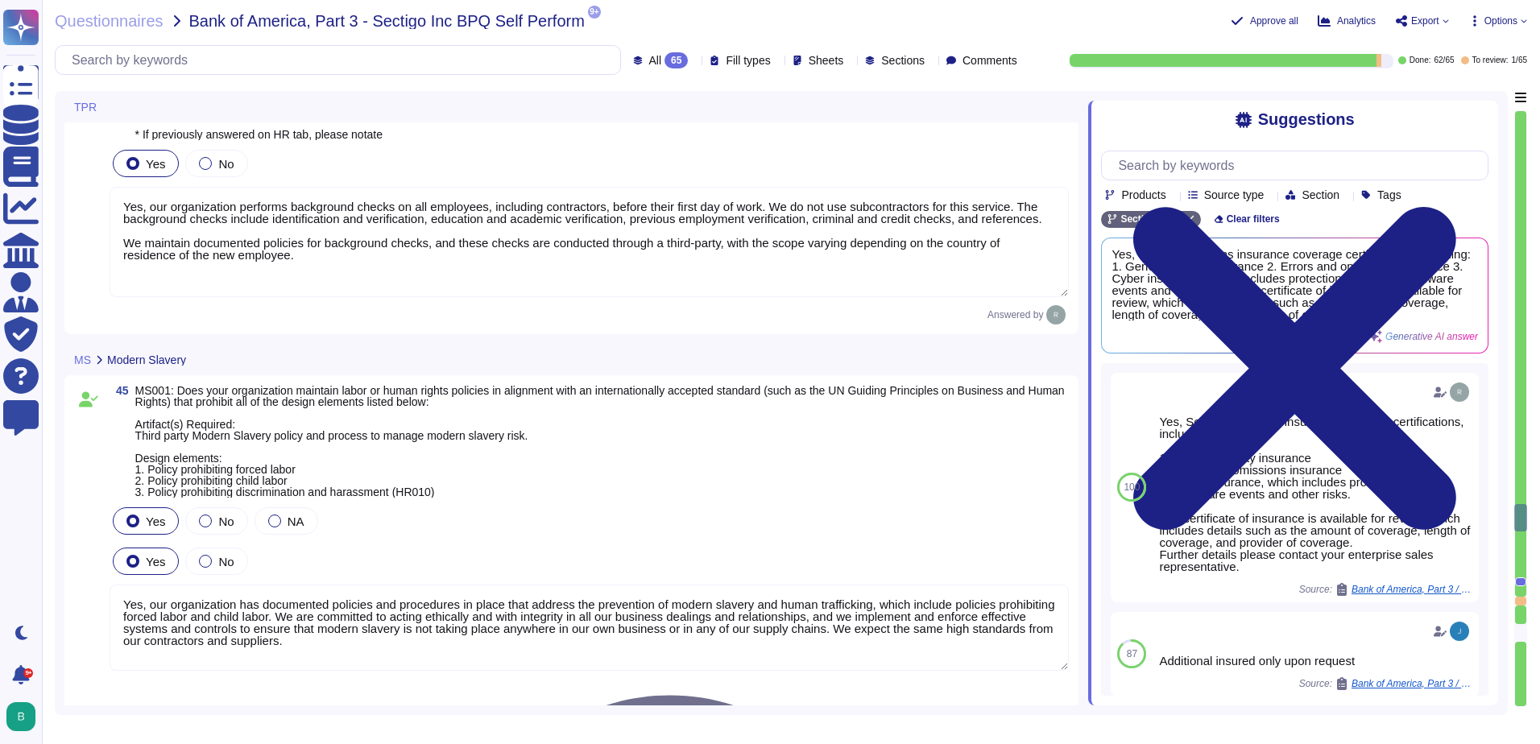
type textarea "Sectigo maintains a process to ensure suppliers abide by our policies regarding…"
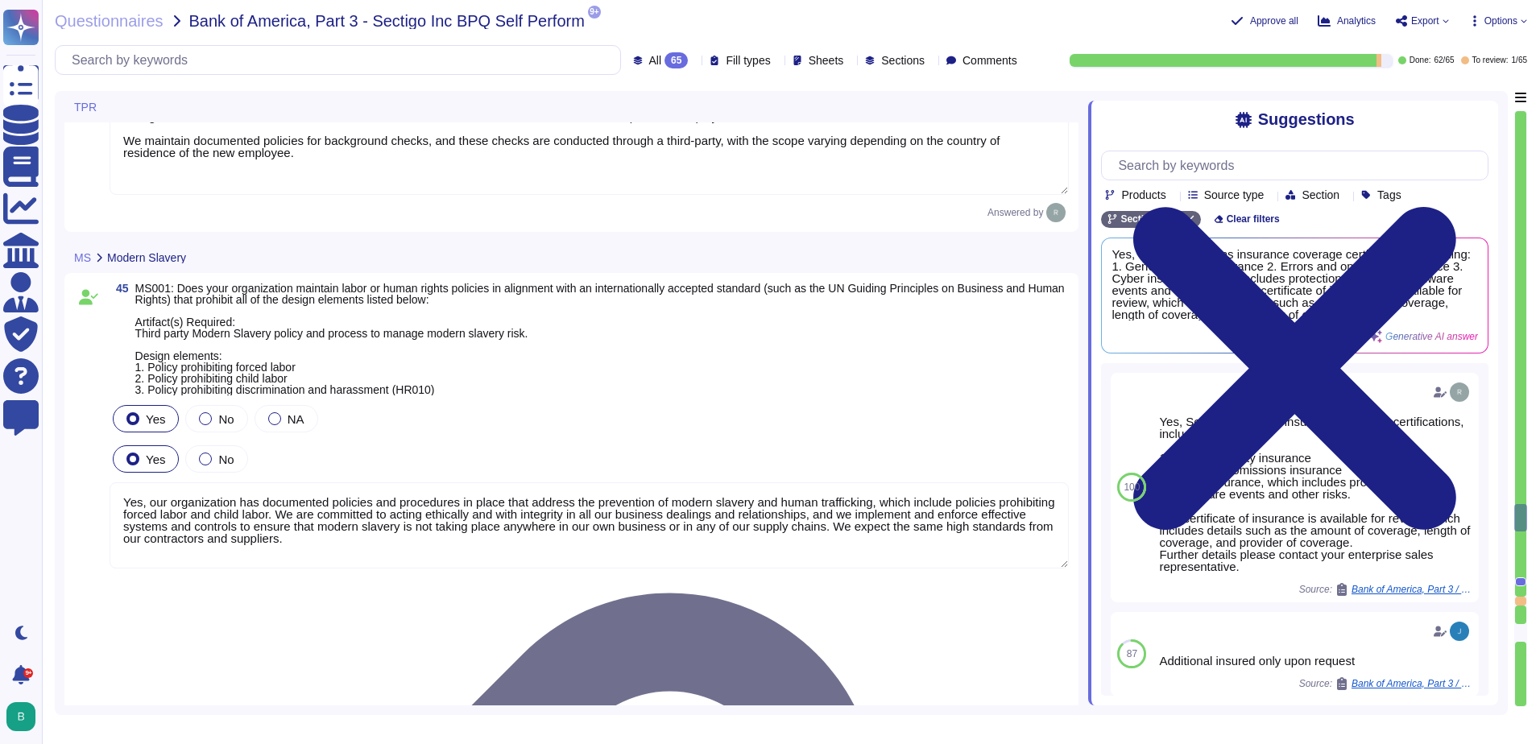
scroll to position [2, 0]
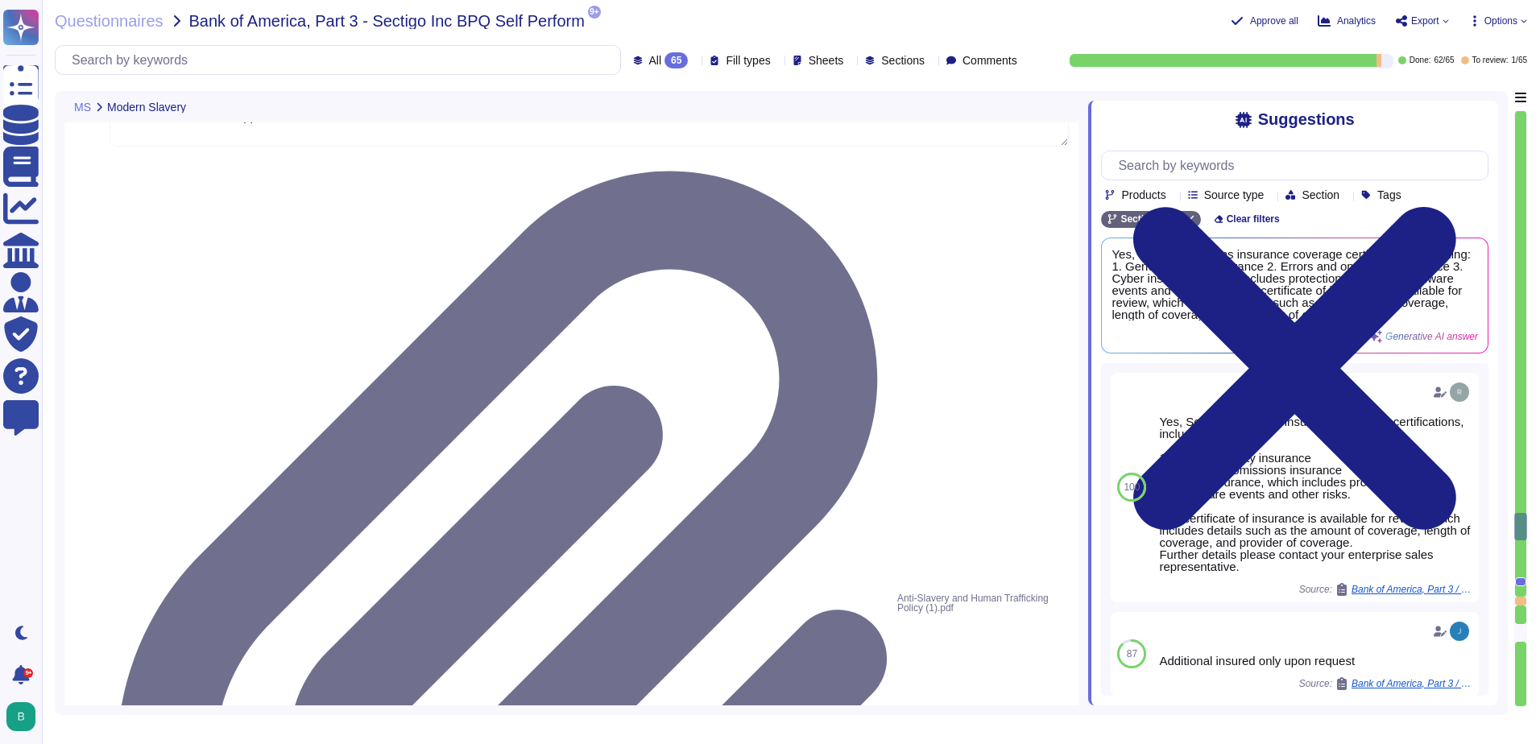
type textarea "Yes"
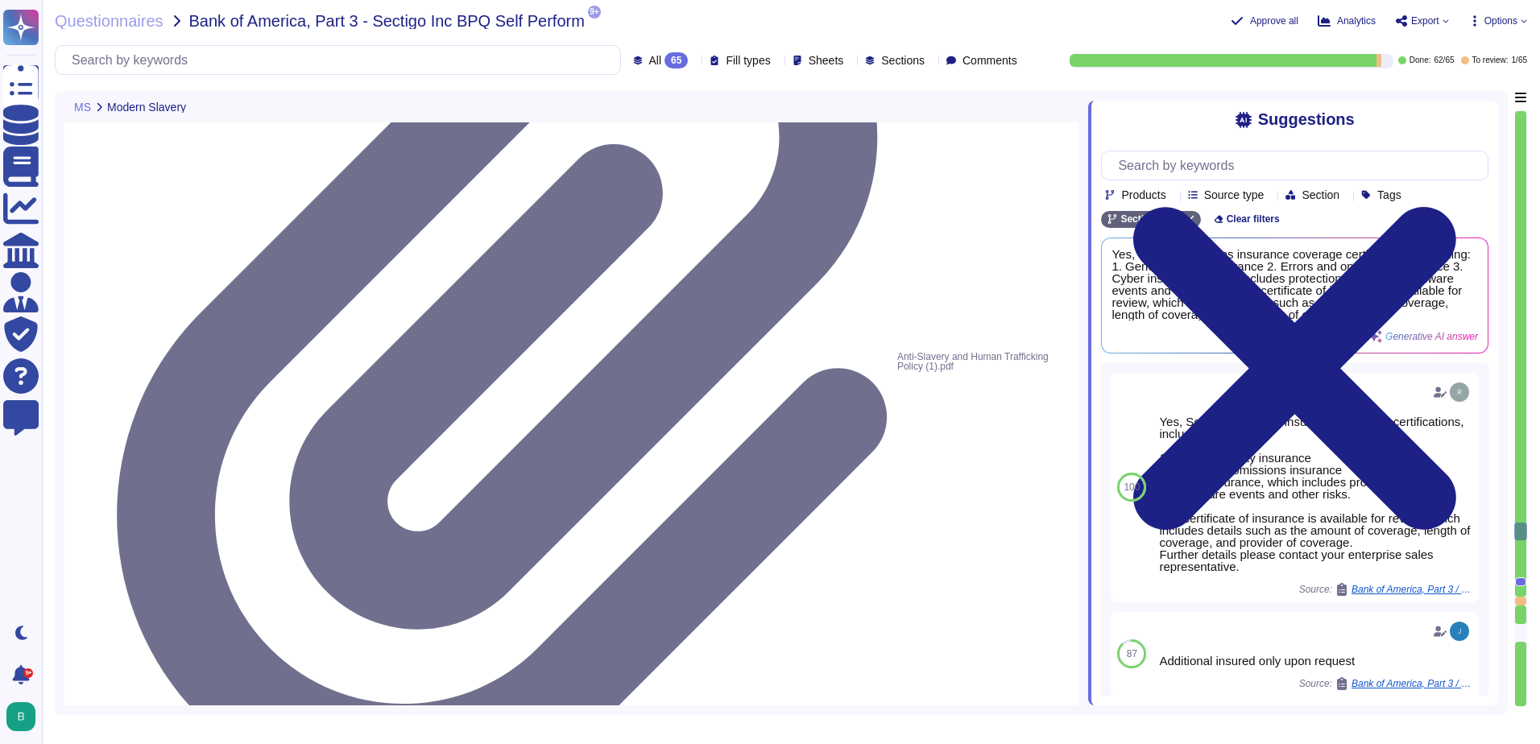
type textarea "No, we do not use subcontractors for this service."
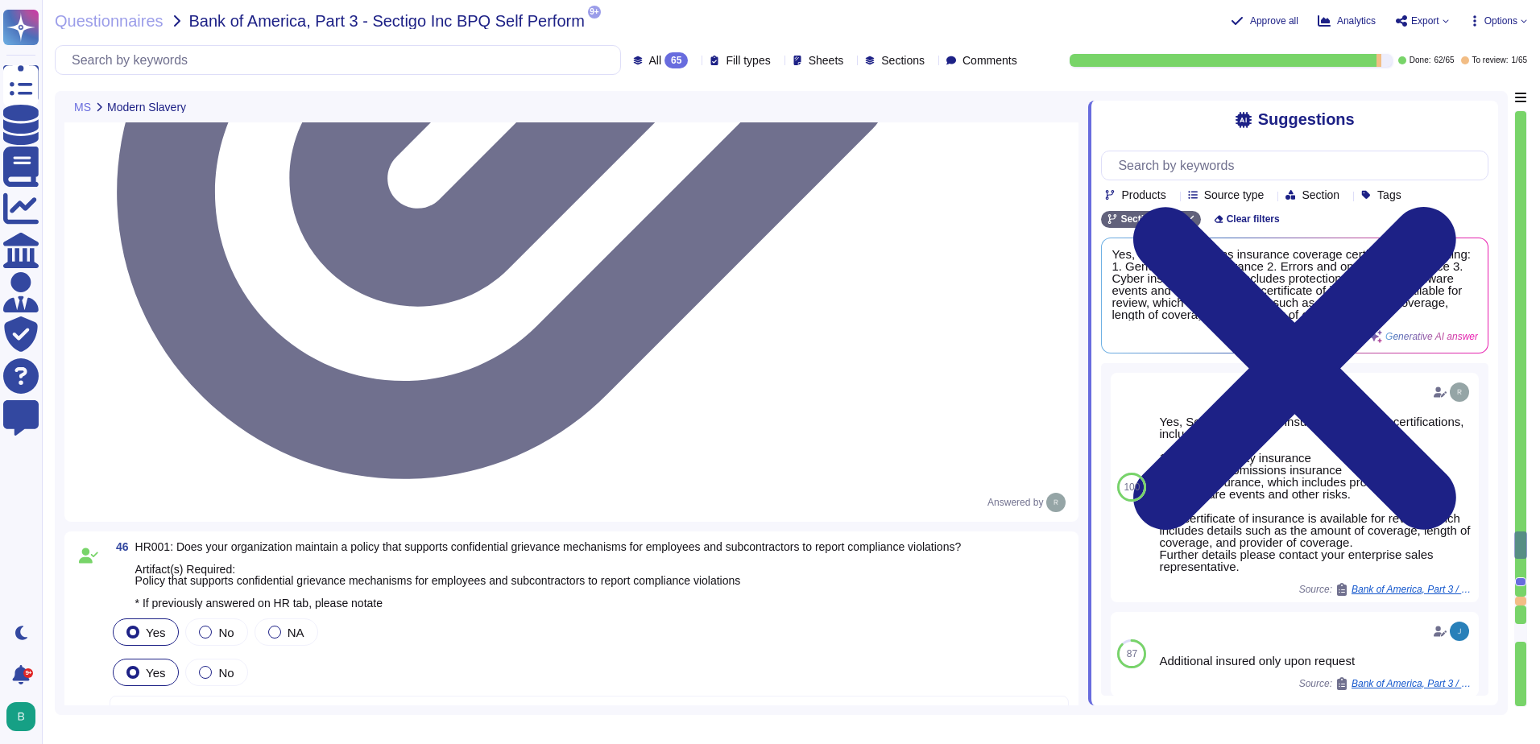
scroll to position [14647, 0]
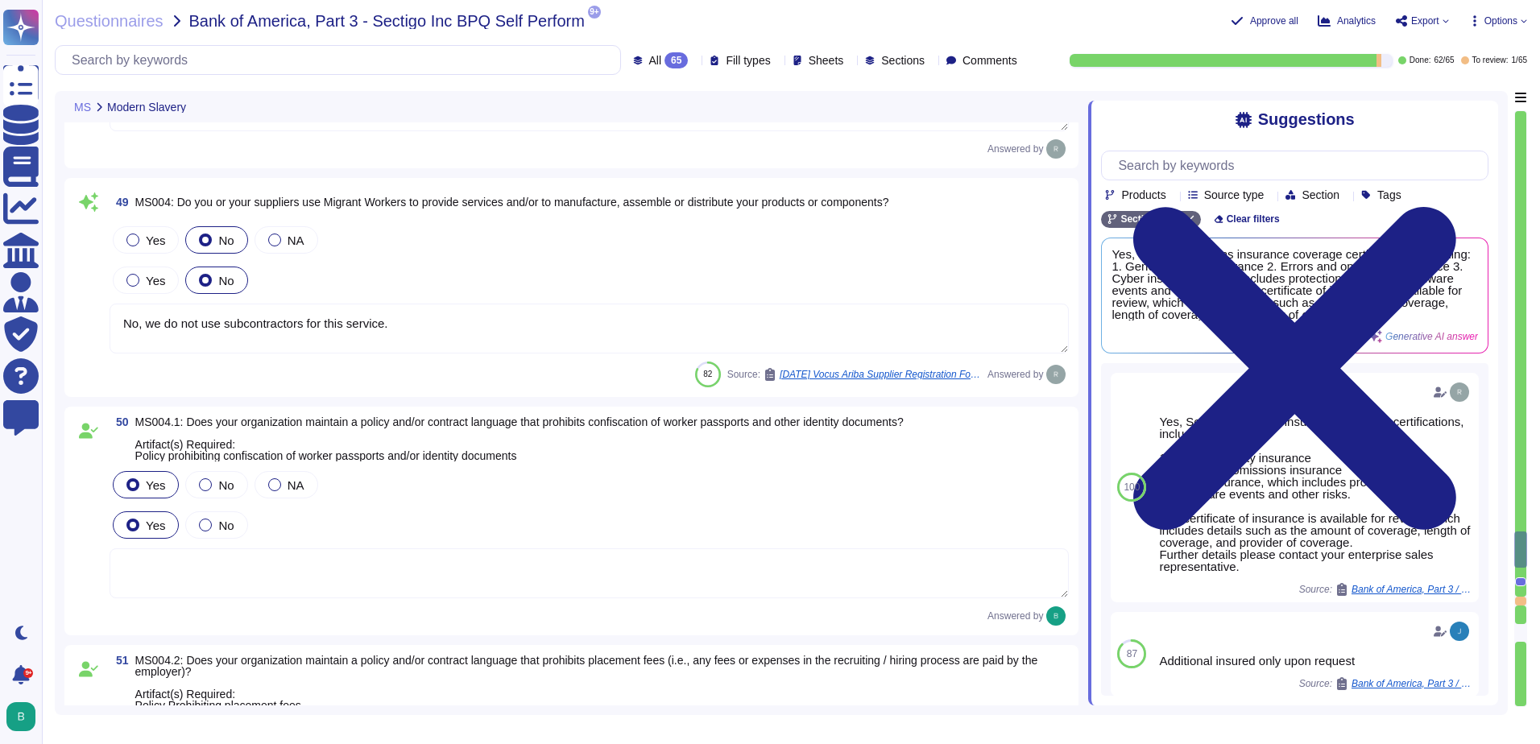
type textarea "Yes, Sectigo maintains insurance coverage certifications, including: 1. General…"
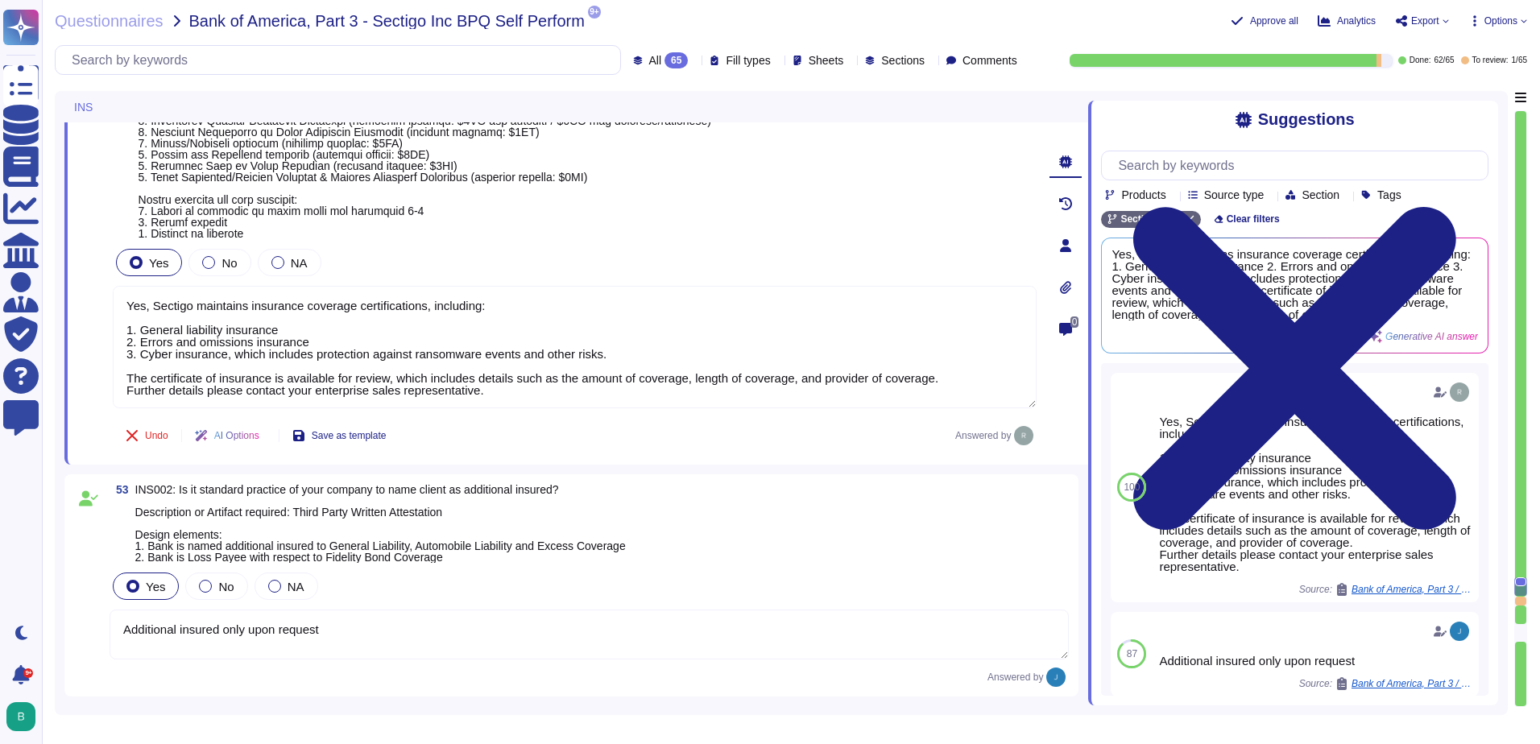
type textarea "Additional insured only upon request"
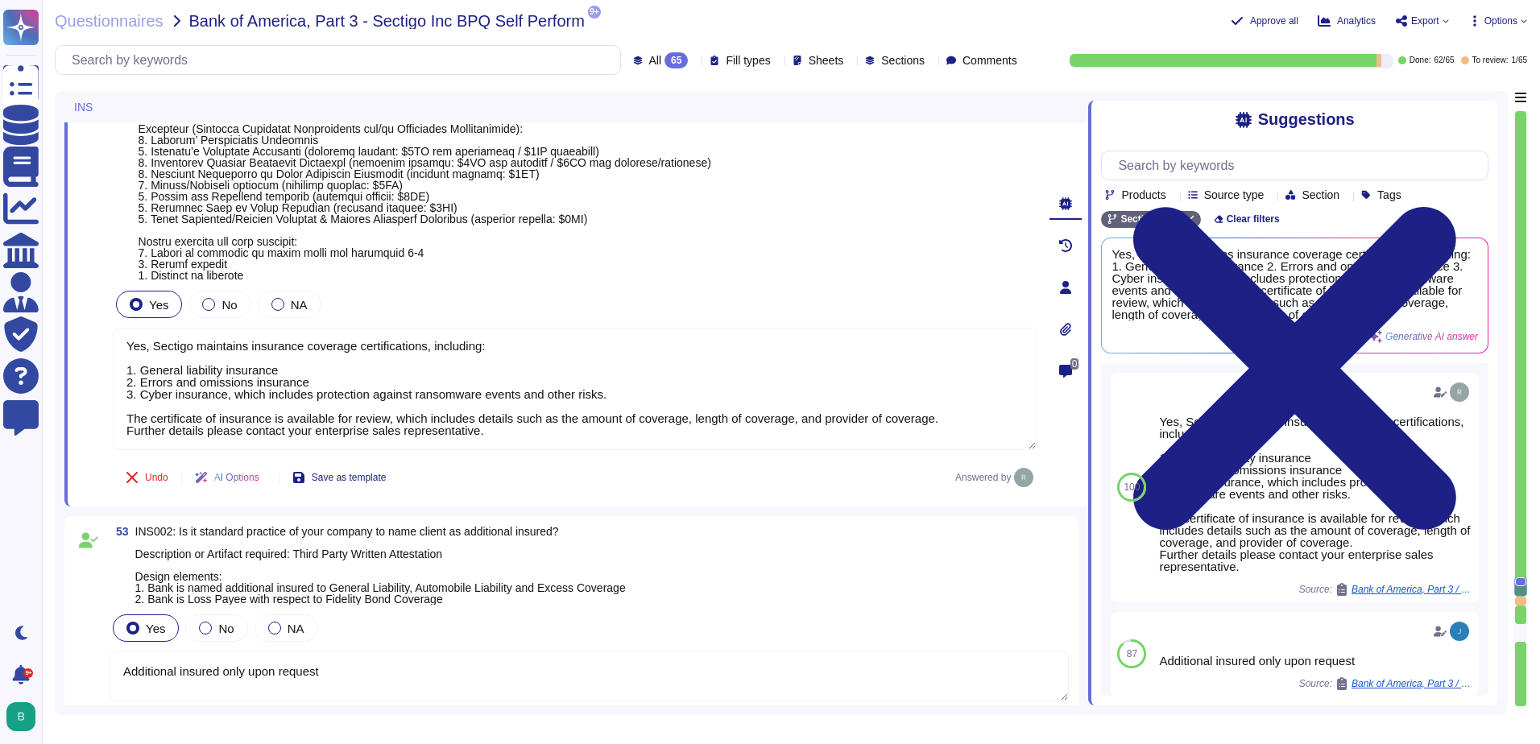
scroll to position [0, 0]
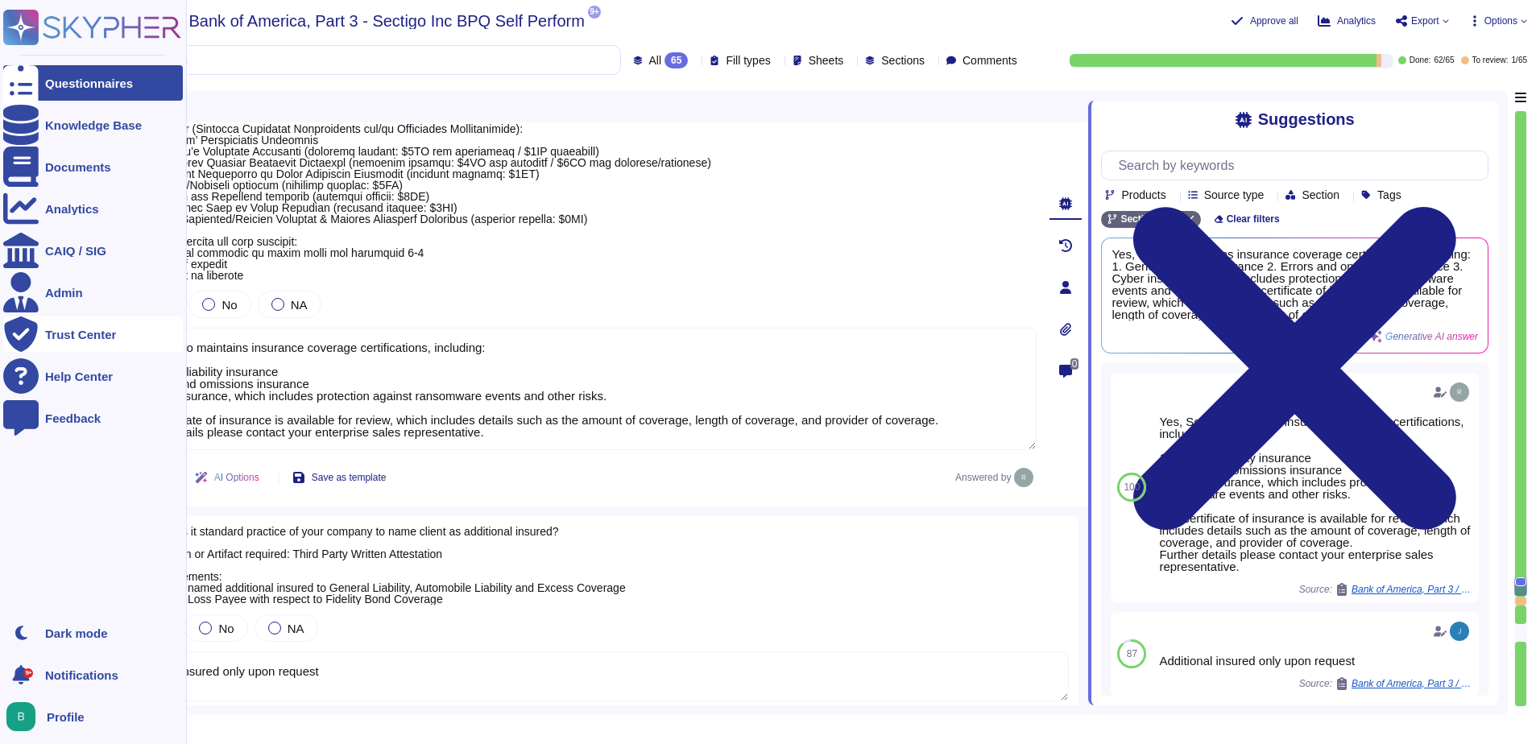
drag, startPoint x: 487, startPoint y: 451, endPoint x: 40, endPoint y: 323, distance: 465.1
click at [40, 323] on div "Questionnaires Knowledge Base Documents Analytics CAIQ / SIG Admin Trust Center…" at bounding box center [770, 372] width 1540 height 744
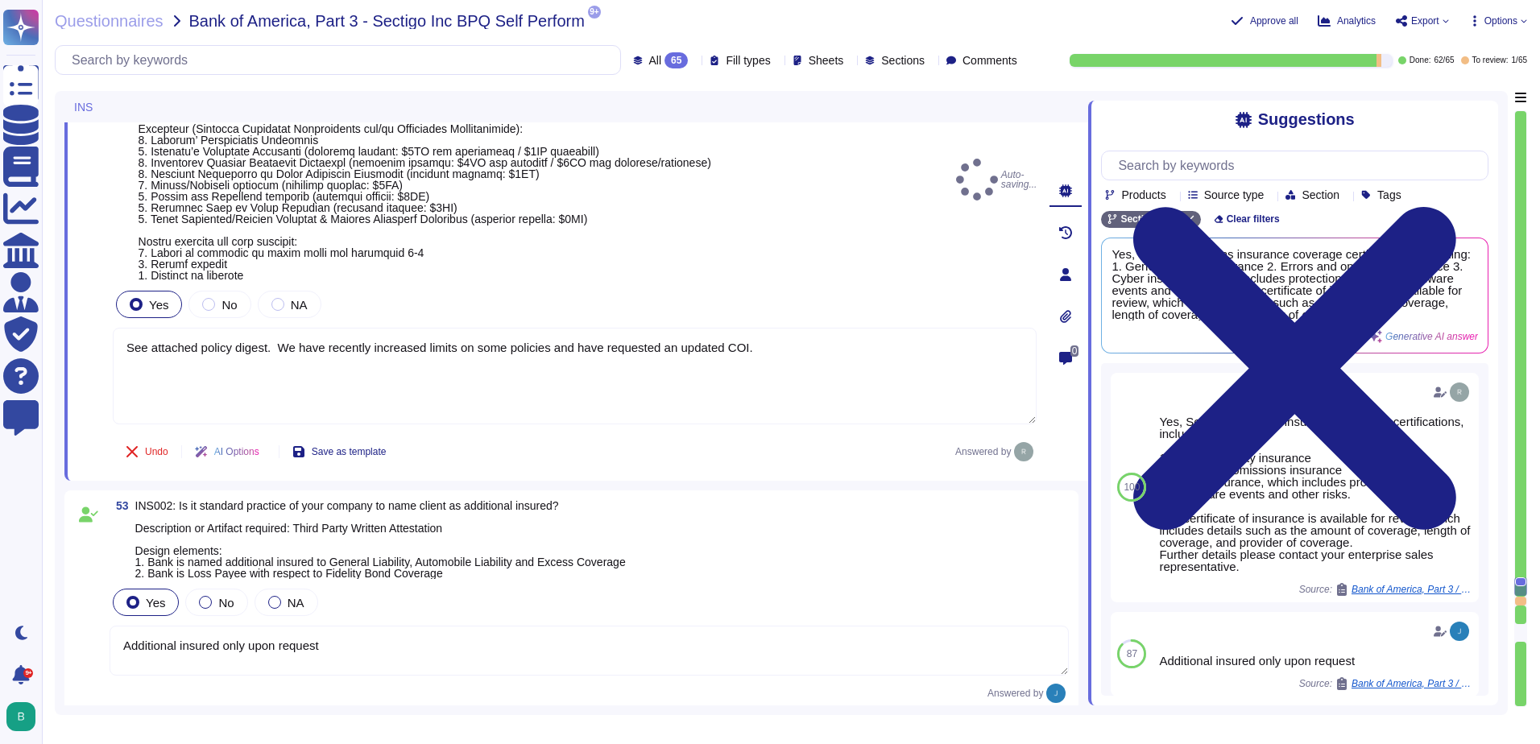
type textarea "See attached policy digest. We have recently increased limits on some policies …"
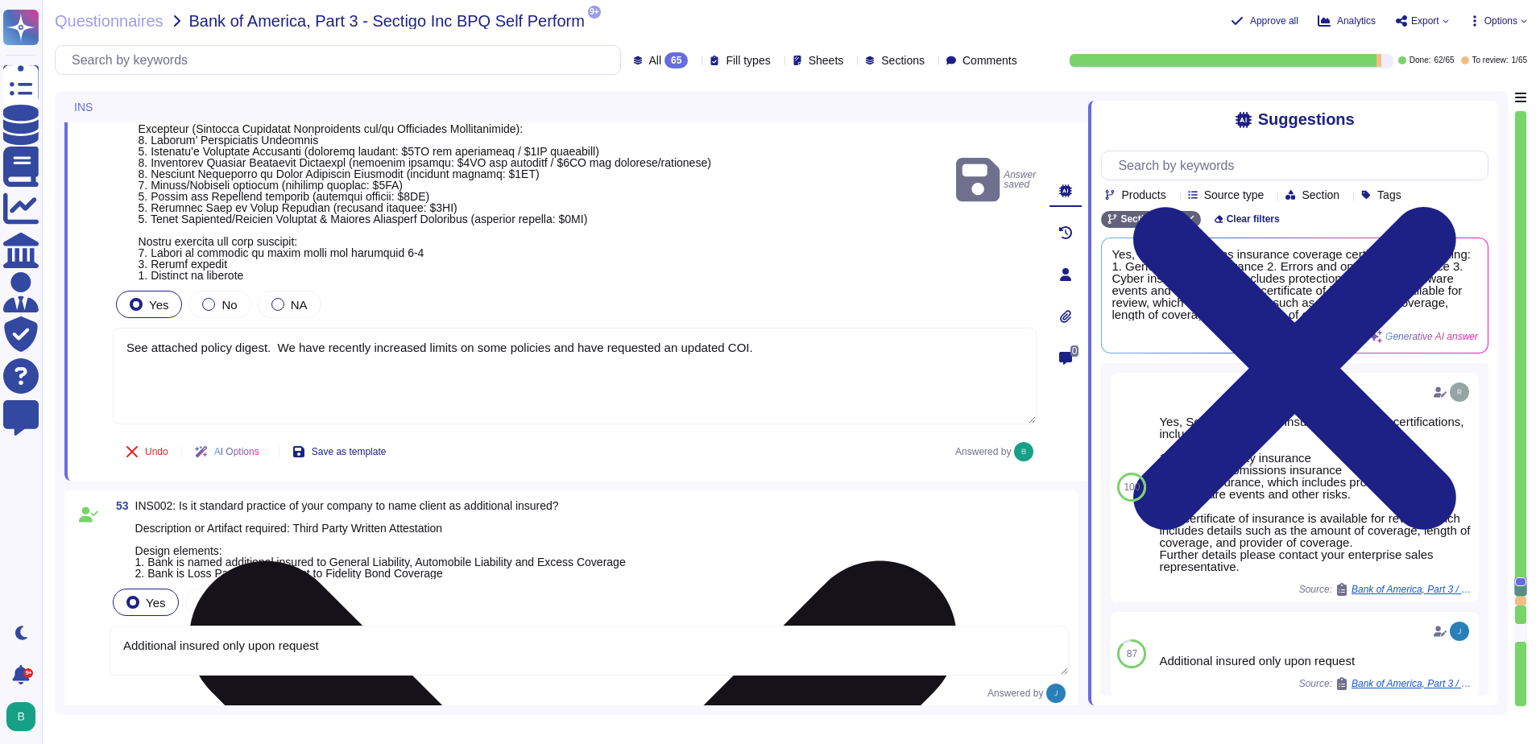
click at [425, 361] on textarea "See attached policy digest. We have recently increased limits on some policies …" at bounding box center [575, 376] width 924 height 97
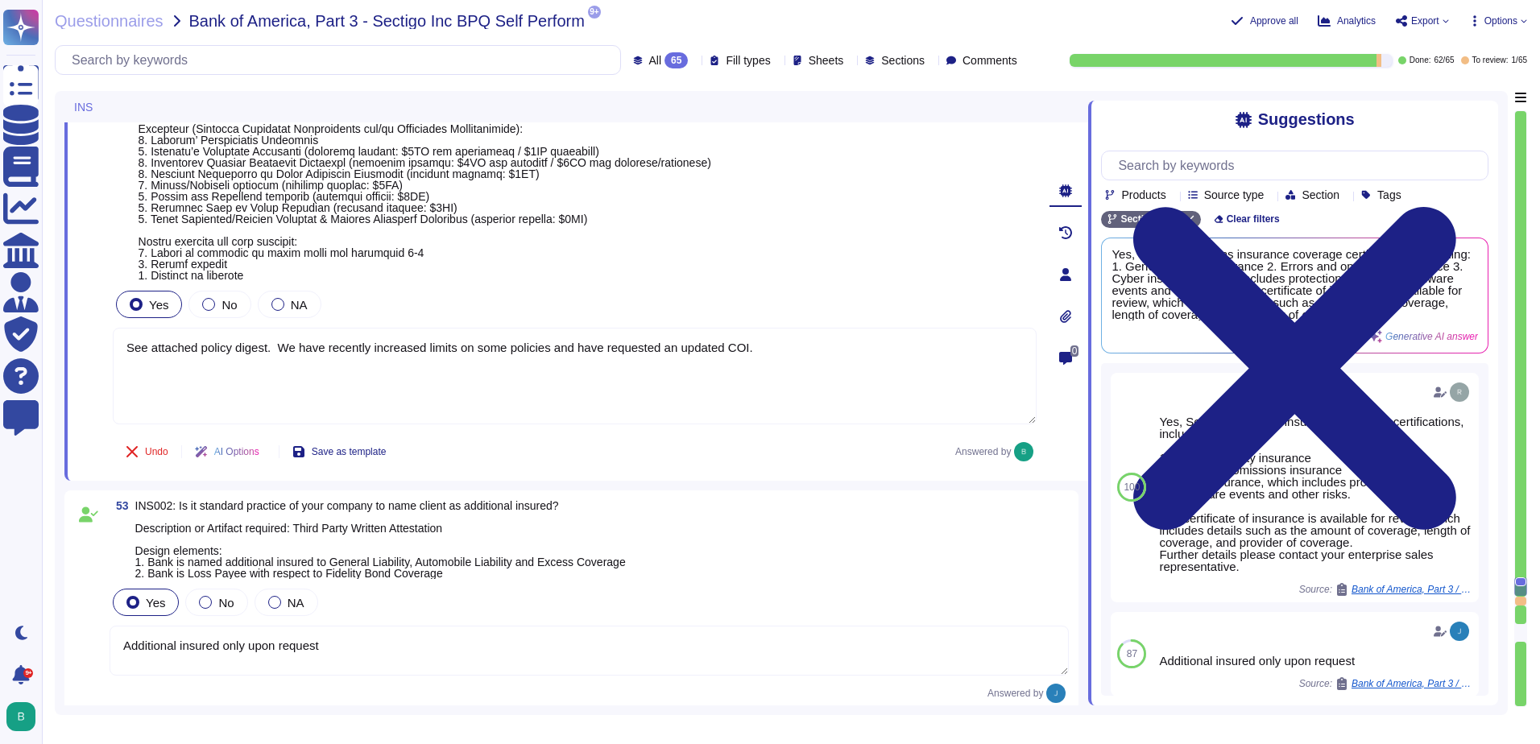
click at [1072, 323] on icon at bounding box center [1065, 316] width 13 height 13
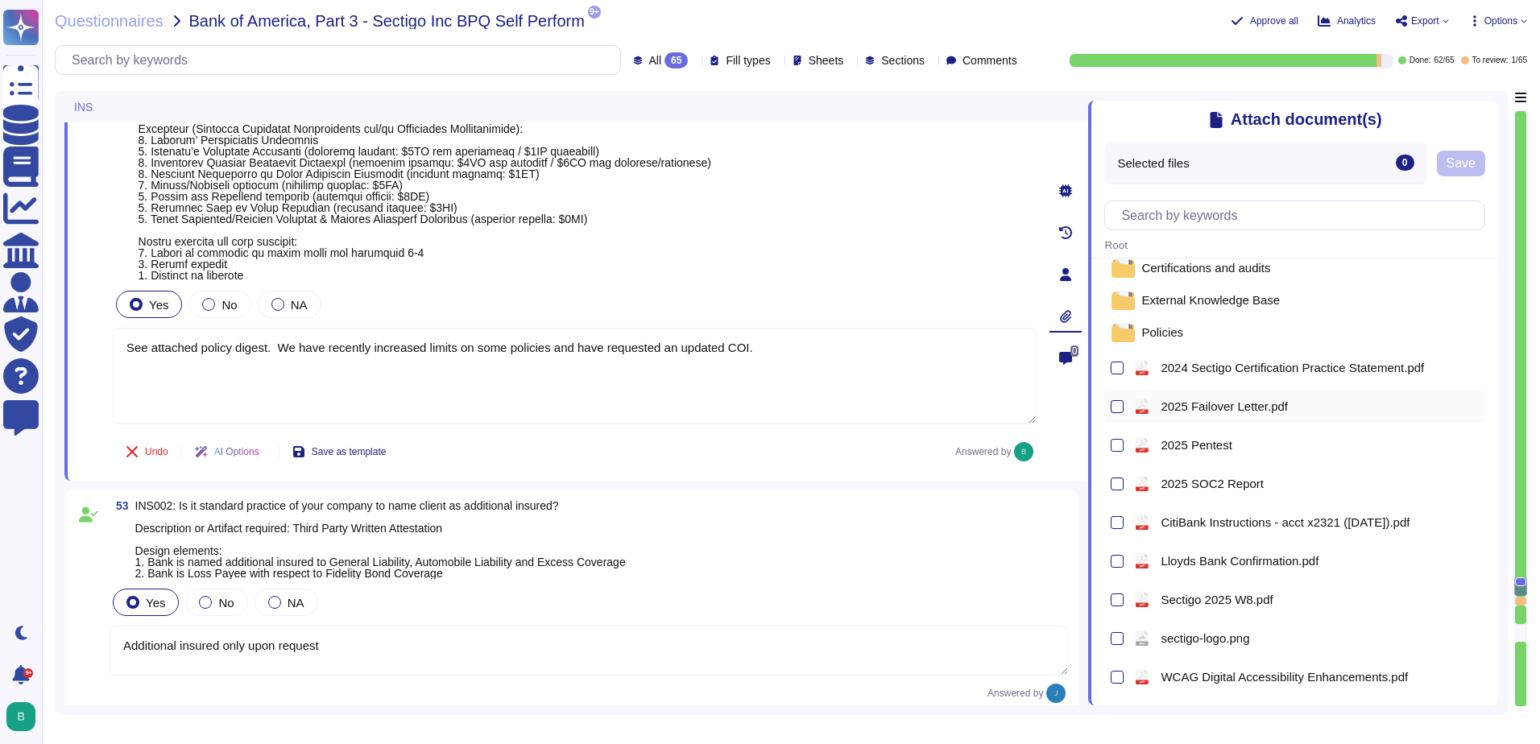
scroll to position [19, 0]
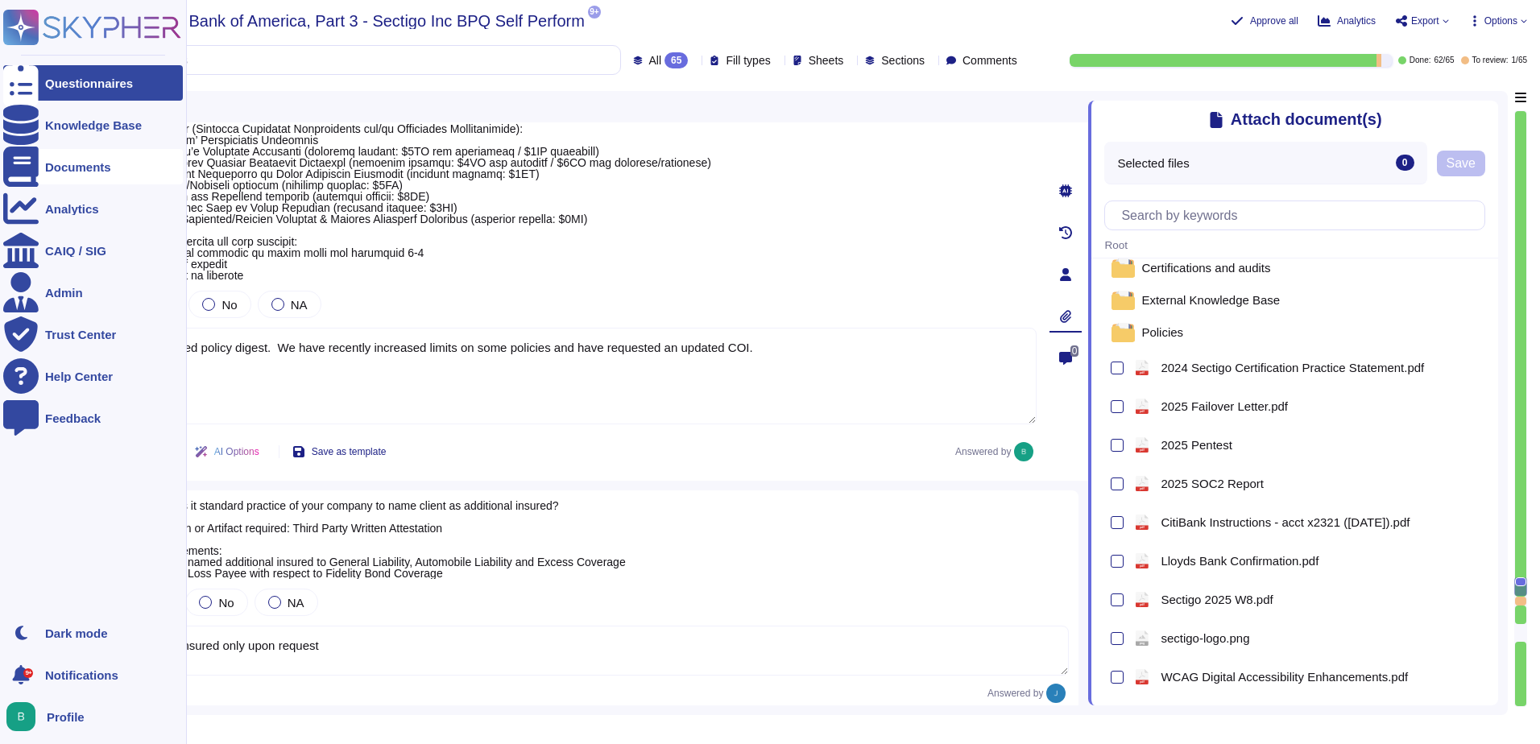
click at [98, 167] on div "Documents" at bounding box center [78, 167] width 66 height 12
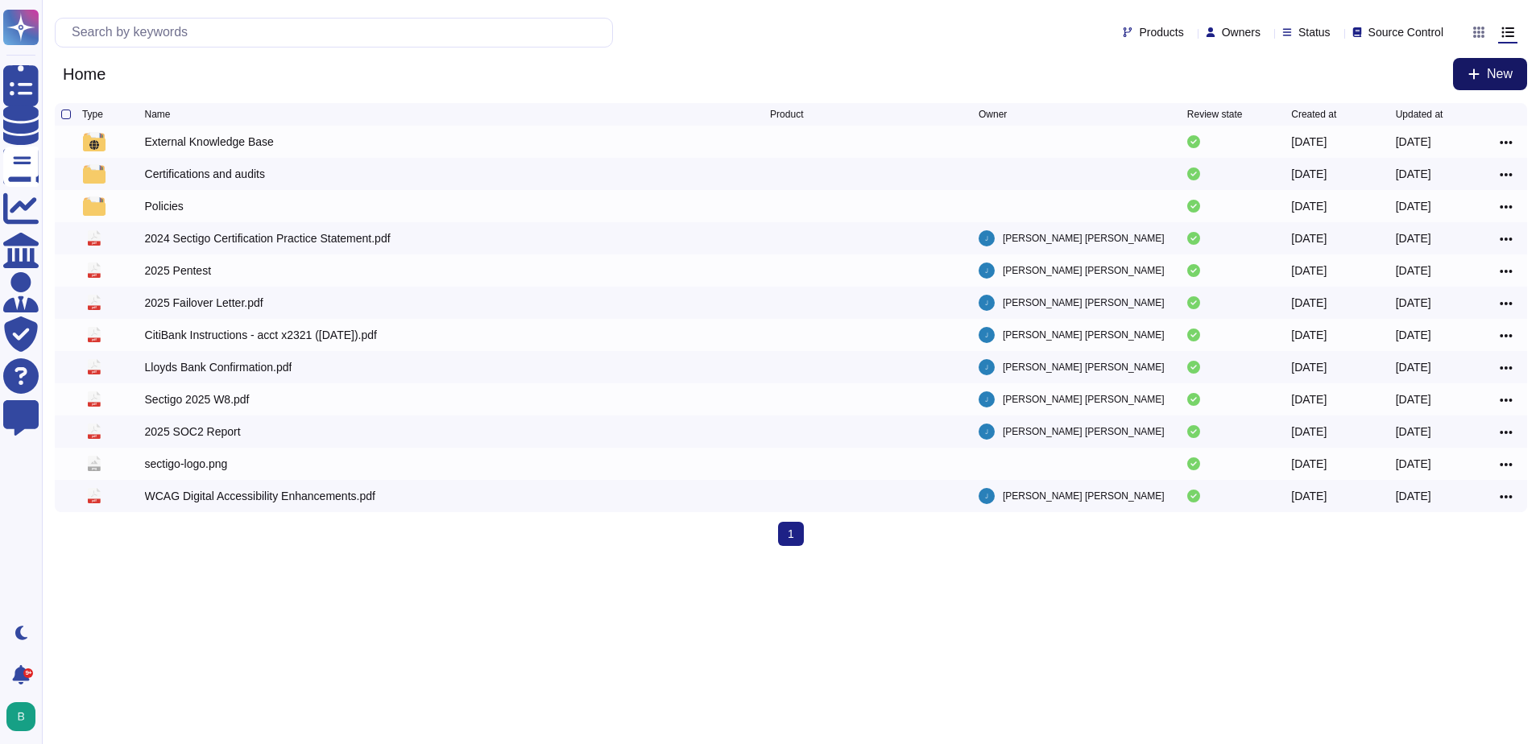
click at [1481, 78] on button "New" at bounding box center [1490, 74] width 74 height 32
click at [1464, 135] on div "File from local" at bounding box center [1456, 134] width 142 height 25
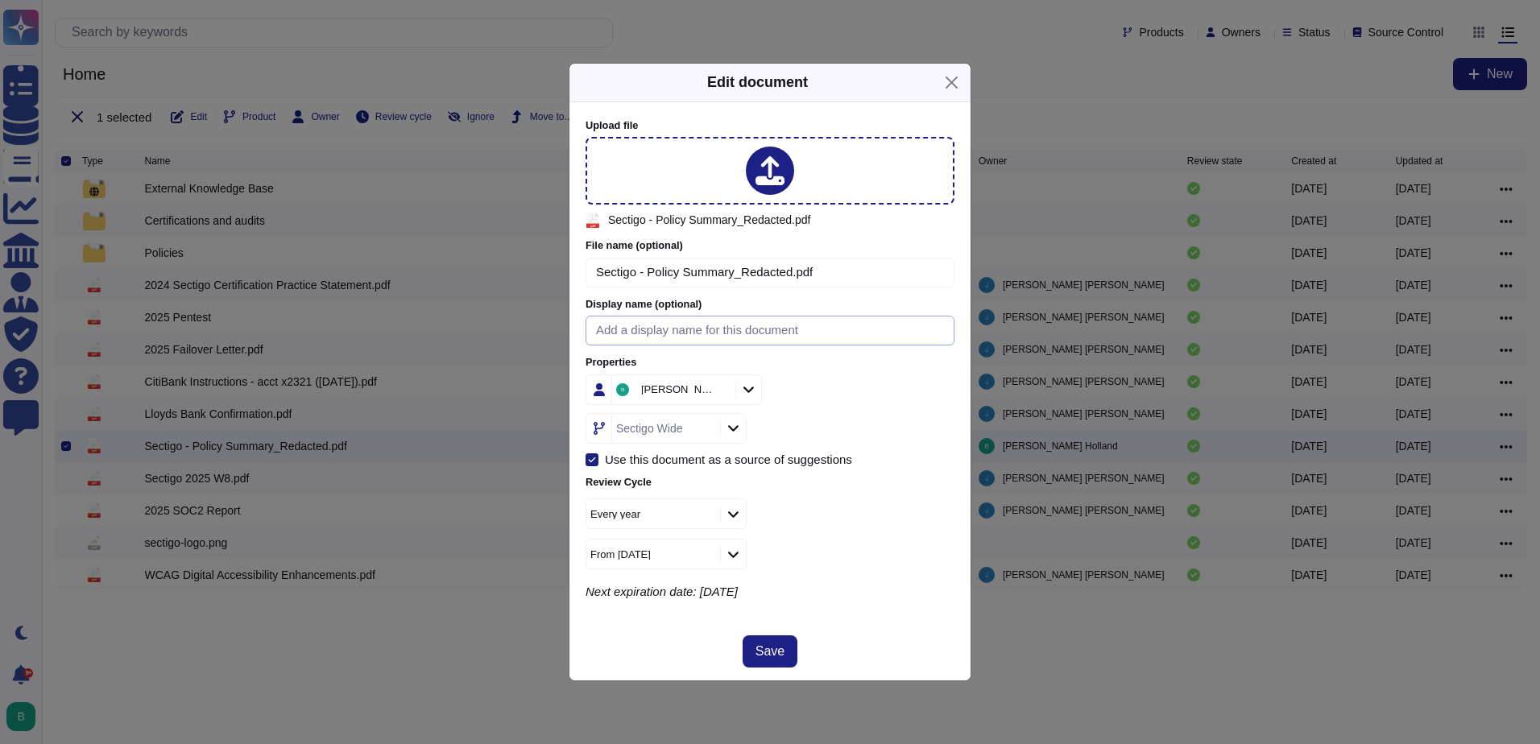
click at [630, 335] on input at bounding box center [770, 331] width 369 height 30
type input "Insurance for BofA"
click at [753, 649] on button "Save" at bounding box center [770, 652] width 55 height 32
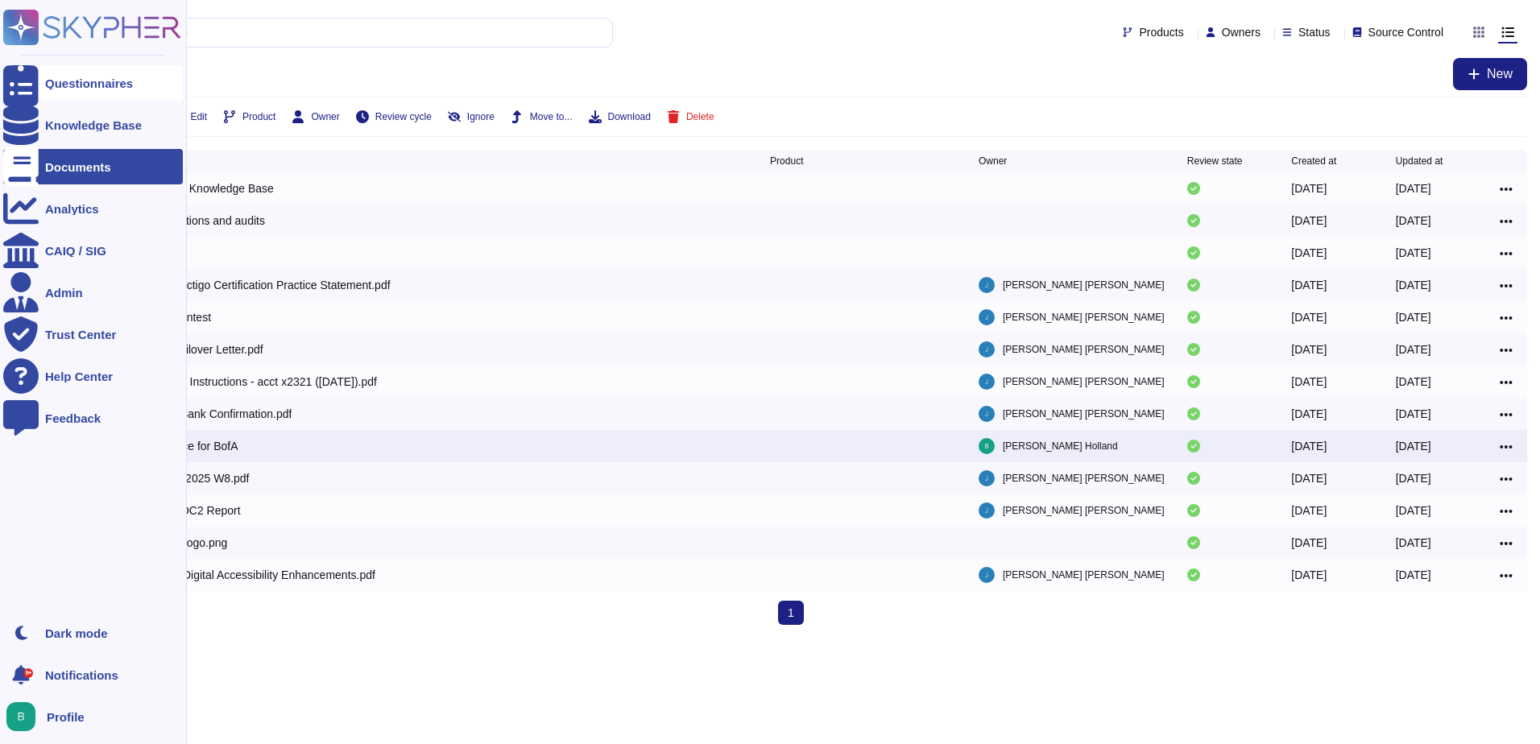
click at [23, 82] on icon at bounding box center [20, 84] width 35 height 48
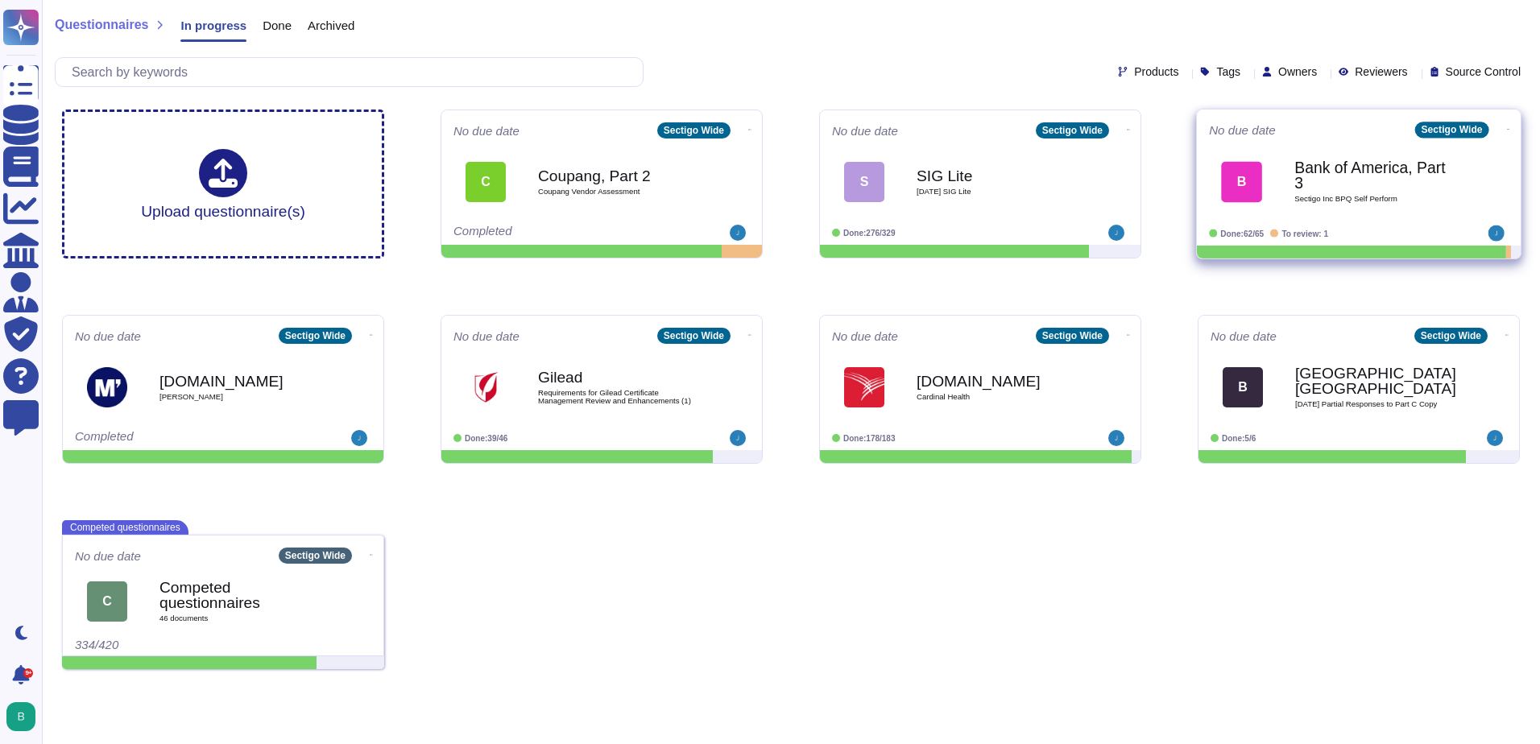
click at [1406, 197] on span "Sectigo Inc BPQ Self Perform" at bounding box center [1376, 200] width 163 height 8
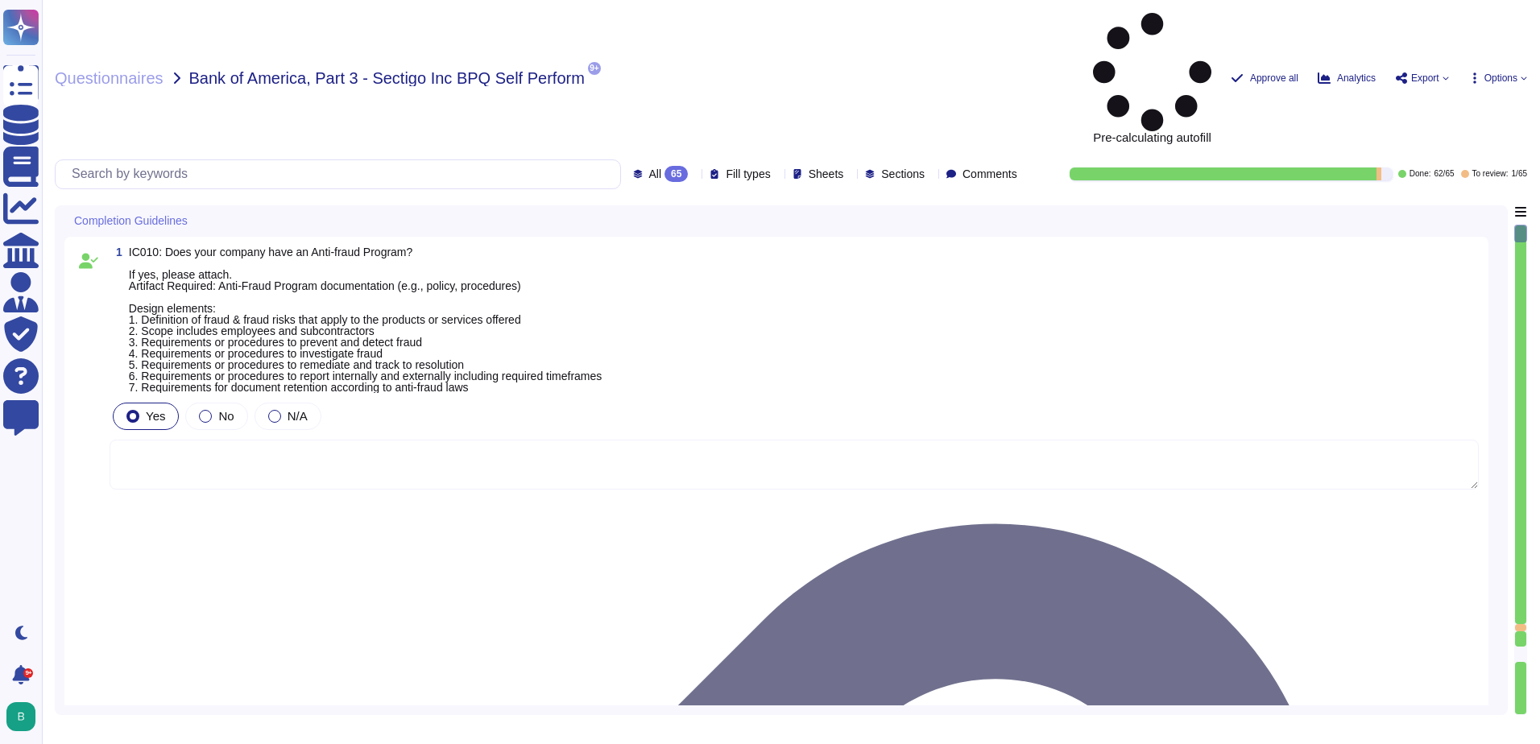
type textarea "N/A"
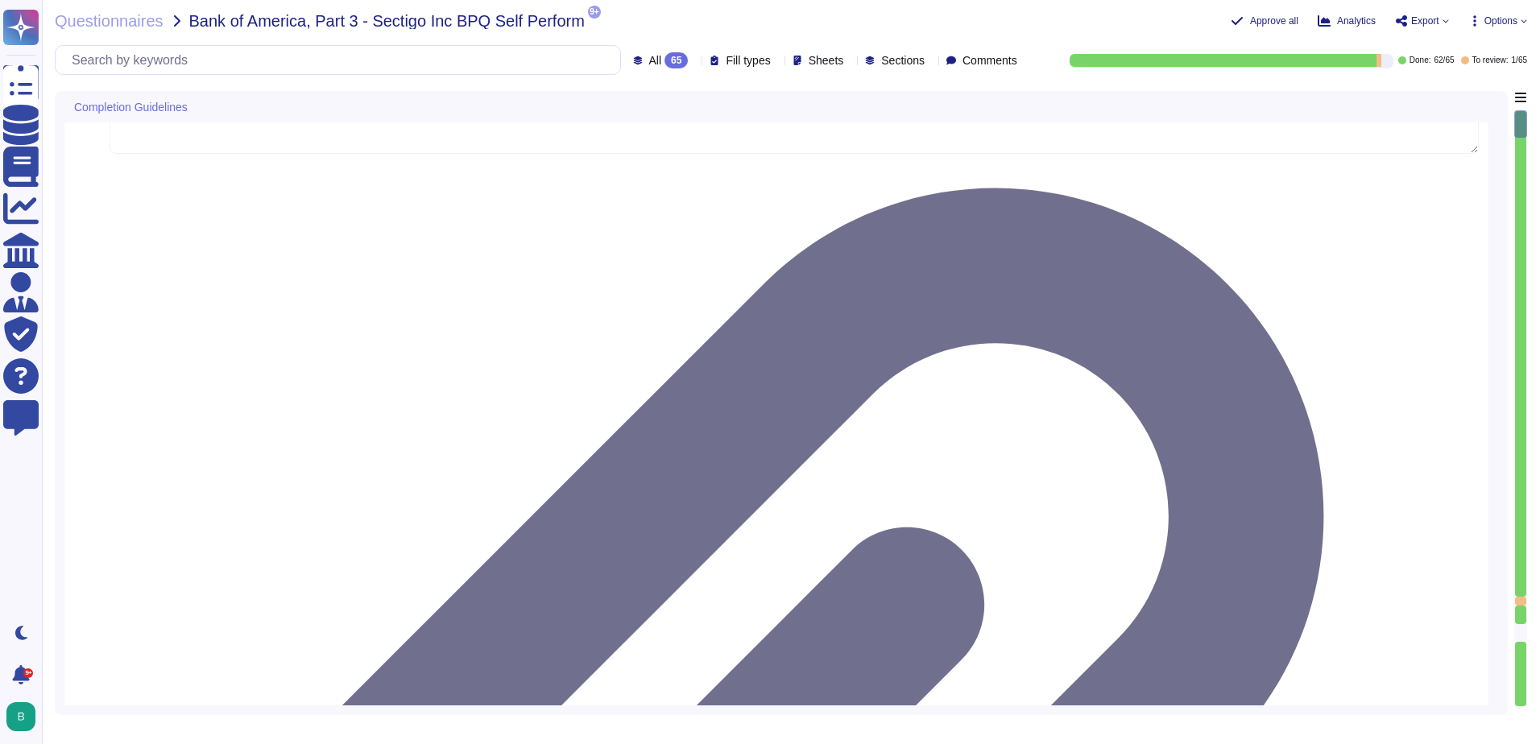
type textarea "Sectigo is committed to an environmental strategy that aligns with ESG principl…"
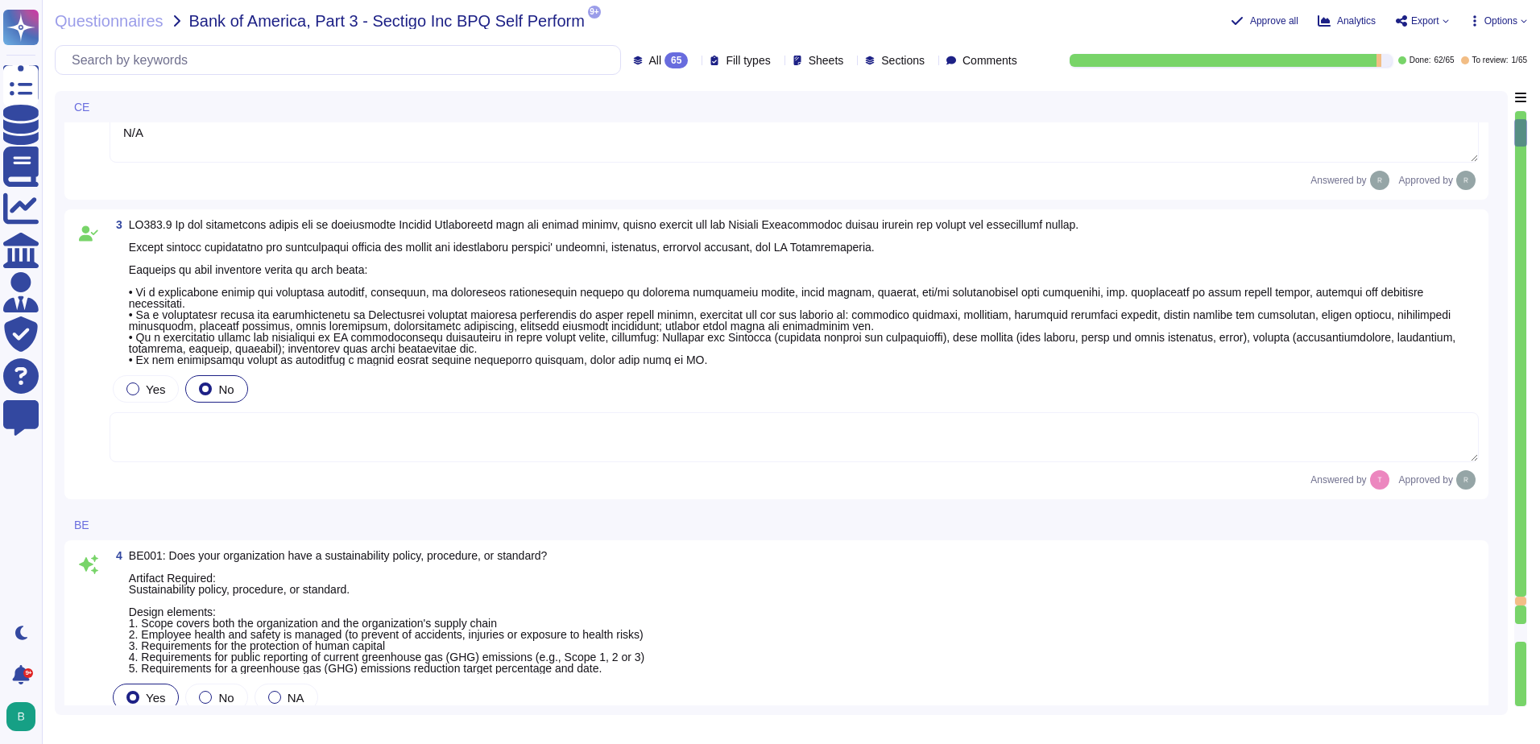
scroll to position [725, 0]
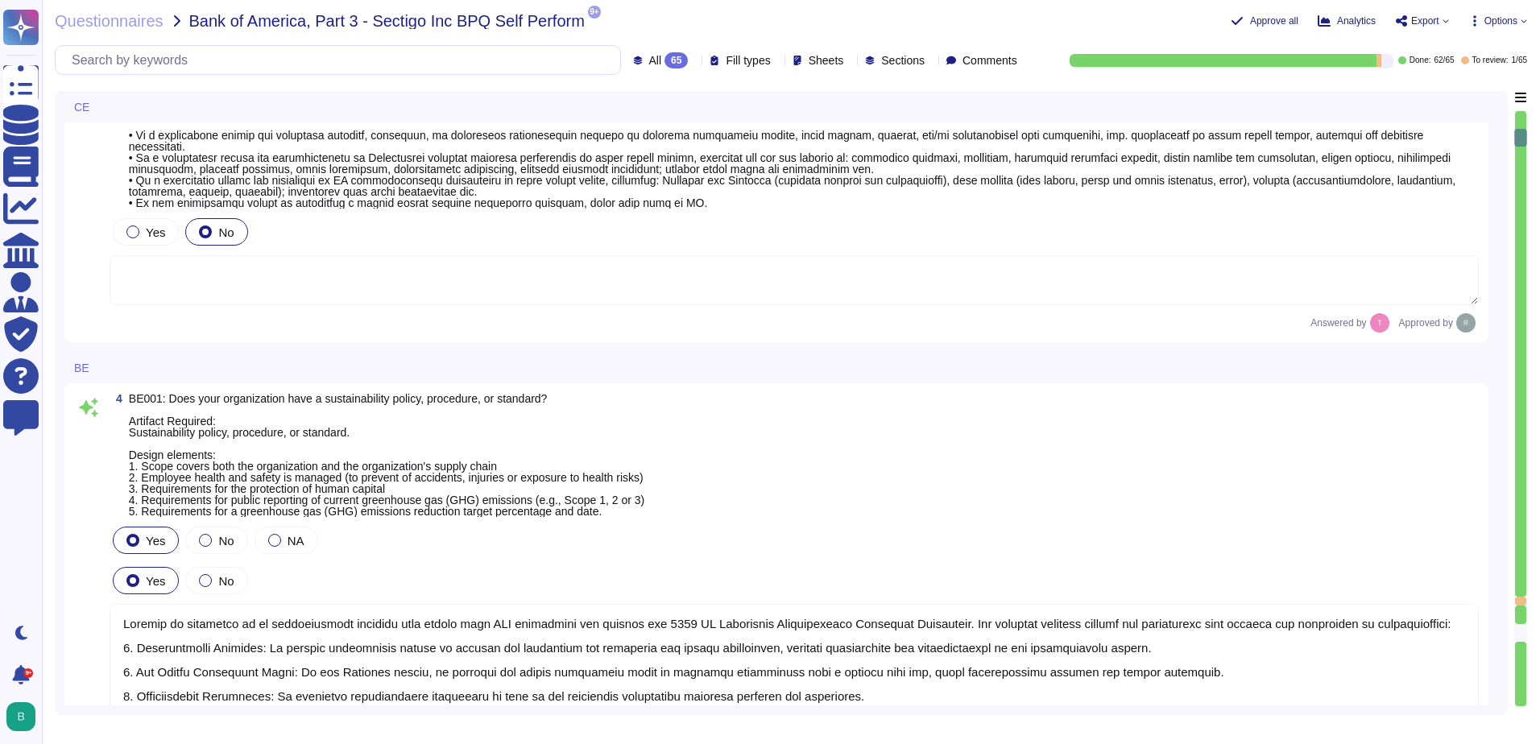
type textarea "None. Neither the Company nor any of its Principals or Affiliates has ever been…"
drag, startPoint x: 1522, startPoint y: 138, endPoint x: 1524, endPoint y: 433, distance: 295.7
click at [1524, 433] on div at bounding box center [1521, 408] width 13 height 597
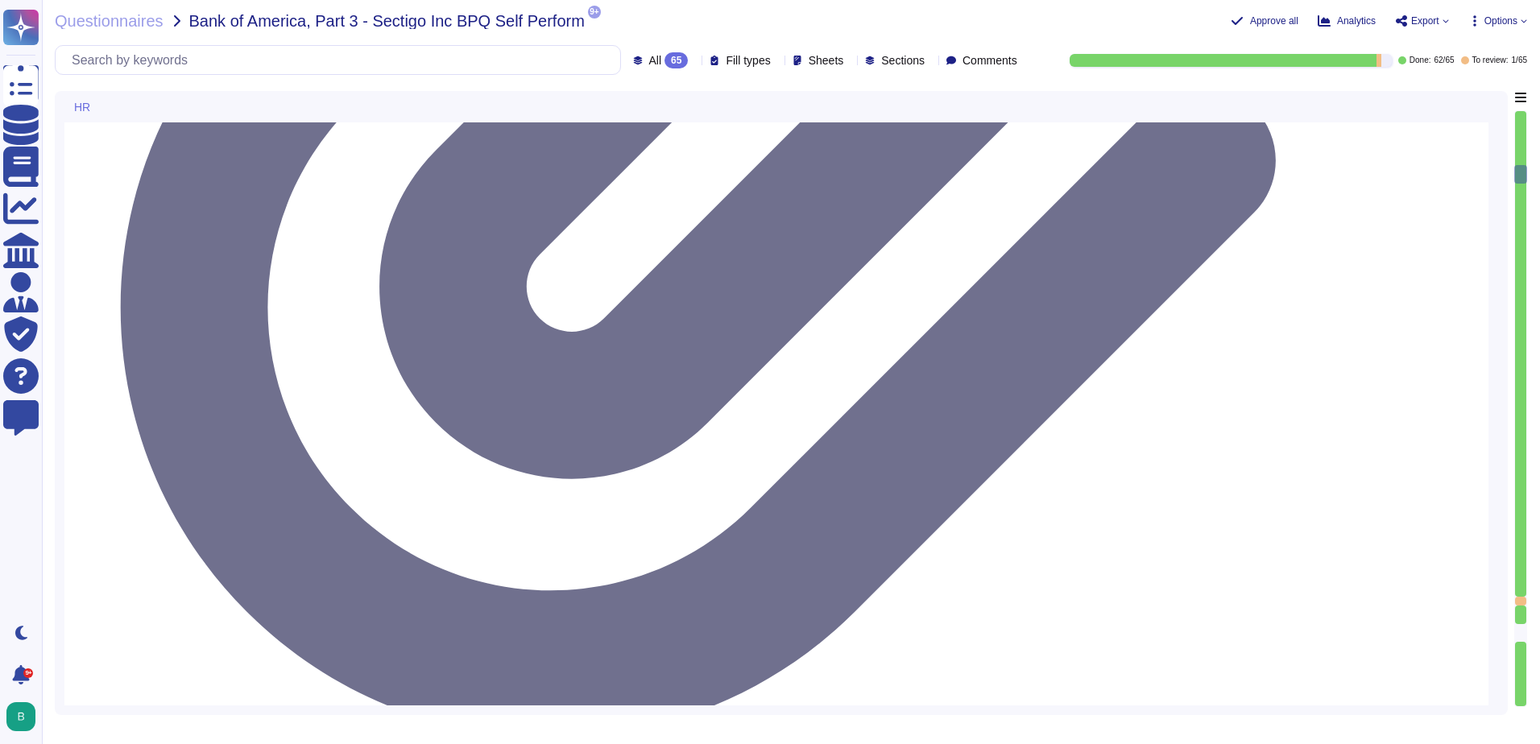
type textarea "Yes, our organization maintains a background check policy that requires the per…"
type textarea "Yes, our organization maintains documented policies that prohibit the misuse of…"
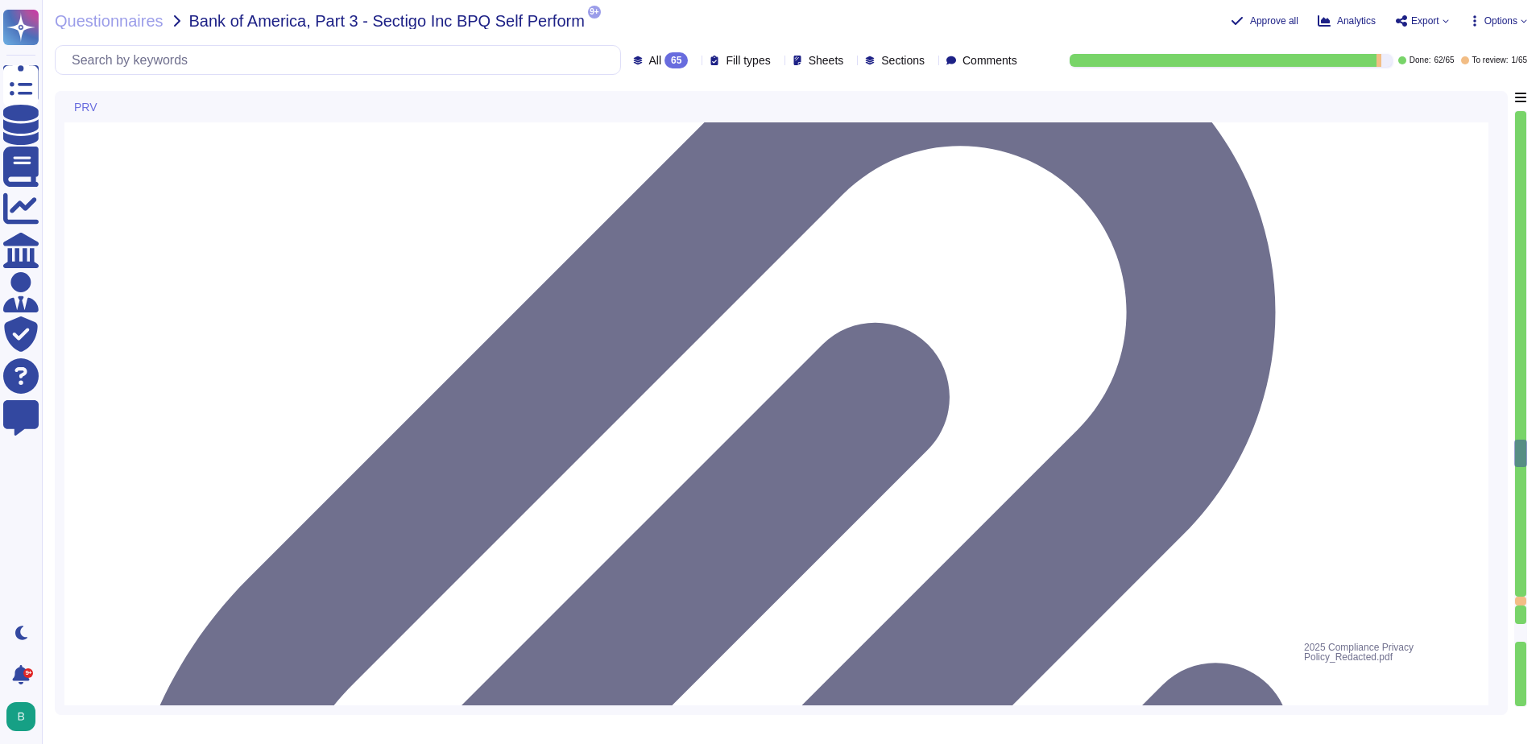
type textarea "Yes, our organization has a documented privacy policy that outlines our policie…"
type textarea "Our privacy policy is available at [URL][DOMAIN_NAME]."
type textarea "Yes, our organization has a process in place to assist clients in fulfilling da…"
type textarea "Yes, we have a ticketing system in place to track customer requests."
type textarea "Yes, calls, with customer consent, may be monitored or recorded to check that i…"
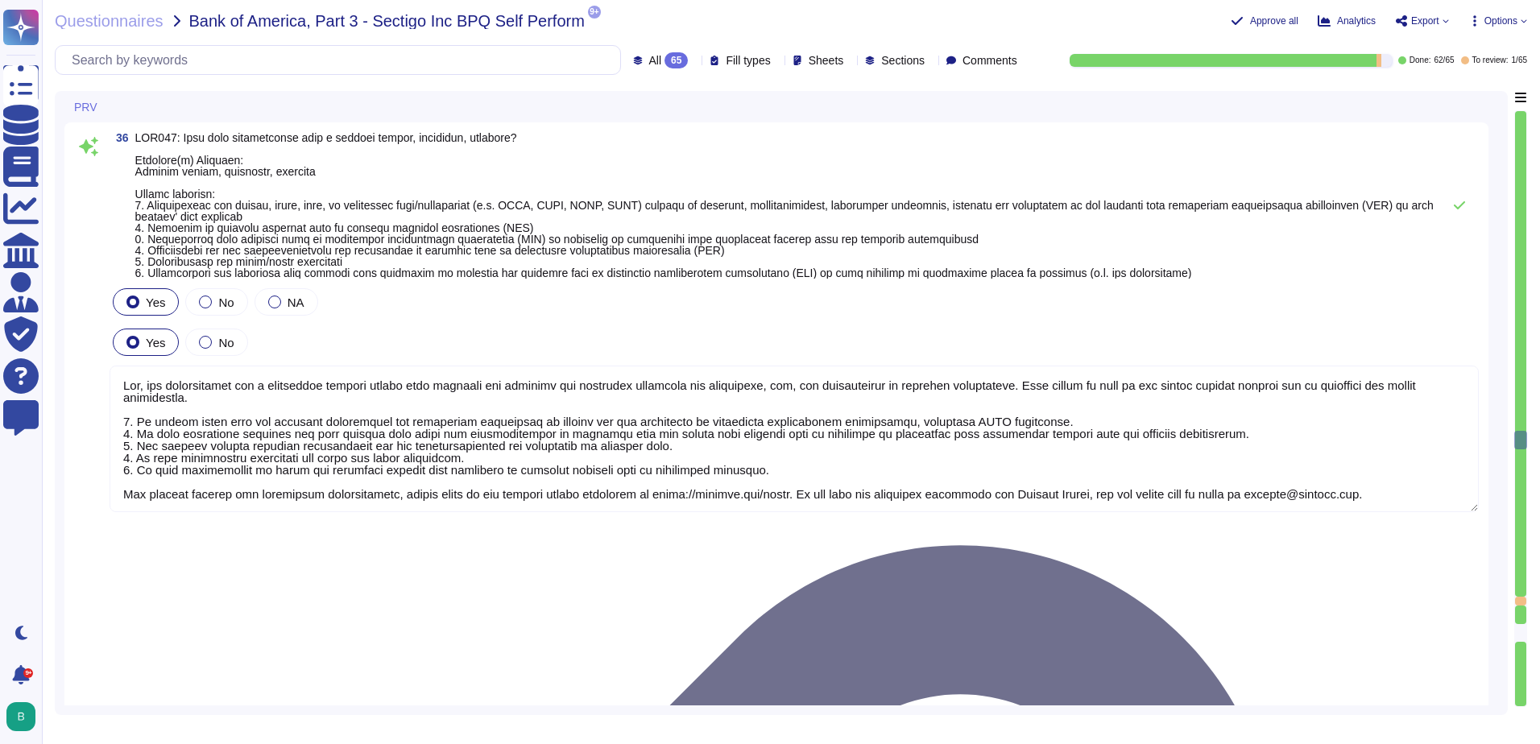
scroll to position [2, 0]
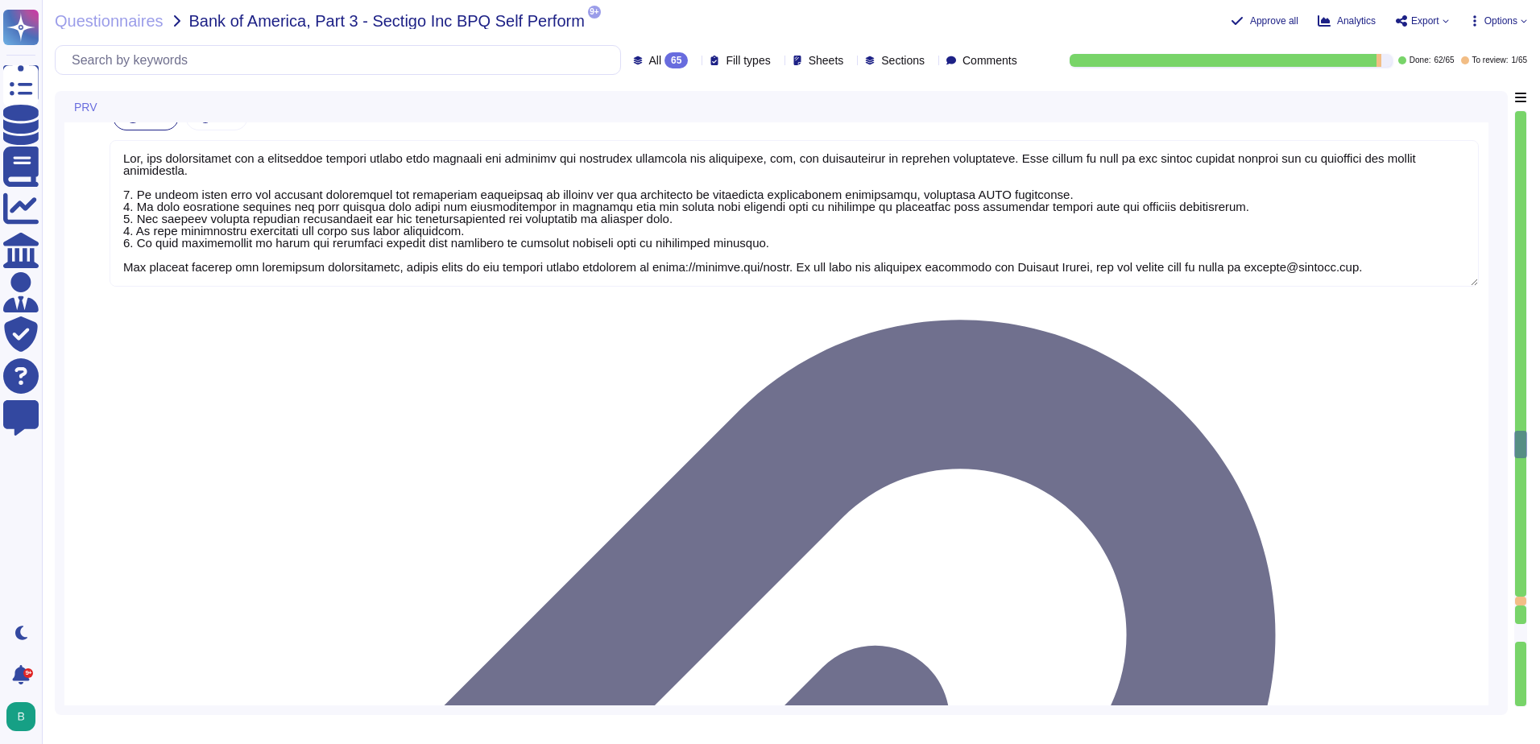
type textarea "Yes, we have a ticketing system in place to track customer requests."
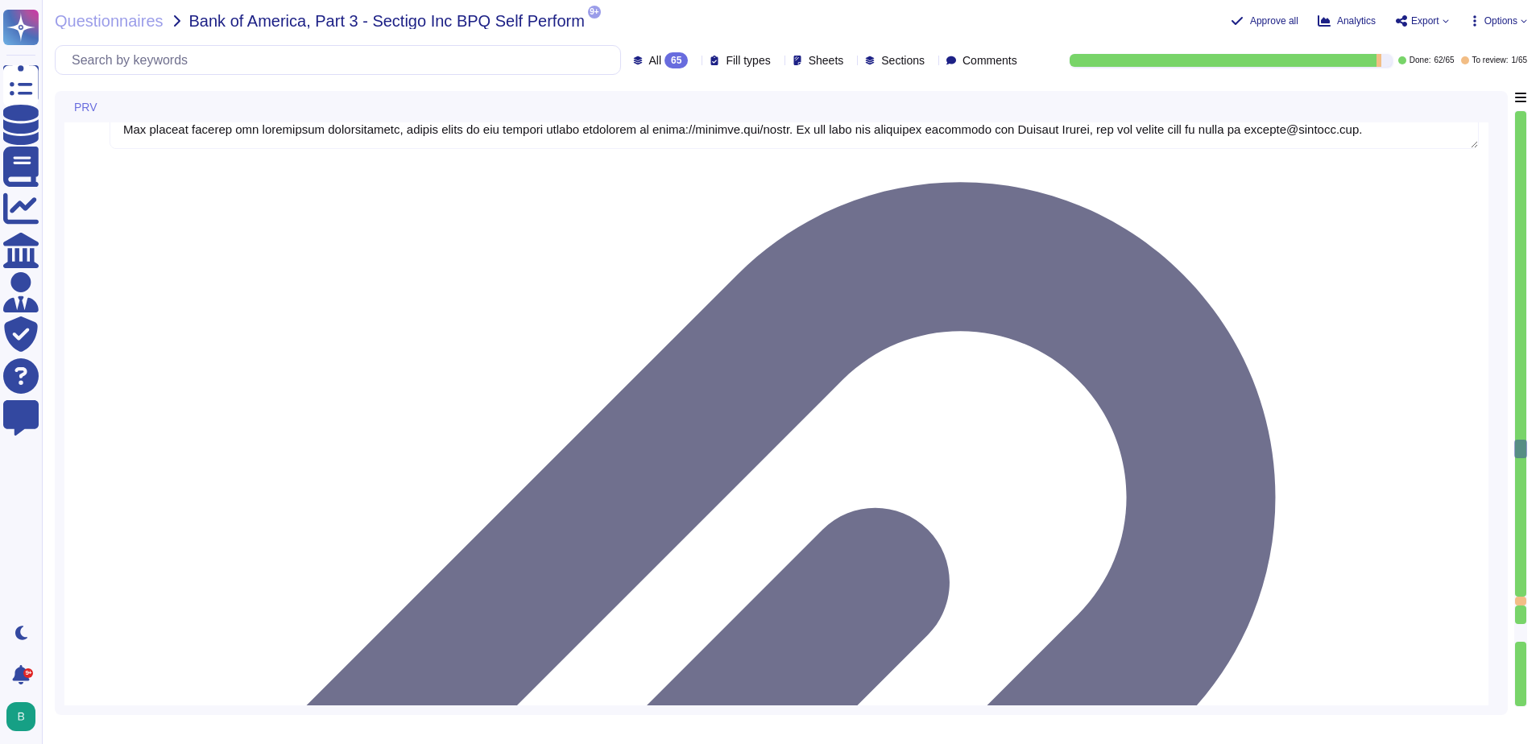
scroll to position [10952, 0]
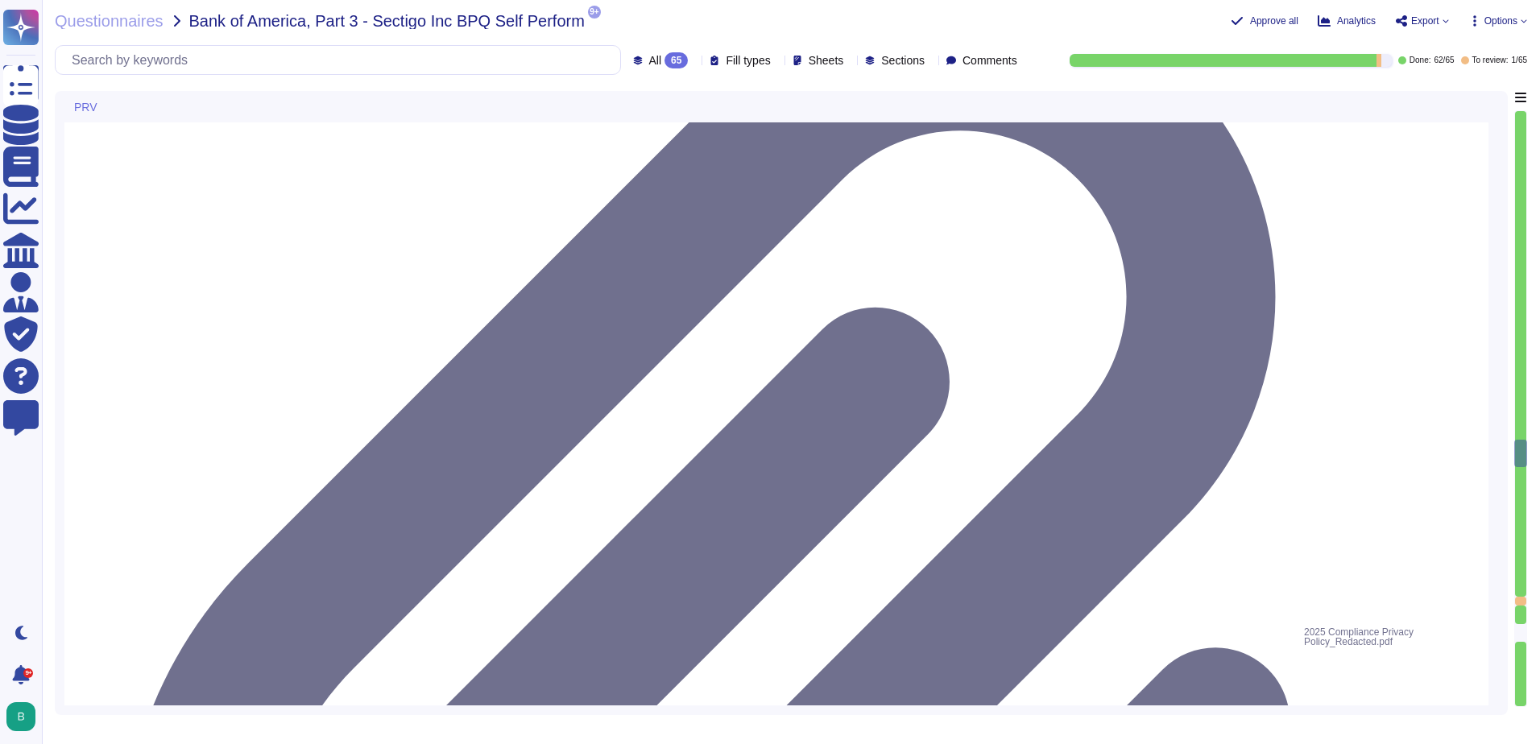
click at [1527, 548] on div at bounding box center [1521, 408] width 13 height 597
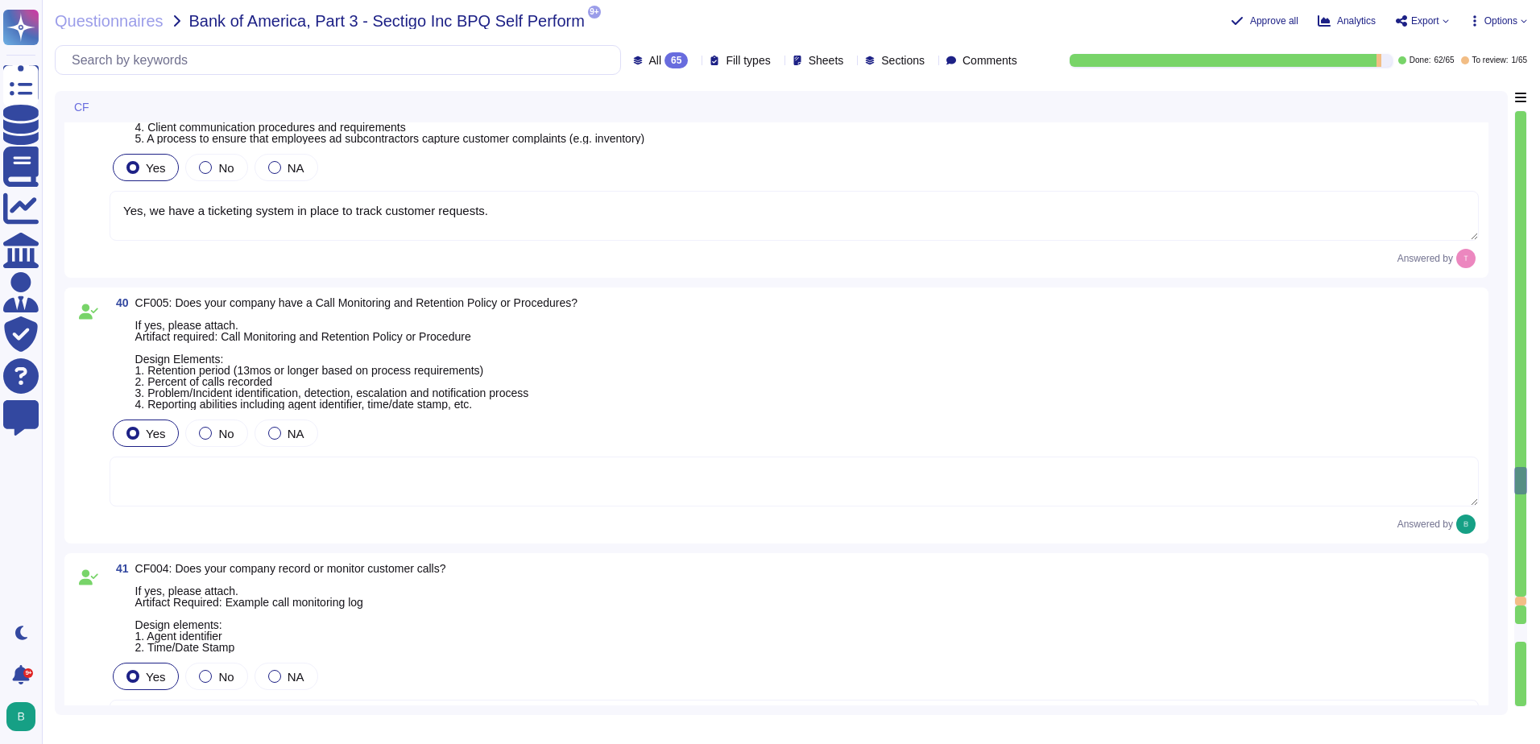
type textarea "Sectigo does not use subcontractors or third-party products or services for sys…"
type textarea "We do not use subcontractors in providing core services."
type textarea "Yes, our organization performs background checks on all employees, including co…"
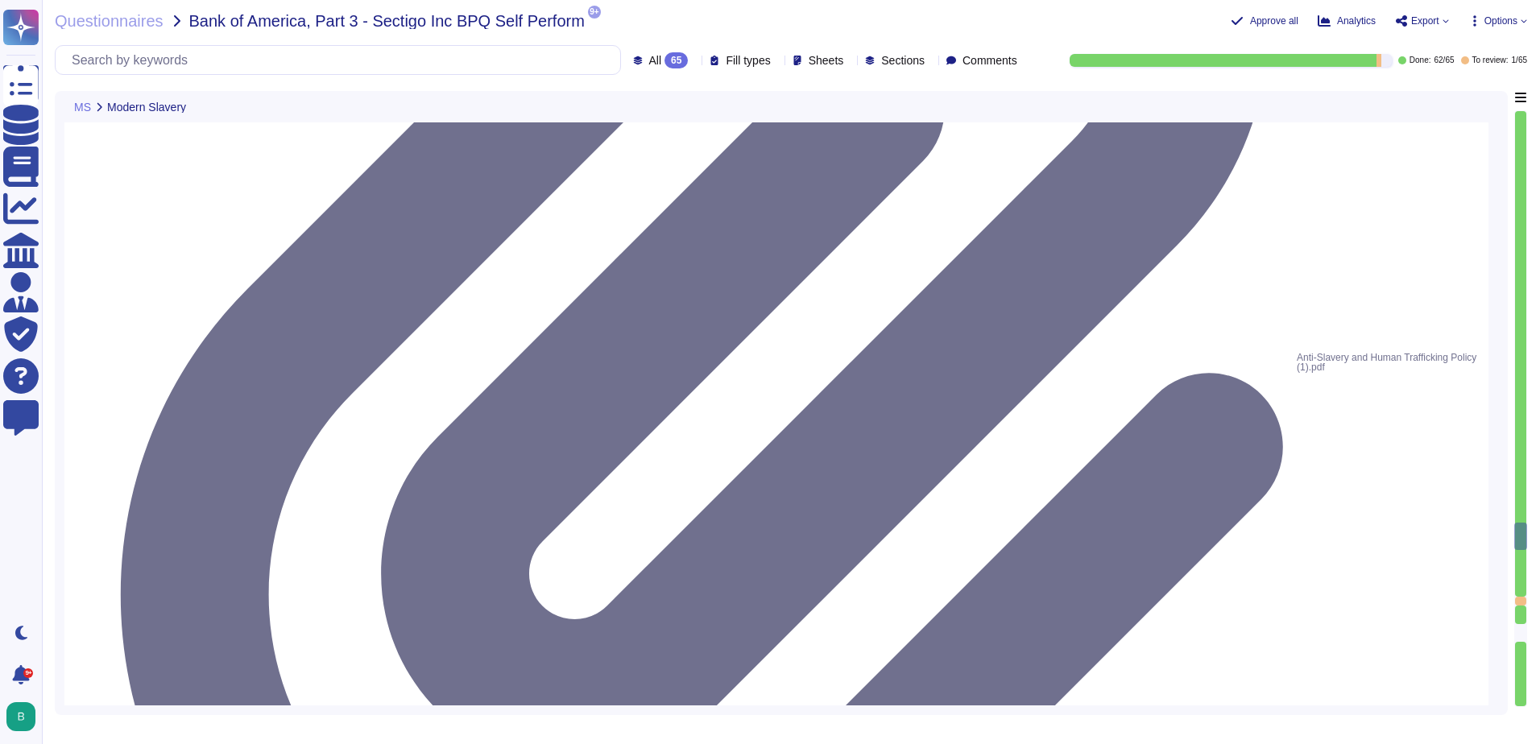
type textarea "Yes, our organization has documented policies and procedures in place that addr…"
type textarea "Yes, our organization has established means for employees and contractors to re…"
type textarea "Sectigo maintains a process to ensure suppliers abide by our policies regarding…"
type textarea "Yes"
type textarea "No, we do not use subcontractors for this service."
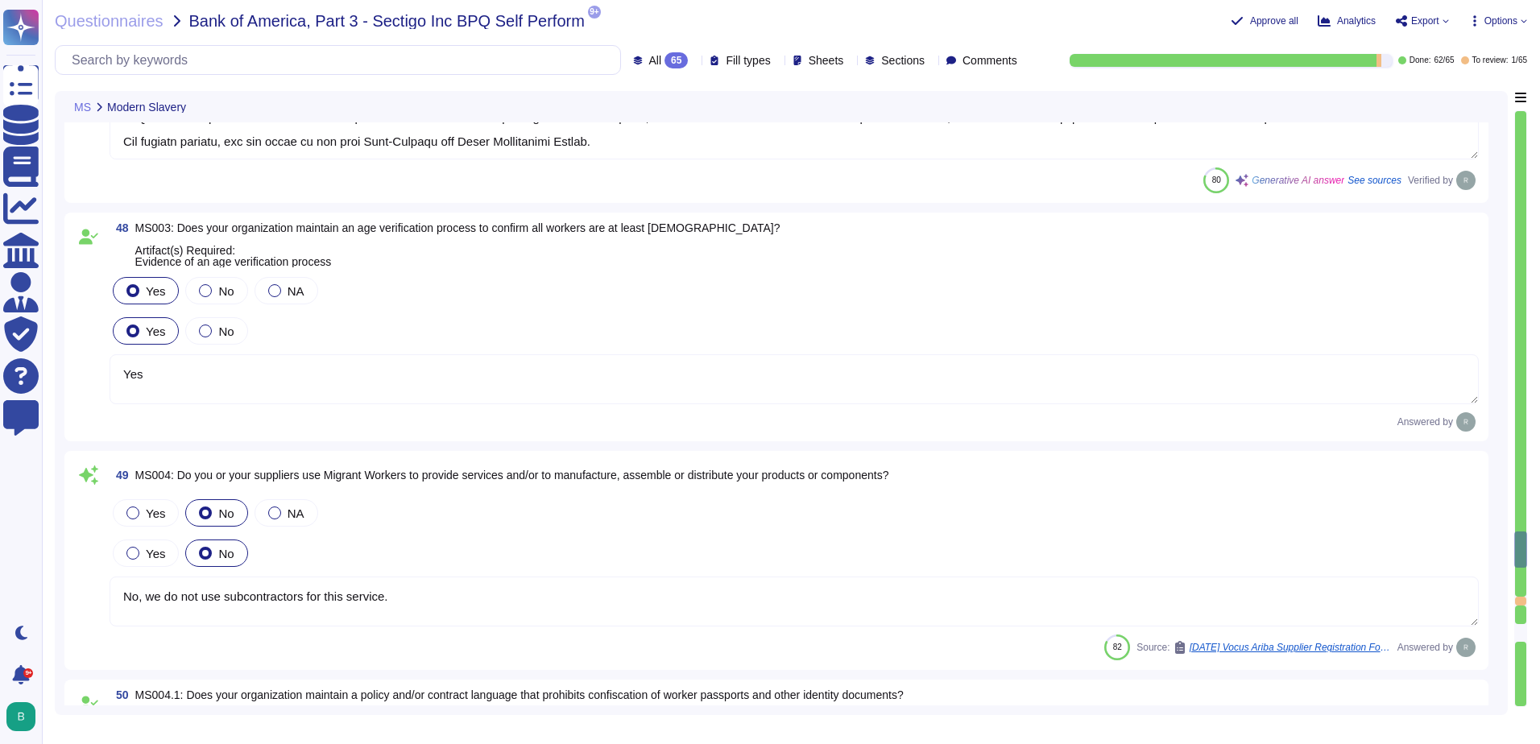
scroll to position [14292, 0]
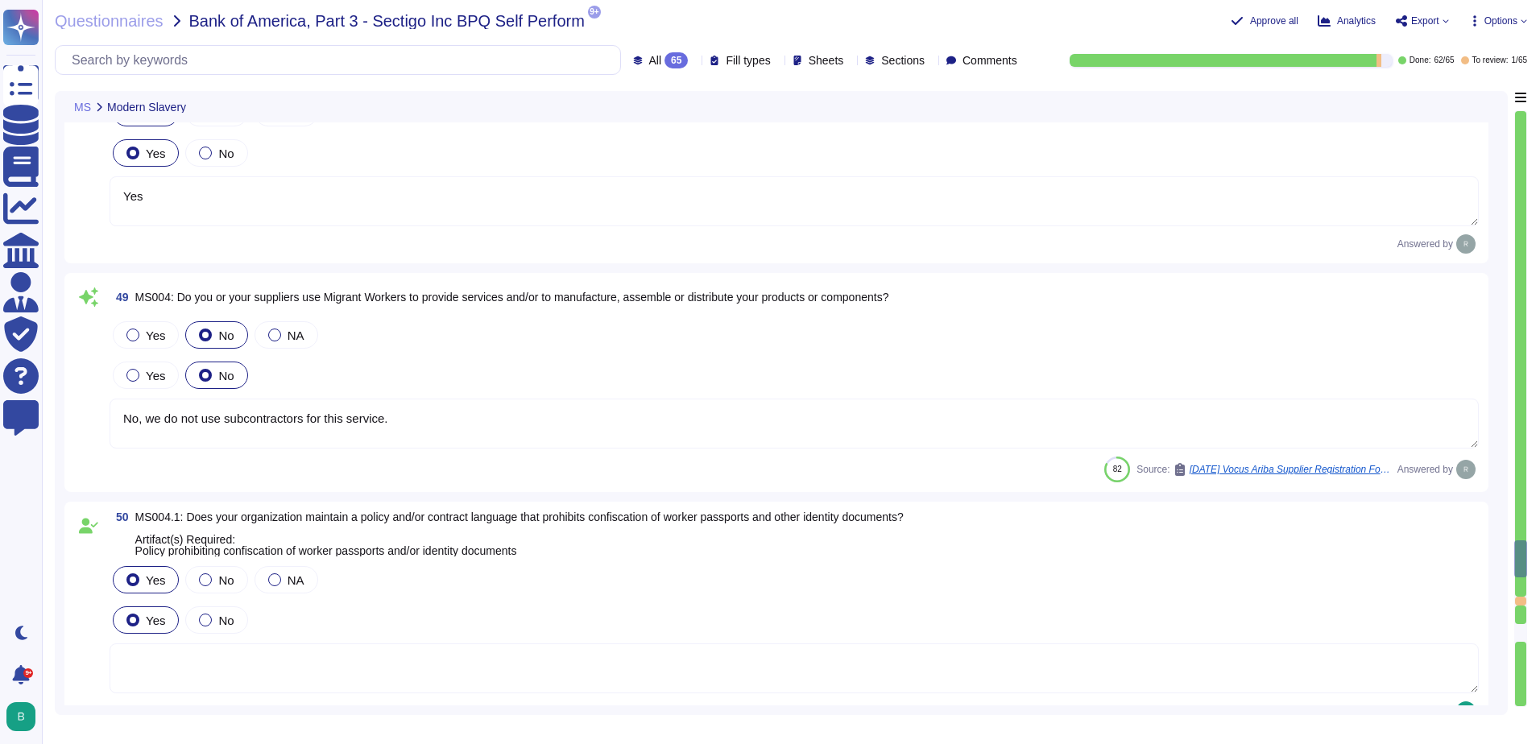
type textarea "See attached policy digest. We have recently increased limits on some policies …"
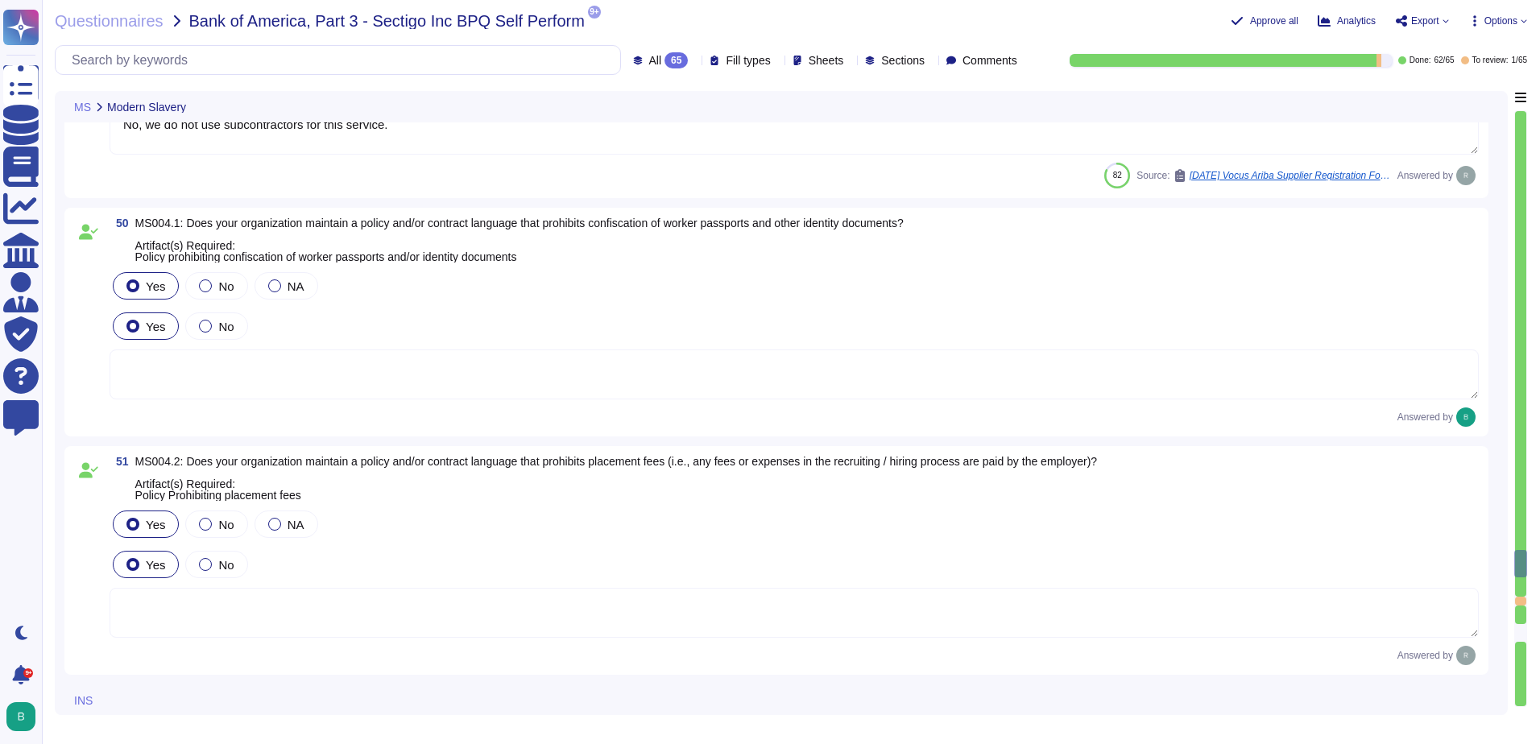
type textarea "Additional insured only upon request"
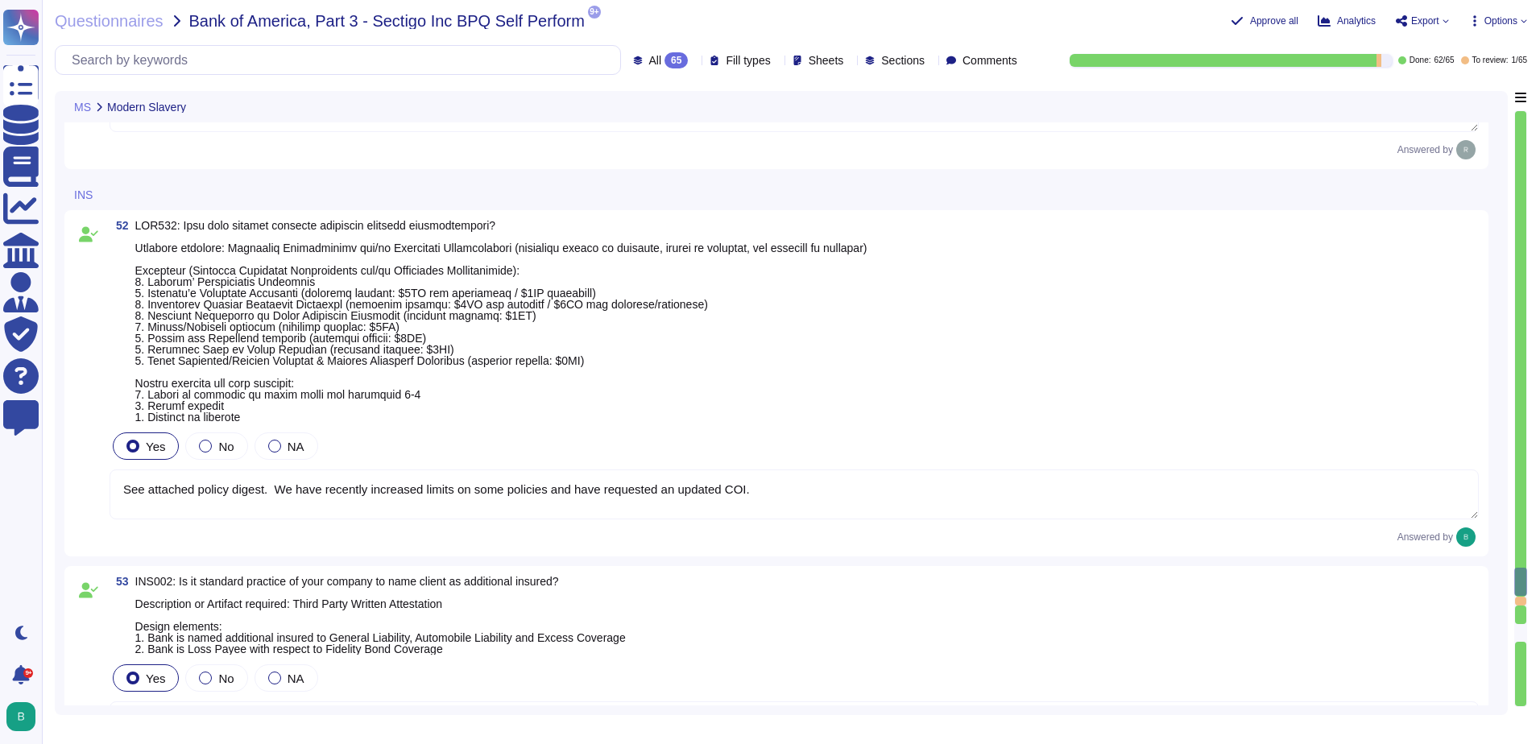
scroll to position [15098, 0]
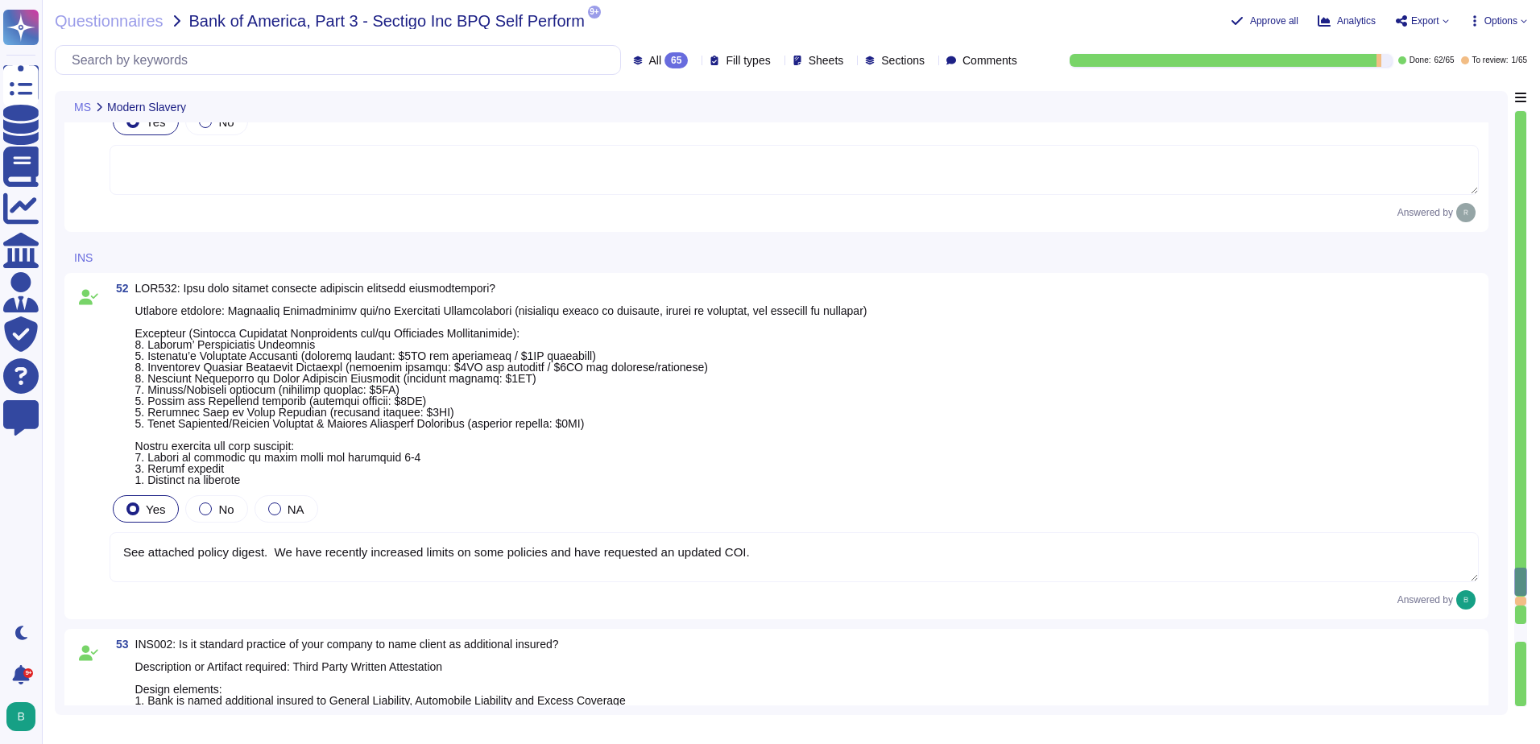
click at [1411, 407] on div "52" at bounding box center [795, 384] width 1370 height 203
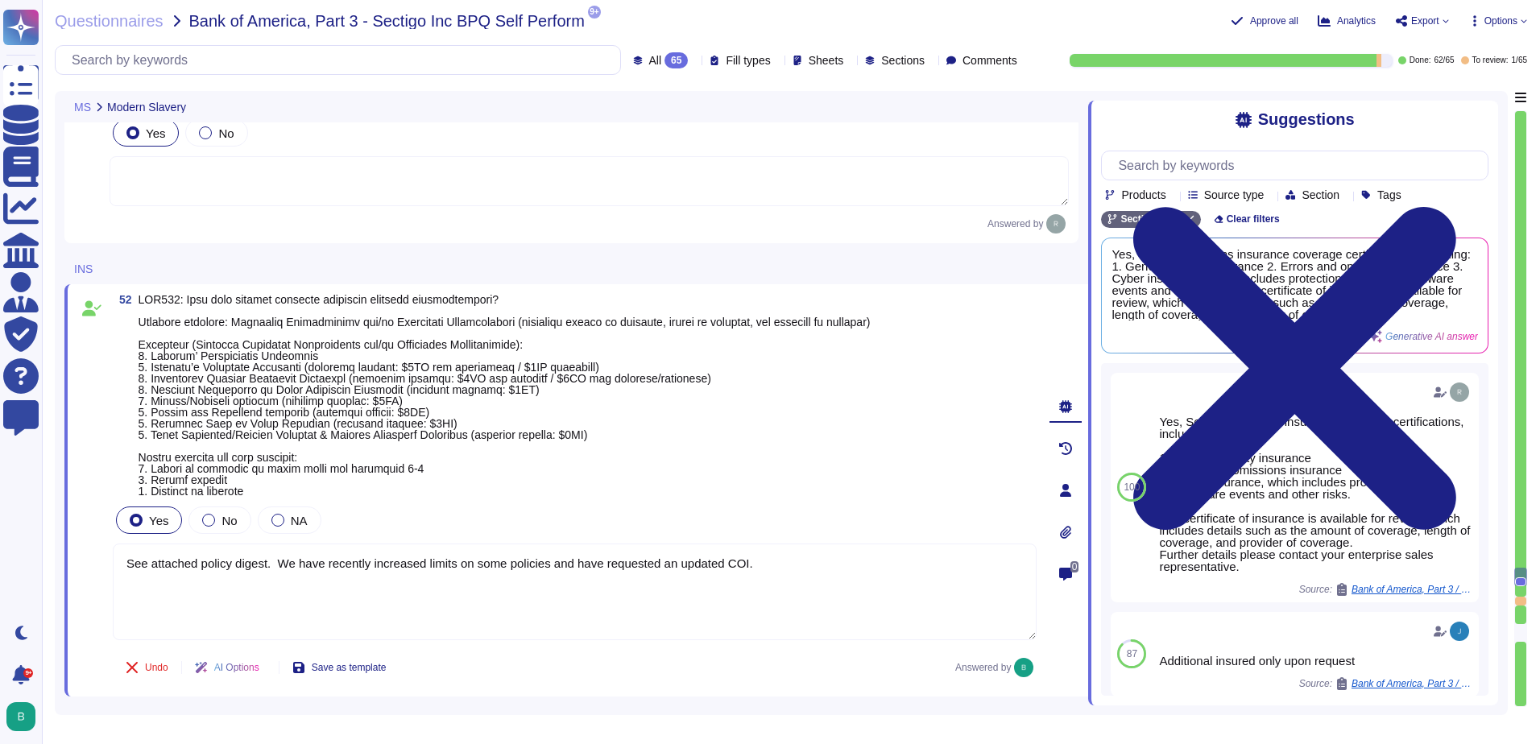
click at [1067, 539] on icon at bounding box center [1066, 532] width 11 height 13
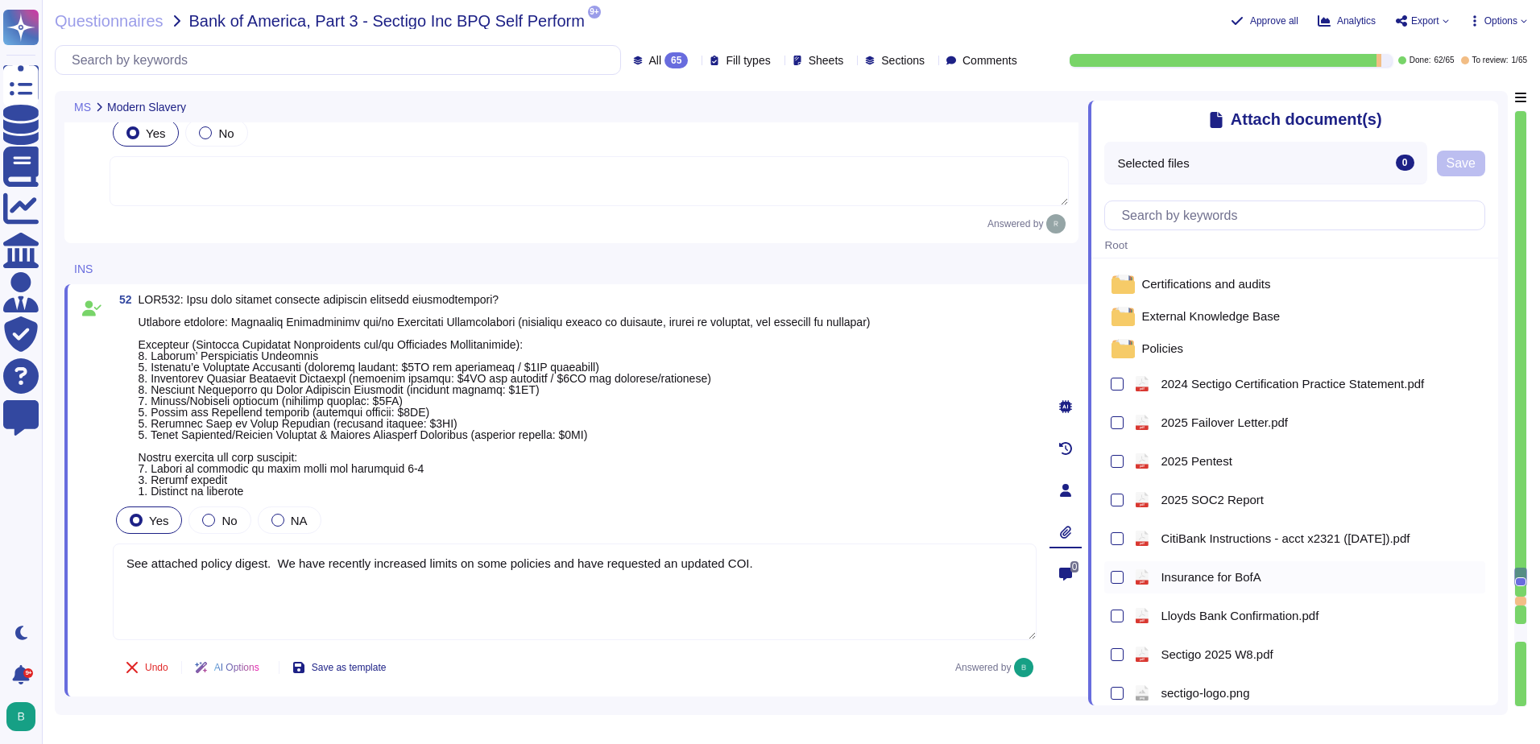
click at [1208, 581] on span "Insurance for BofA" at bounding box center [1211, 577] width 100 height 12
click at [1210, 581] on span "Insurance for BofA" at bounding box center [1211, 577] width 100 height 12
click at [1466, 170] on span "Save" at bounding box center [1461, 163] width 29 height 13
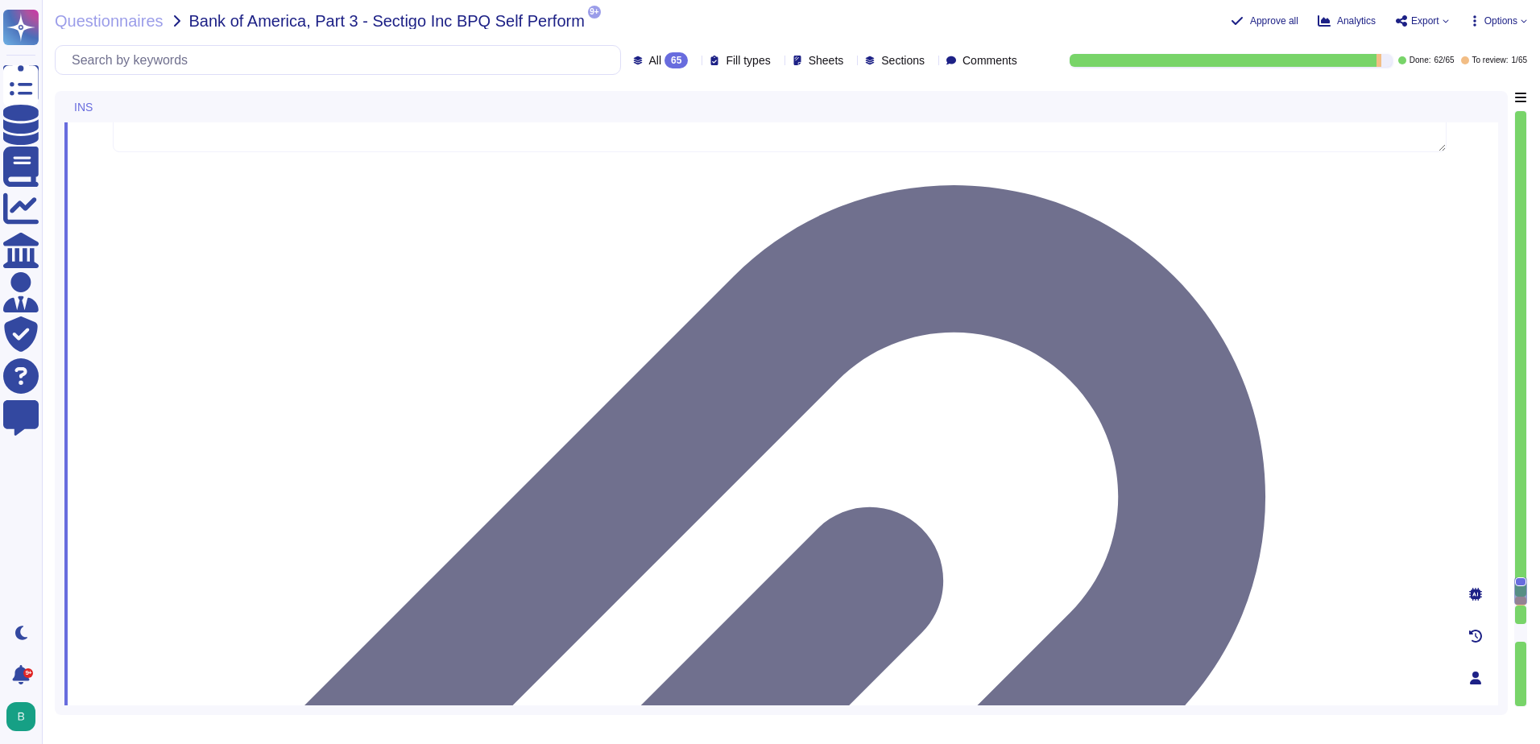
scroll to position [15581, 0]
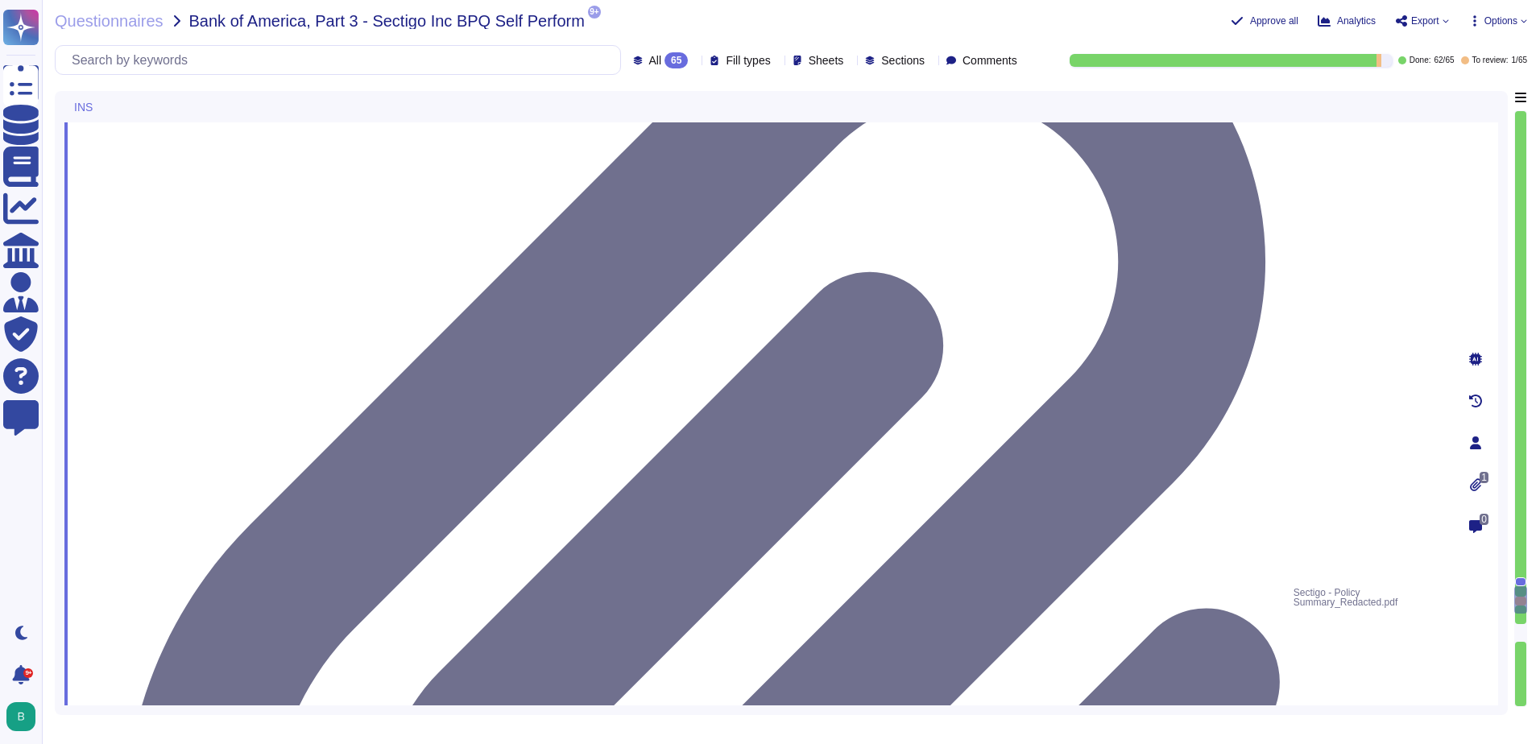
type textarea "Yes, we have a compliance program and a set of documented policies and procedur…"
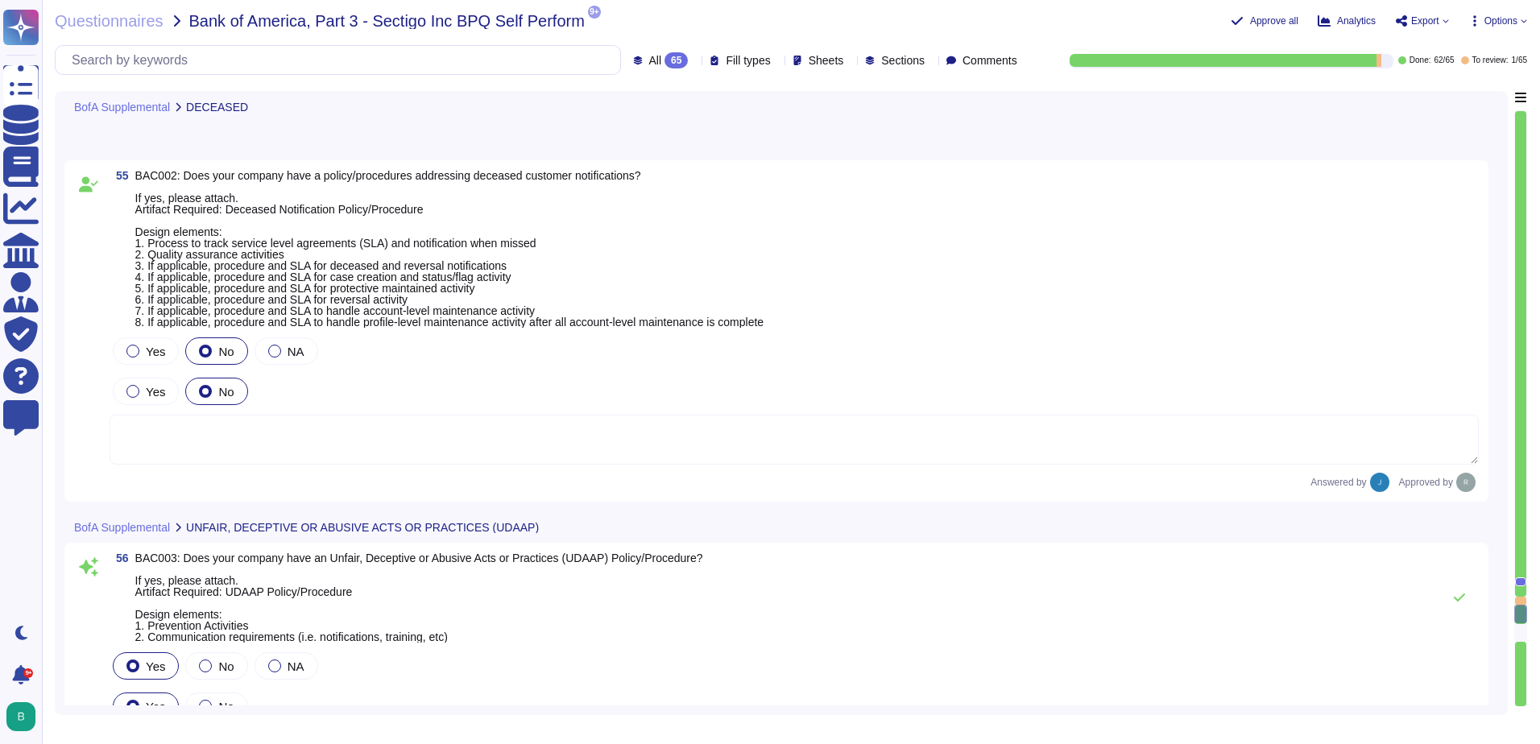
scroll to position [16226, 0]
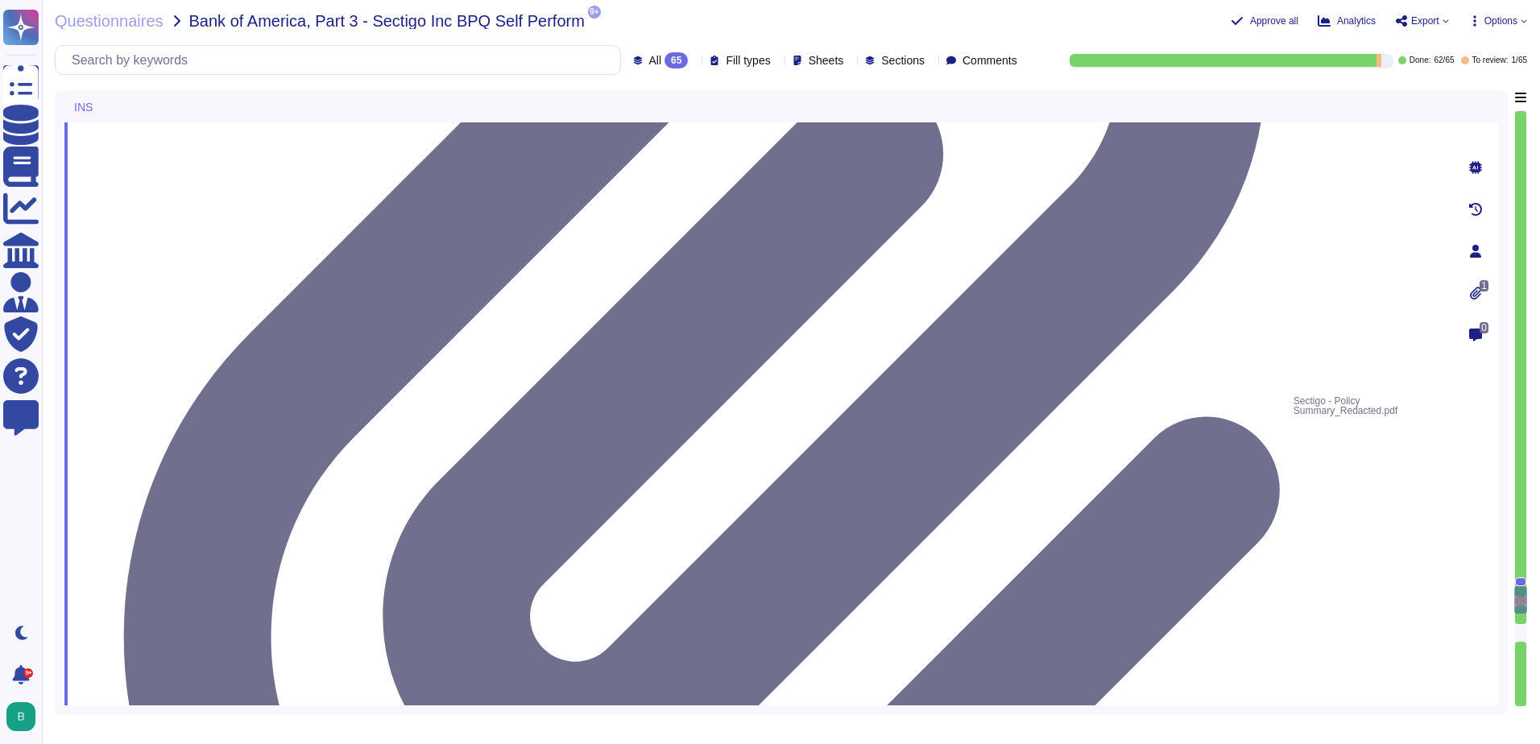
type textarea "See attached policy digest. We have recently increased limits on some policies …"
type textarea "Additional insured only upon request"
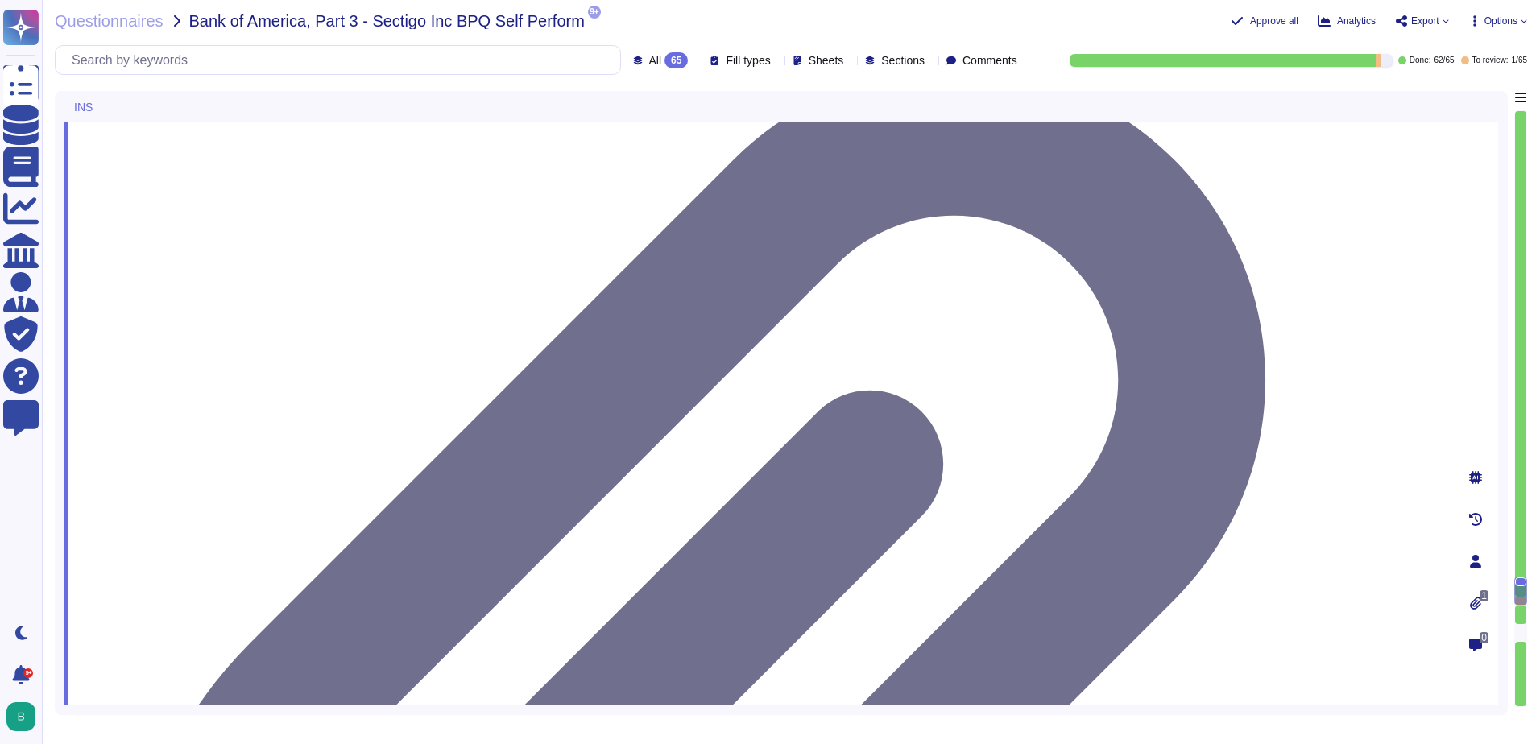
scroll to position [15696, 0]
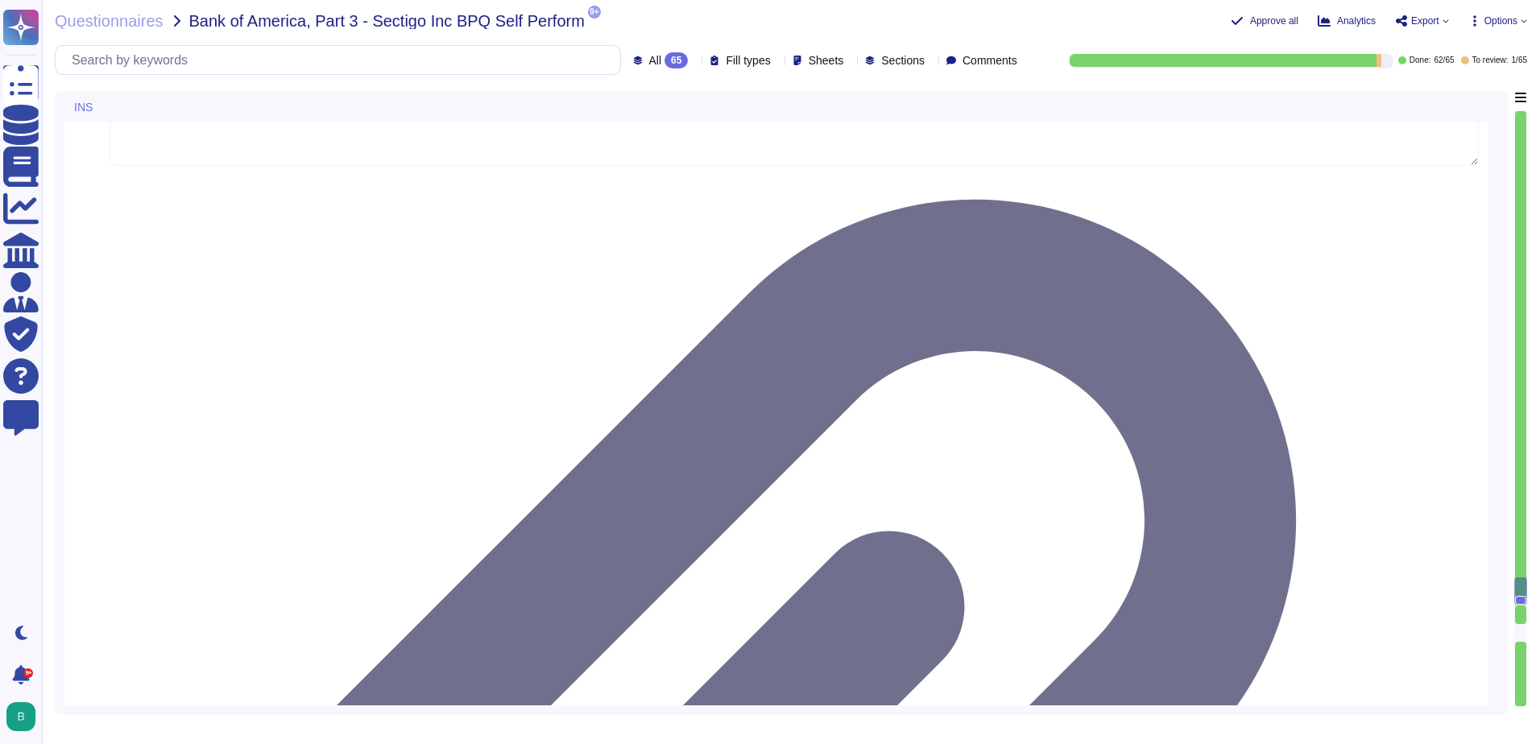
scroll to position [15534, 0]
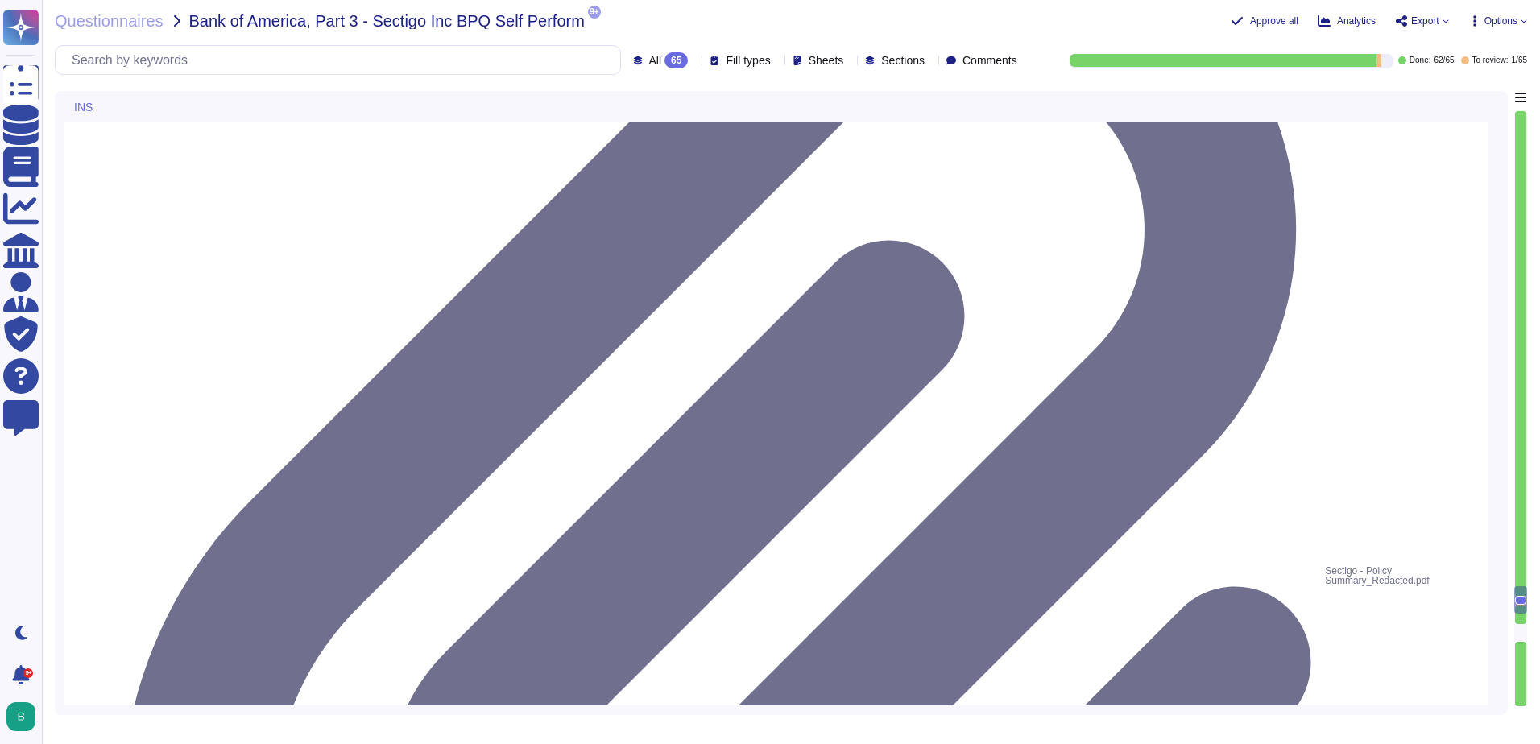
type textarea "Yes, we have a compliance program and a set of documented policies and procedur…"
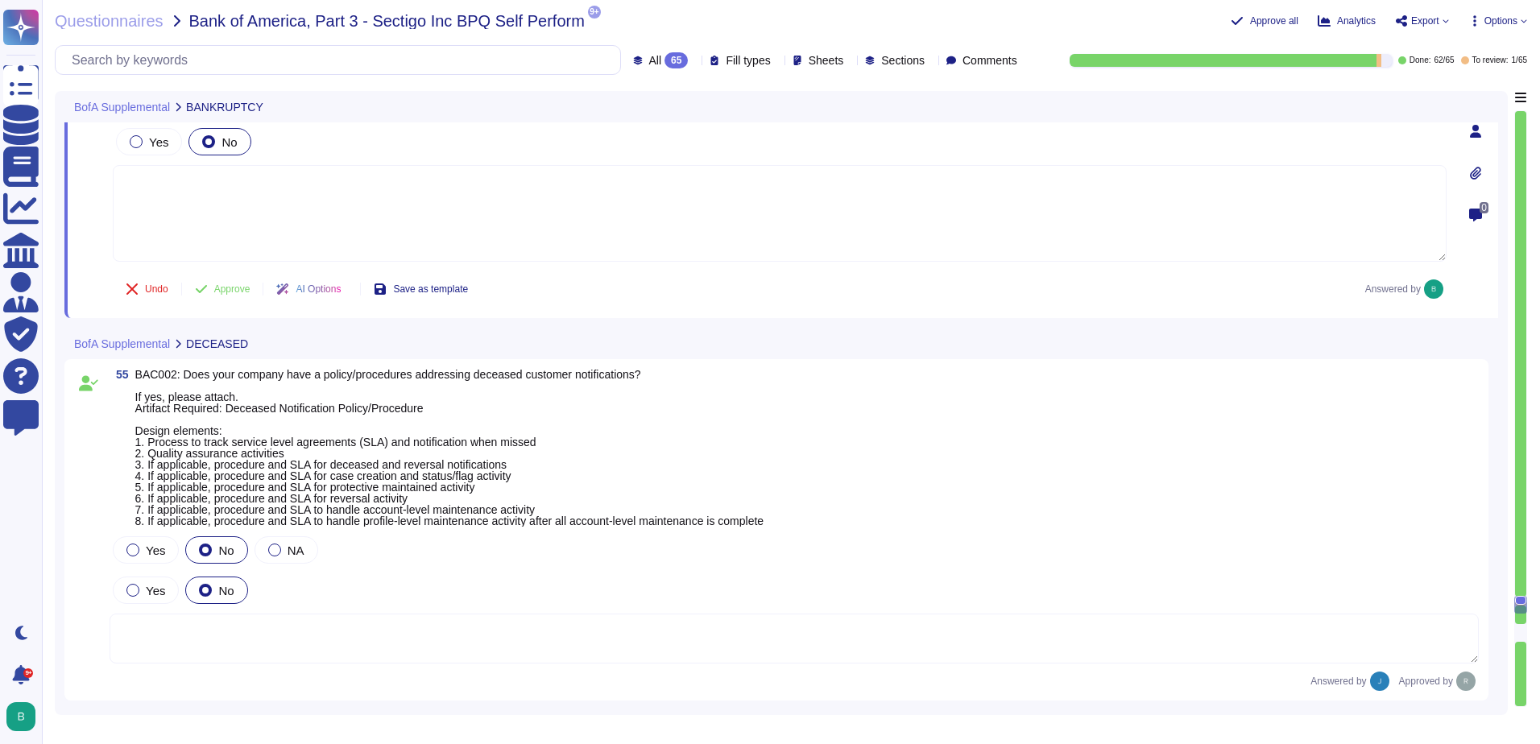
scroll to position [16179, 0]
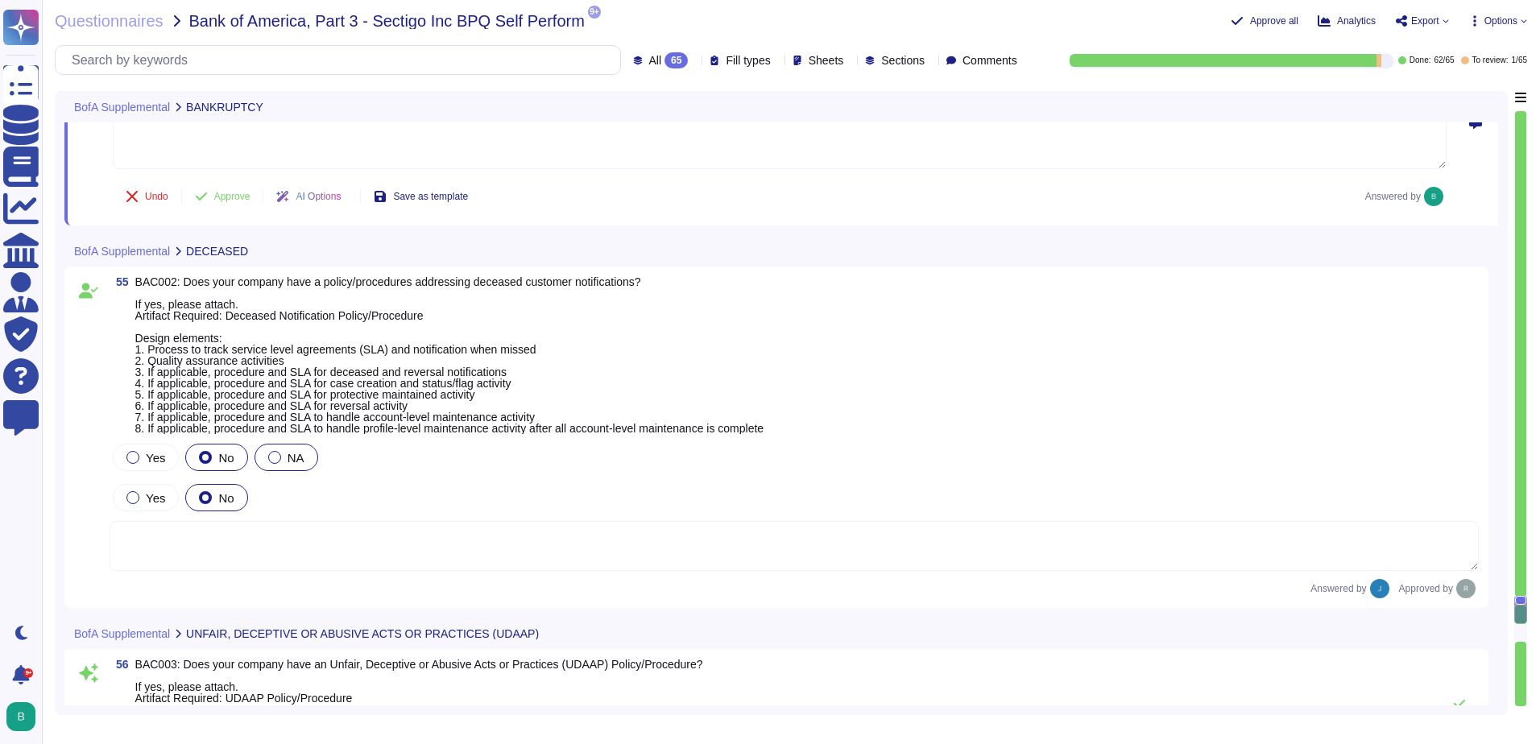
click at [287, 466] on div "NA" at bounding box center [287, 457] width 64 height 27
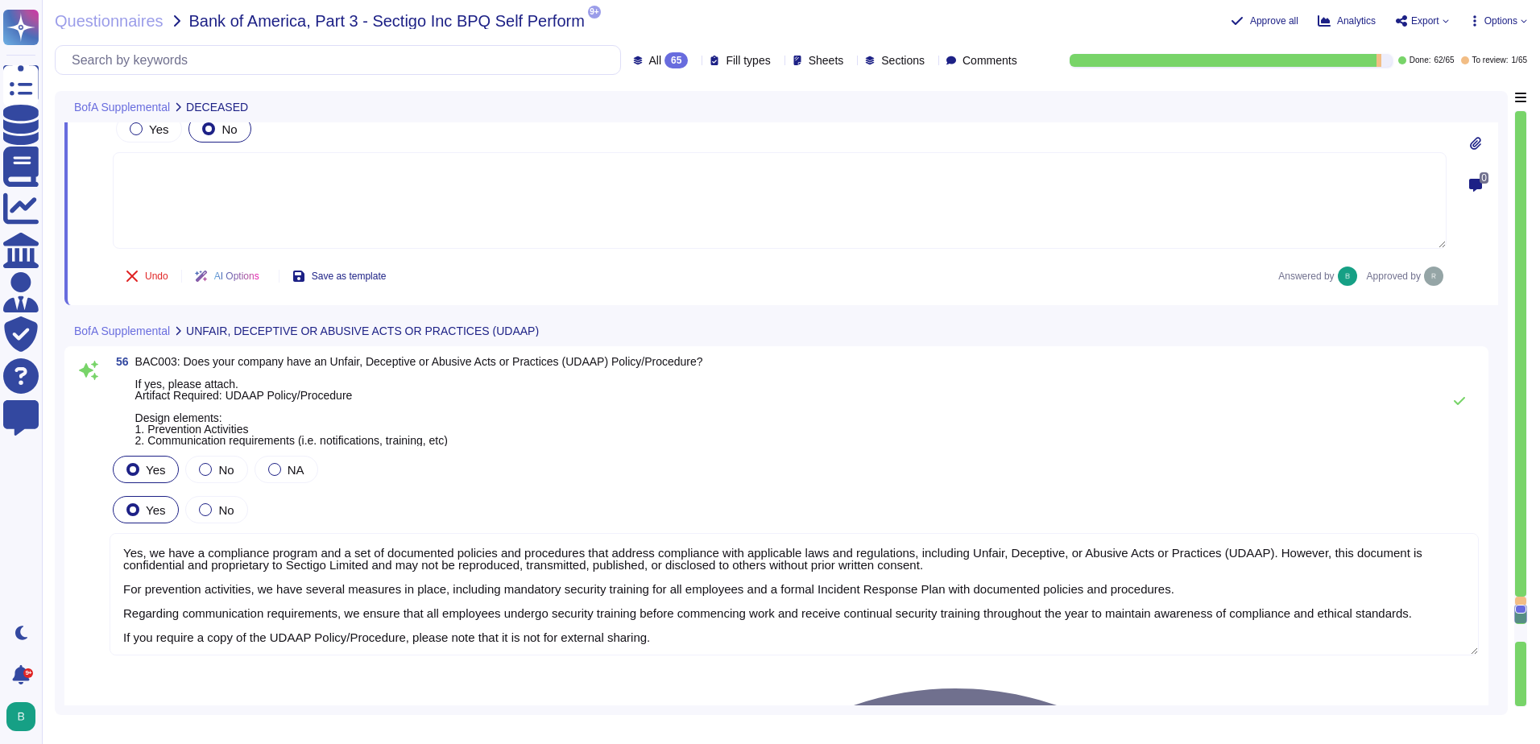
scroll to position [16501, 0]
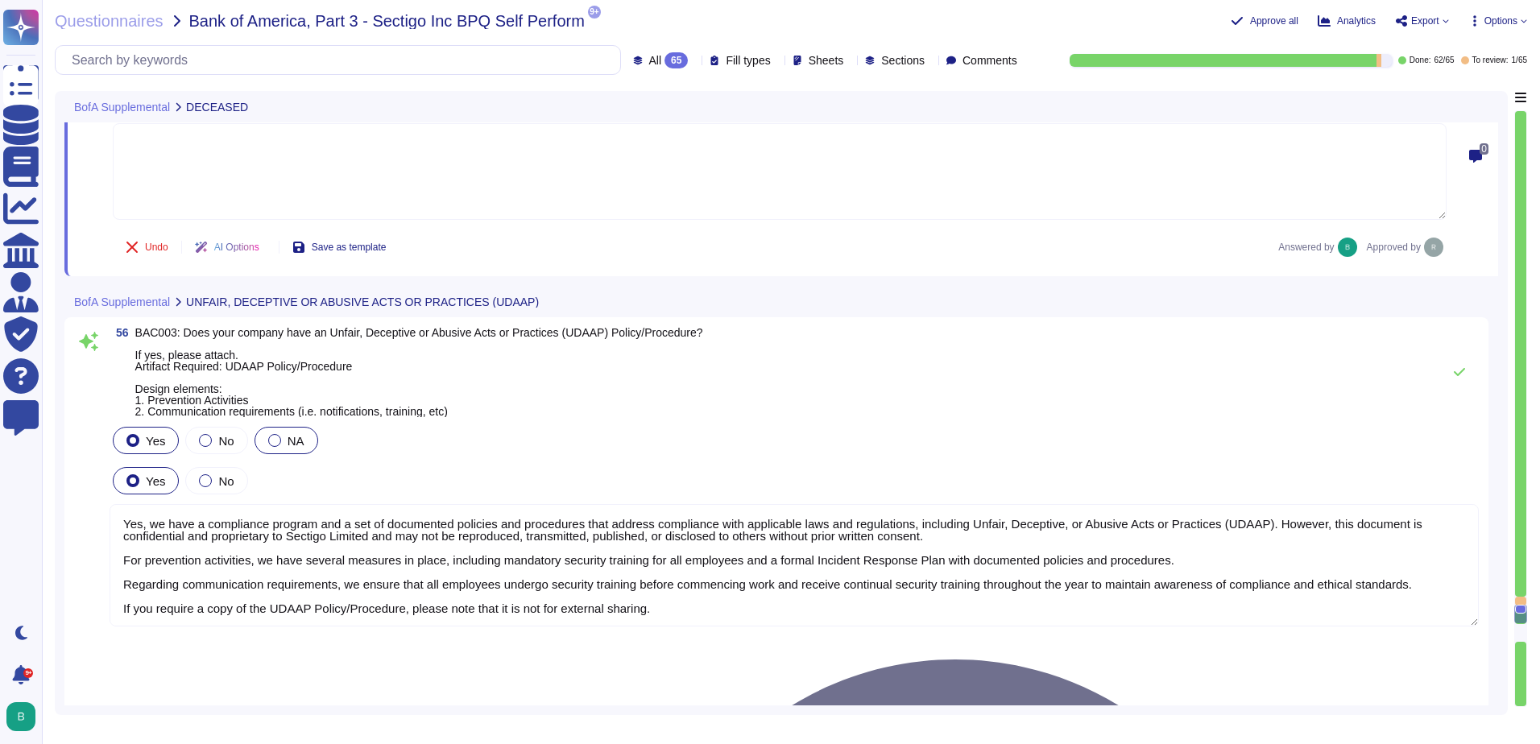
click at [280, 443] on label "NA" at bounding box center [286, 440] width 36 height 13
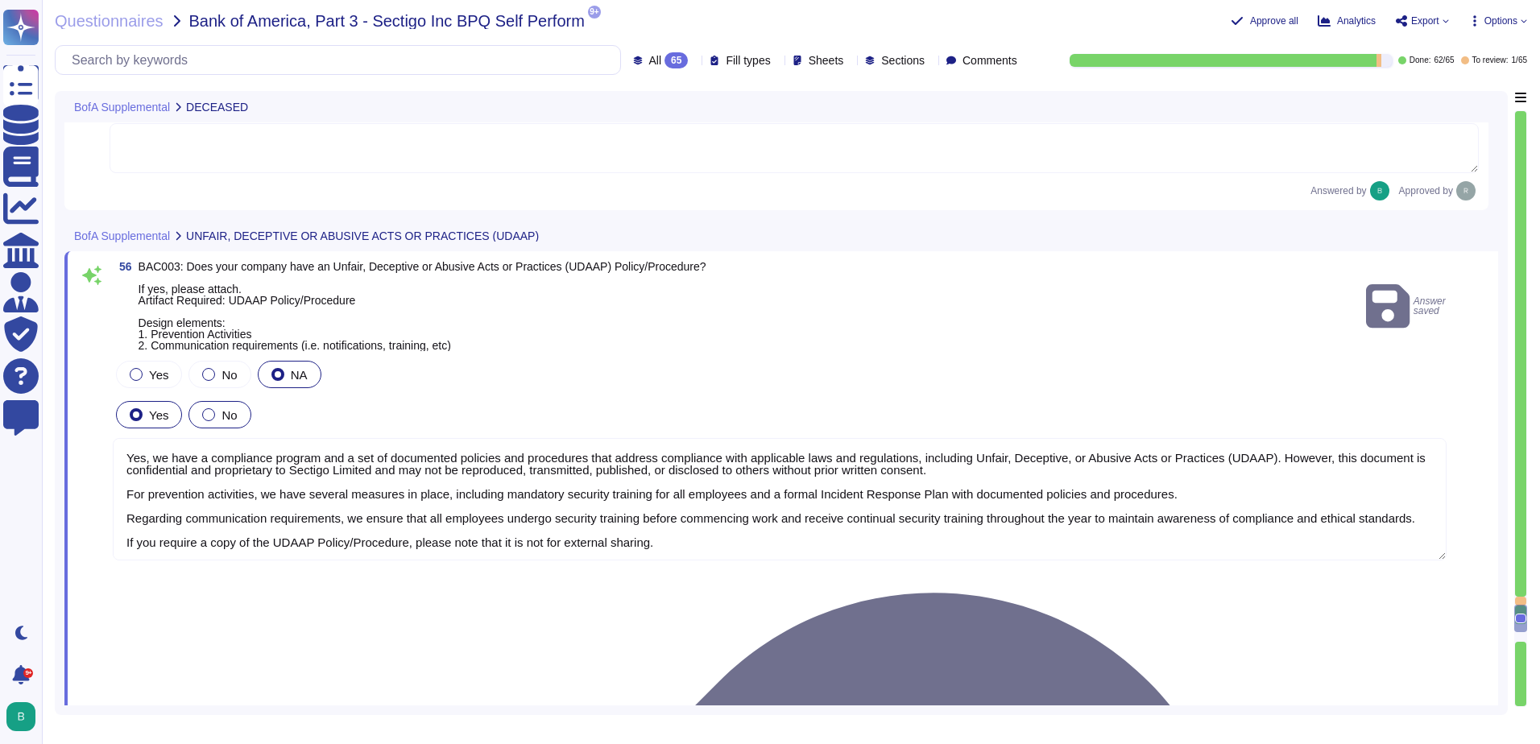
click at [220, 425] on div "No" at bounding box center [220, 414] width 62 height 27
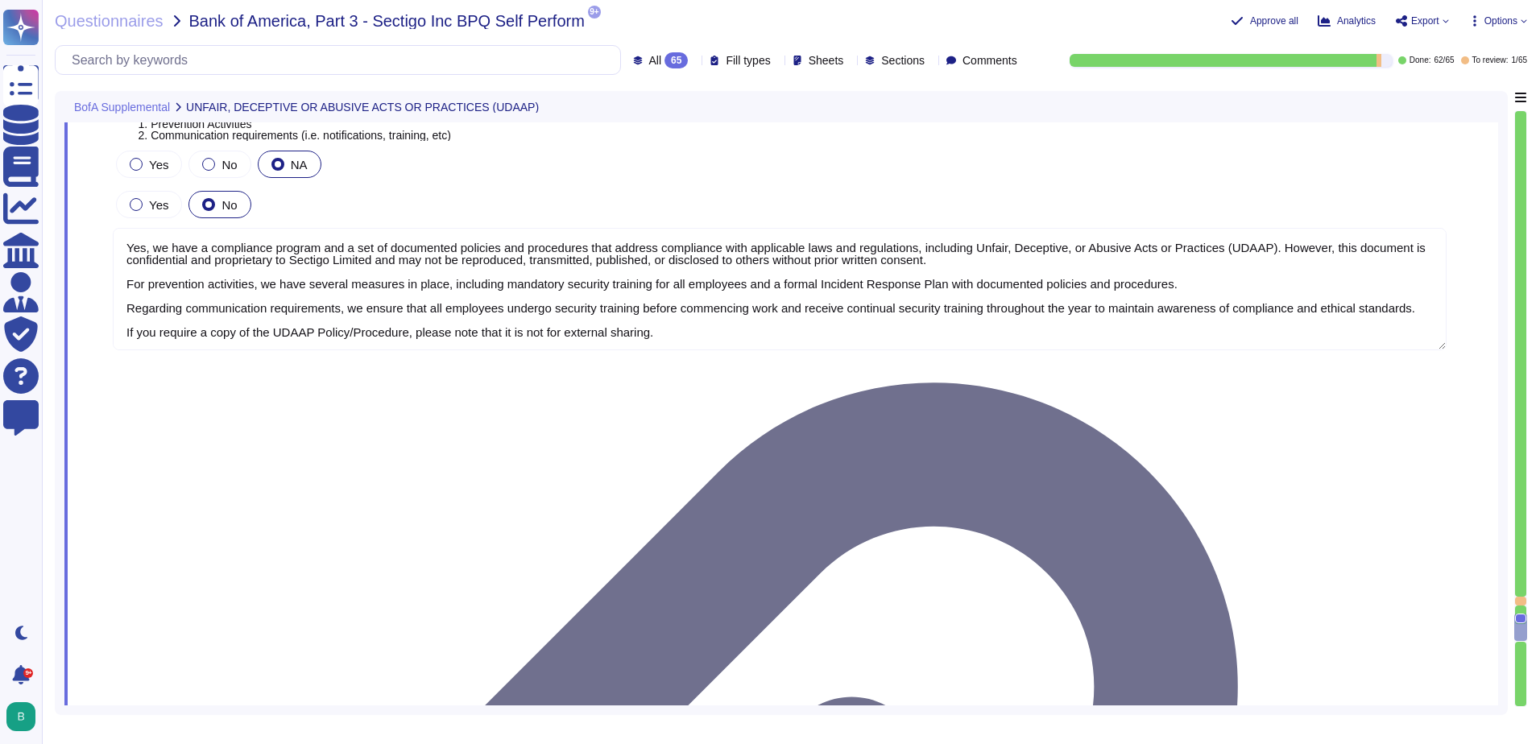
type textarea "Yes, we do have but it is not for external sharing."
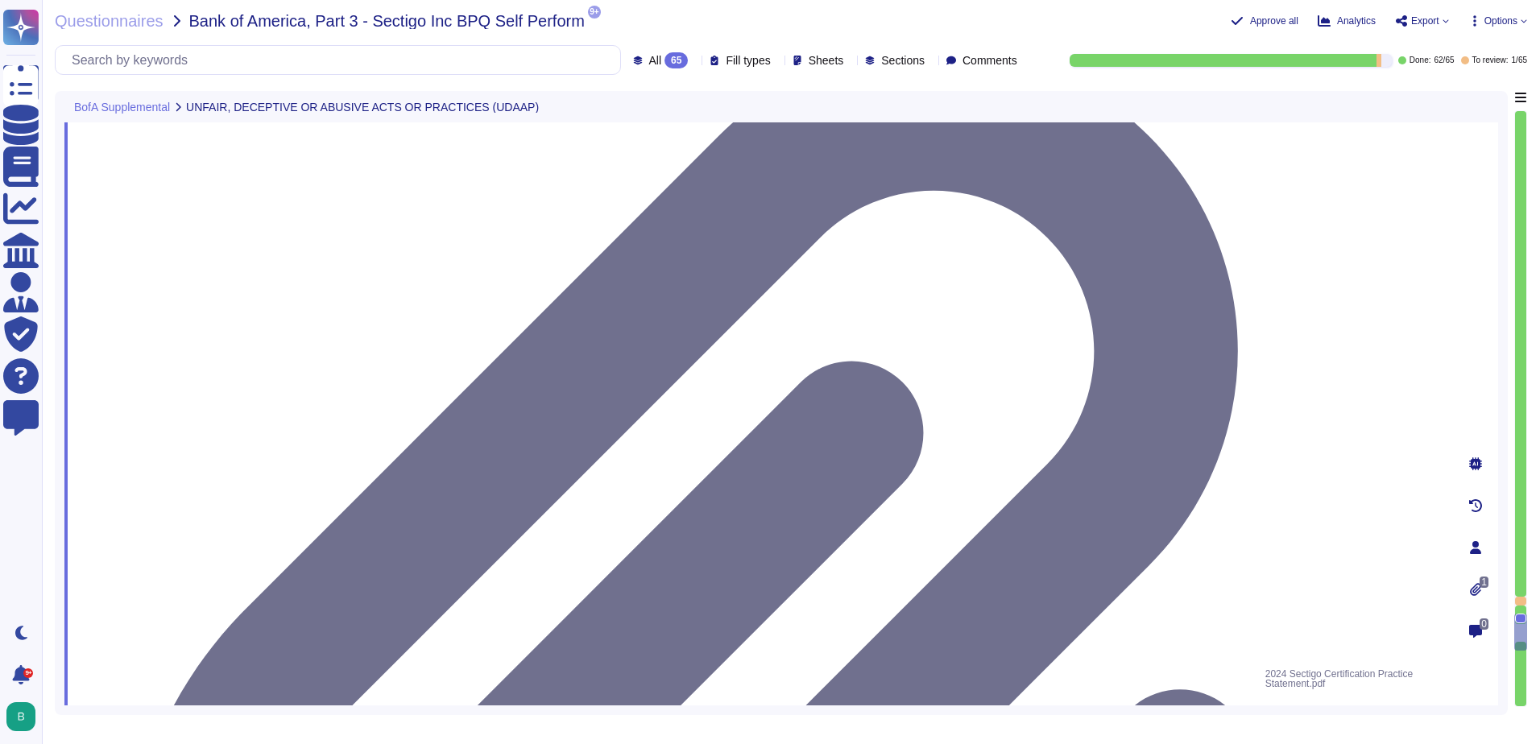
scroll to position [17065, 0]
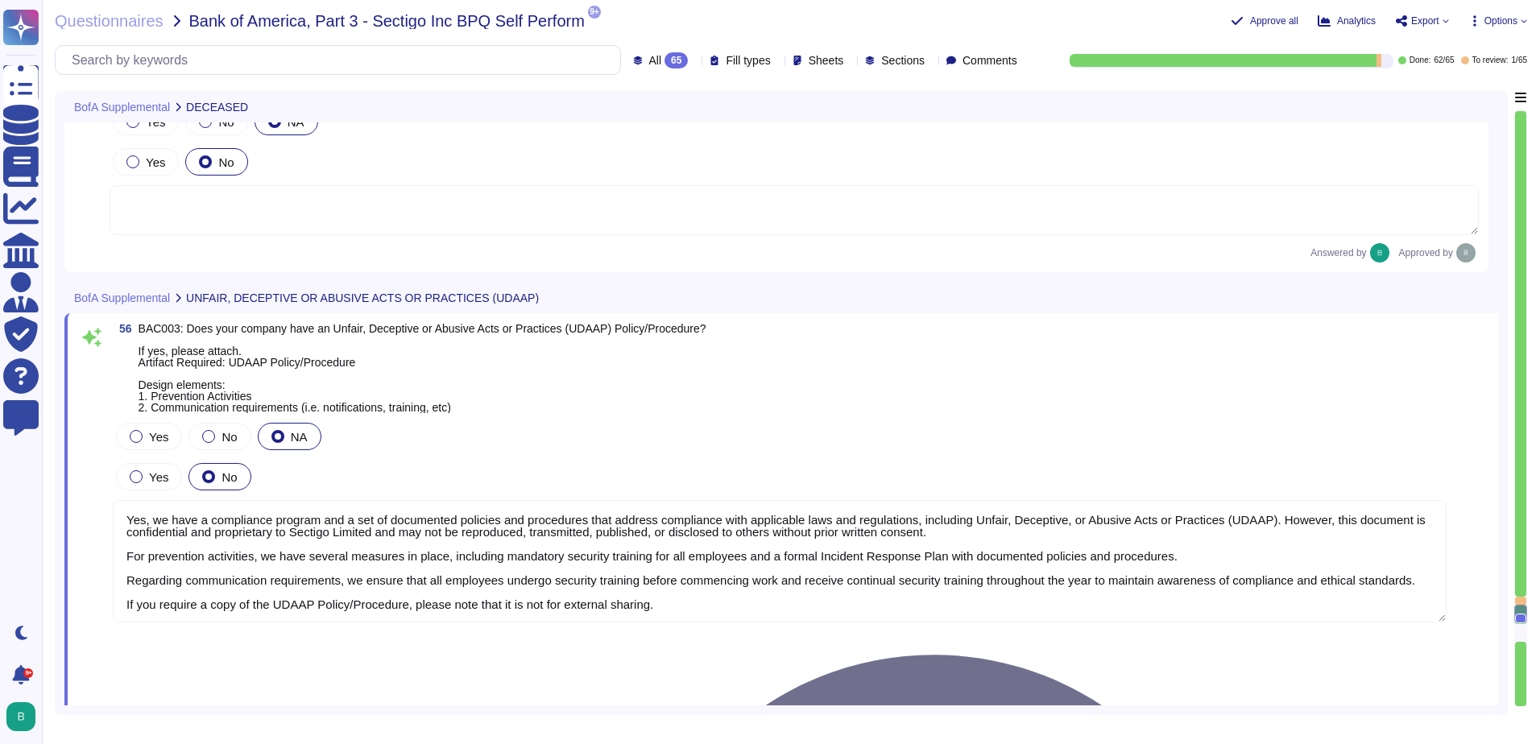
type textarea "Yes, we have a compliance program and a set of documented policies and procedur…"
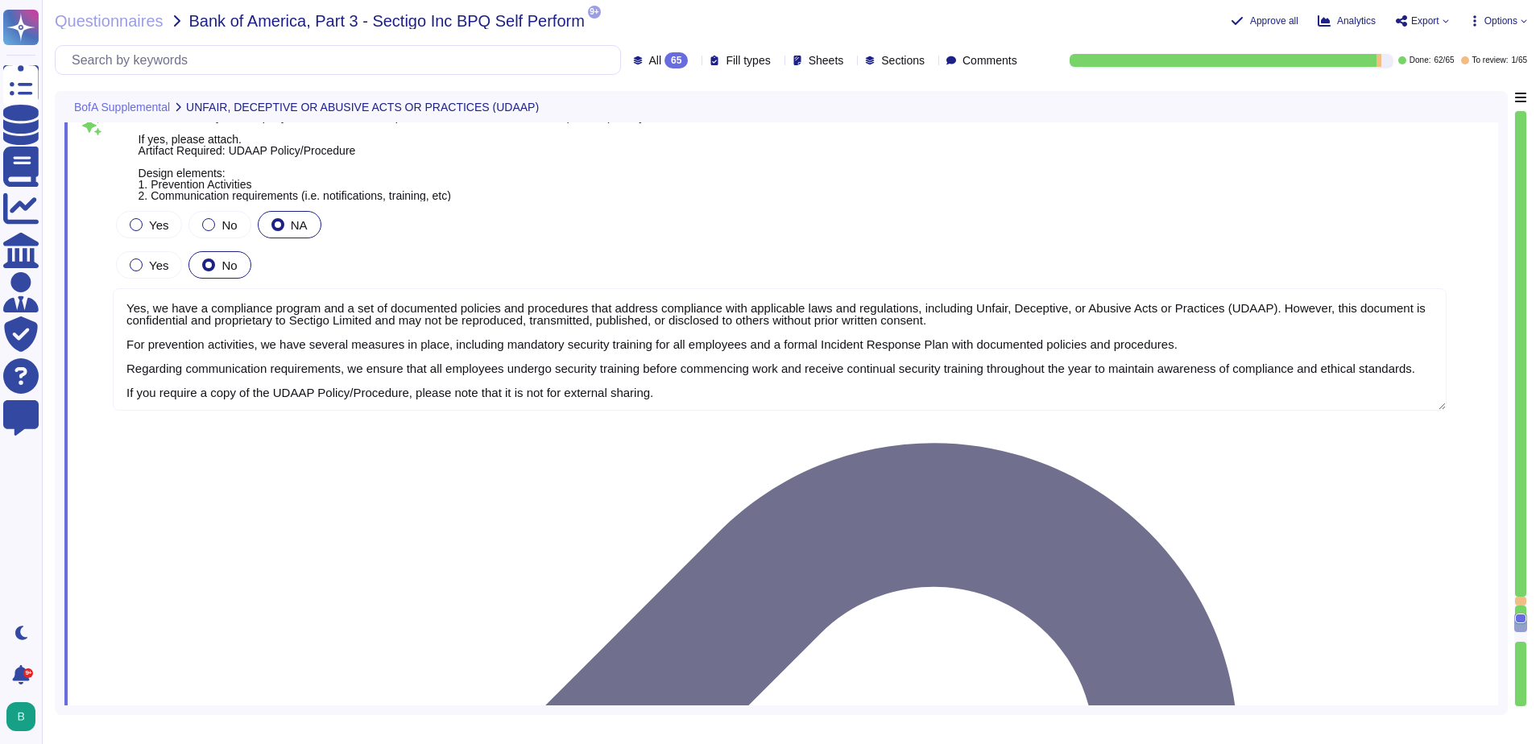
scroll to position [16661, 0]
type textarea "Yes, we do have but it is not for external sharing."
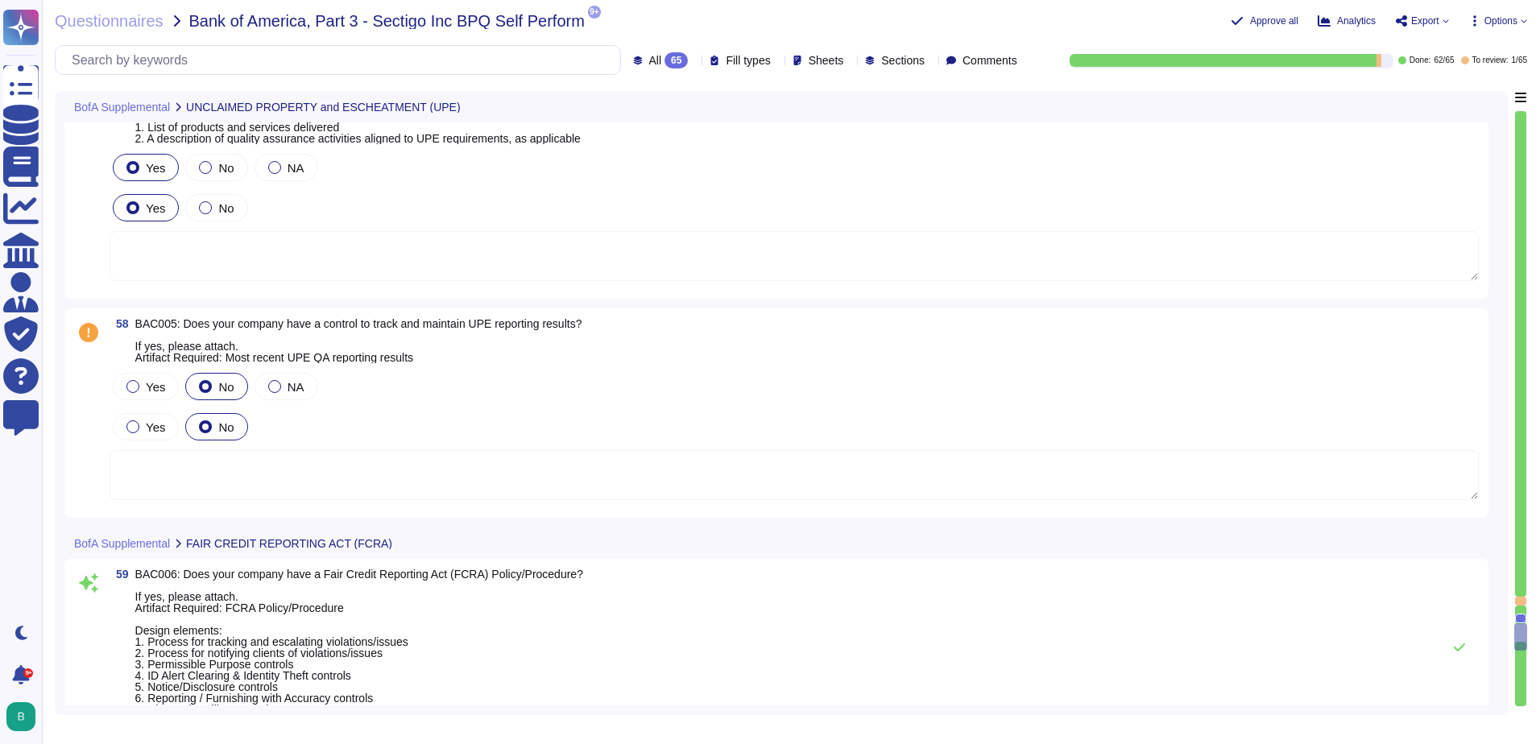
scroll to position [17144, 0]
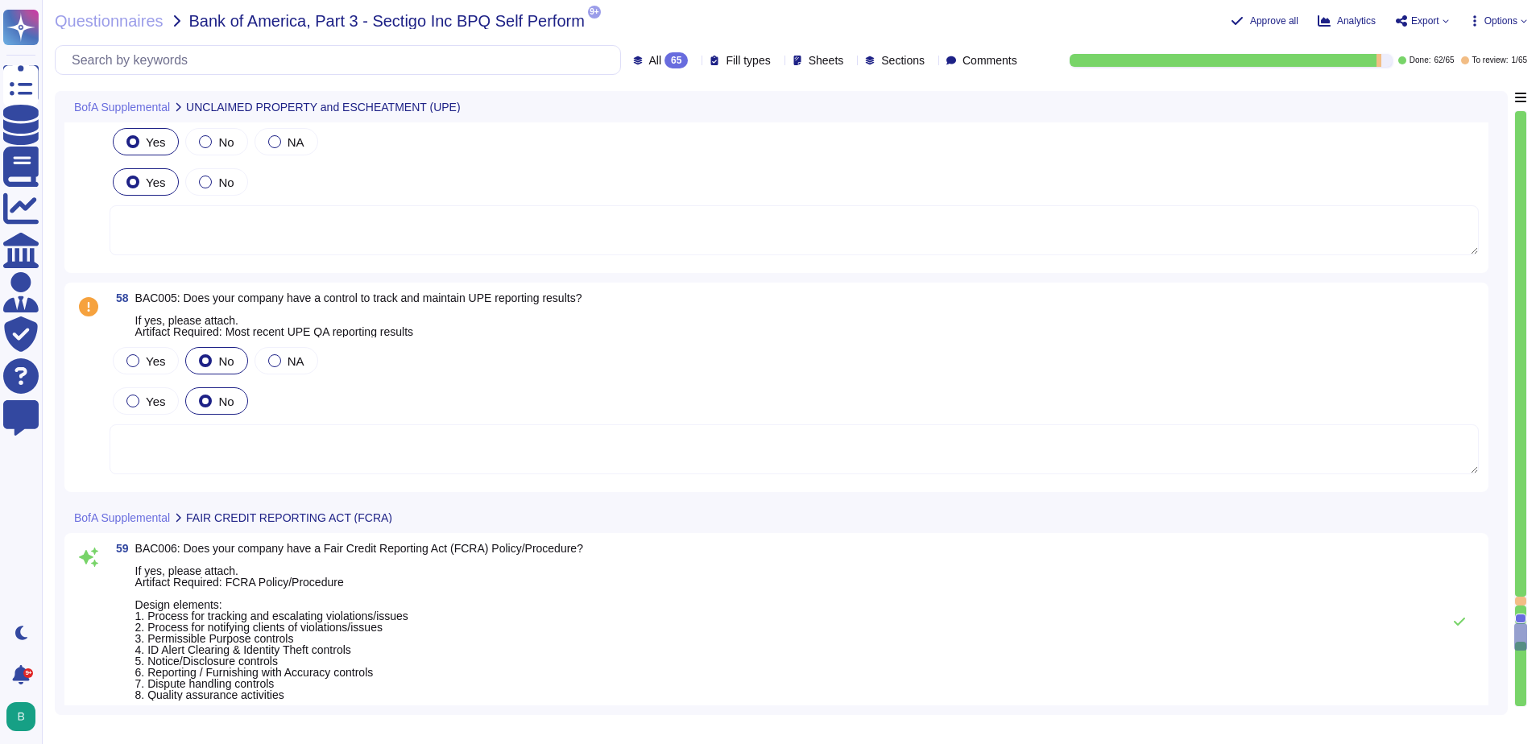
click at [1111, 380] on div "Yes No NA Yes No" at bounding box center [795, 410] width 1370 height 132
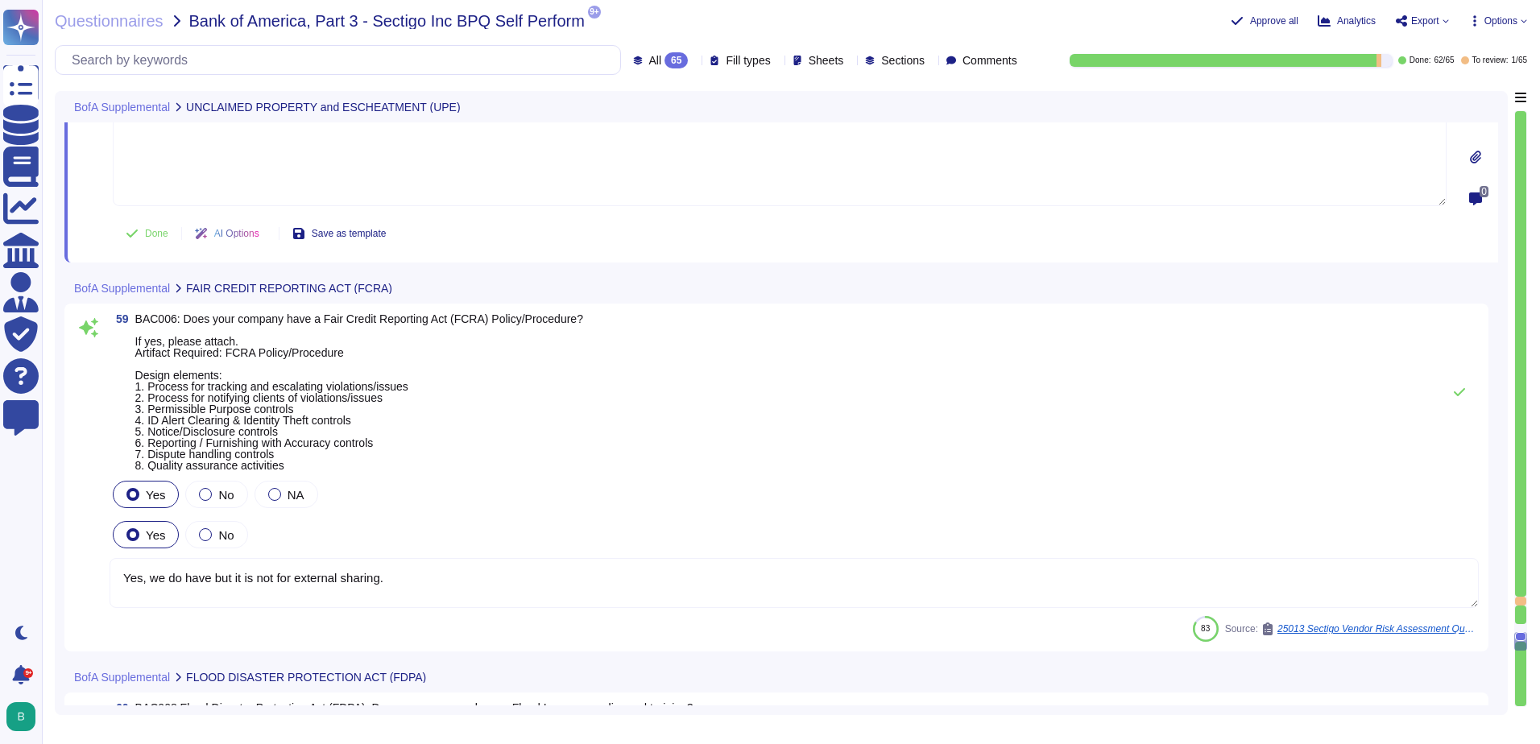
scroll to position [17466, 0]
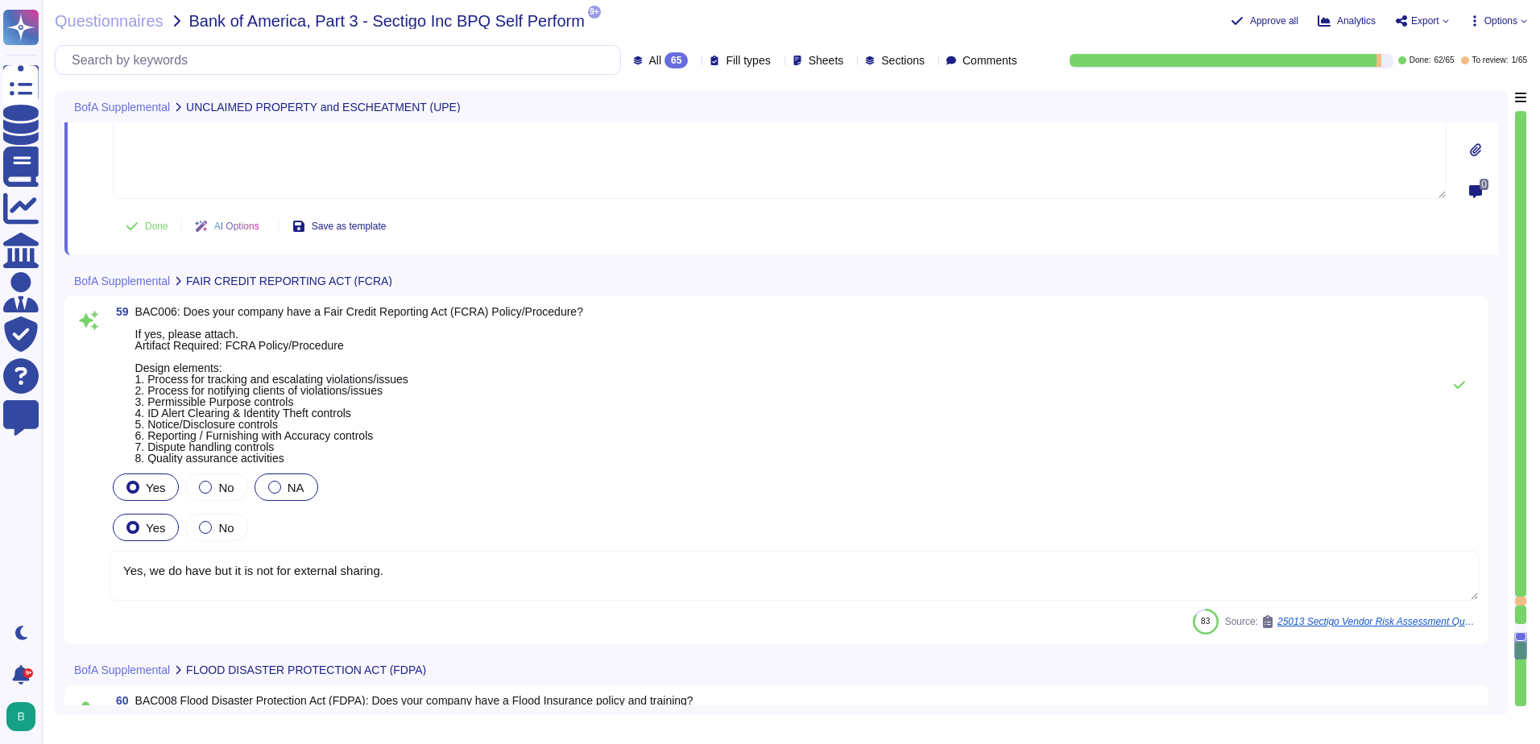
click at [282, 487] on label "NA" at bounding box center [286, 487] width 36 height 13
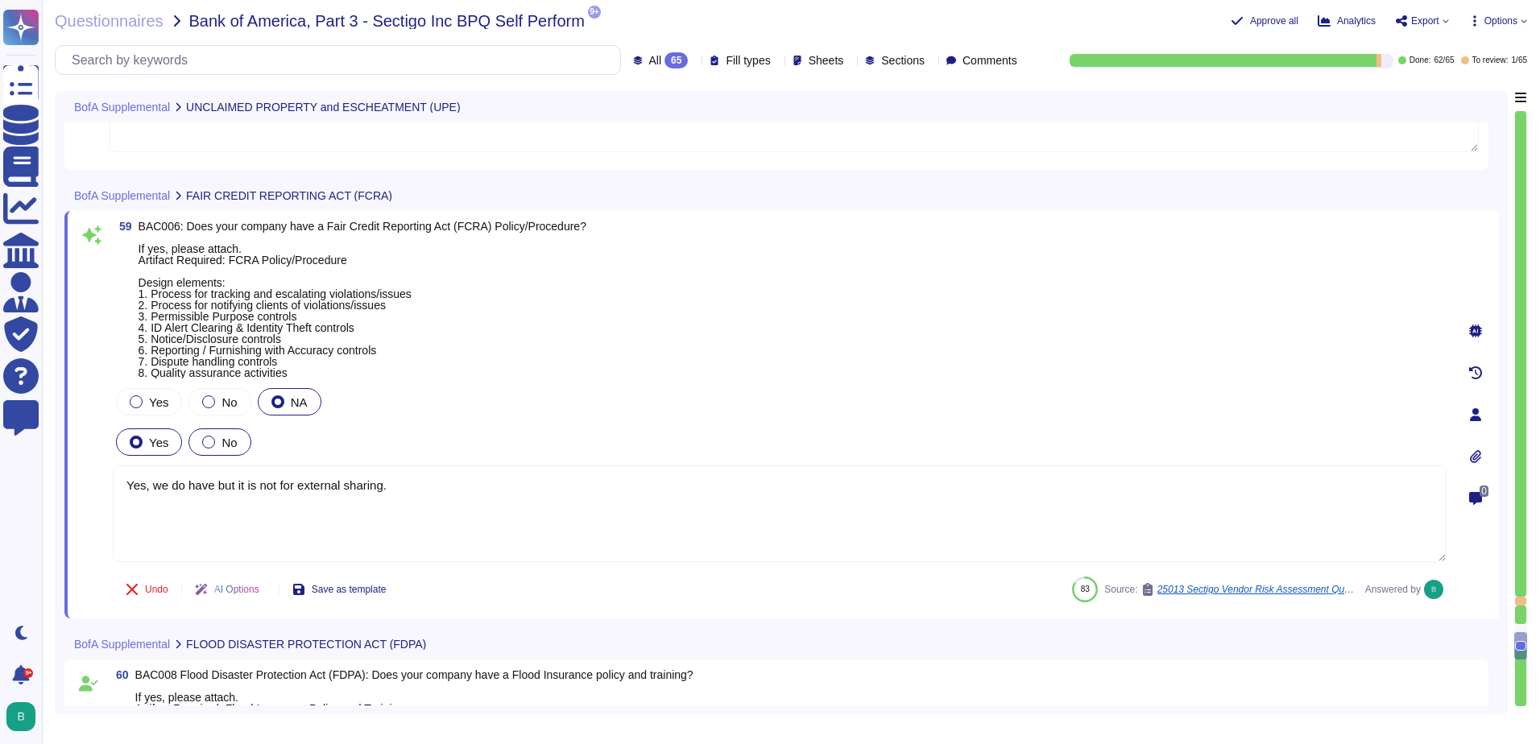
click at [214, 445] on label "No" at bounding box center [219, 442] width 35 height 13
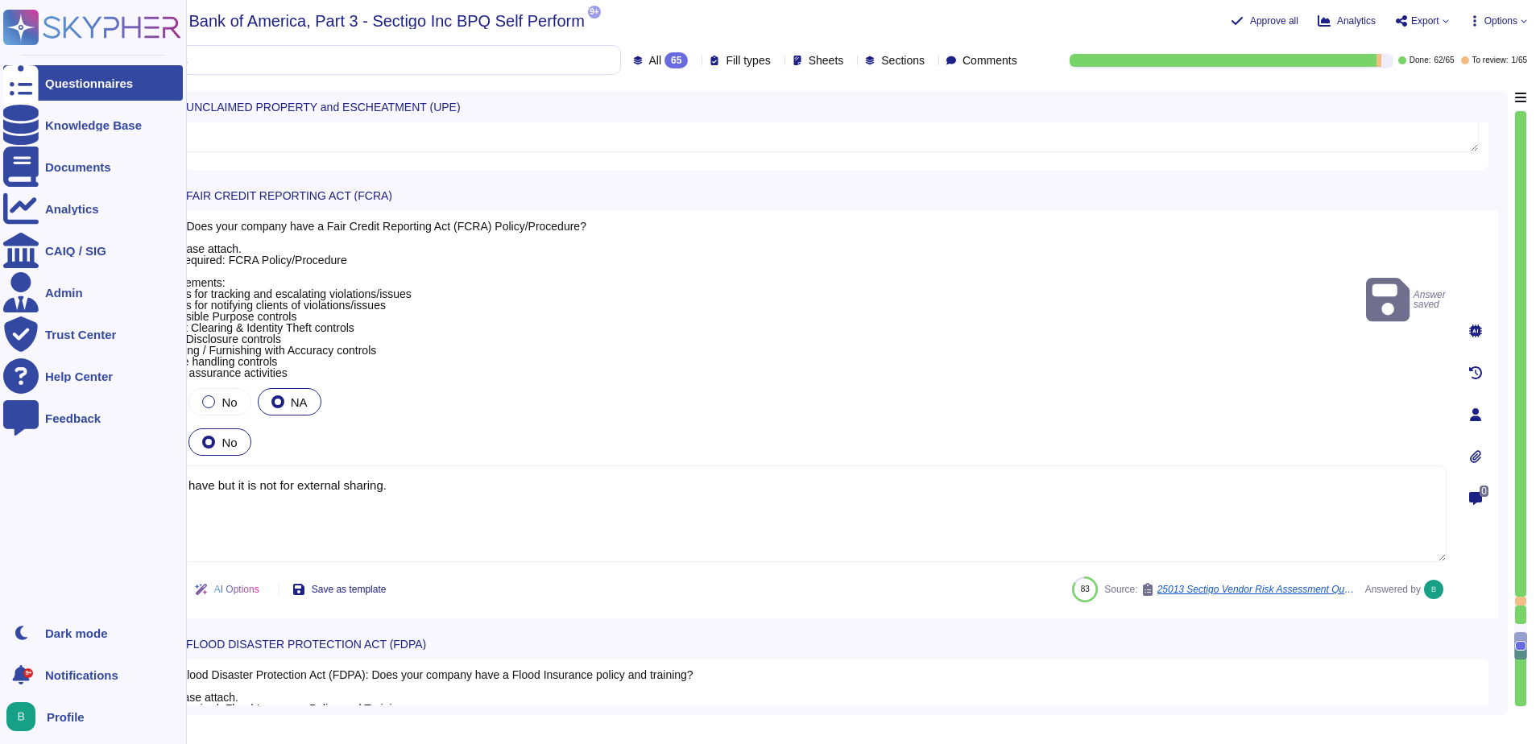
drag, startPoint x: 410, startPoint y: 491, endPoint x: 28, endPoint y: 490, distance: 381.9
click at [28, 490] on div "Questionnaires Knowledge Base Documents Analytics CAIQ / SIG Admin Trust Center…" at bounding box center [770, 372] width 1540 height 744
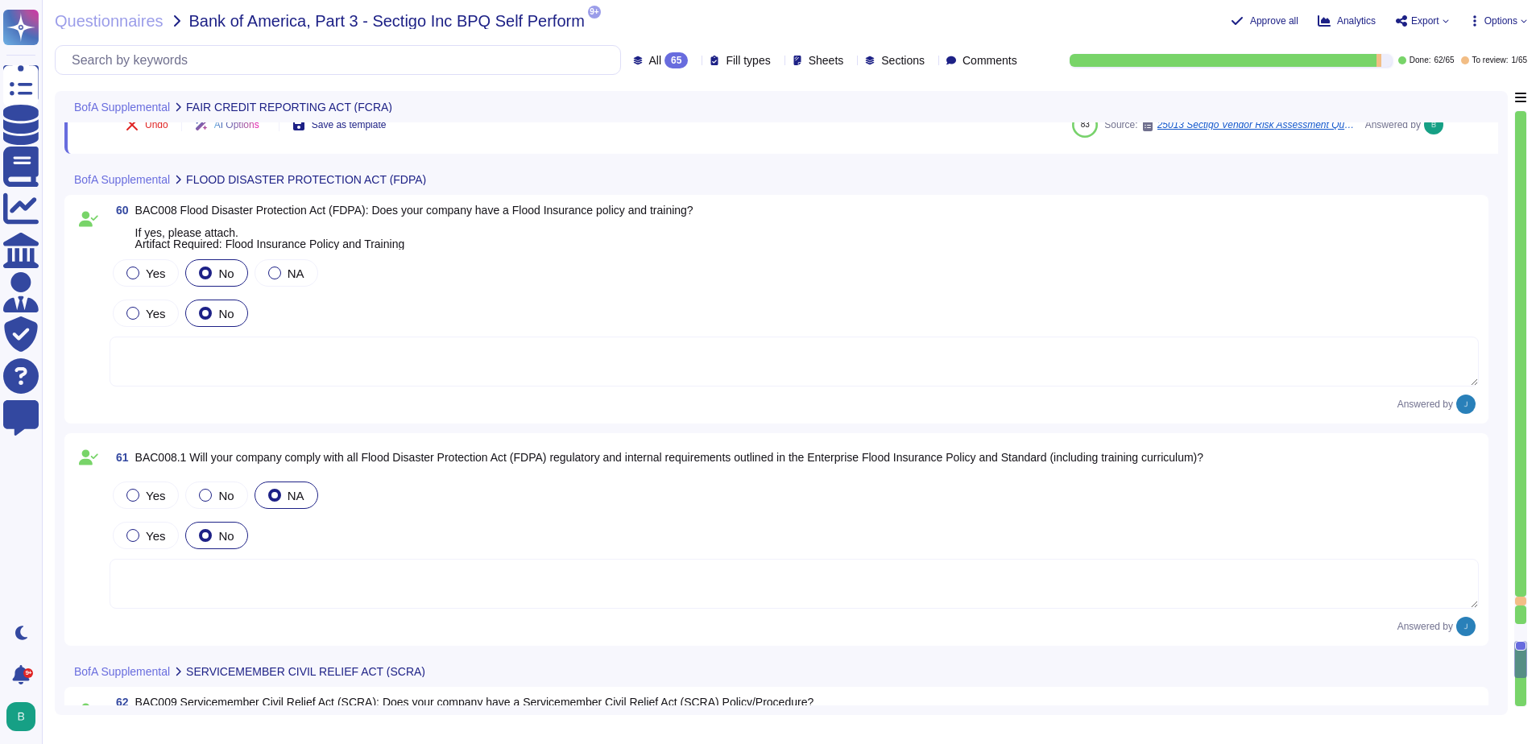
scroll to position [17950, 0]
type textarea "We do have signing matrices but they are not applicable here."
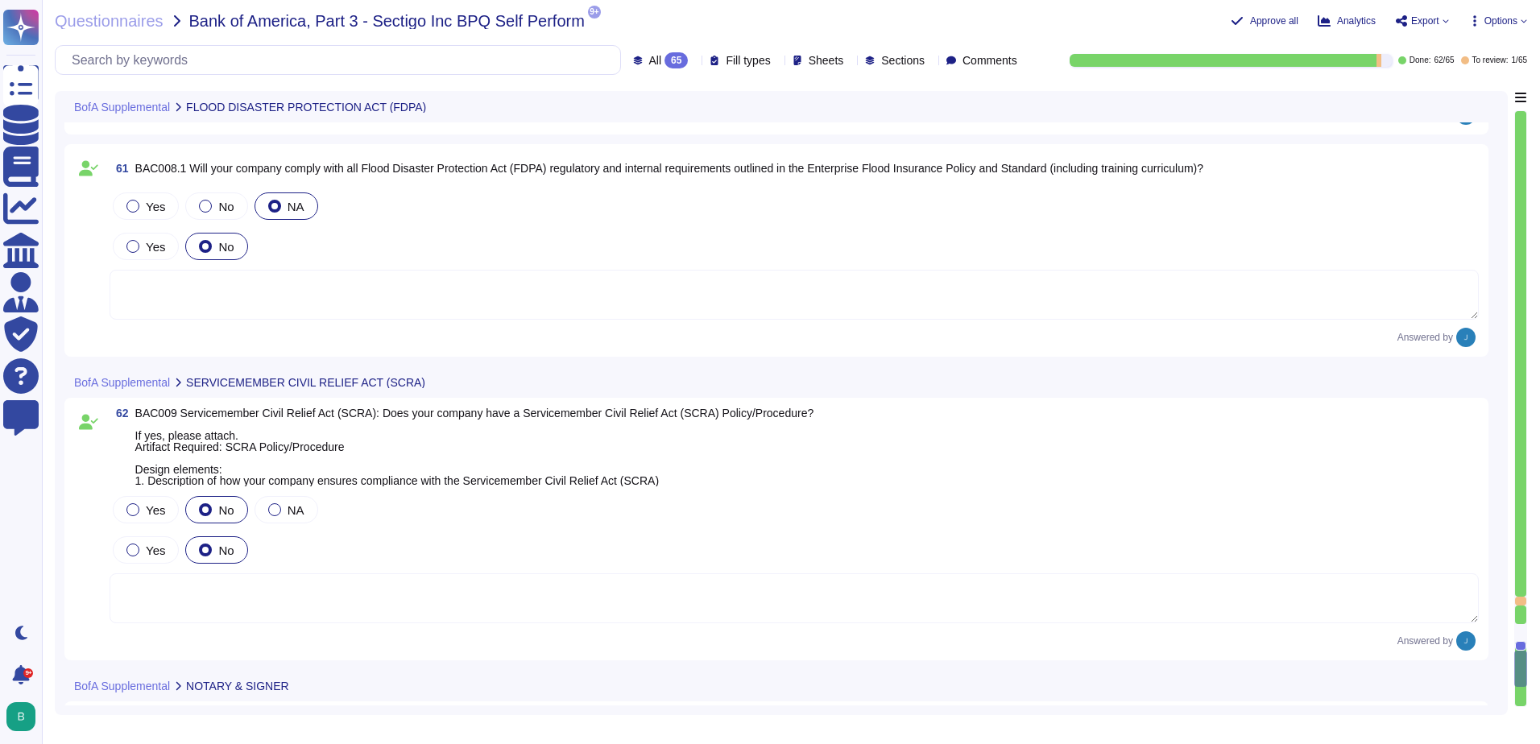
type textarea "Yes, Sectigo supports ease of accessibility features of our product, including …"
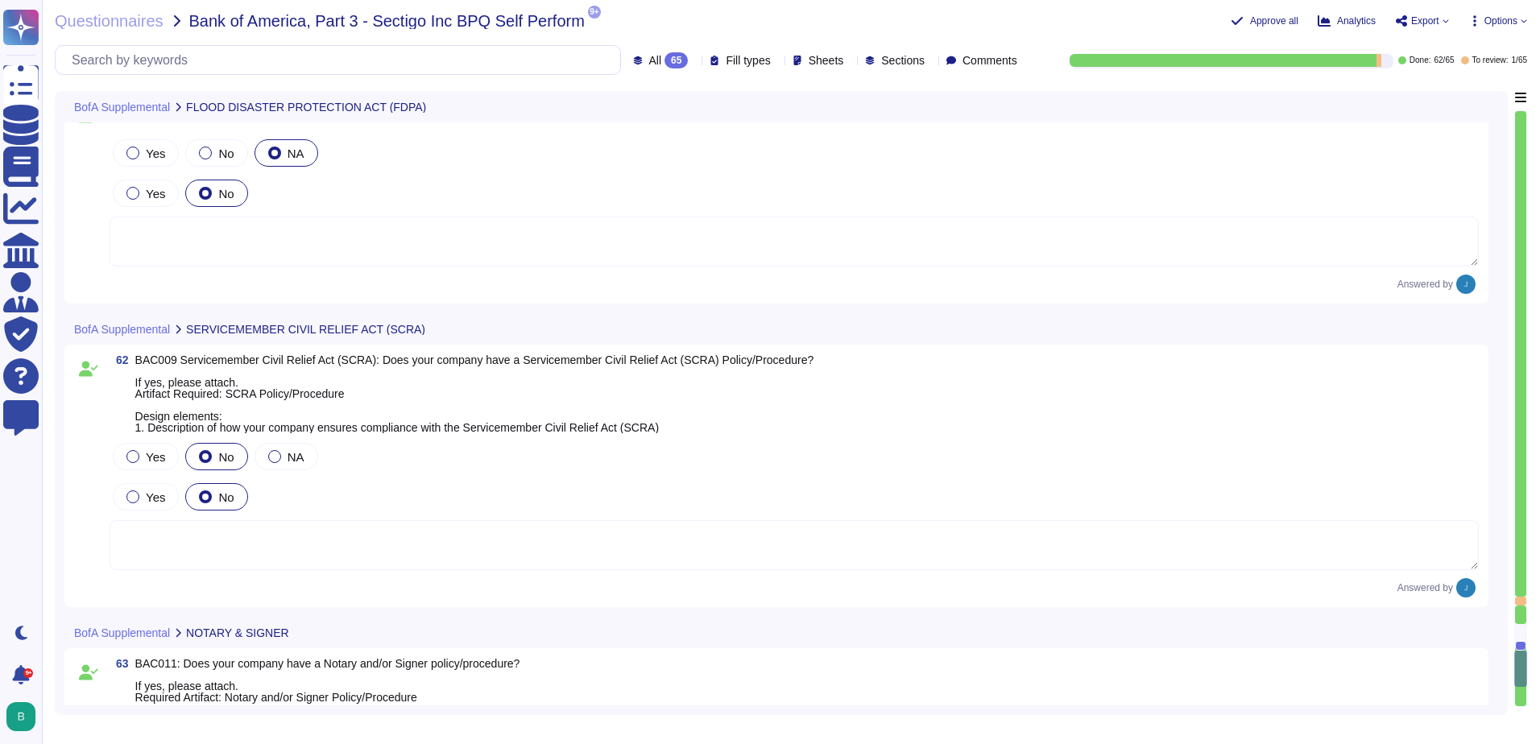
scroll to position [18272, 0]
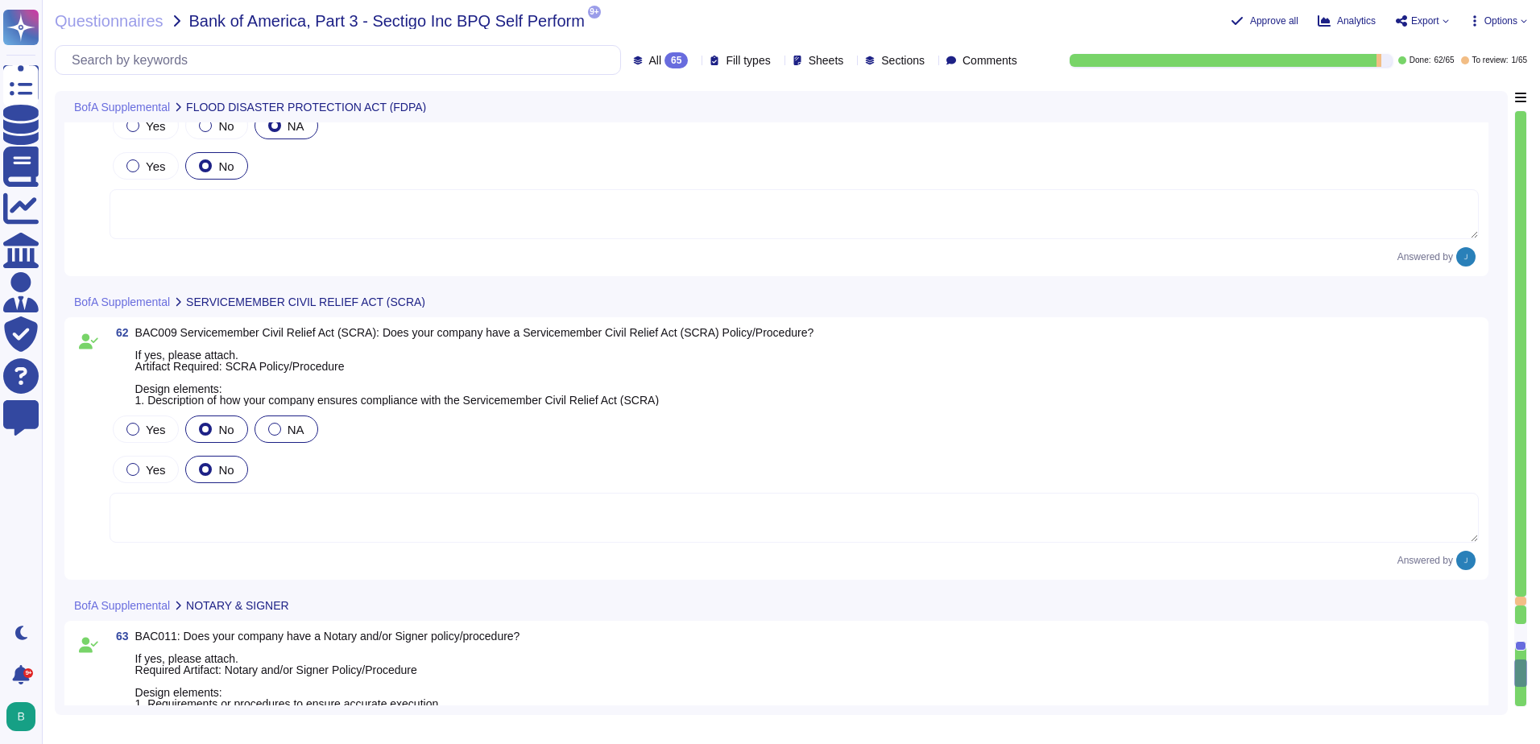
click at [275, 429] on div at bounding box center [274, 429] width 13 height 13
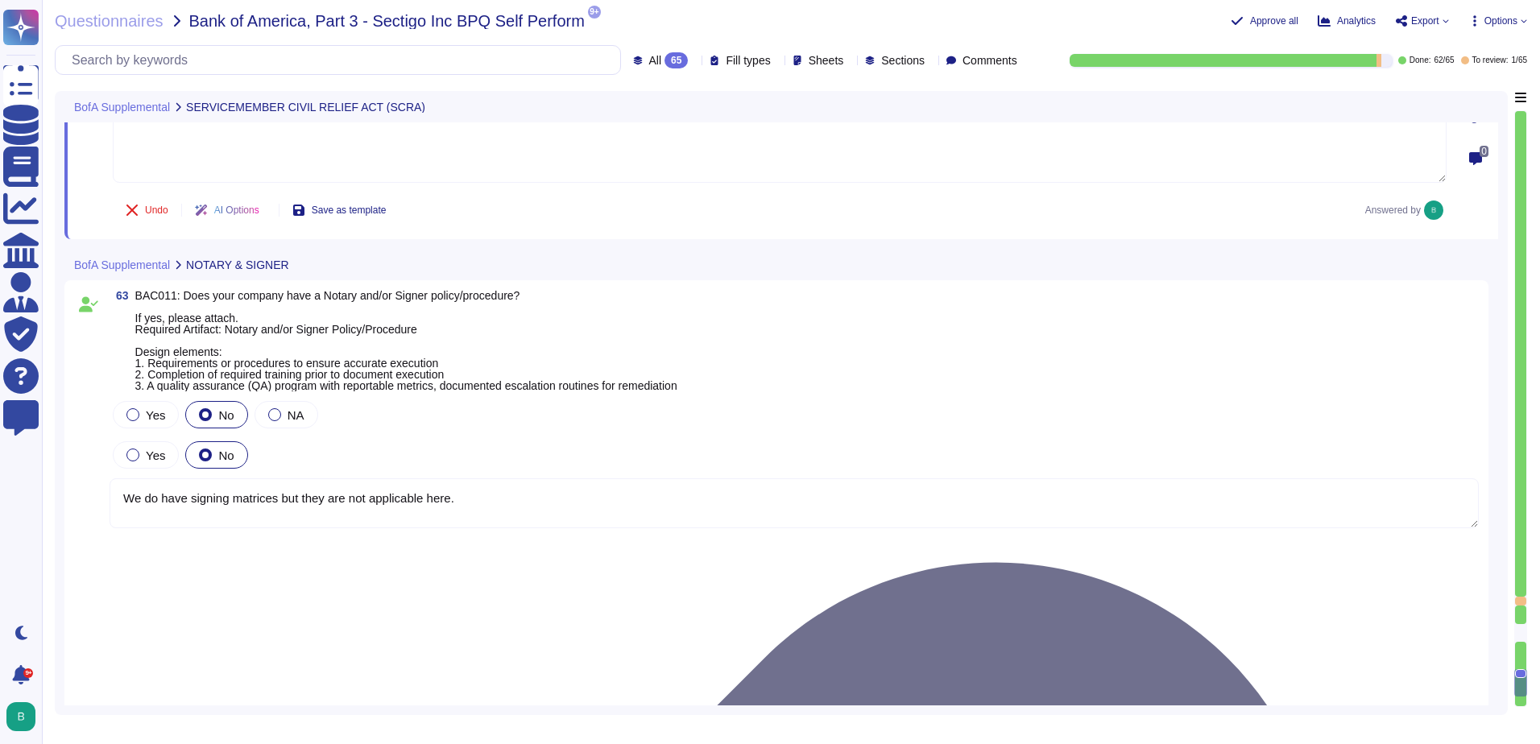
scroll to position [18675, 0]
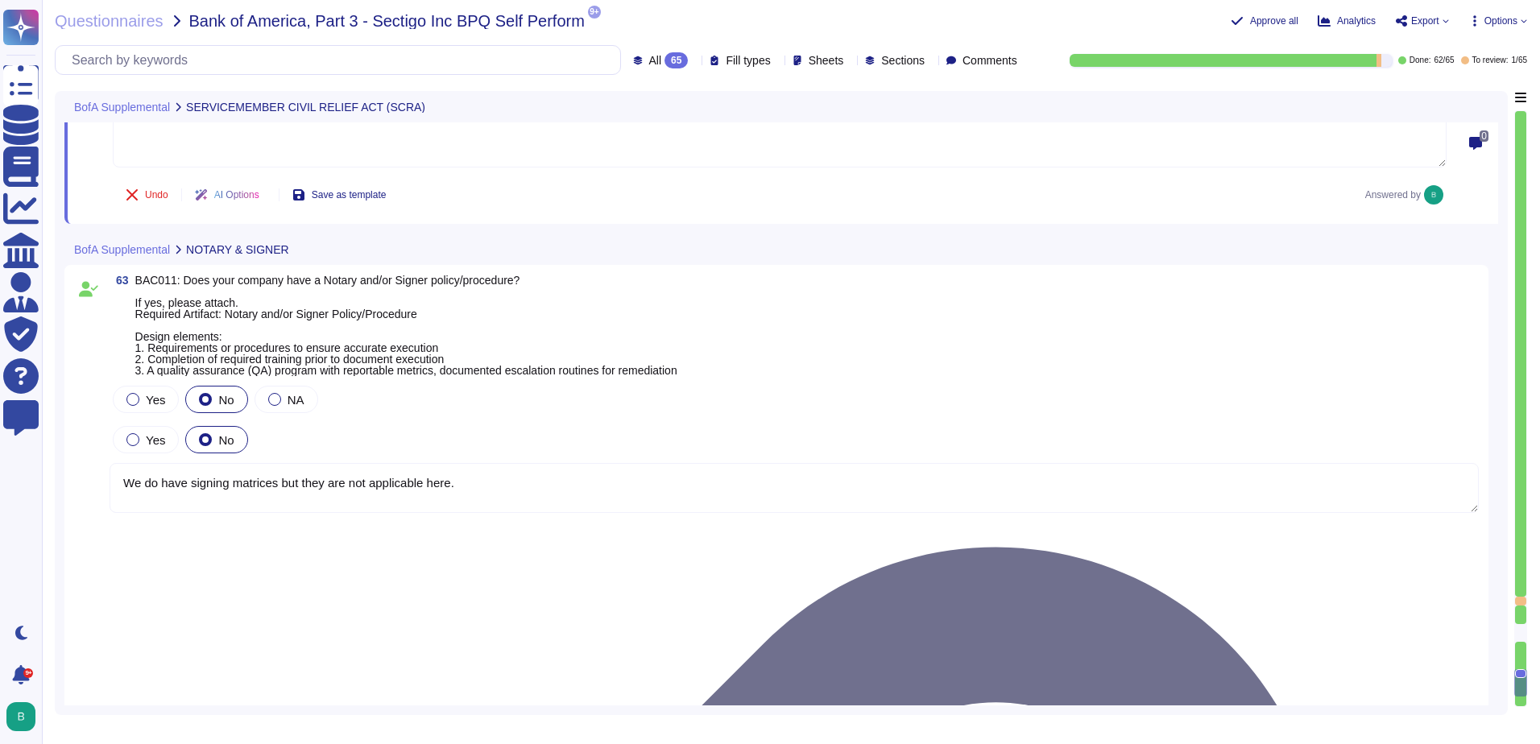
click at [287, 413] on div "Yes No NA" at bounding box center [795, 400] width 1370 height 34
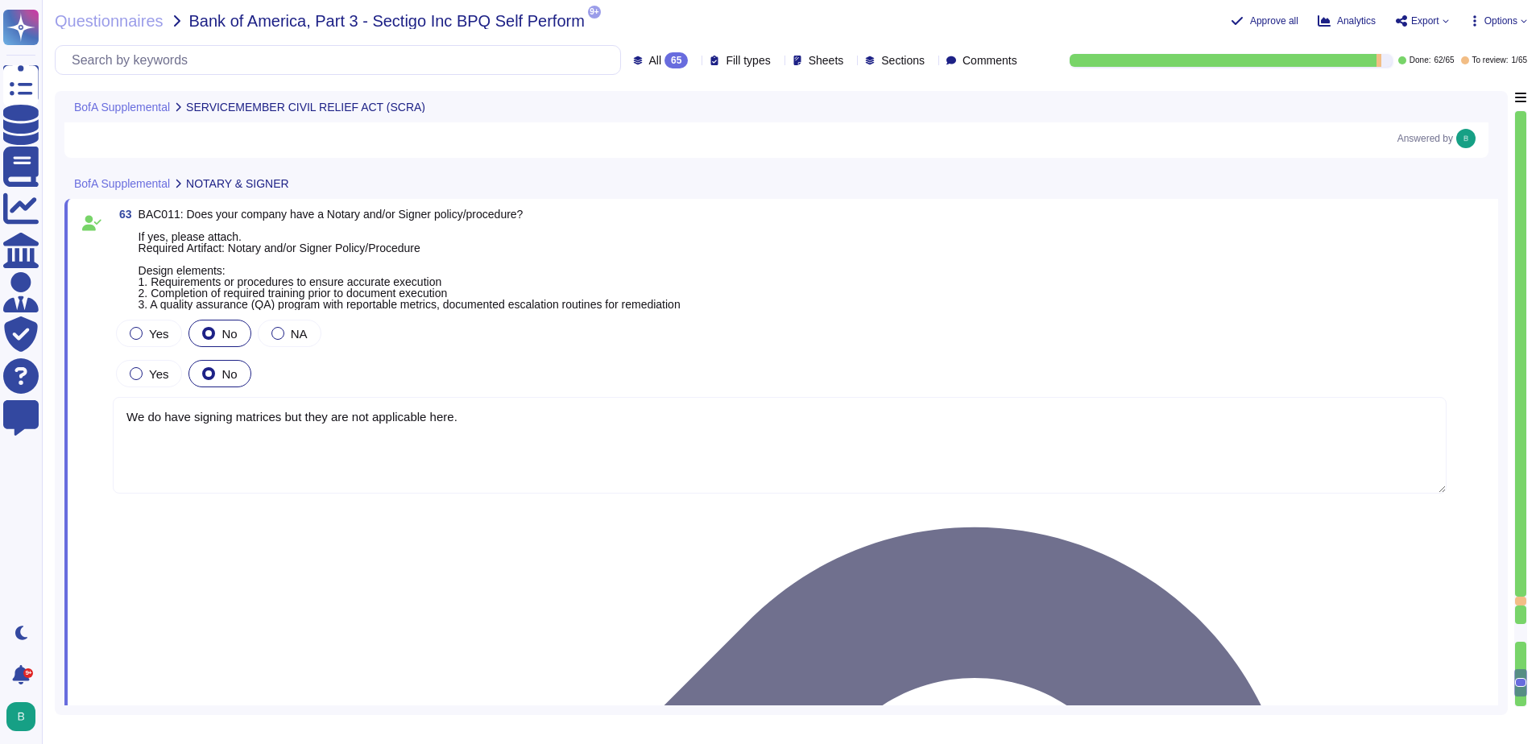
drag, startPoint x: 512, startPoint y: 426, endPoint x: 128, endPoint y: 412, distance: 383.8
click at [128, 412] on textarea "We do have signing matrices but they are not applicable here." at bounding box center [780, 445] width 1334 height 97
click at [294, 332] on span "NA" at bounding box center [299, 334] width 17 height 14
click at [277, 331] on div at bounding box center [278, 333] width 13 height 13
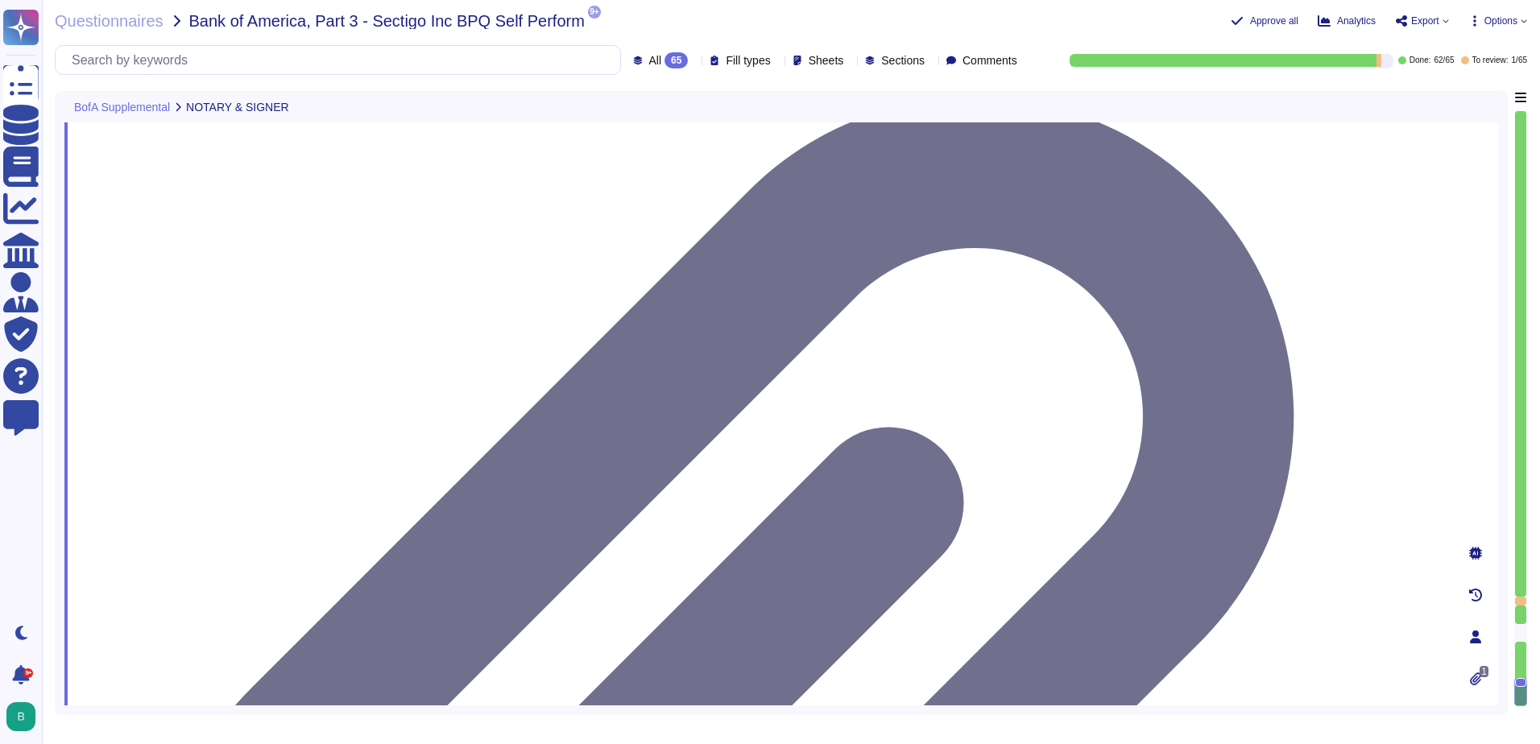
scroll to position [19108, 0]
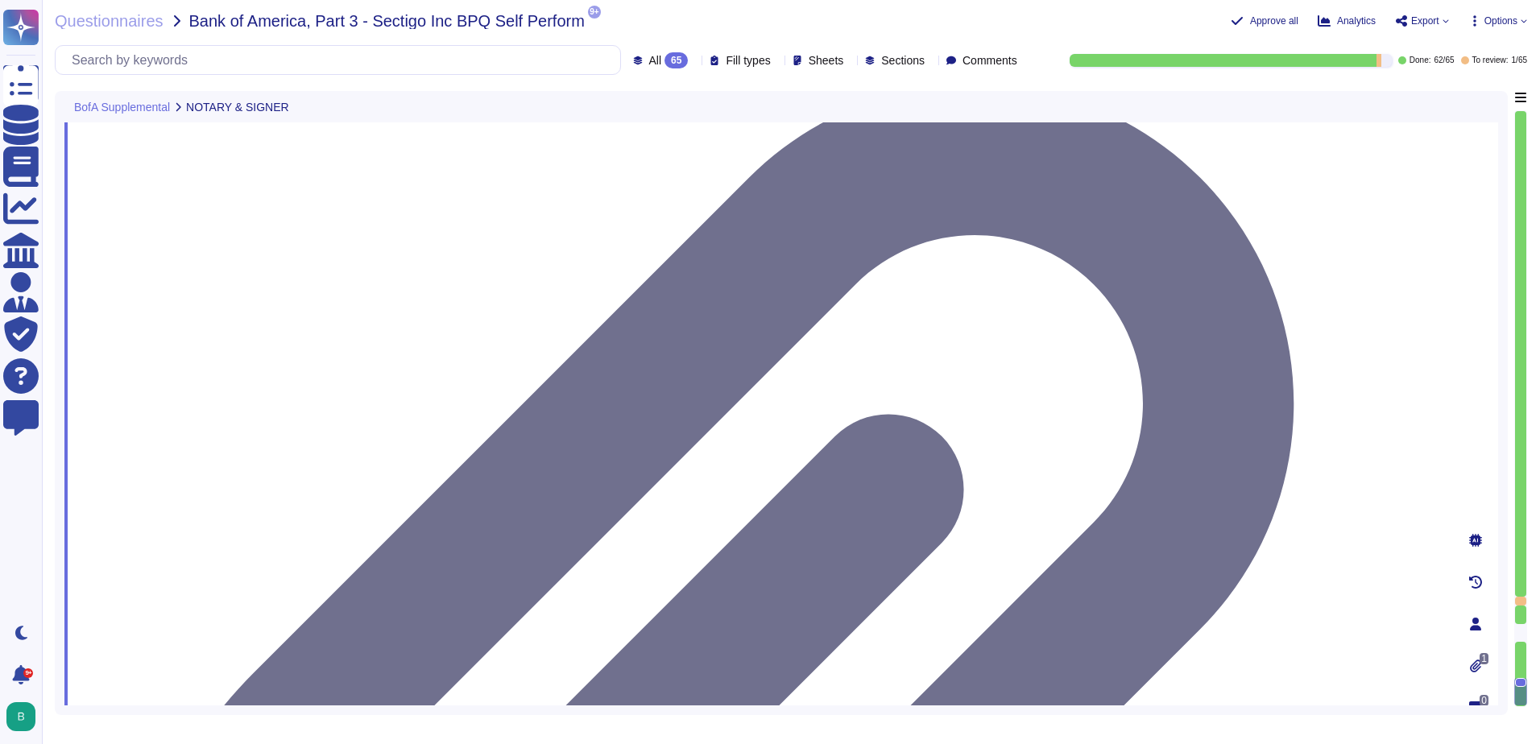
drag, startPoint x: 710, startPoint y: 479, endPoint x: 770, endPoint y: 493, distance: 62.0
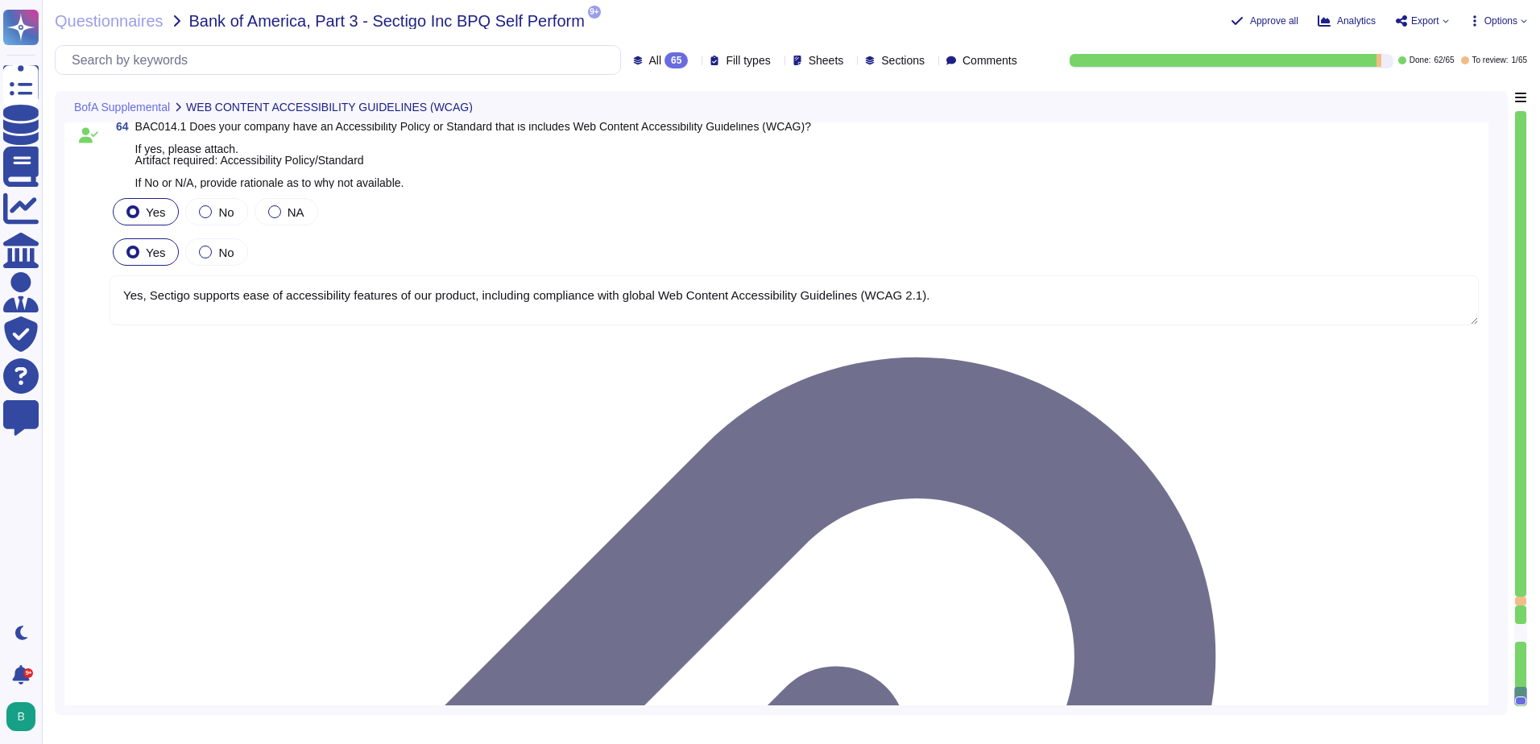
scroll to position [19144, 0]
